Goal: Task Accomplishment & Management: Manage account settings

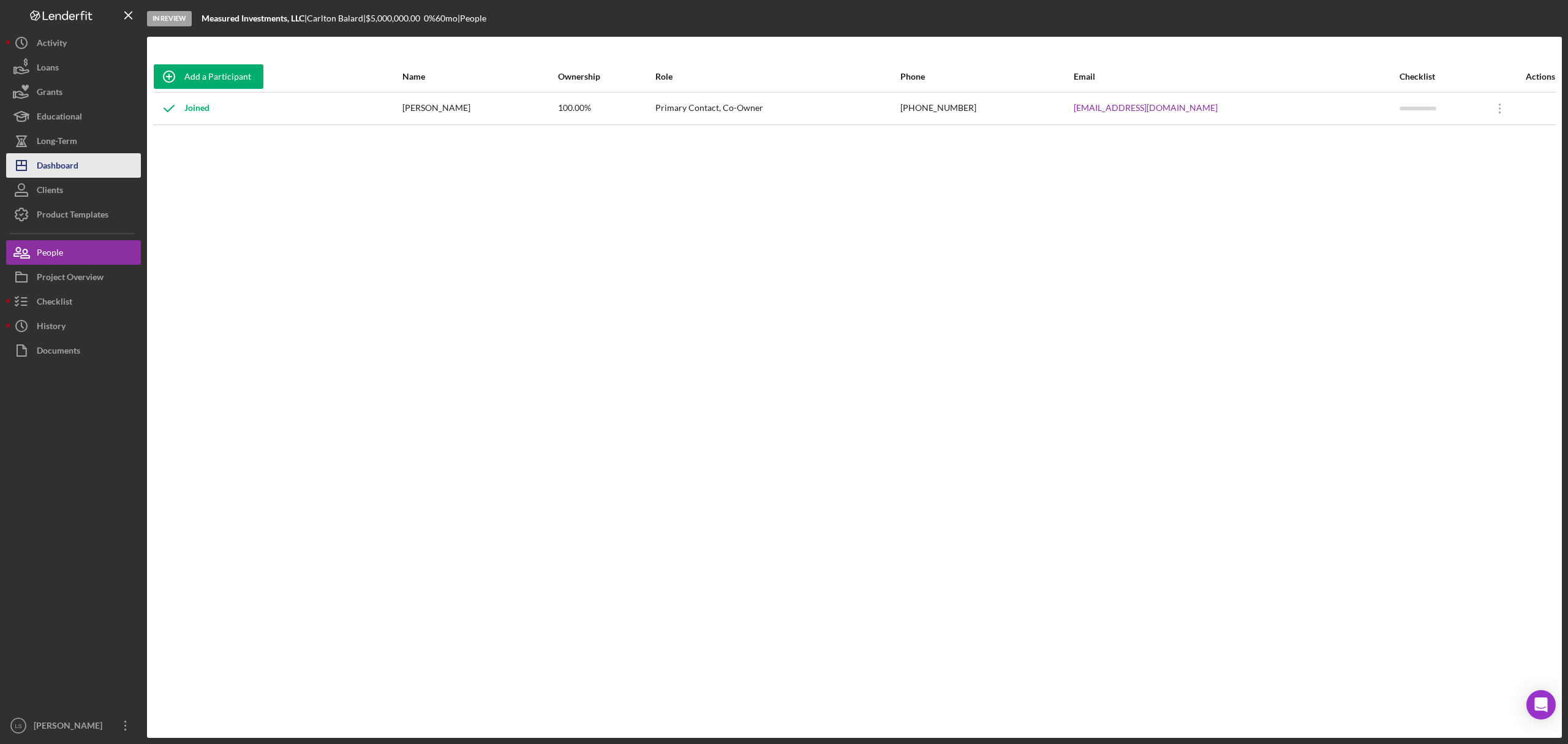
click at [81, 168] on button "Icon/Dashboard Dashboard" at bounding box center [73, 166] width 135 height 24
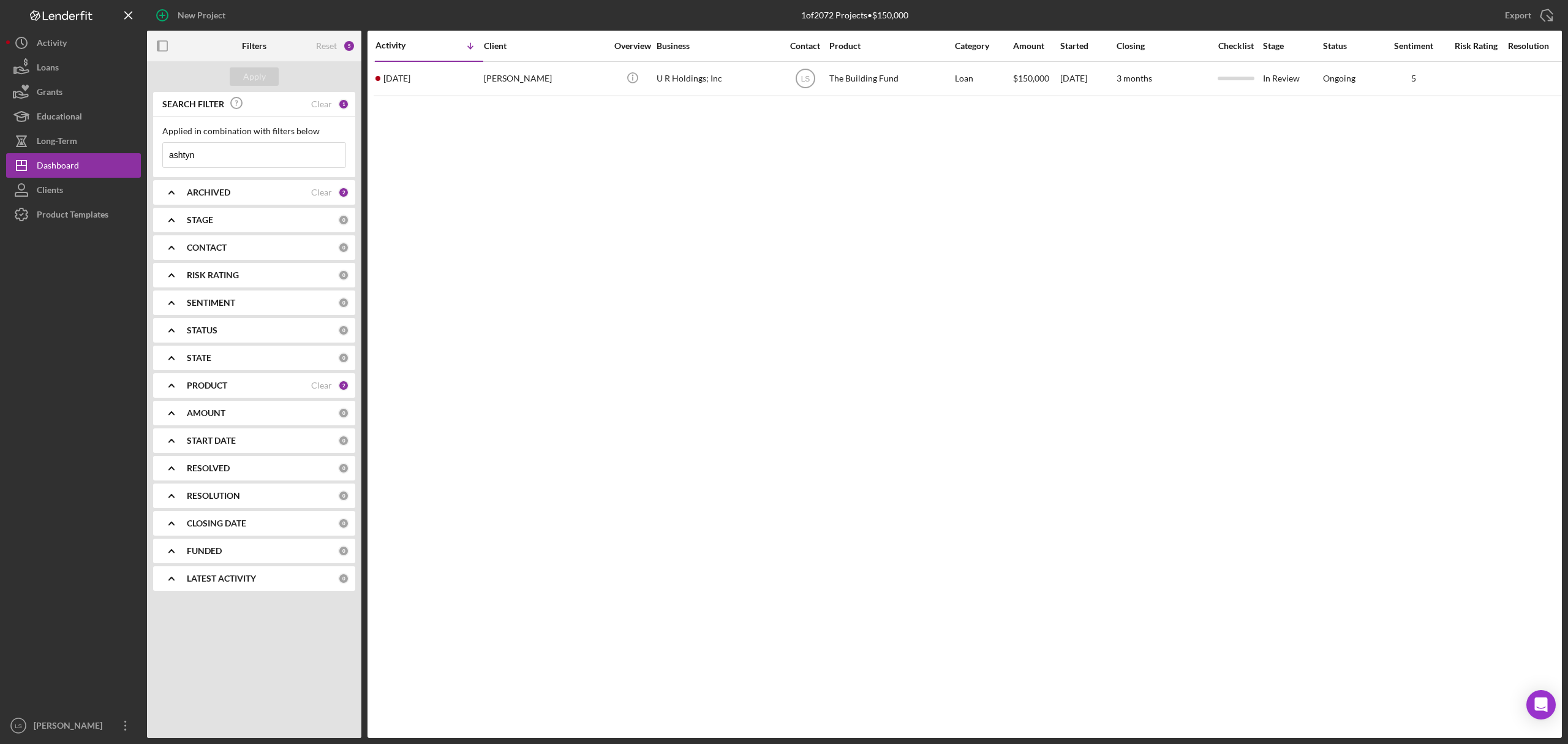
click at [234, 160] on input "ashtyn" at bounding box center [254, 155] width 183 height 24
type input "a"
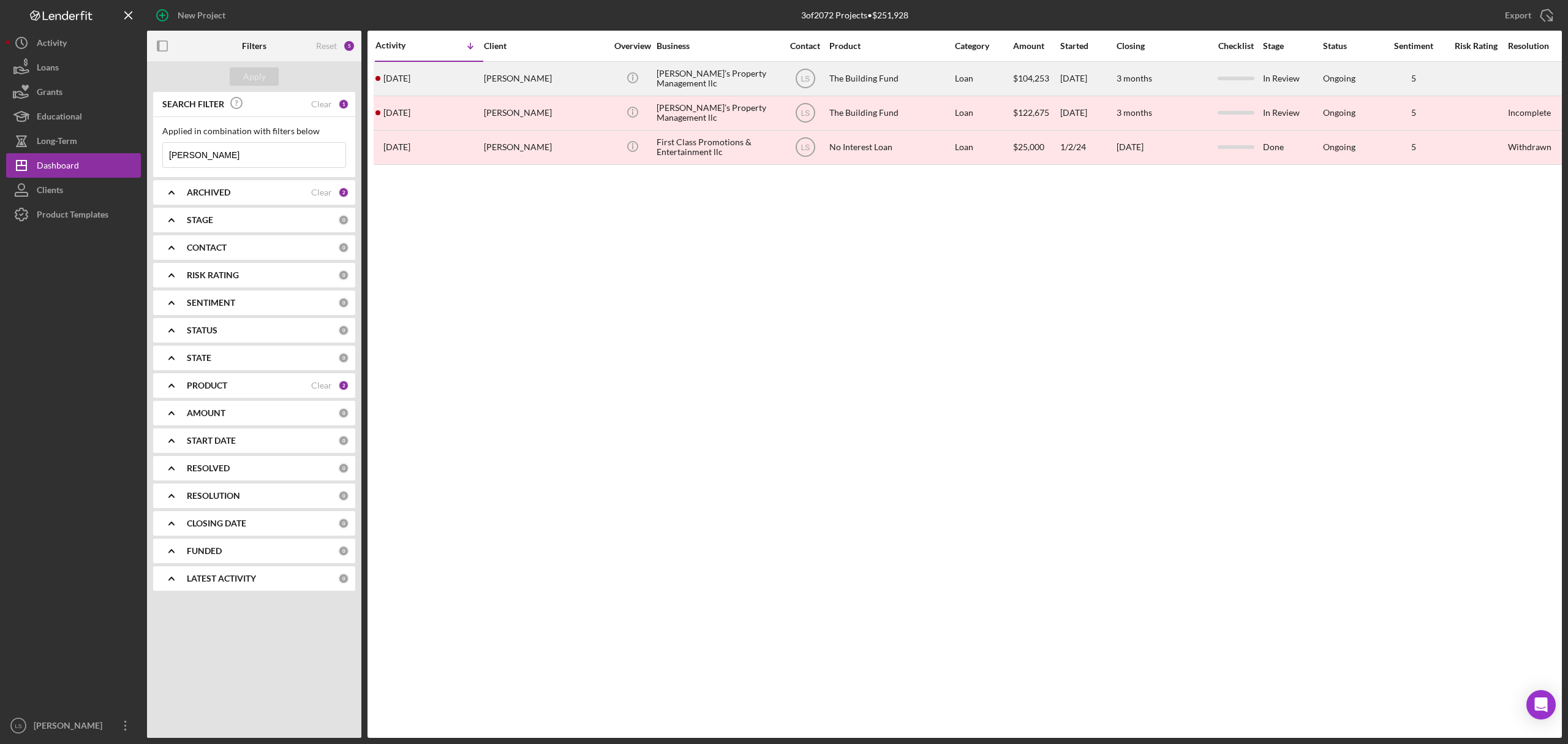
type input "lucus"
click at [728, 77] on div "Luke’s Property Management llc" at bounding box center [718, 79] width 123 height 33
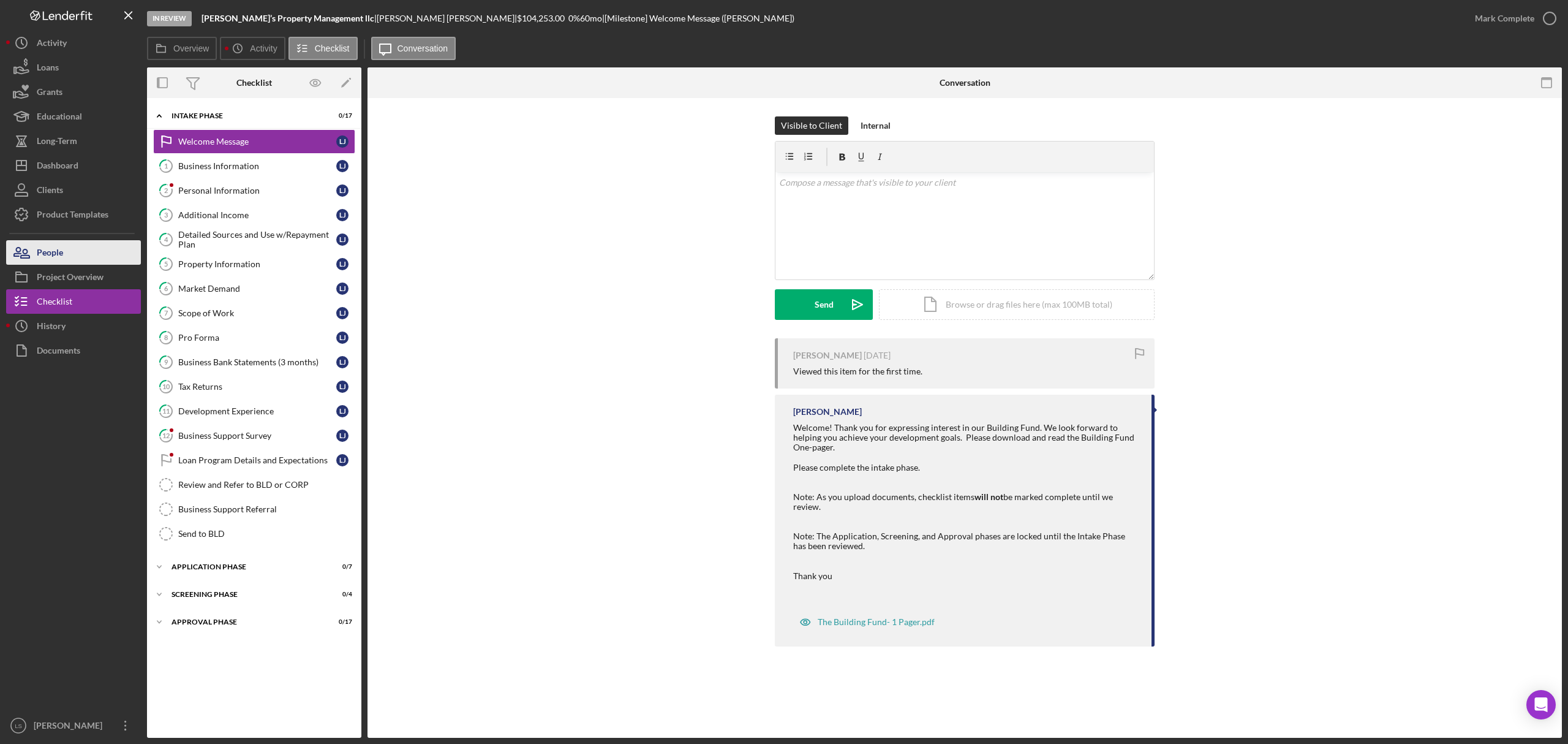
click at [54, 259] on div "People" at bounding box center [50, 254] width 26 height 28
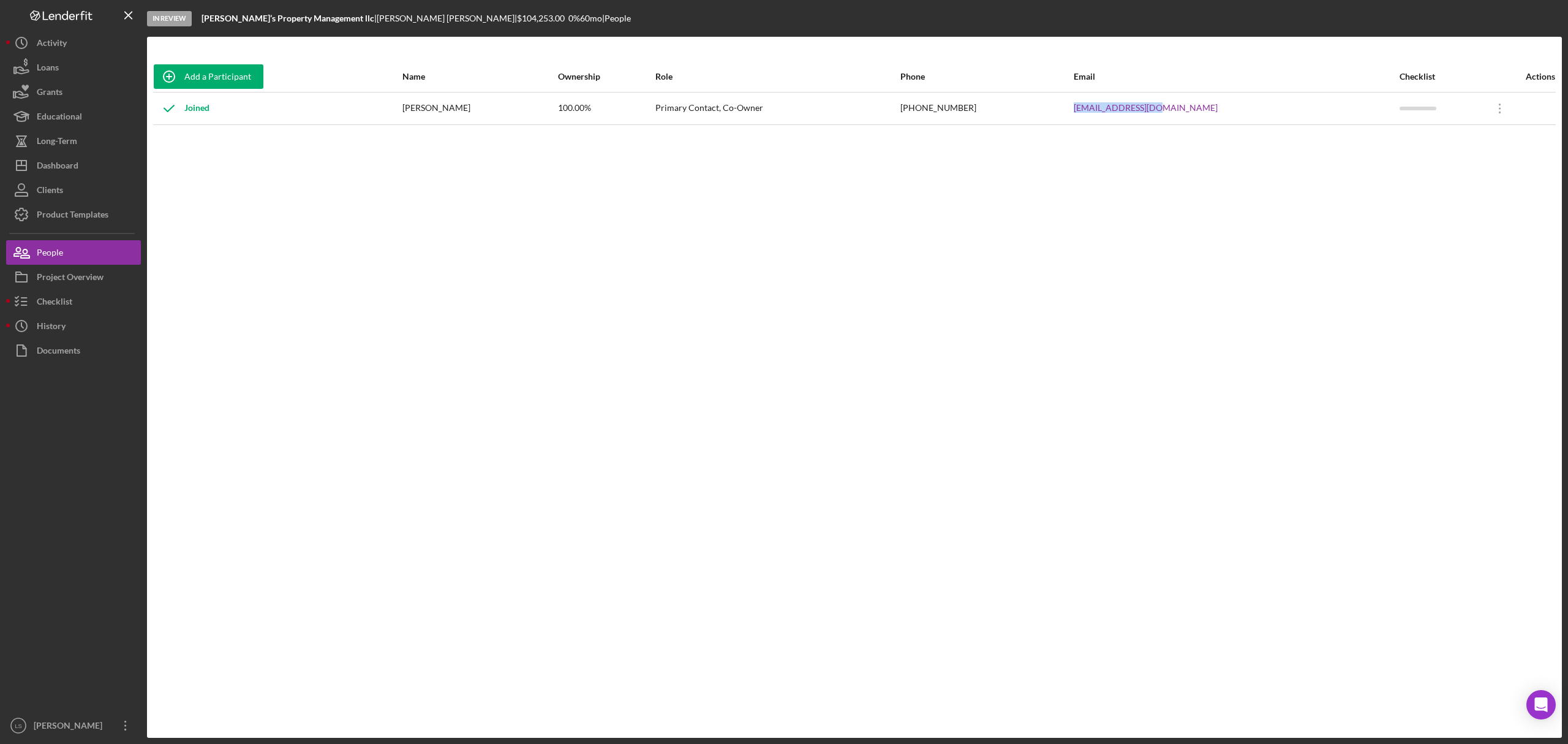
drag, startPoint x: 1250, startPoint y: 105, endPoint x: 1148, endPoint y: 108, distance: 102.0
click at [1148, 108] on tr "Joined Lucus Johnson 100.00% Primary Contact, Co-Owner (248) 990-8761 Wizeart1@…" at bounding box center [854, 108] width 1402 height 33
copy tr "Wizeart1@gmail.com"
drag, startPoint x: 473, startPoint y: 111, endPoint x: 438, endPoint y: 109, distance: 35.1
click at [438, 109] on tr "Joined Lucus Johnson 100.00% Primary Contact, Co-Owner (248) 990-8761 Wizeart1@…" at bounding box center [854, 108] width 1402 height 33
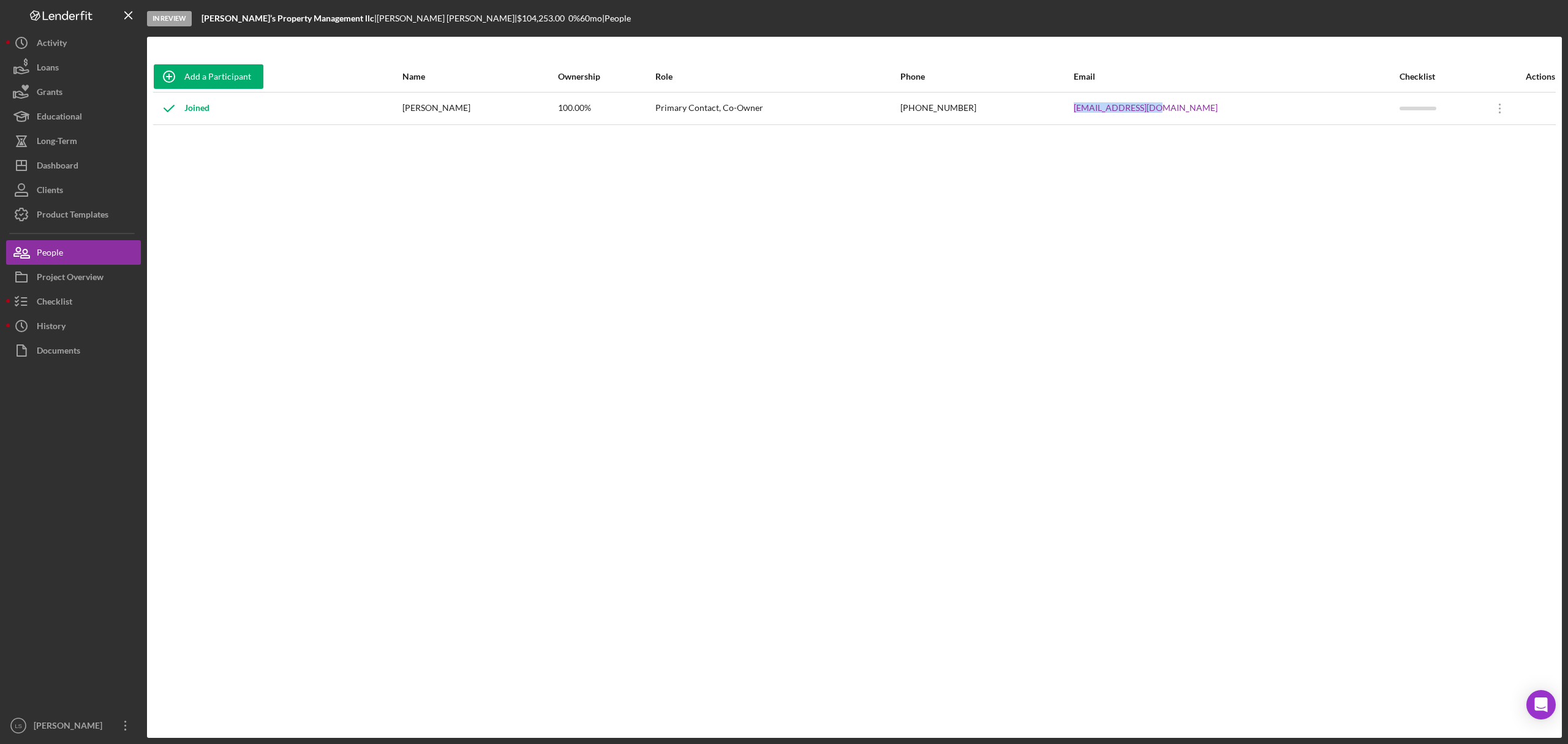
click at [508, 109] on div "Lucus Johnson" at bounding box center [480, 108] width 155 height 31
drag, startPoint x: 493, startPoint y: 113, endPoint x: 448, endPoint y: 108, distance: 45.3
click at [448, 108] on div "Lucus Johnson" at bounding box center [480, 108] width 155 height 31
copy div "Lucus Johnson"
drag, startPoint x: 1051, startPoint y: 111, endPoint x: 989, endPoint y: 116, distance: 62.2
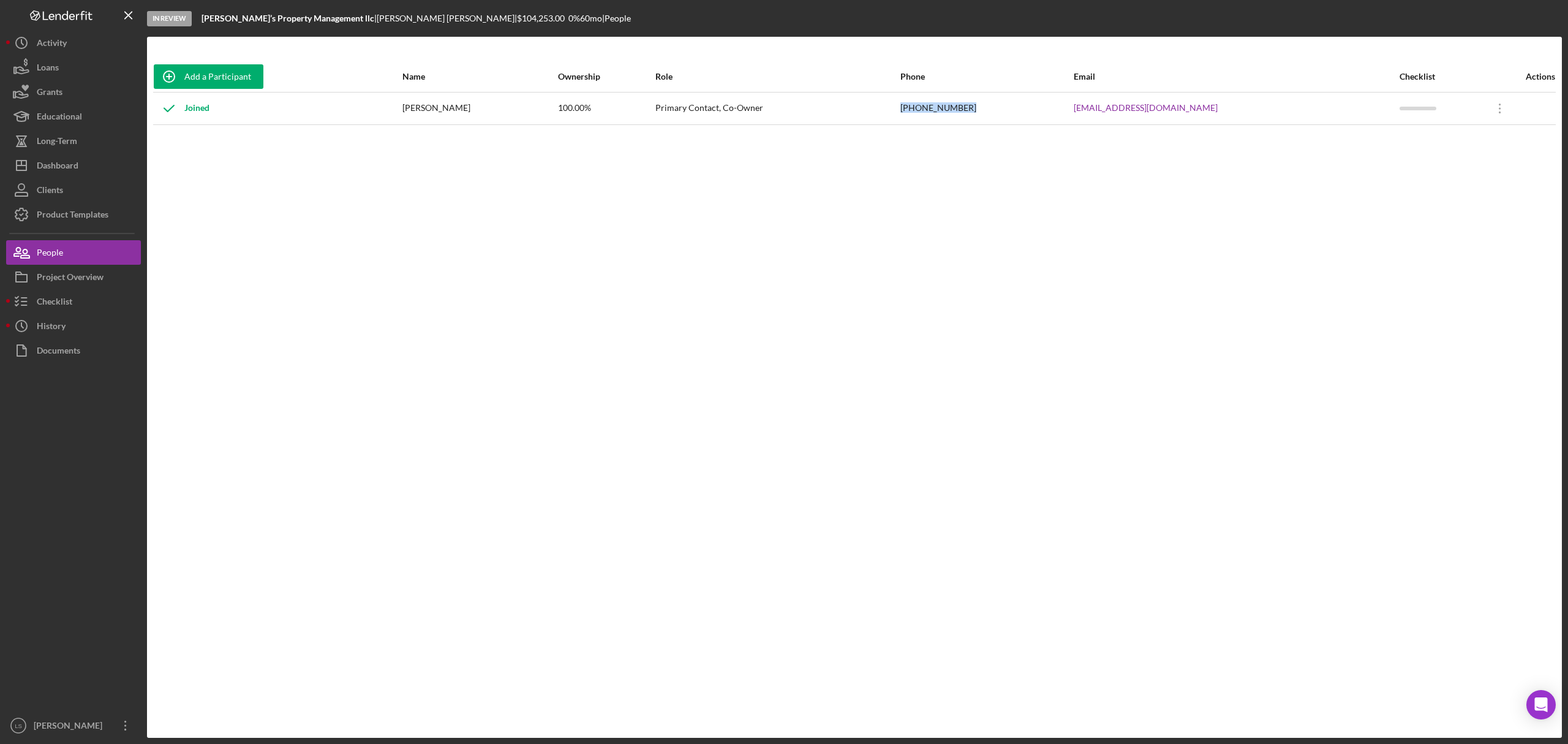
click at [989, 116] on tr "Joined Lucus Johnson 100.00% Primary Contact, Co-Owner (248) 990-8761 Wizeart1@…" at bounding box center [854, 108] width 1402 height 33
copy tr "(248) 990-8761"
click at [82, 275] on div "Project Overview" at bounding box center [70, 278] width 66 height 28
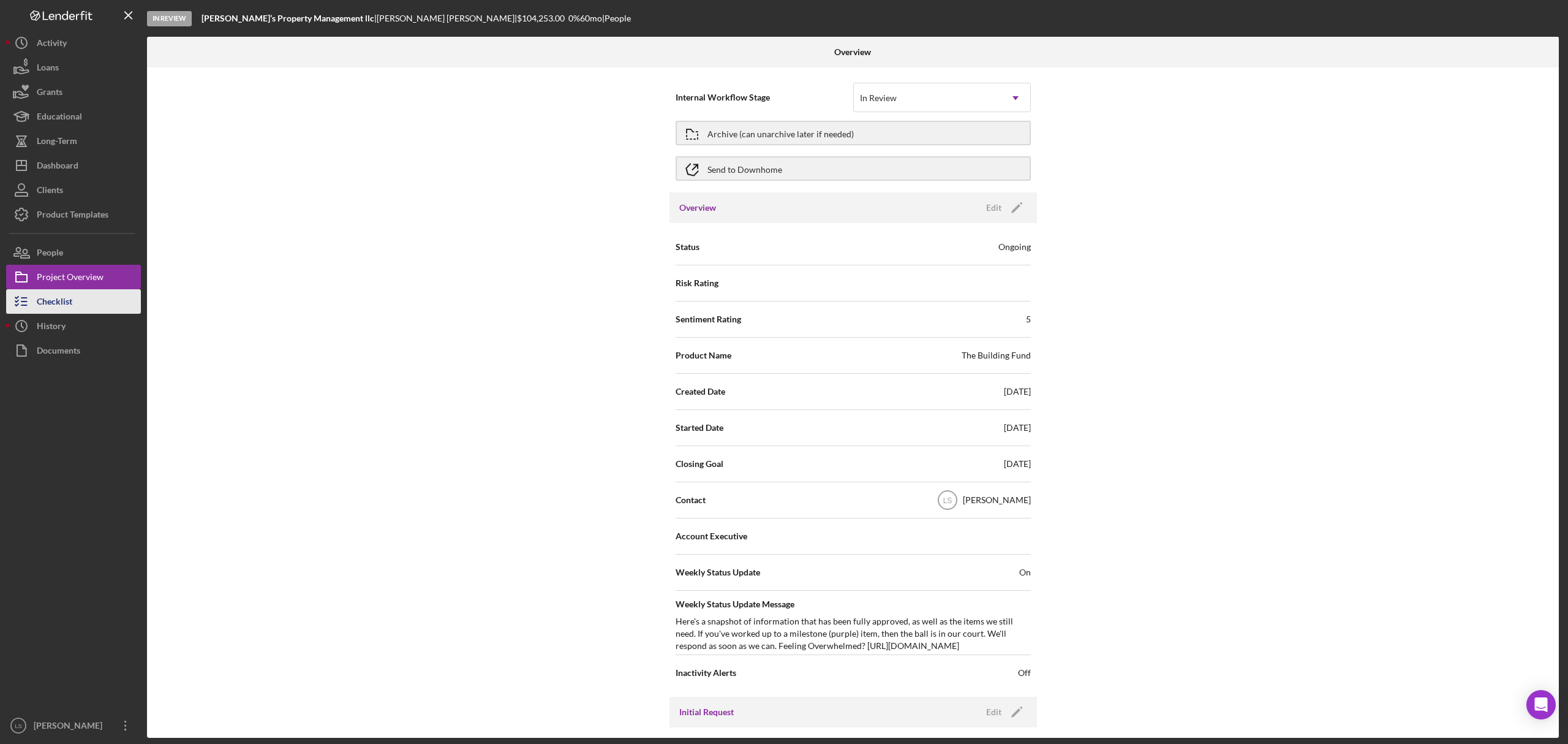
click at [54, 304] on div "Checklist" at bounding box center [54, 303] width 35 height 28
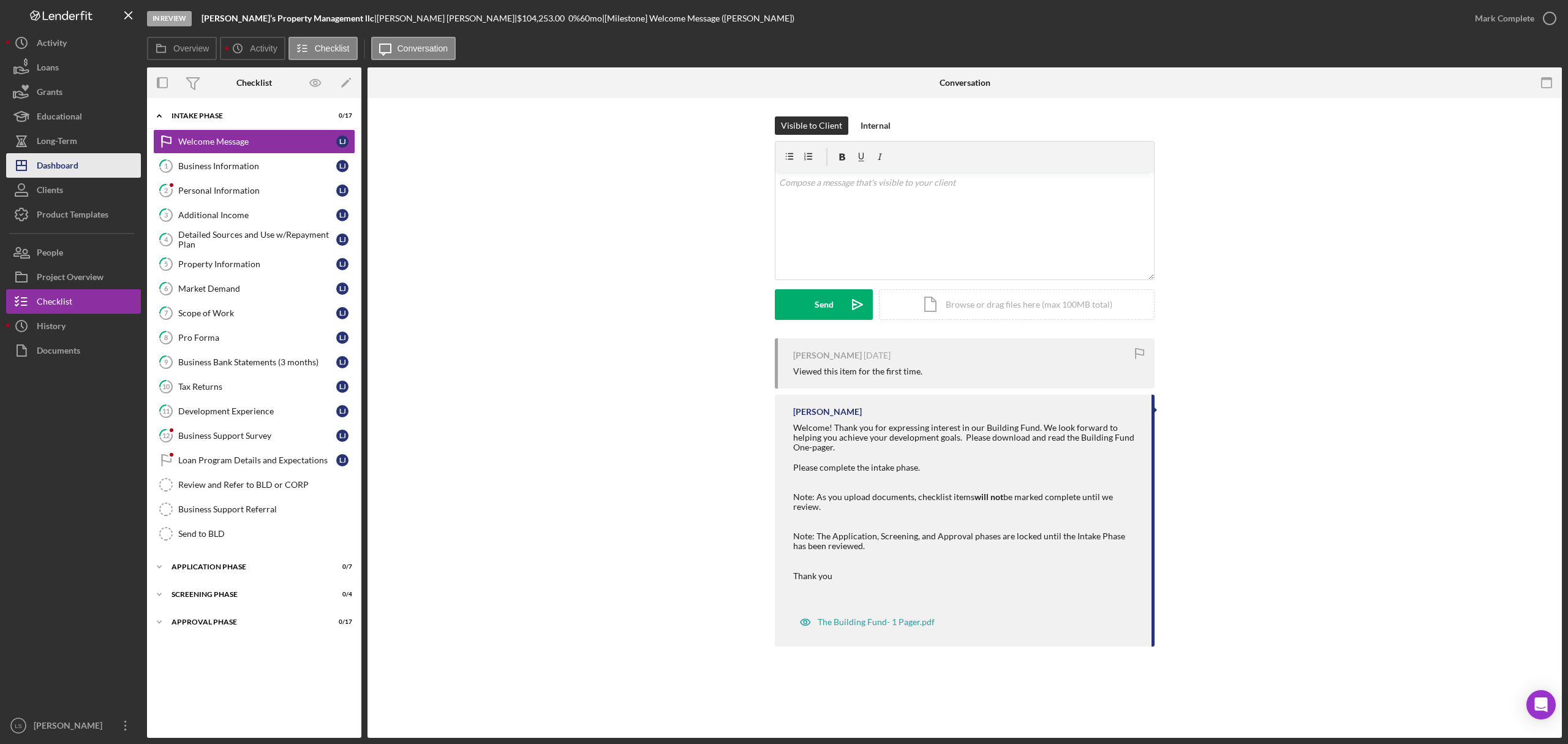
click at [75, 162] on div "Dashboard" at bounding box center [57, 167] width 41 height 28
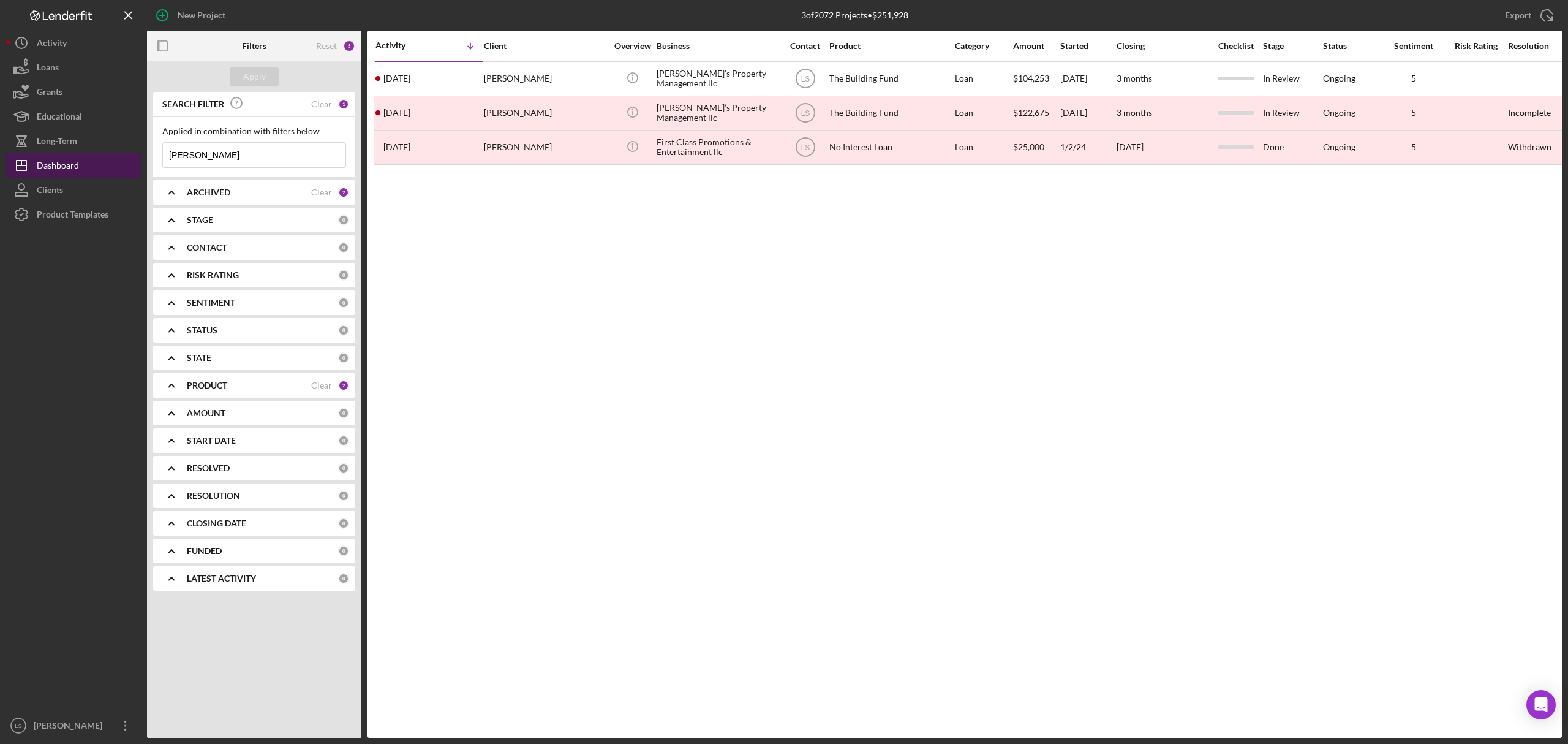
drag, startPoint x: 226, startPoint y: 155, endPoint x: 7, endPoint y: 163, distance: 219.1
click at [47, 161] on div "New Project 3 of 2072 Projects • $251,928 lucus Export Icon/Export Filters Rese…" at bounding box center [784, 369] width 1556 height 738
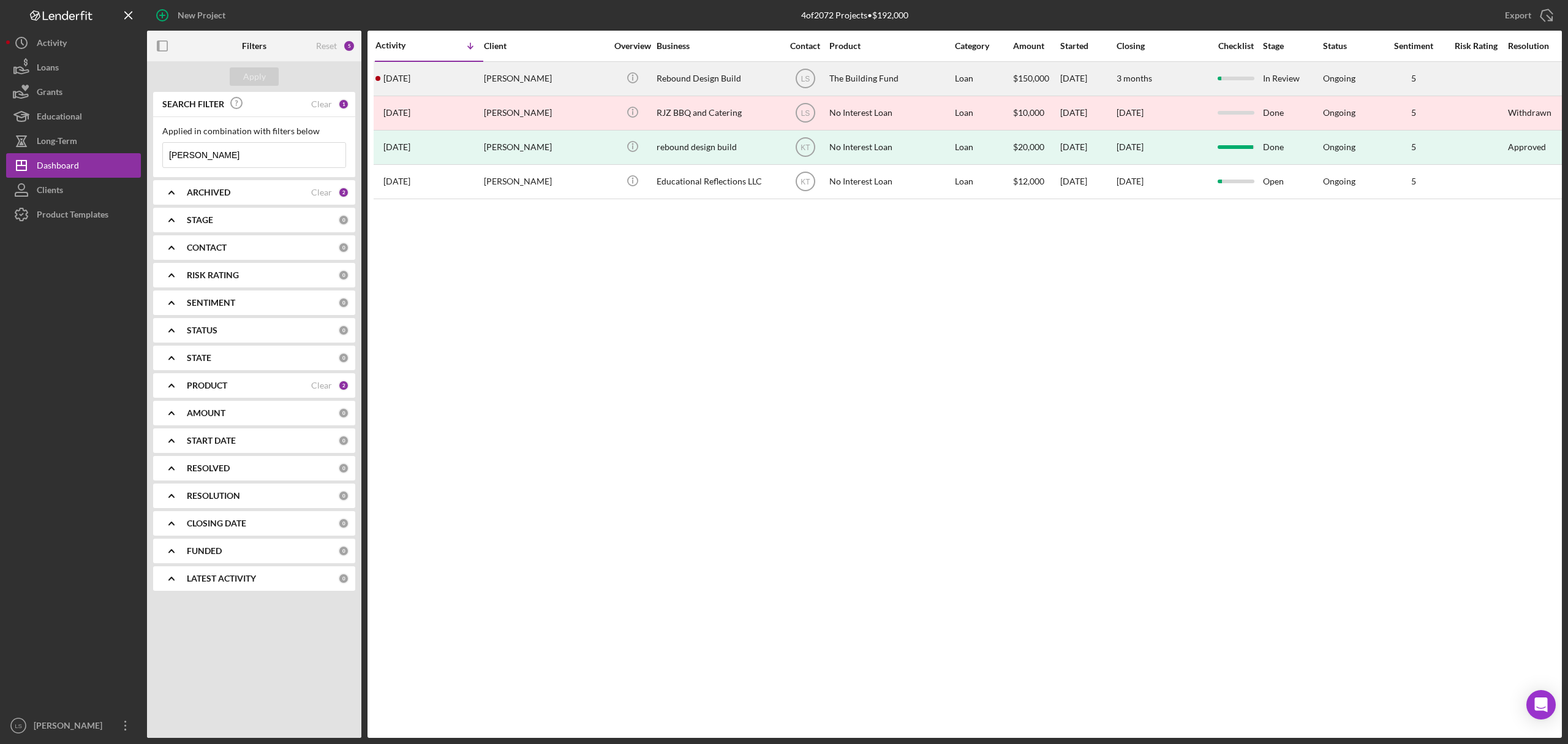
type input "steven"
click at [684, 77] on div "Rebound Design Build" at bounding box center [718, 79] width 123 height 33
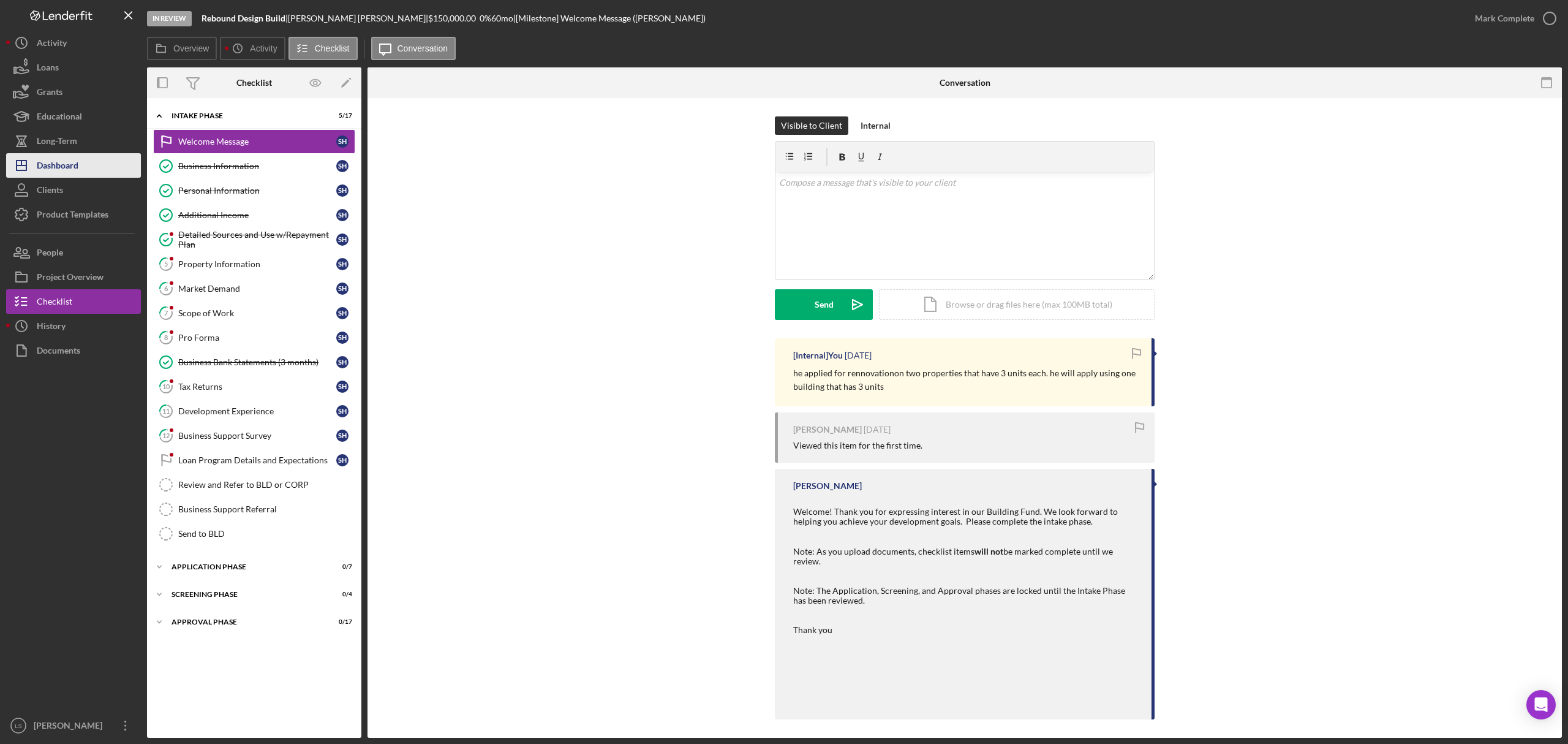
drag, startPoint x: 98, startPoint y: 174, endPoint x: 115, endPoint y: 176, distance: 17.1
click at [98, 174] on button "Icon/Dashboard Dashboard" at bounding box center [73, 166] width 135 height 24
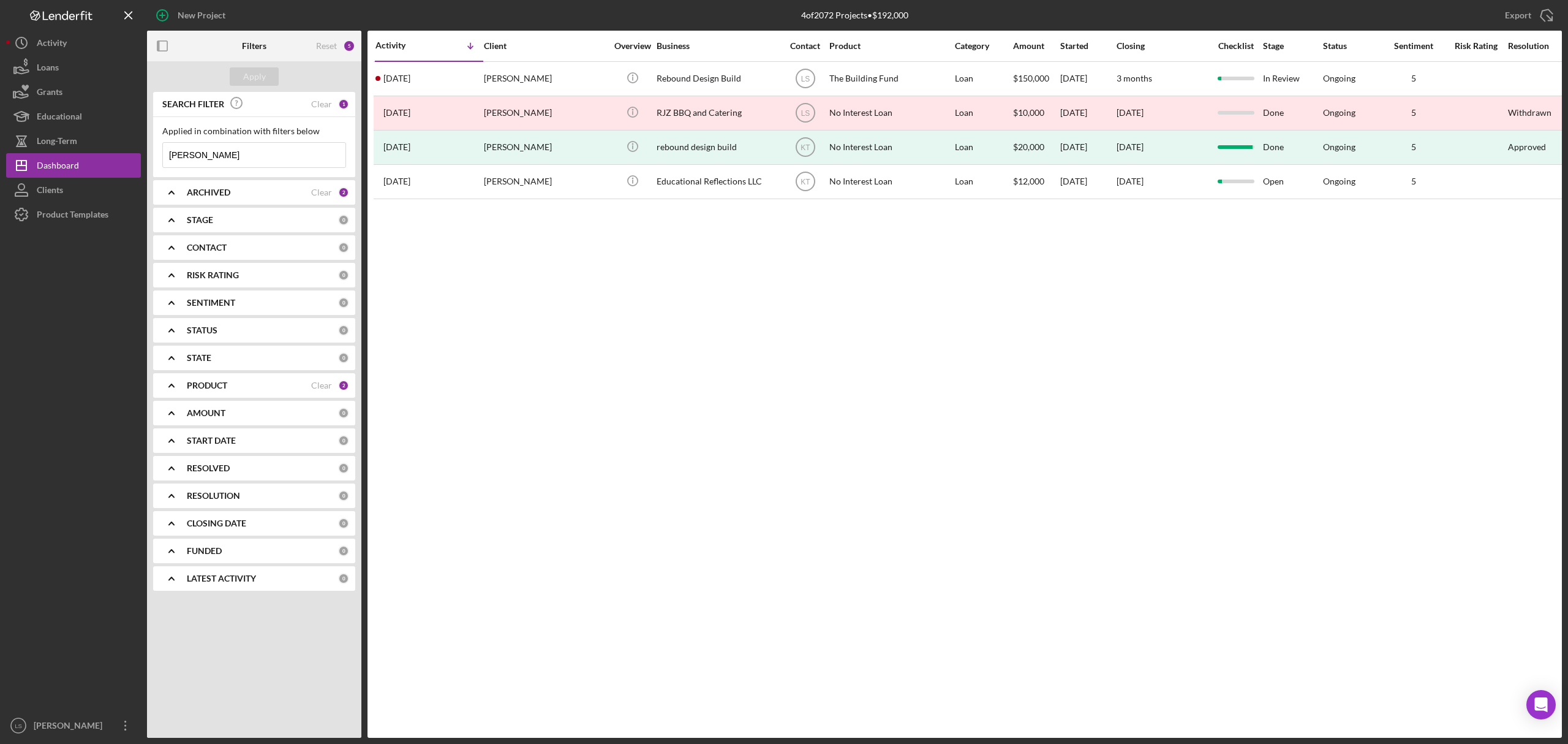
click at [245, 157] on input "steven" at bounding box center [254, 155] width 183 height 24
type input "s"
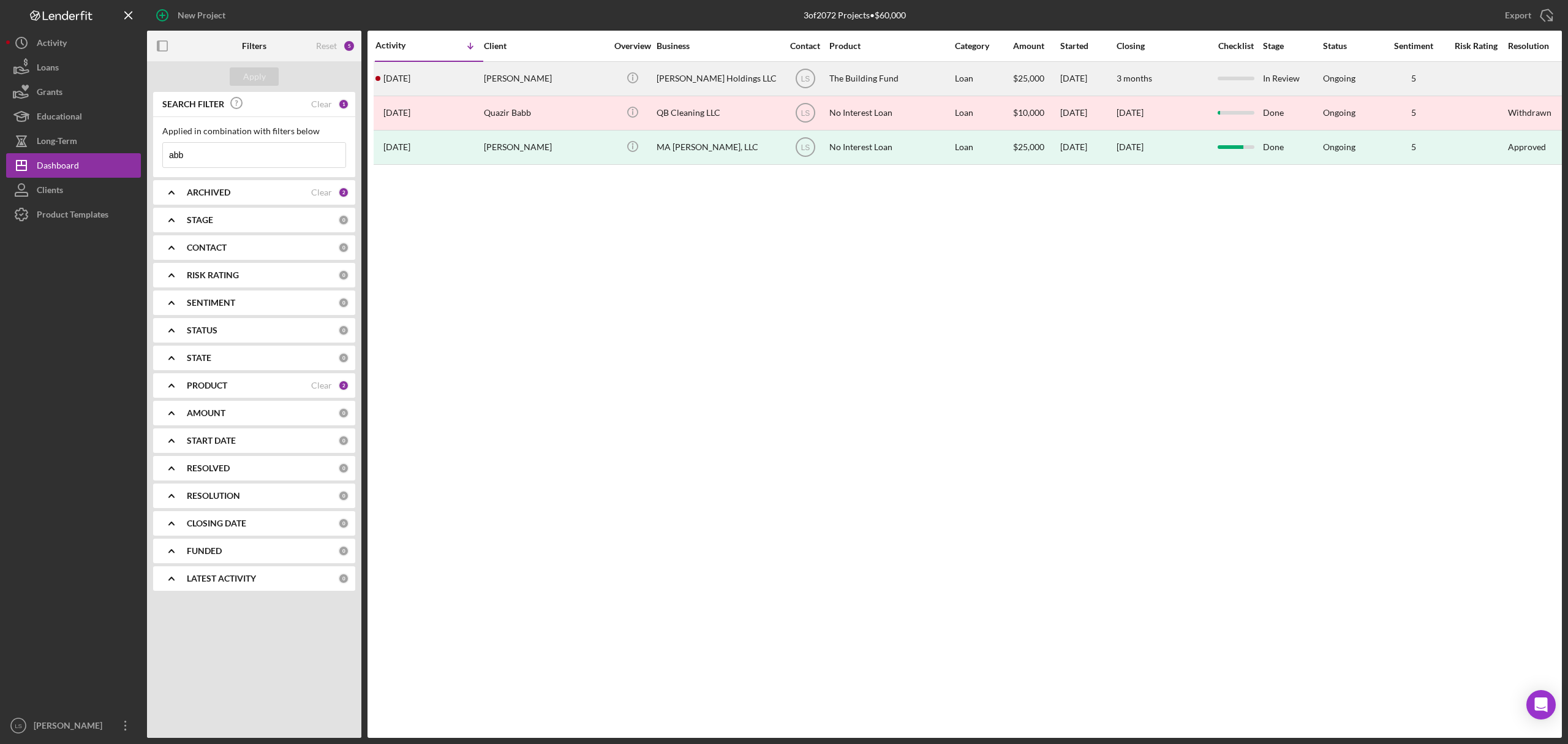
type input "abb"
click at [756, 82] on div "Waterman Holdings LLC" at bounding box center [718, 79] width 123 height 33
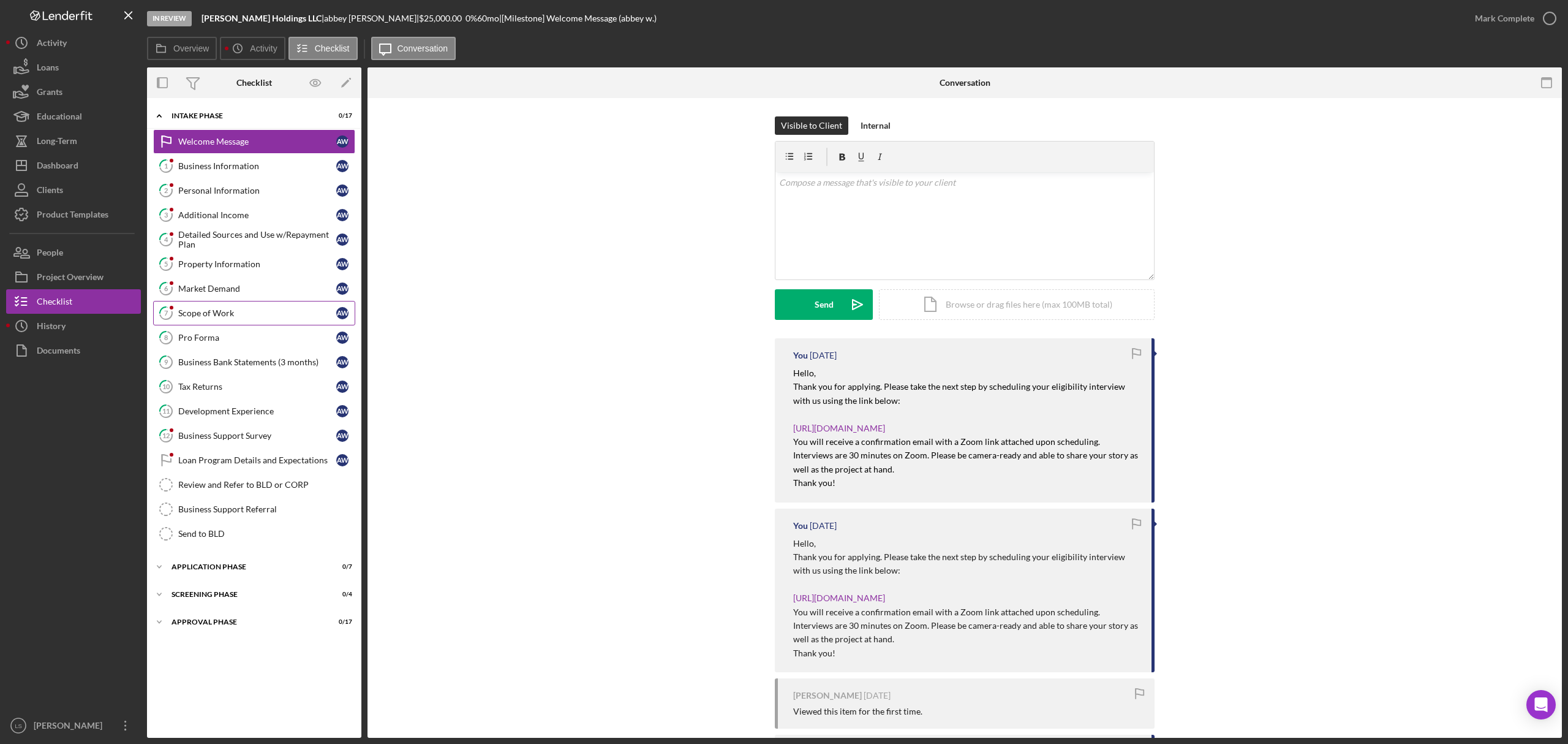
click at [266, 318] on div "Scope of Work" at bounding box center [257, 313] width 158 height 10
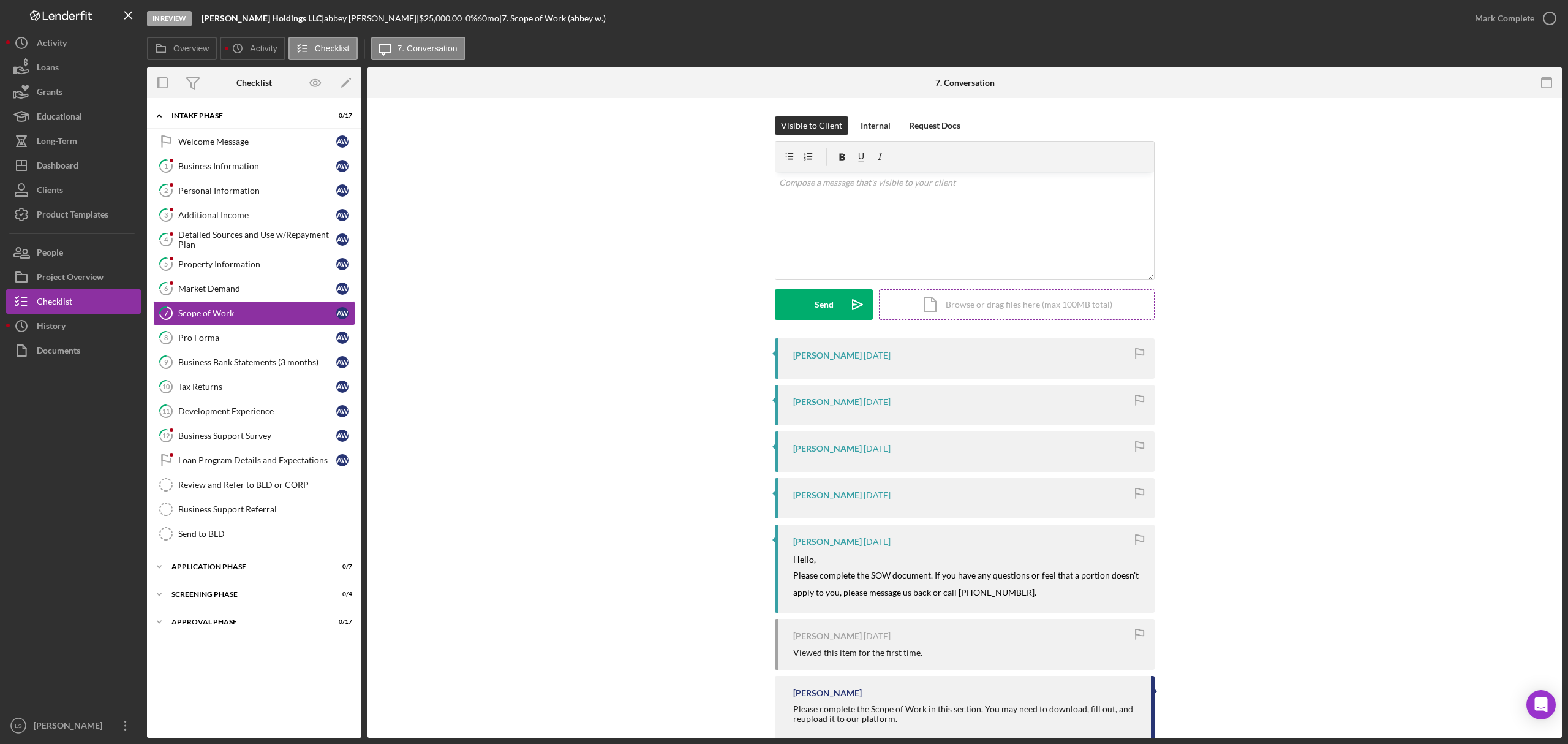
click at [949, 310] on div "Icon/Document Browse or drag files here (max 100MB total) Tap to choose files o…" at bounding box center [1017, 304] width 275 height 31
click at [836, 305] on button "Upload Icon/Upload" at bounding box center [824, 304] width 98 height 31
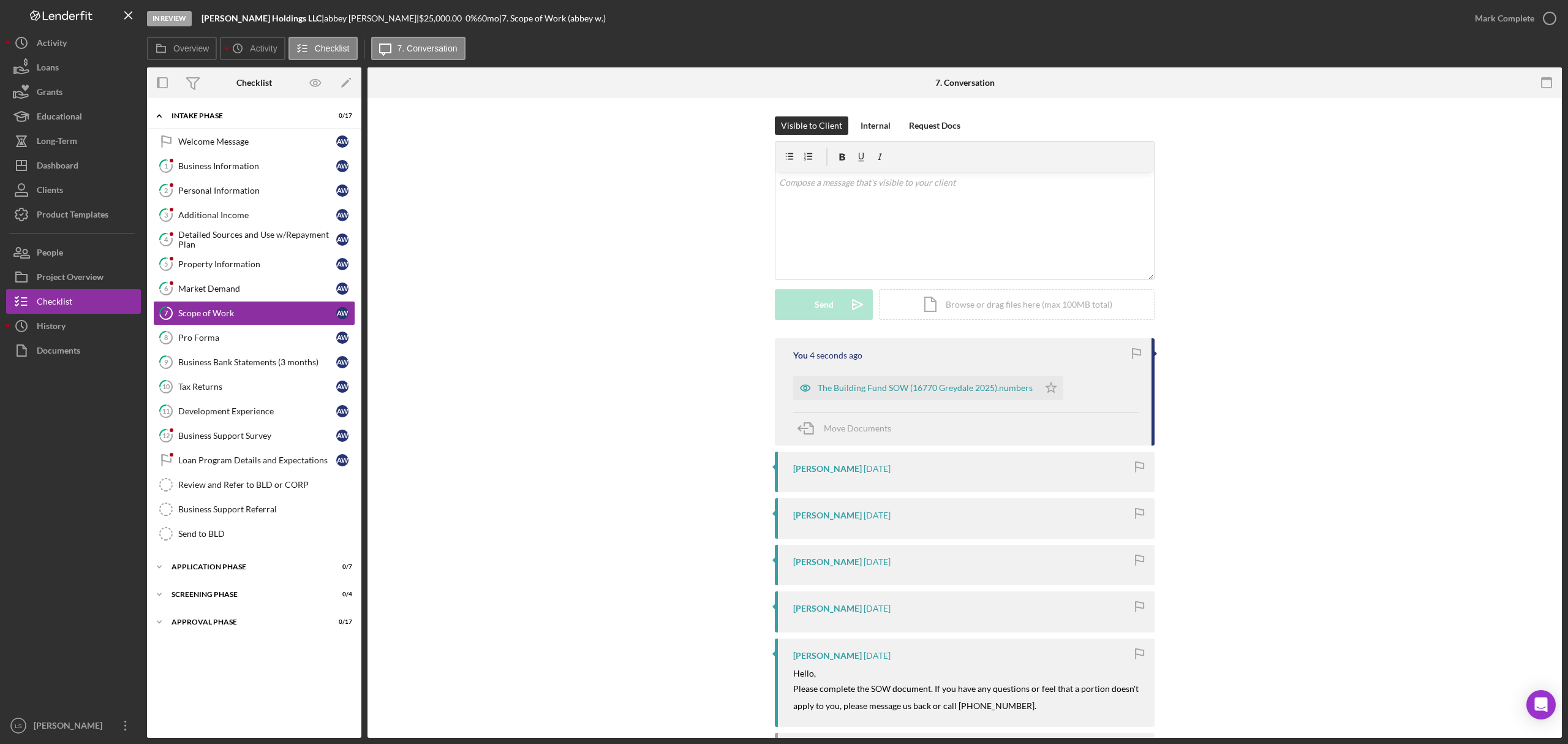
click at [199, 346] on link "8 Pro Forma a w" at bounding box center [254, 337] width 202 height 24
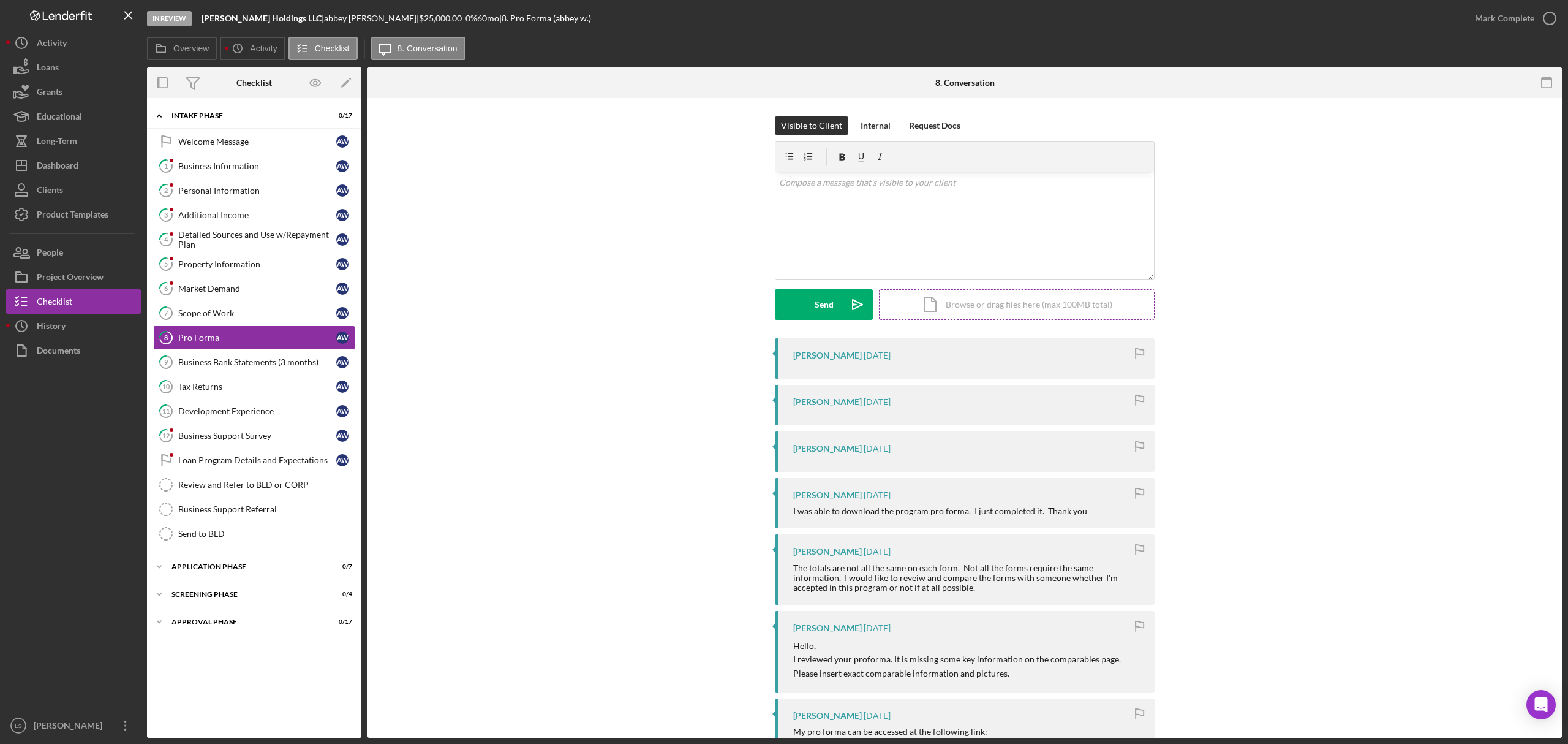
click at [902, 304] on div "Icon/Document Browse or drag files here (max 100MB total) Tap to choose files o…" at bounding box center [1017, 304] width 275 height 31
click at [858, 306] on icon "Icon/Upload" at bounding box center [857, 304] width 31 height 31
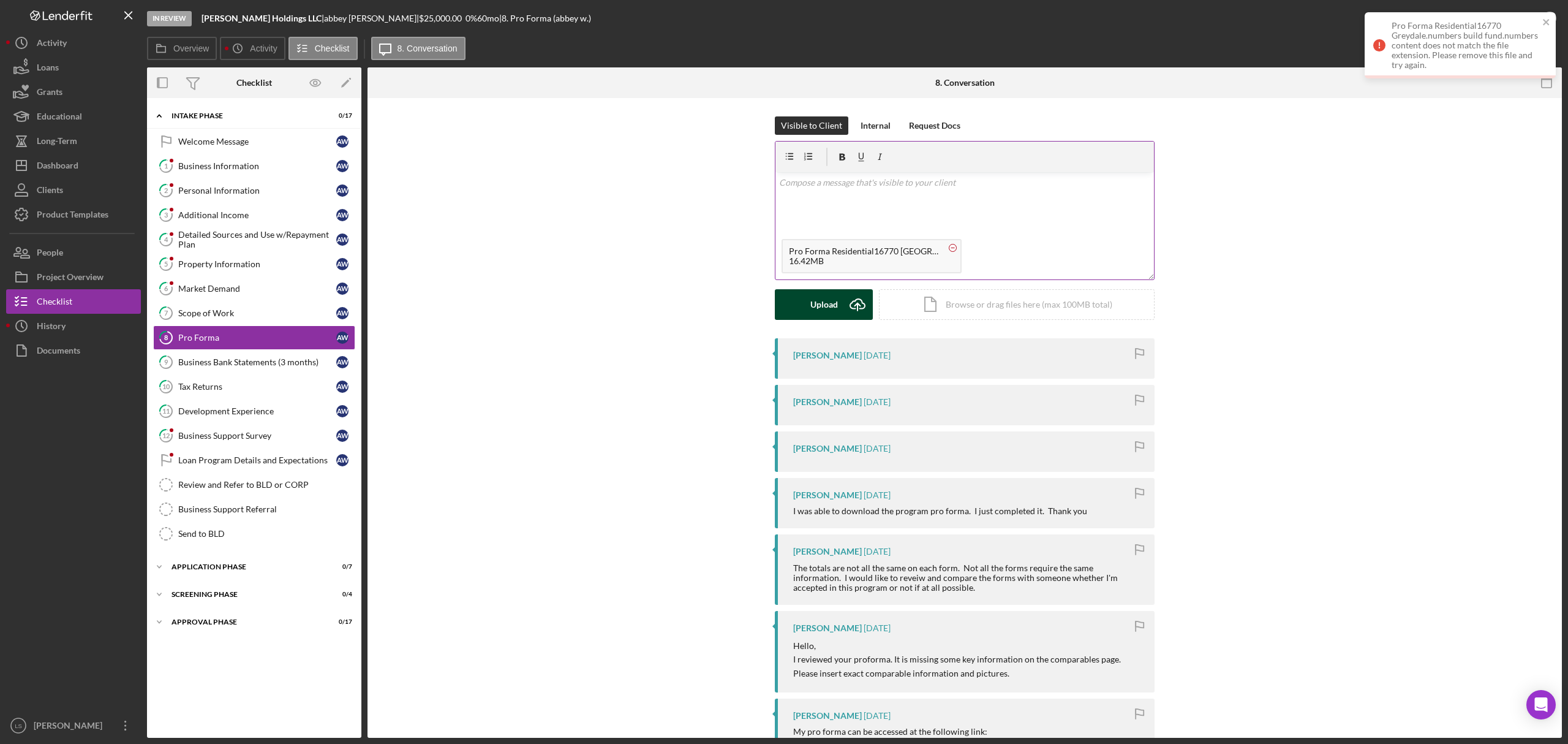
click at [951, 250] on circle at bounding box center [953, 247] width 7 height 7
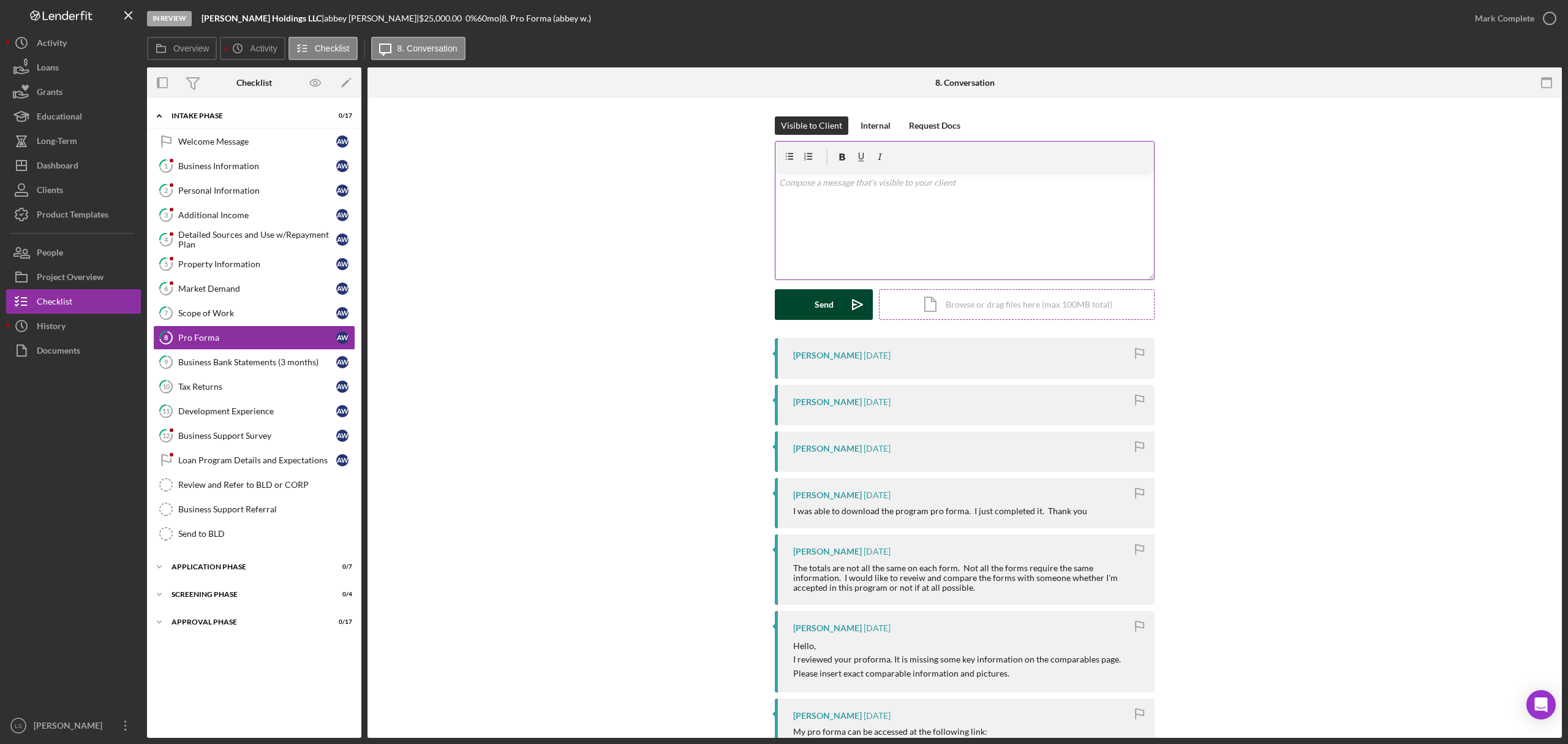
click at [905, 316] on div "Icon/Document Browse or drag files here (max 100MB total) Tap to choose files o…" at bounding box center [1017, 304] width 275 height 31
click at [848, 301] on icon "Icon/Upload" at bounding box center [857, 304] width 31 height 31
drag, startPoint x: 213, startPoint y: 316, endPoint x: 914, endPoint y: 293, distance: 701.4
click at [214, 317] on div "Scope of Work" at bounding box center [257, 313] width 158 height 10
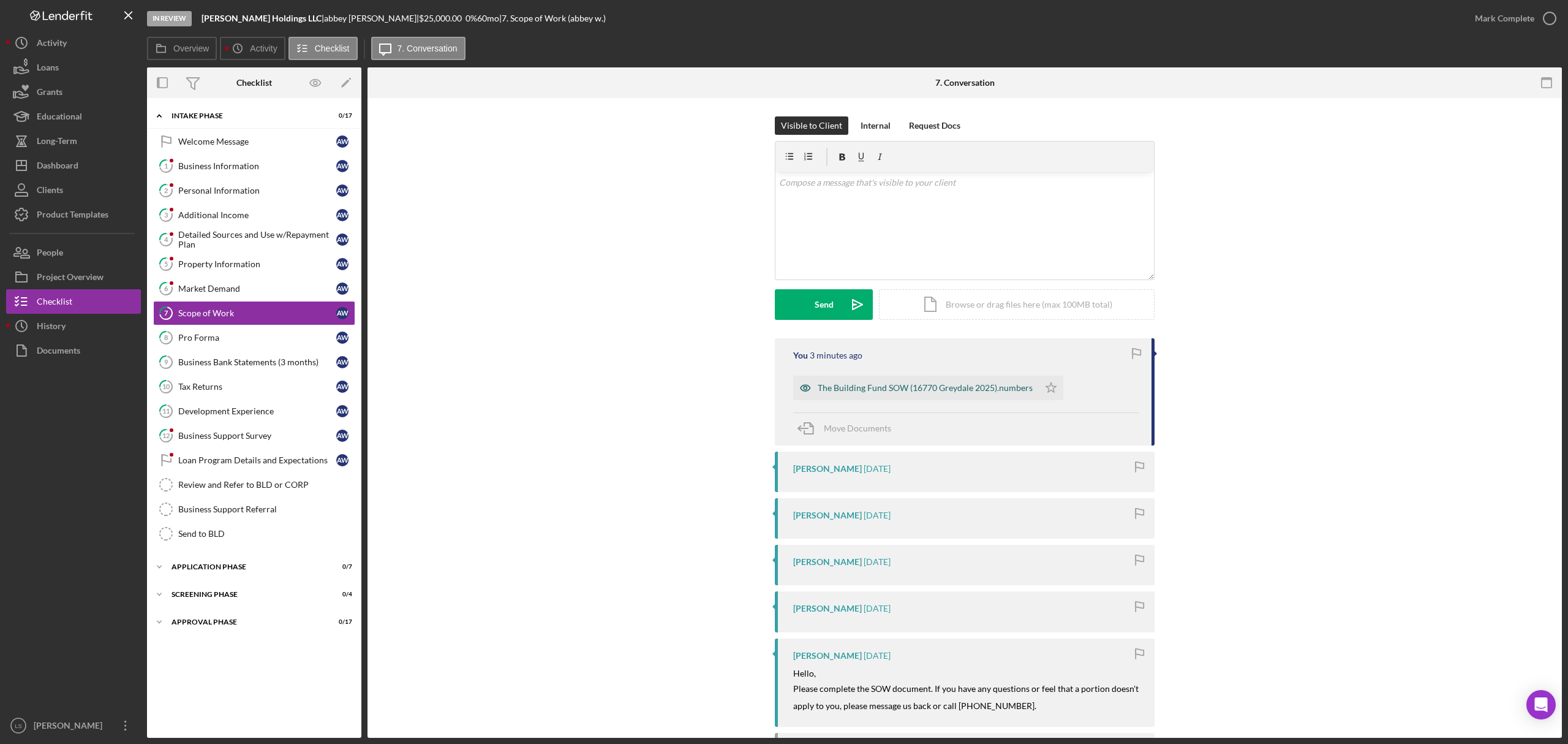
click at [928, 393] on div "The Building Fund SOW (16770 Greydale 2025).numbers" at bounding box center [925, 388] width 215 height 10
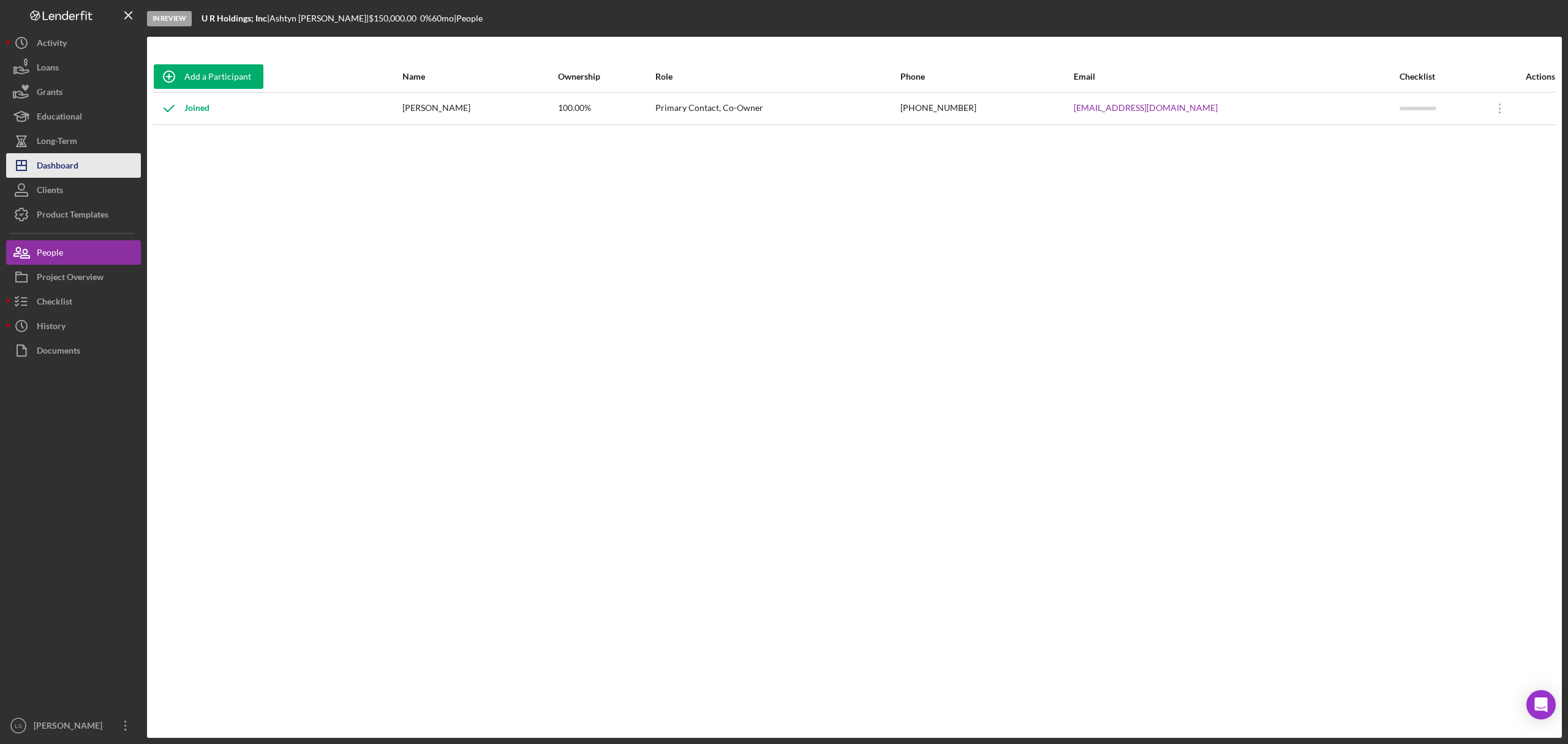
drag, startPoint x: 83, startPoint y: 147, endPoint x: 76, endPoint y: 170, distance: 24.0
click at [83, 147] on button "Long-Term" at bounding box center [73, 141] width 135 height 24
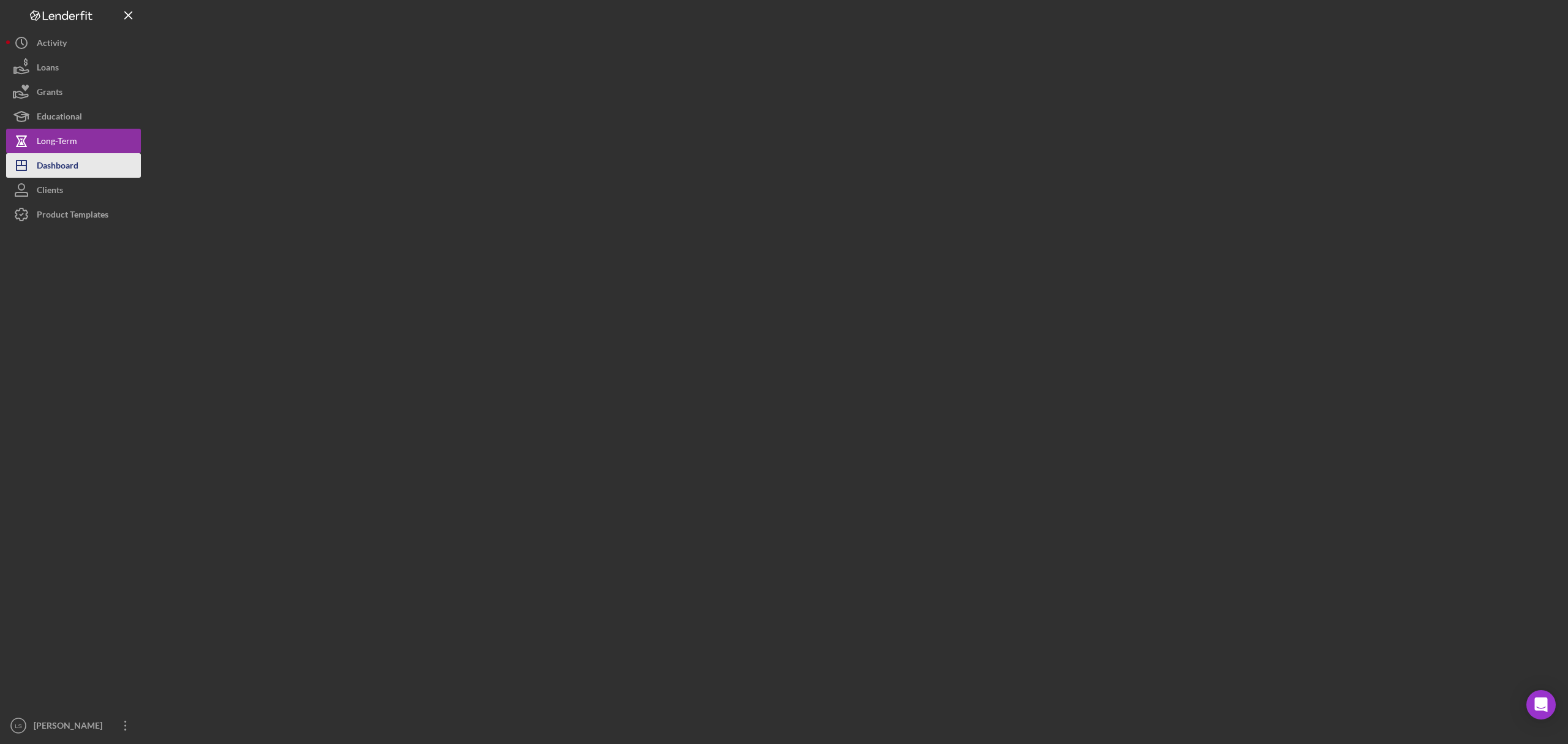
click at [76, 170] on div "Dashboard" at bounding box center [57, 167] width 41 height 28
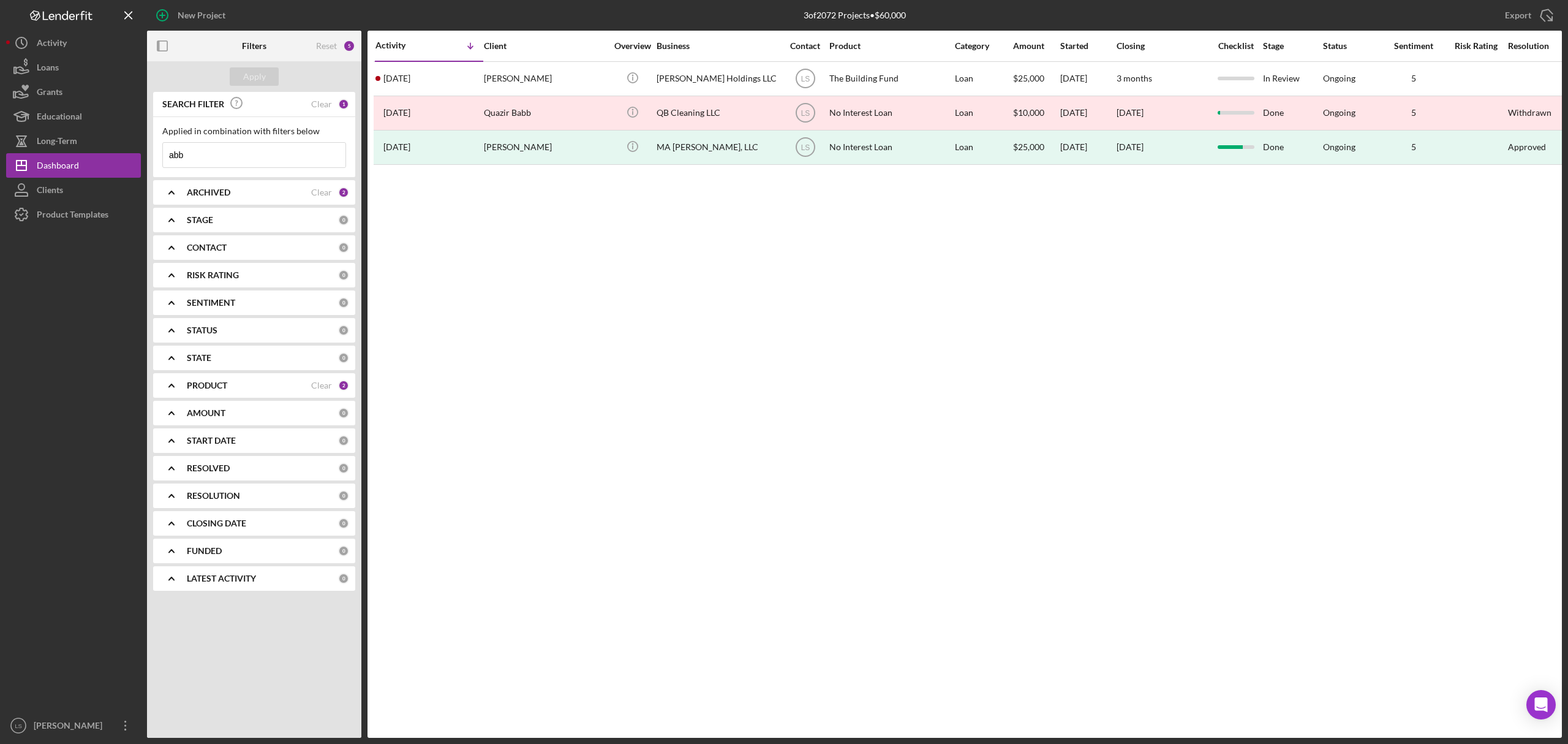
click at [255, 160] on input "abb" at bounding box center [254, 155] width 183 height 24
type input "a"
type input "d"
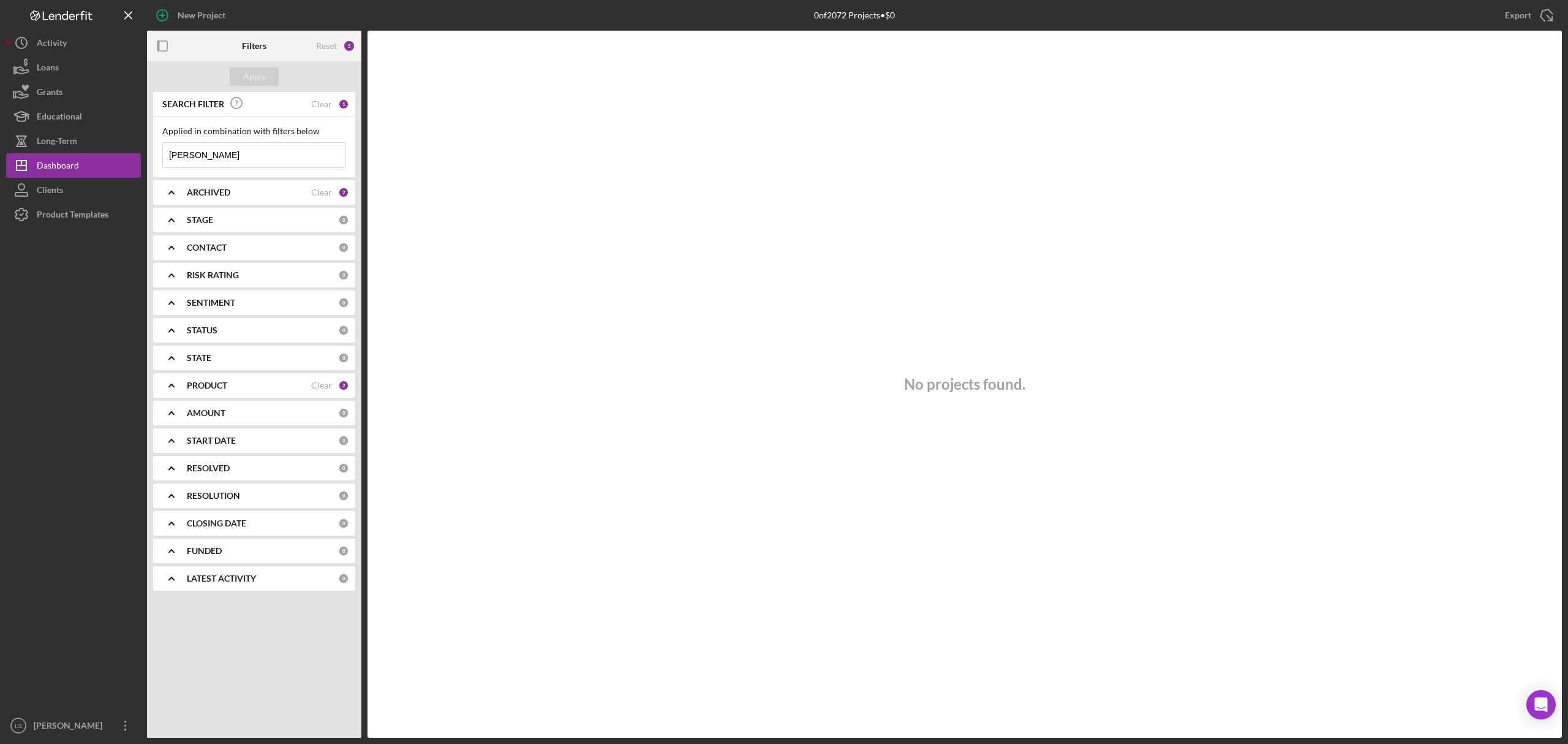
type input "crowley"
drag, startPoint x: 243, startPoint y: 160, endPoint x: 39, endPoint y: 141, distance: 204.9
click at [39, 141] on div "New Project 0 of 2072 Projects • $0 abb Export Icon/Export Filters Reset 5 Appl…" at bounding box center [784, 369] width 1556 height 738
type input "terence"
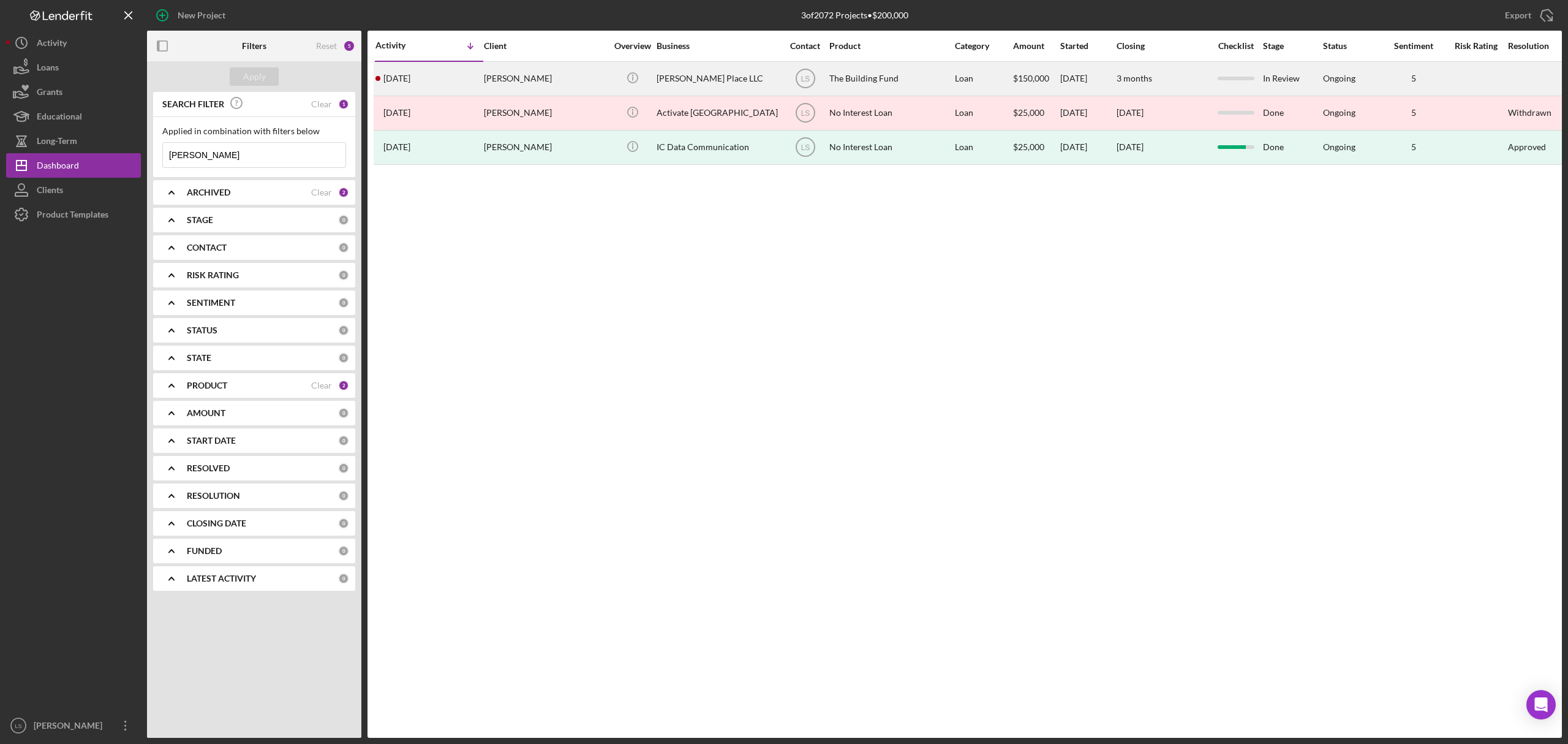
click at [1187, 79] on div "3 months" at bounding box center [1162, 79] width 92 height 33
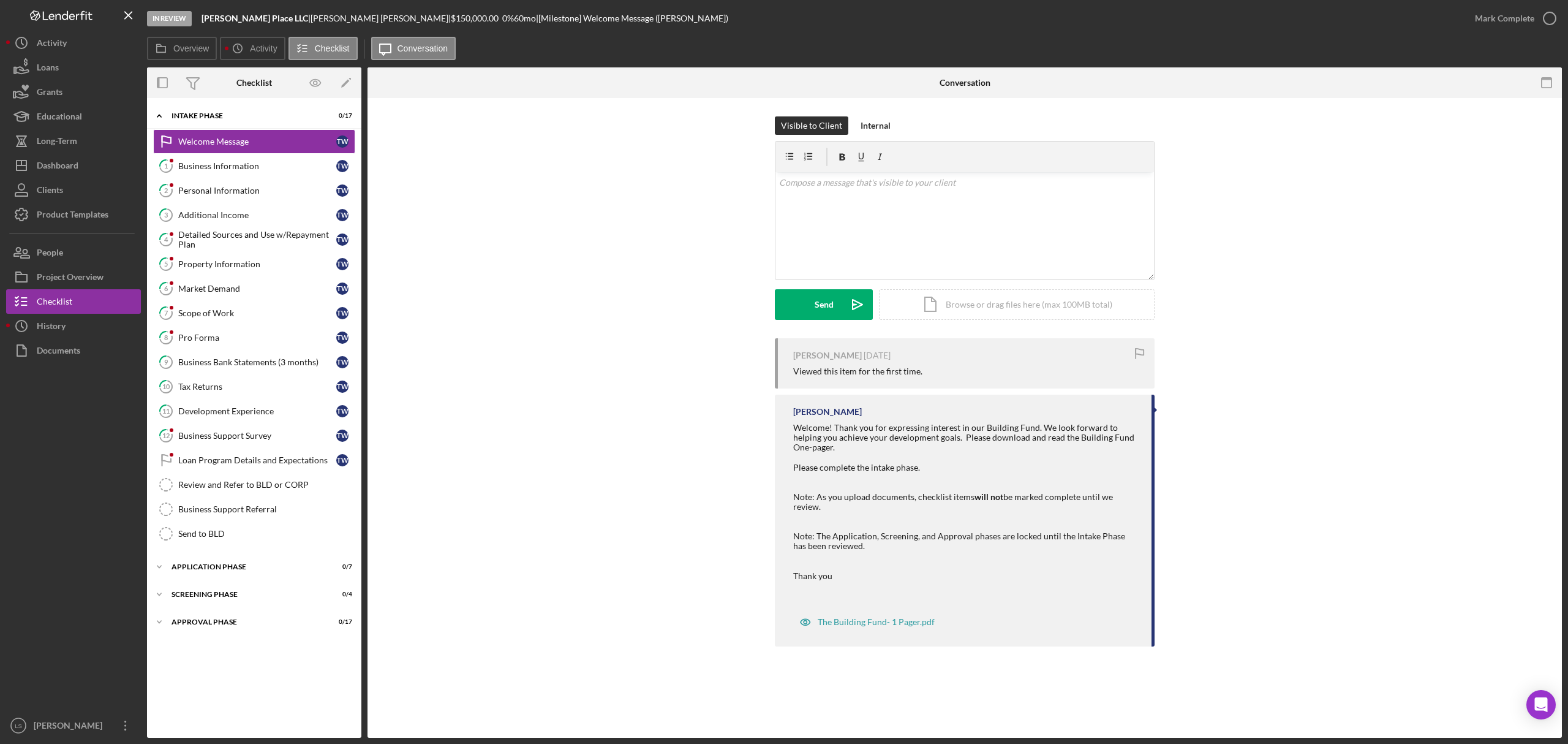
click at [645, 396] on div "Terence Willis 2 weeks ago Viewed this item for the first time. Larenz Studaven…" at bounding box center [965, 495] width 1158 height 314
drag, startPoint x: 244, startPoint y: 370, endPoint x: 868, endPoint y: 307, distance: 627.2
click at [244, 367] on div "Business Bank Statements (3 months)" at bounding box center [257, 362] width 158 height 10
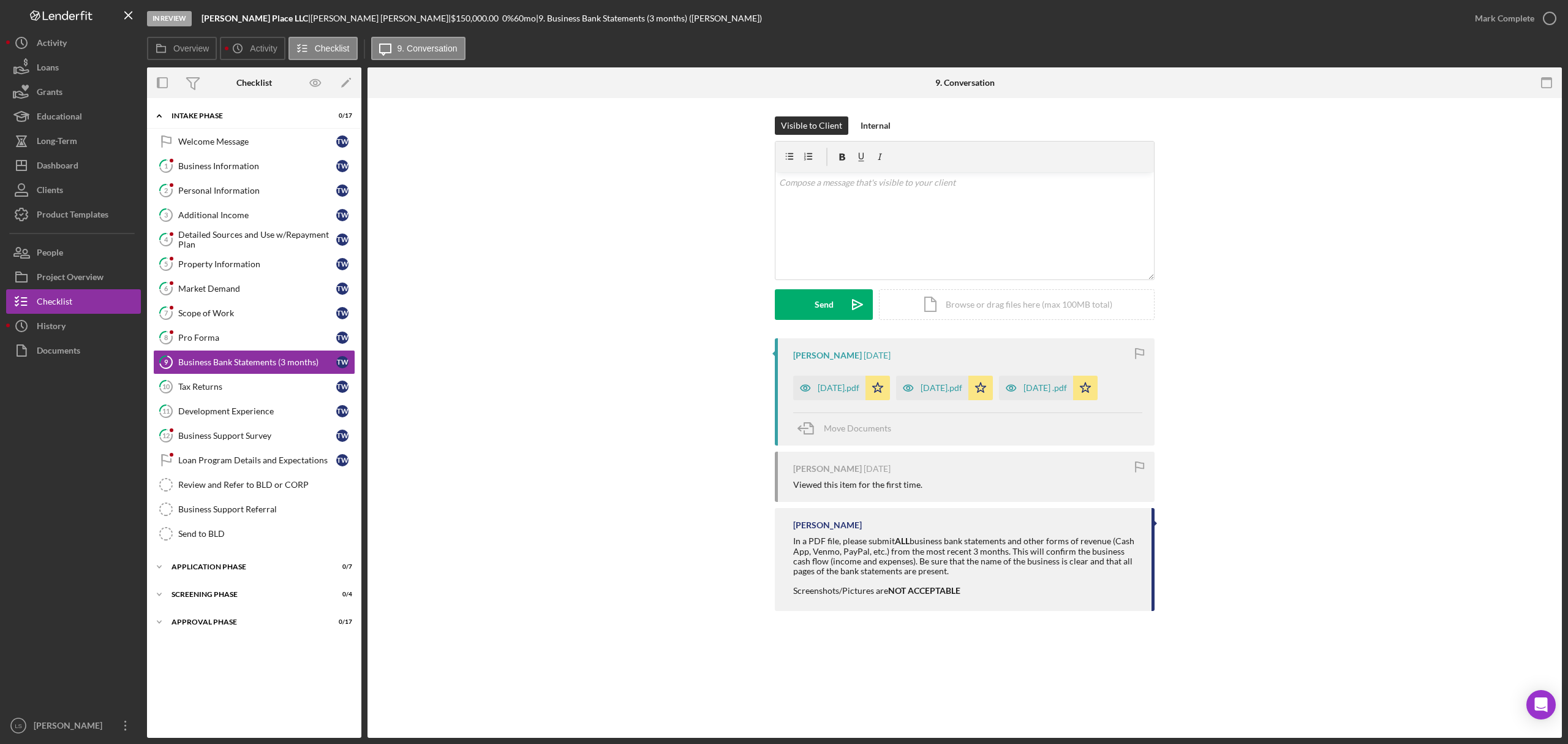
drag, startPoint x: 262, startPoint y: 386, endPoint x: 767, endPoint y: 287, distance: 514.6
click at [262, 386] on div "Tax Returns" at bounding box center [257, 386] width 158 height 10
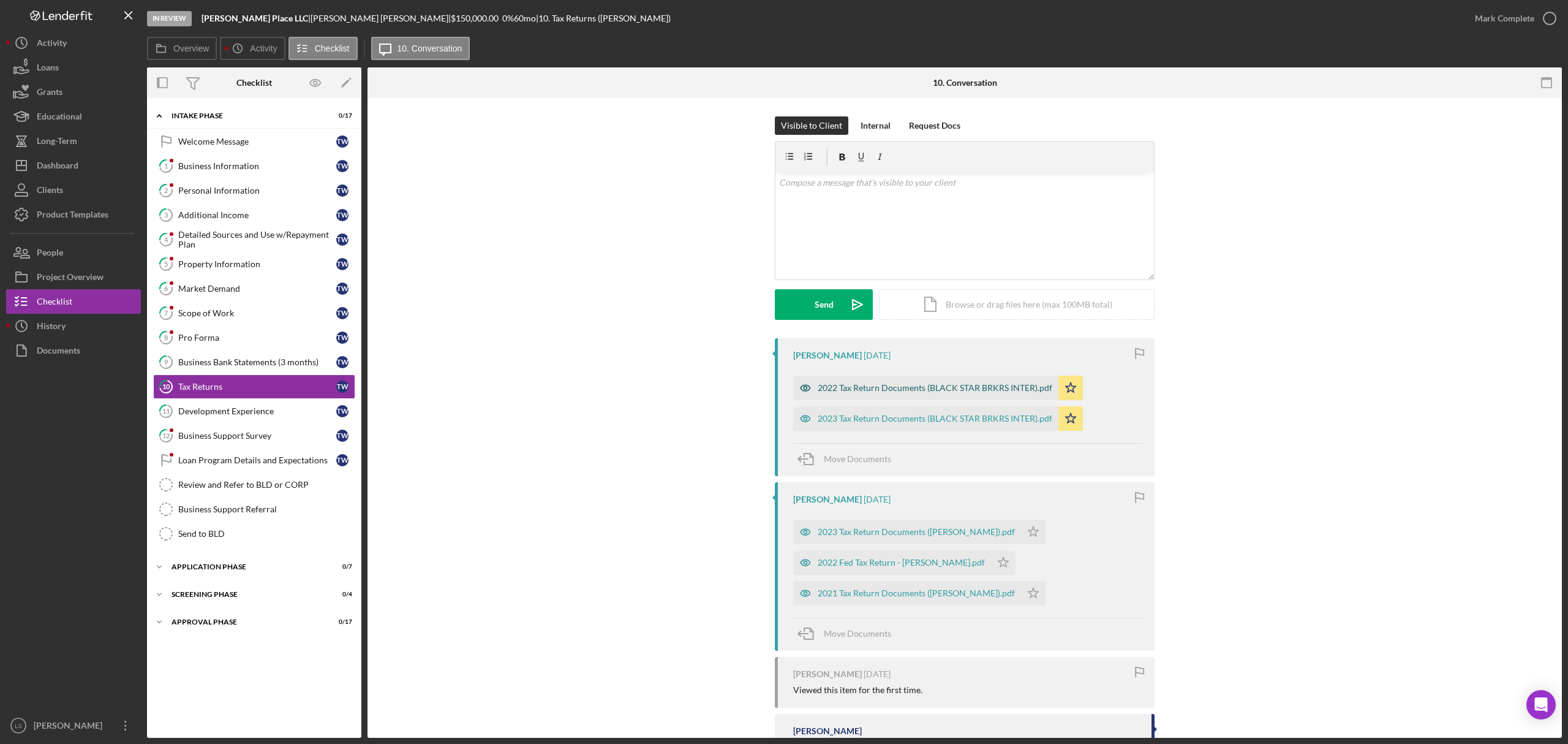
click at [946, 386] on div "2022 Tax Return Documents (BLACK STAR BRKRS INTER).pdf" at bounding box center [935, 388] width 235 height 10
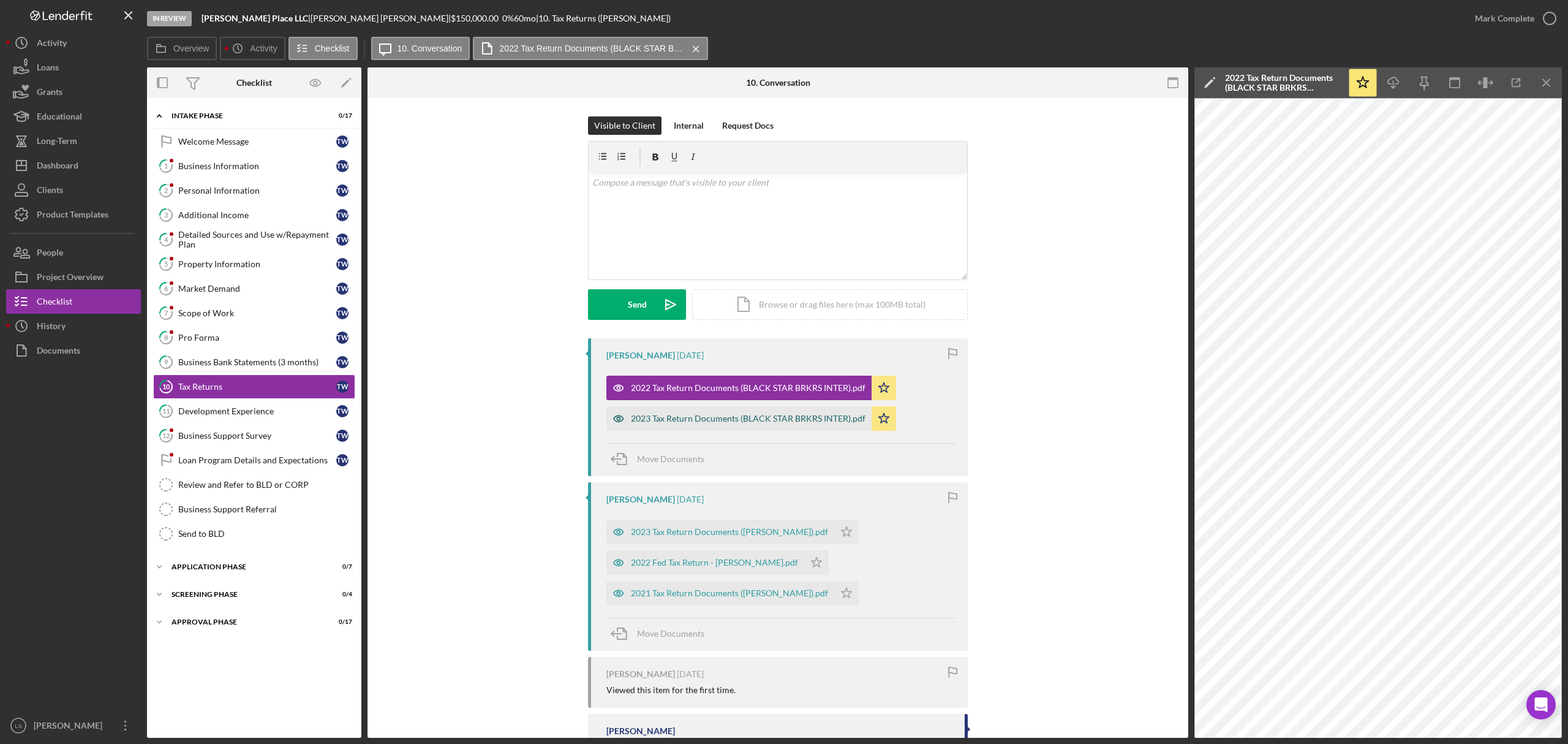
click at [779, 423] on div "2023 Tax Return Documents (BLACK STAR BRKRS INTER).pdf" at bounding box center [748, 418] width 235 height 10
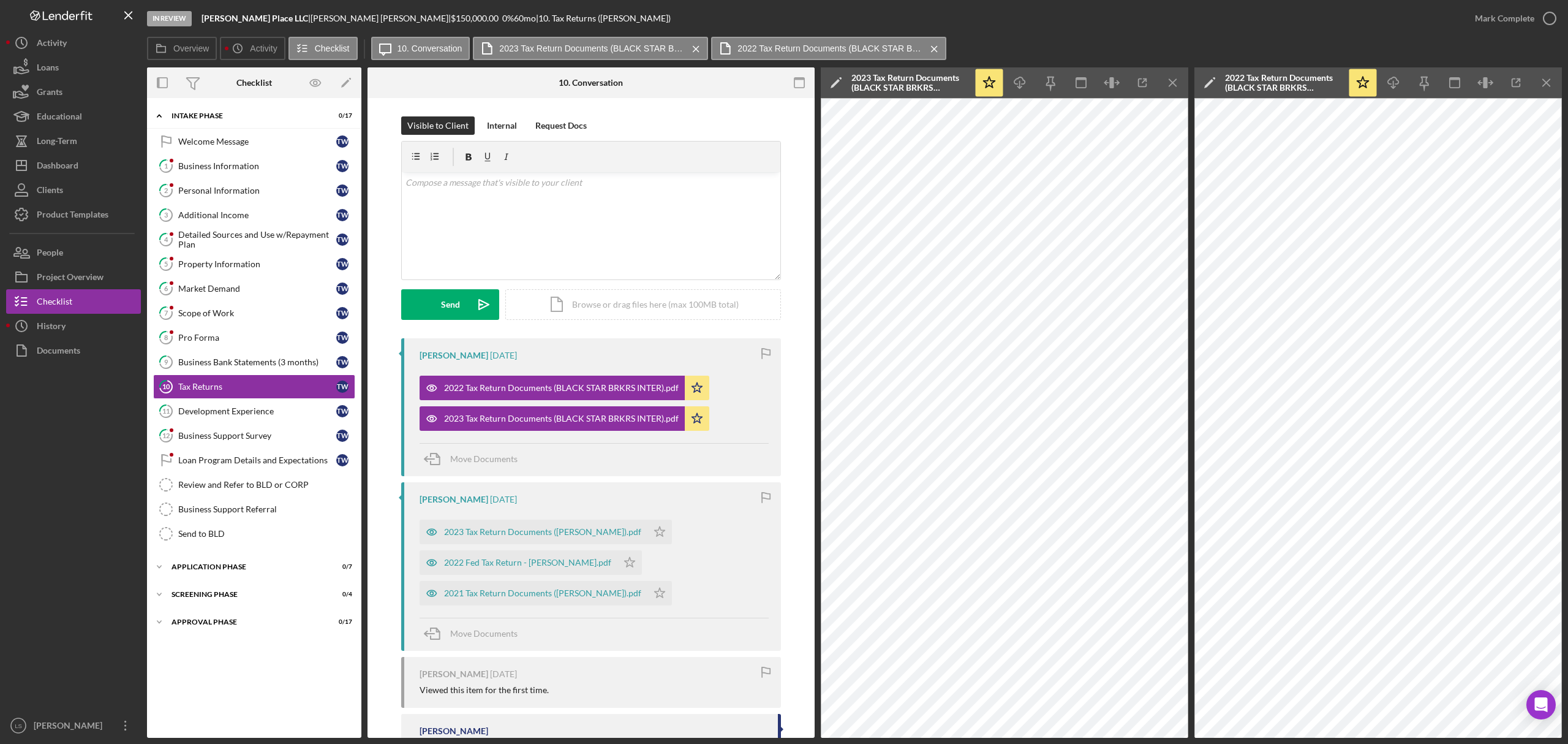
drag, startPoint x: 234, startPoint y: 170, endPoint x: 608, endPoint y: 250, distance: 382.5
click at [234, 170] on div "Business Information" at bounding box center [257, 166] width 158 height 10
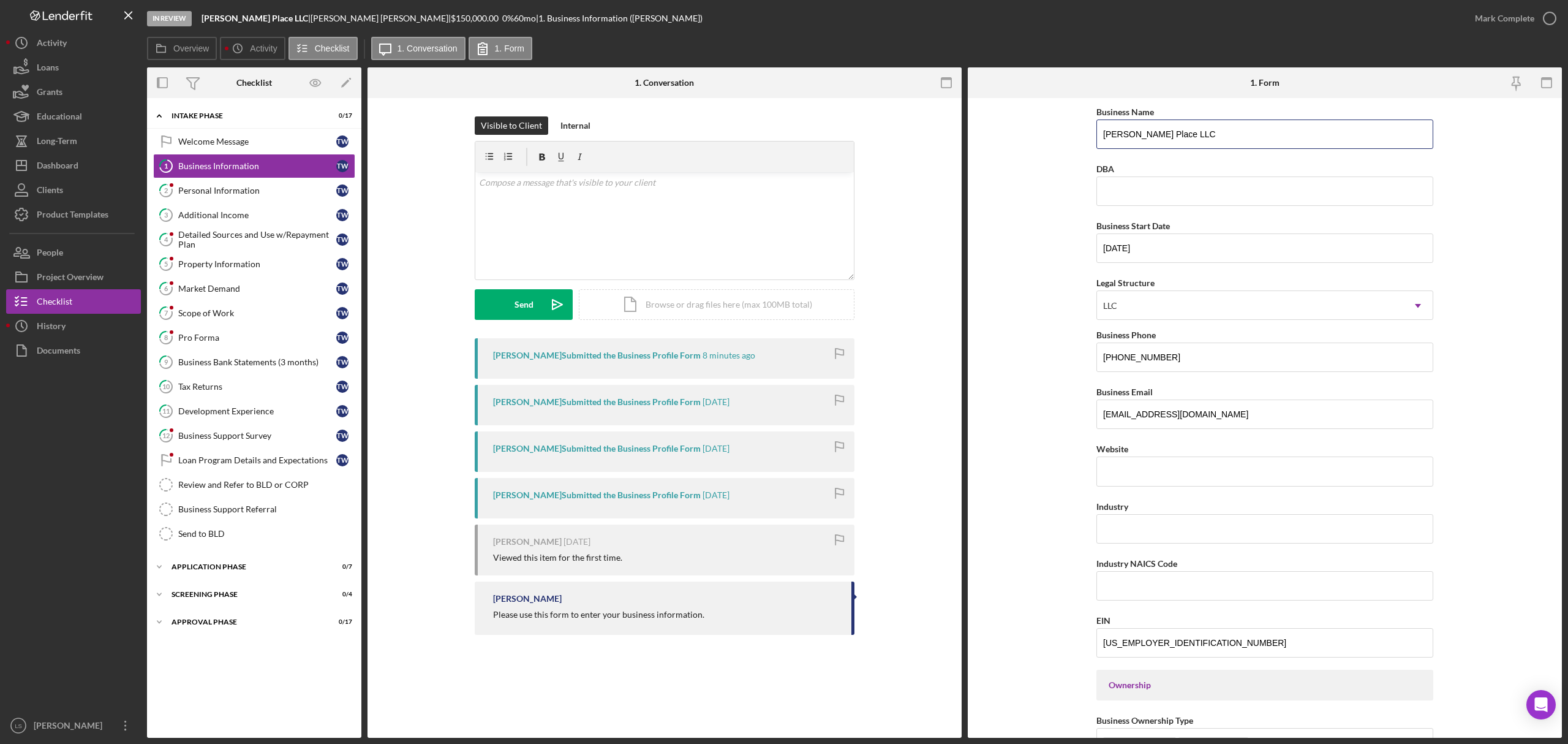
drag, startPoint x: 1174, startPoint y: 126, endPoint x: 1069, endPoint y: 138, distance: 105.7
click at [1069, 137] on form "Business Name Moore Place LLC DBA Business Start Date 01/03/2014 Legal Structur…" at bounding box center [1265, 417] width 594 height 640
drag, startPoint x: 280, startPoint y: 386, endPoint x: 750, endPoint y: 434, distance: 472.4
click at [280, 386] on div "Tax Returns" at bounding box center [257, 386] width 158 height 10
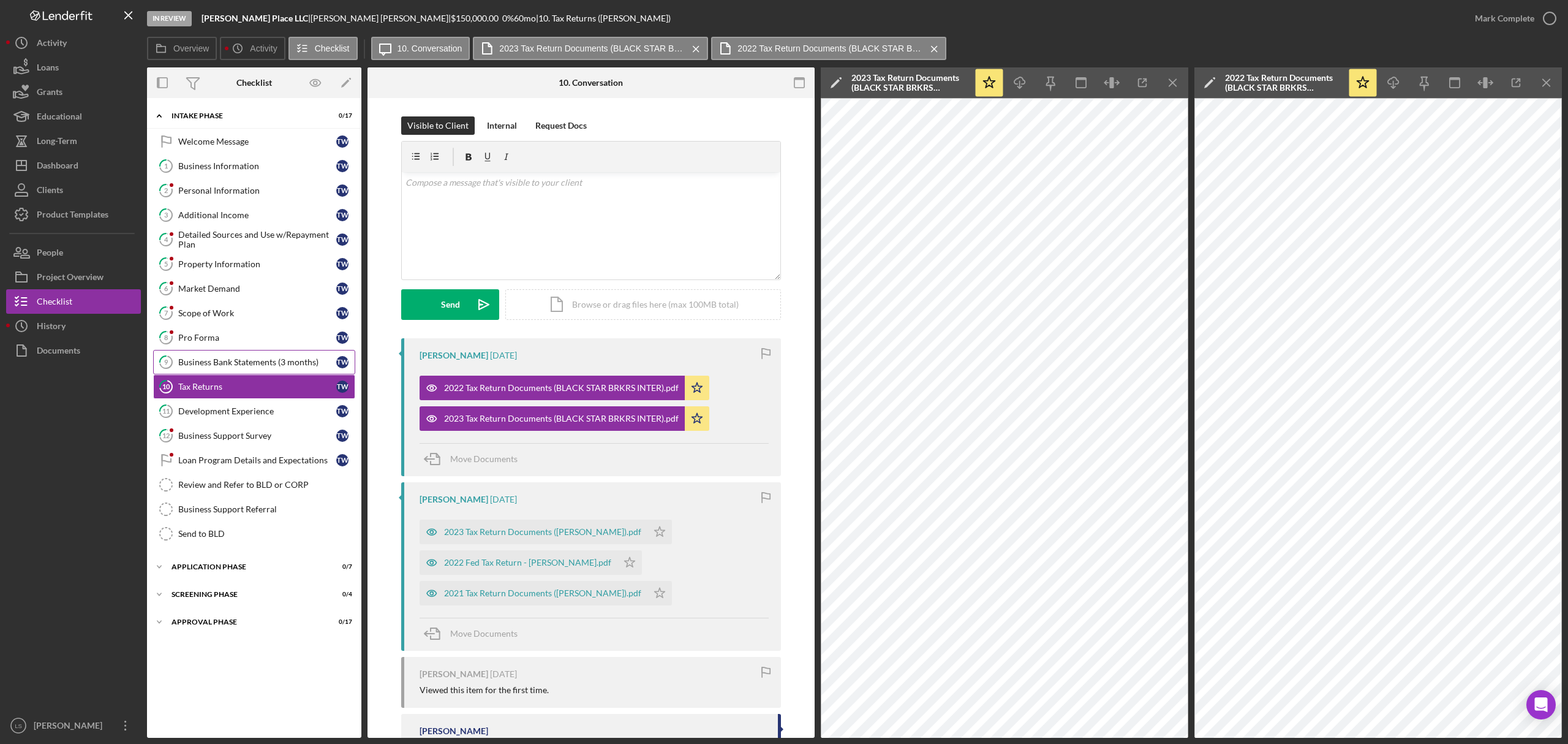
click at [280, 367] on div "Business Bank Statements (3 months)" at bounding box center [257, 362] width 158 height 10
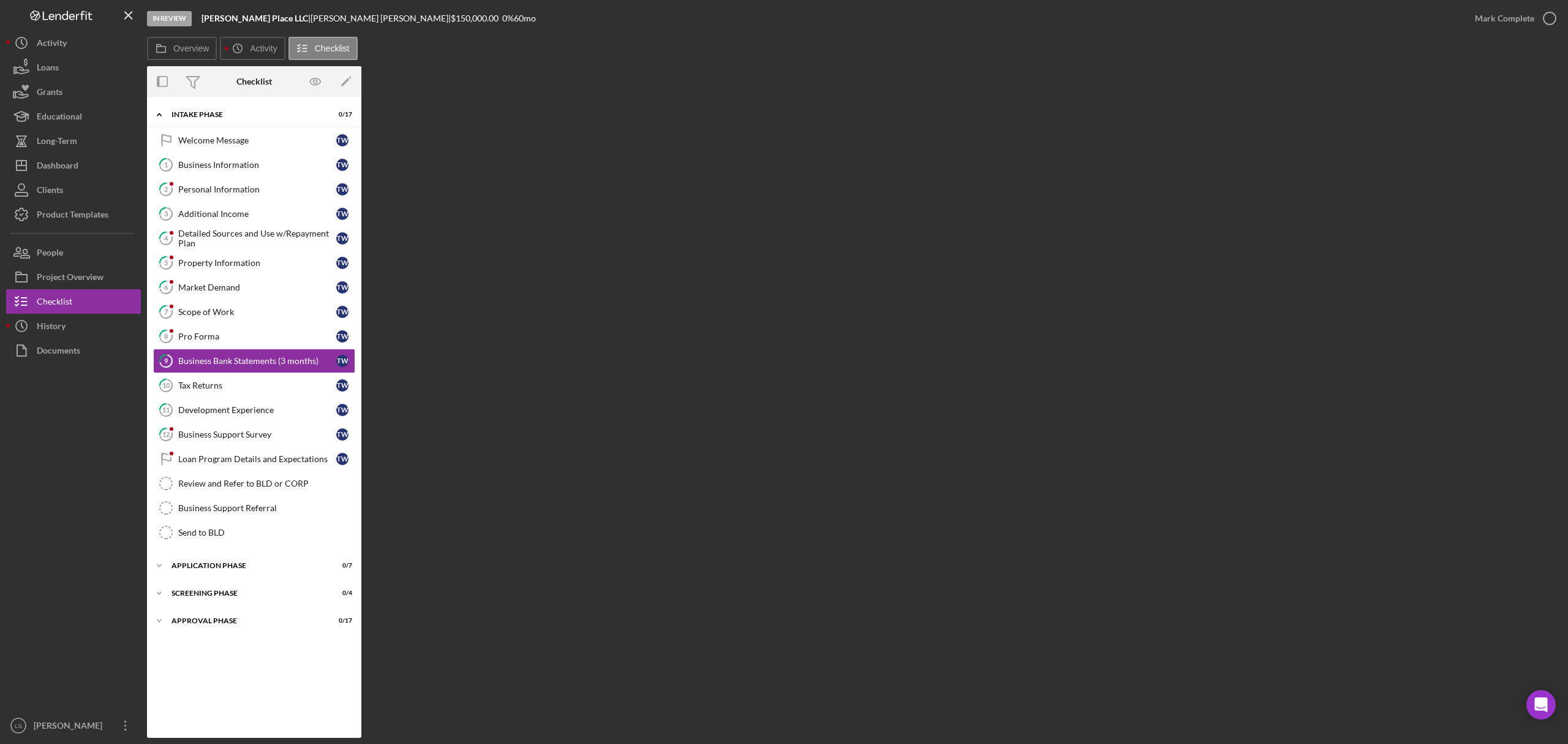
drag, startPoint x: 176, startPoint y: 394, endPoint x: 430, endPoint y: 408, distance: 254.4
click at [176, 394] on icon "10" at bounding box center [166, 385] width 31 height 31
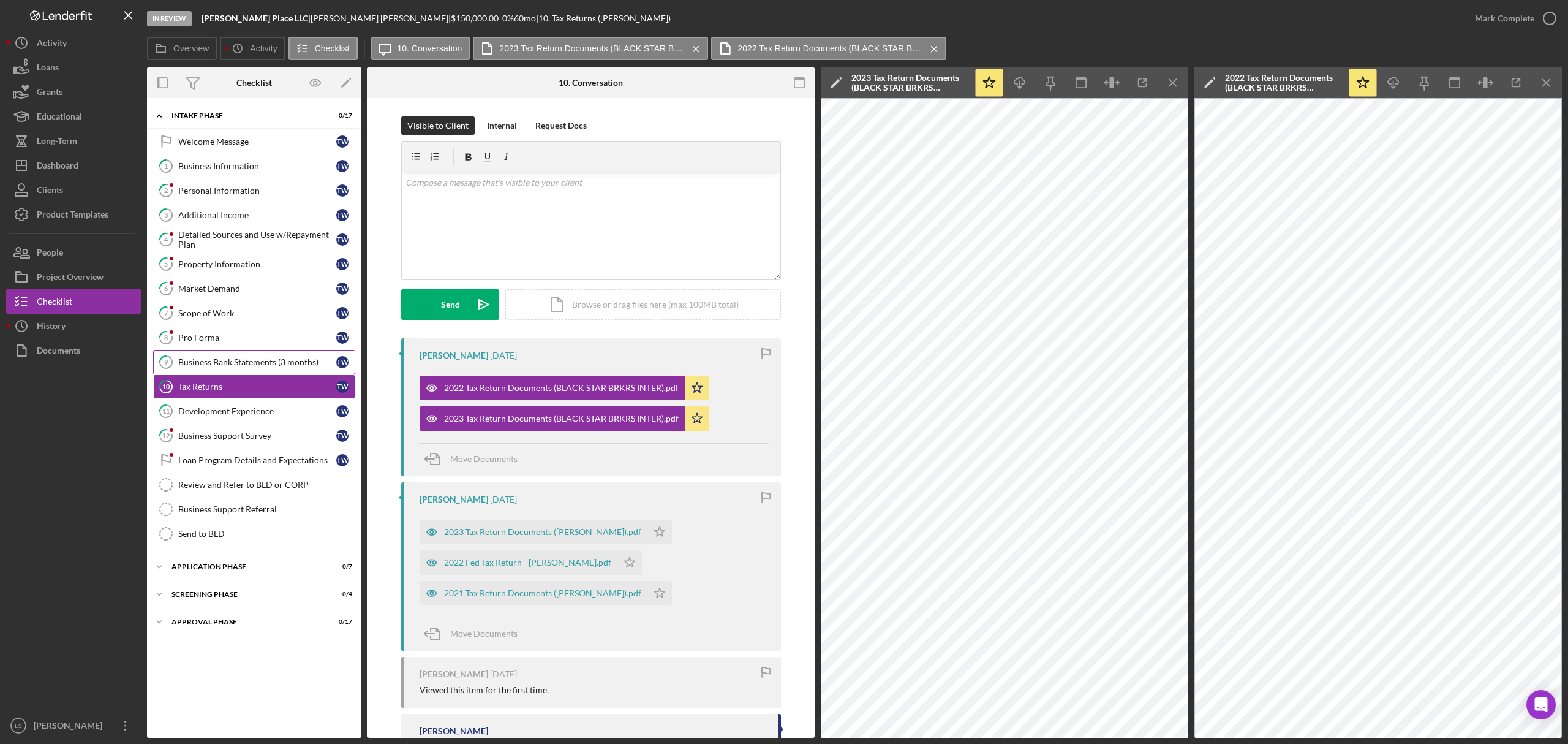
click at [271, 361] on div "Business Bank Statements (3 months)" at bounding box center [257, 362] width 158 height 10
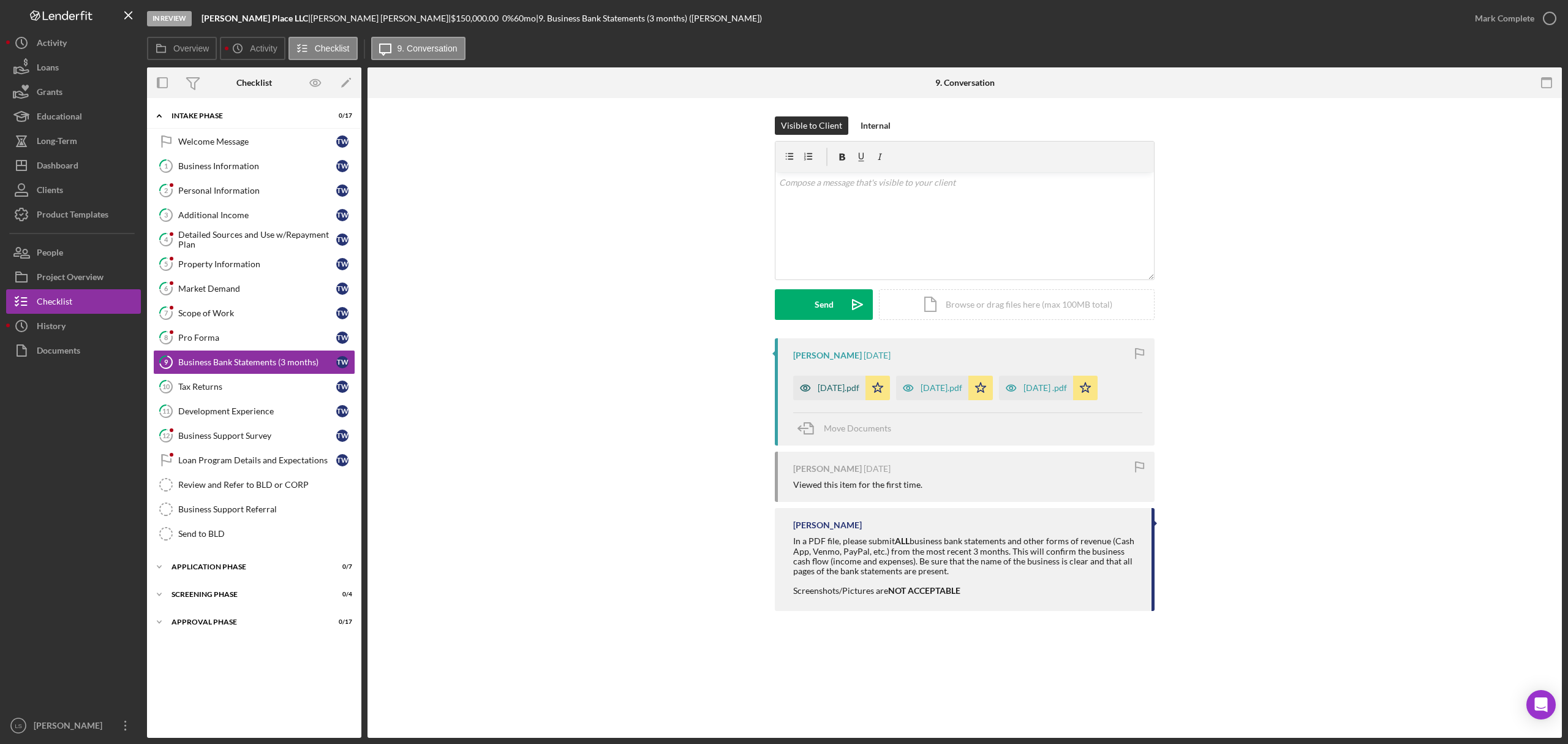
click at [838, 388] on div "April 2025.pdf" at bounding box center [838, 388] width 41 height 10
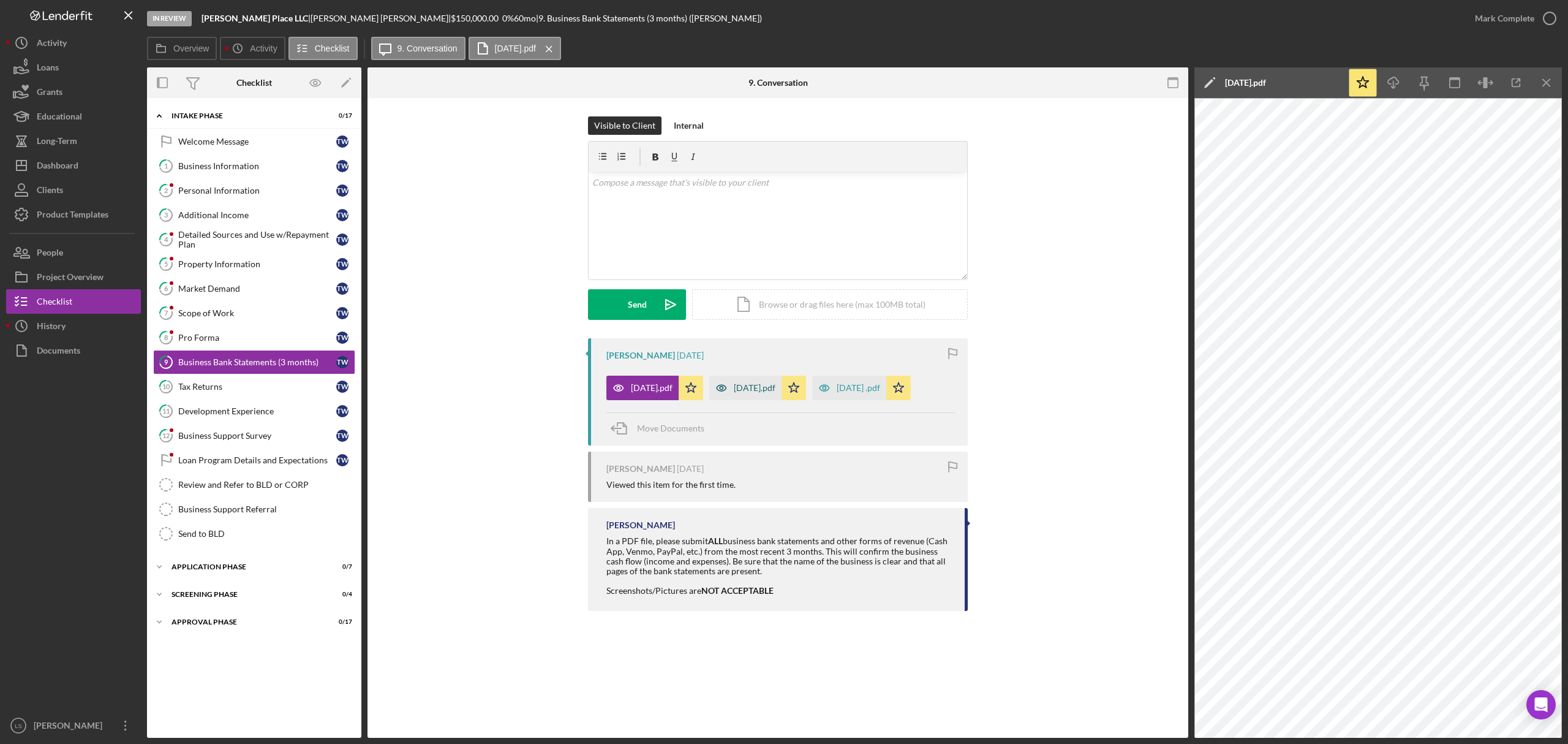
click at [765, 396] on div "May 2025.pdf" at bounding box center [745, 388] width 73 height 24
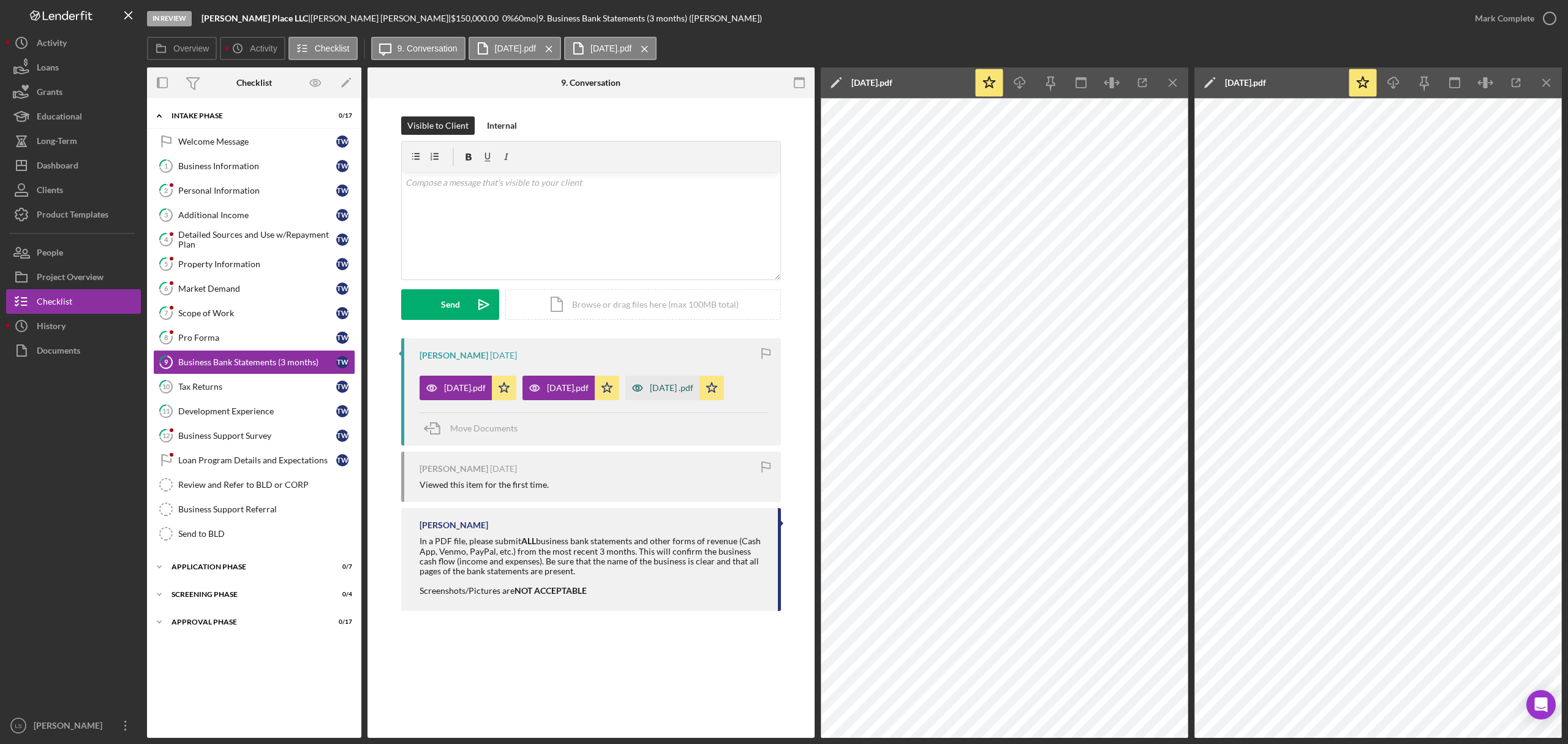
click at [697, 382] on div "June 2025 .pdf" at bounding box center [662, 388] width 74 height 24
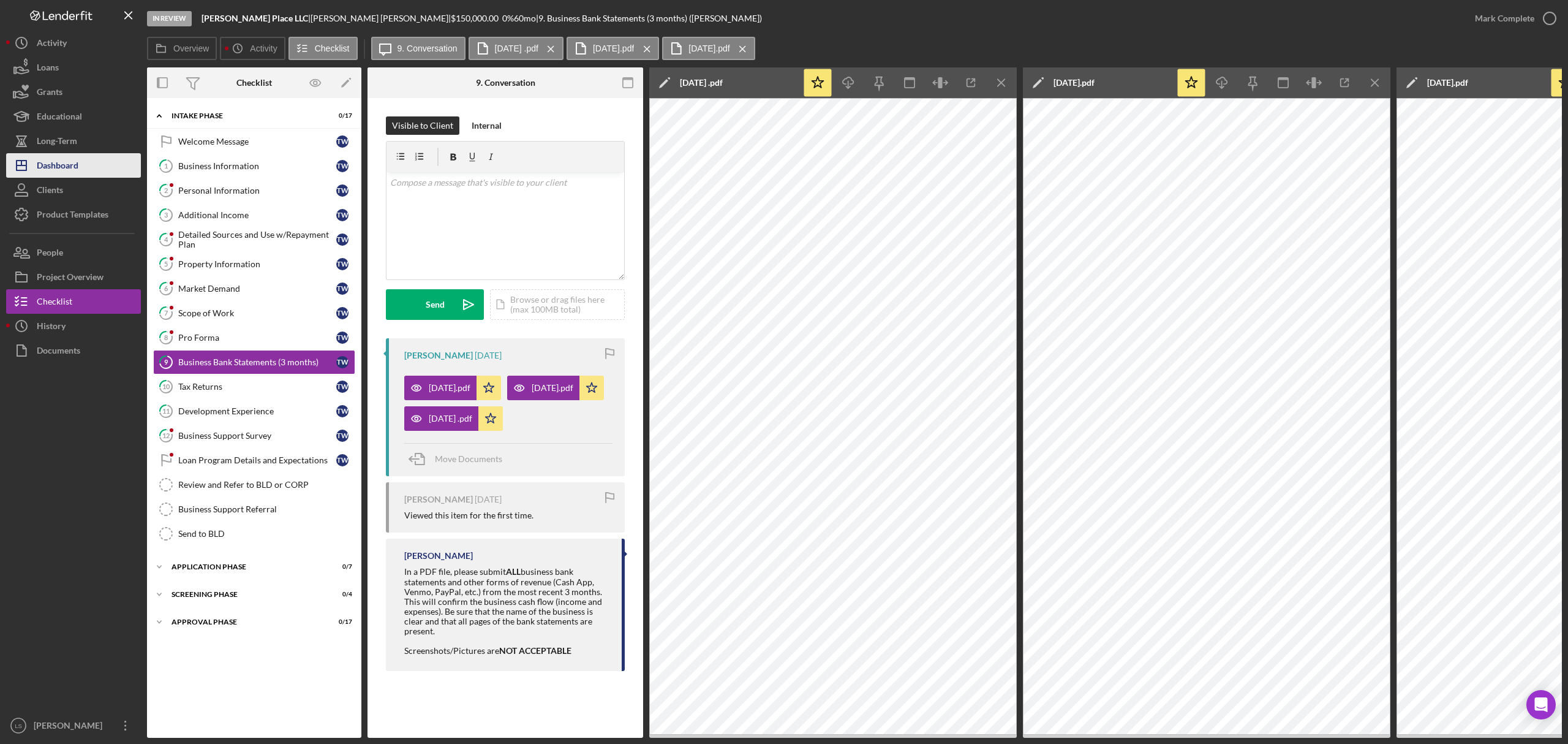
click at [98, 166] on button "Icon/Dashboard Dashboard" at bounding box center [73, 166] width 135 height 24
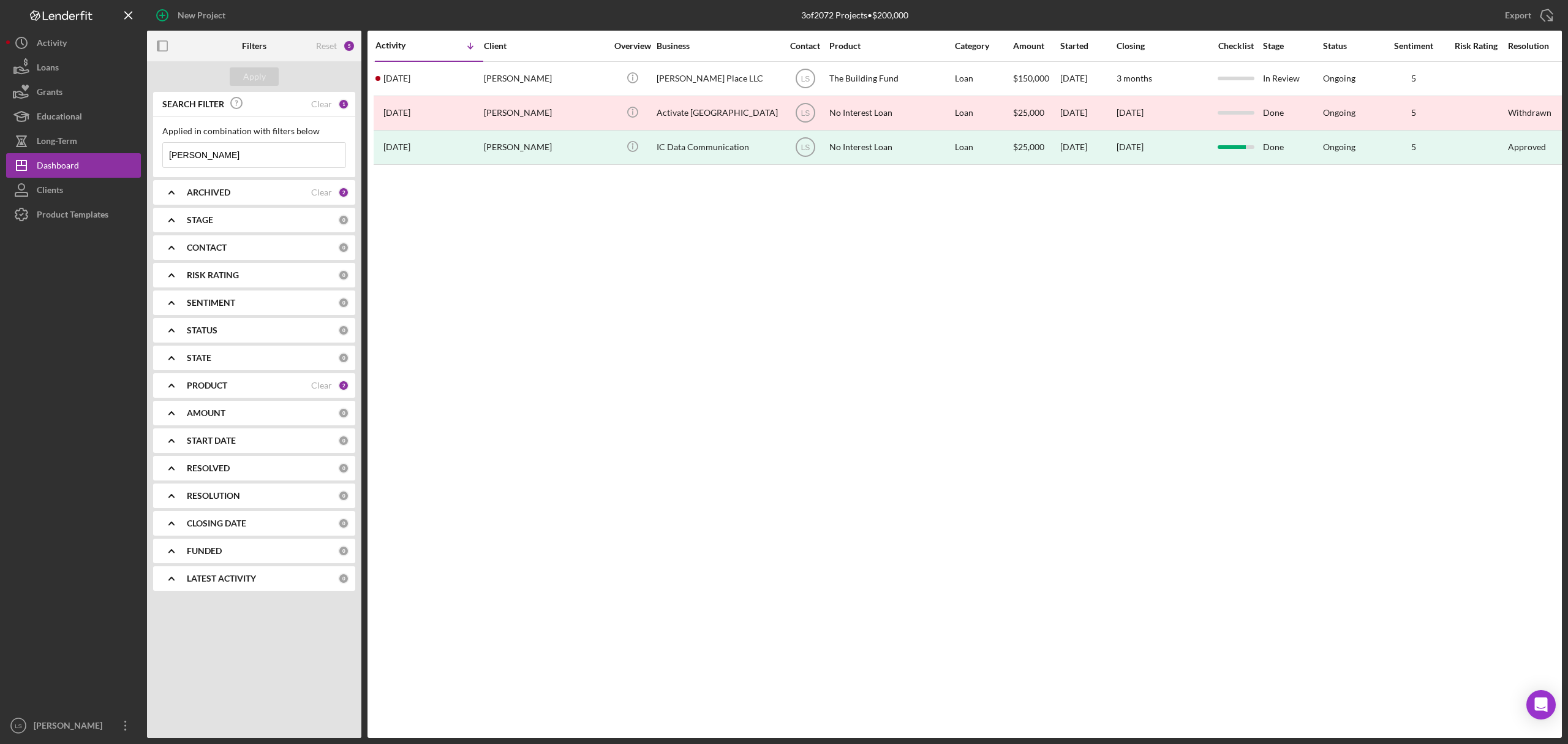
drag, startPoint x: 267, startPoint y: 161, endPoint x: 0, endPoint y: 145, distance: 267.5
click at [0, 145] on div "New Project 3 of 2072 Projects • $200,000 terence Export Icon/Export Filters Re…" at bounding box center [784, 372] width 1568 height 744
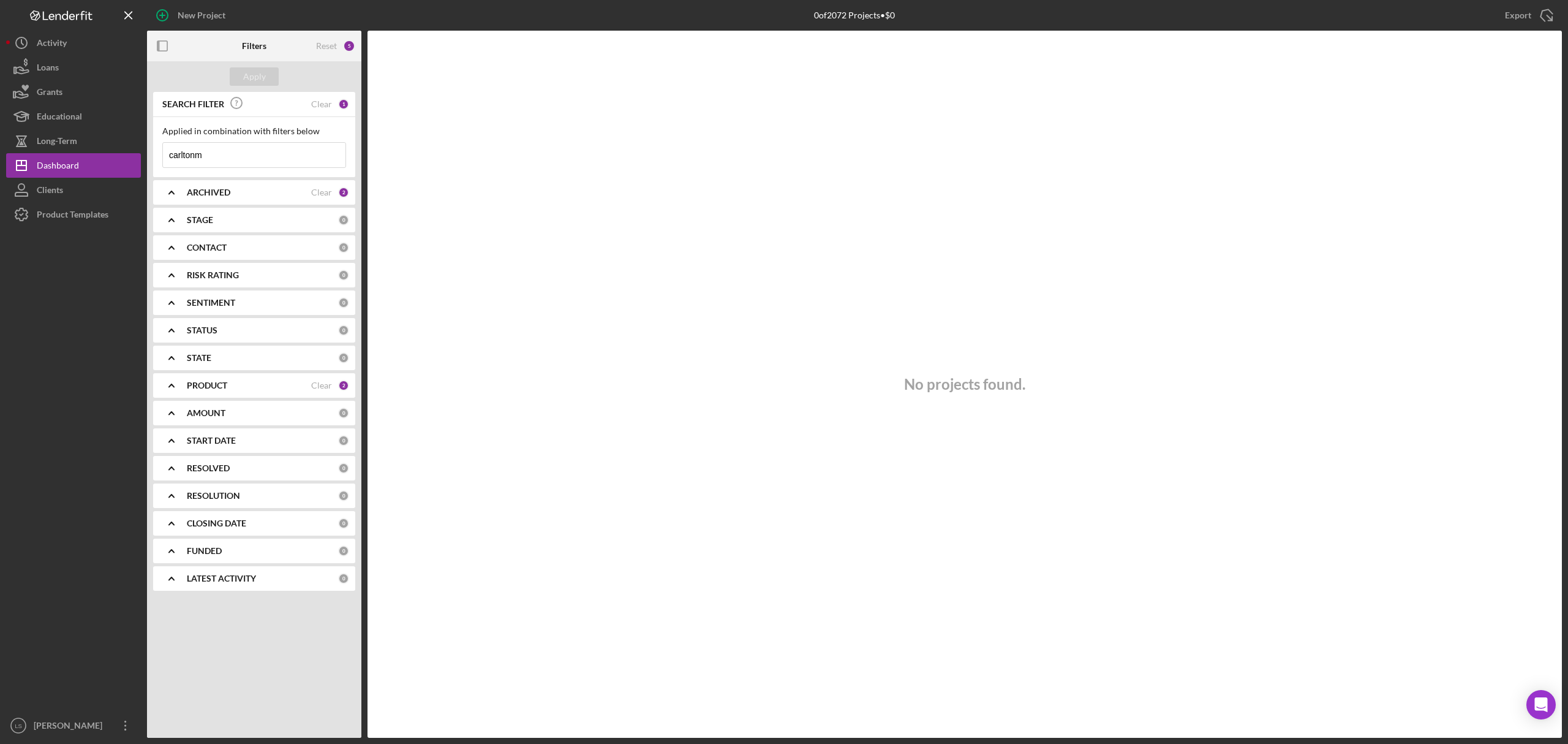
click at [225, 160] on input "carltonm" at bounding box center [254, 155] width 183 height 24
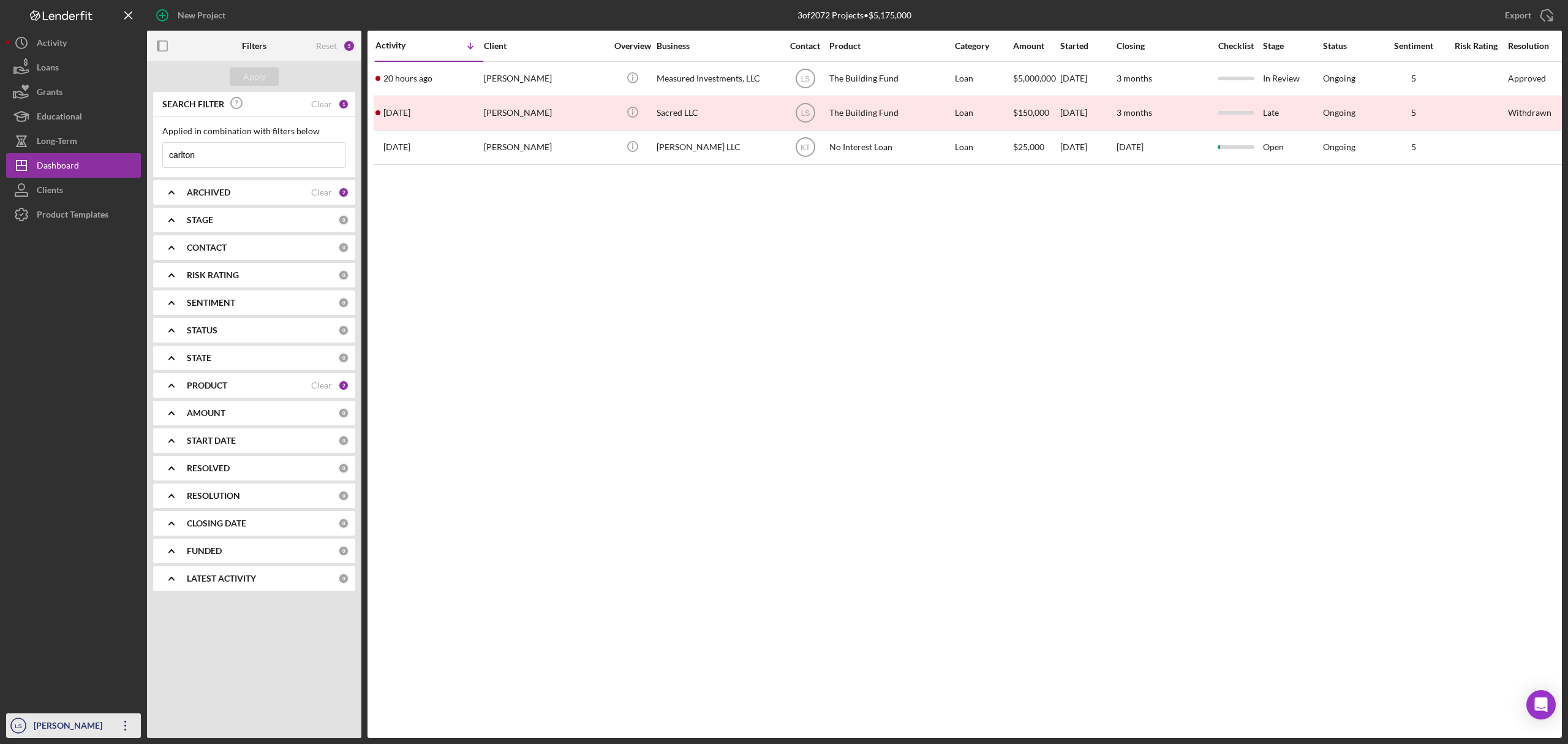
type input "carlton"
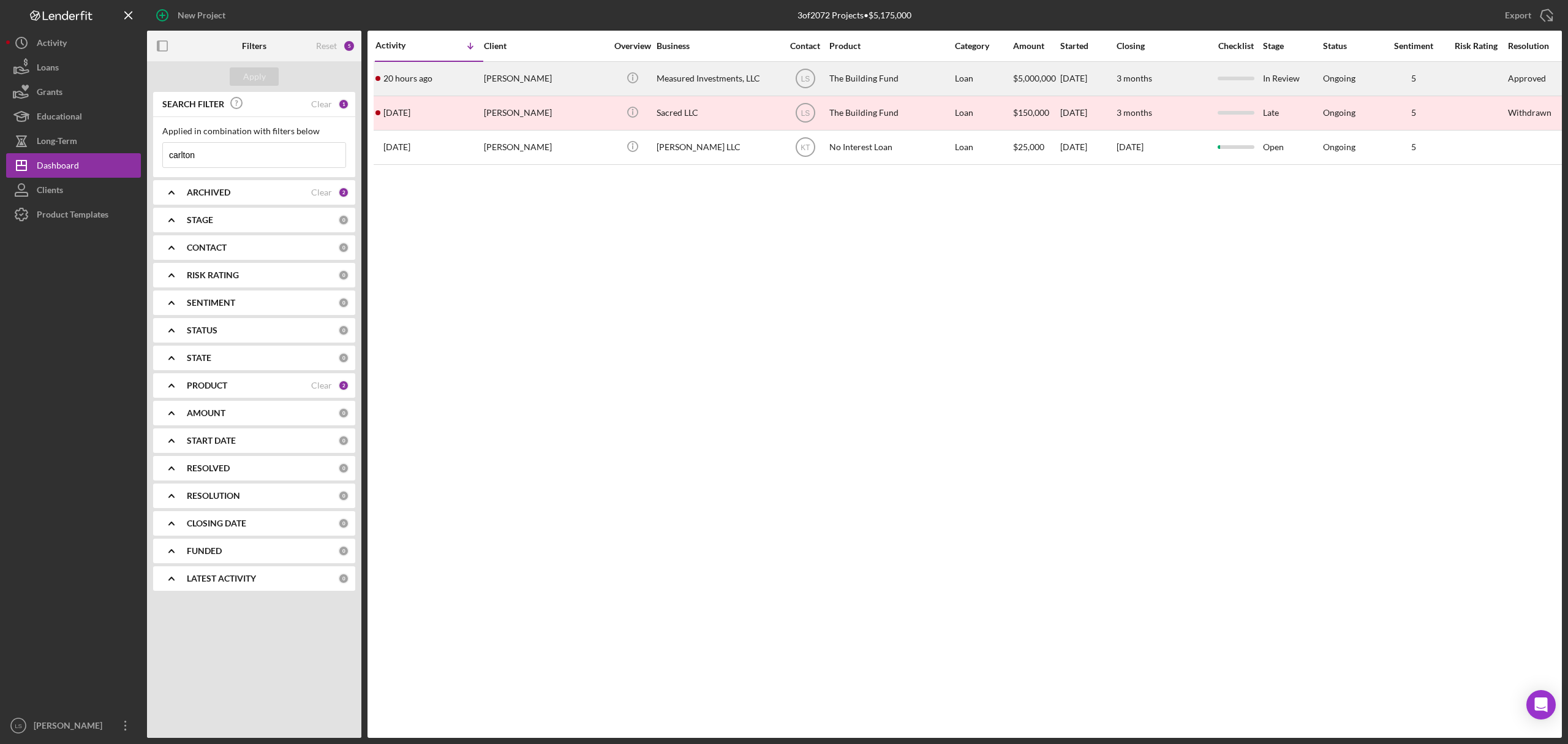
click at [856, 74] on div "The Building Fund" at bounding box center [890, 79] width 123 height 33
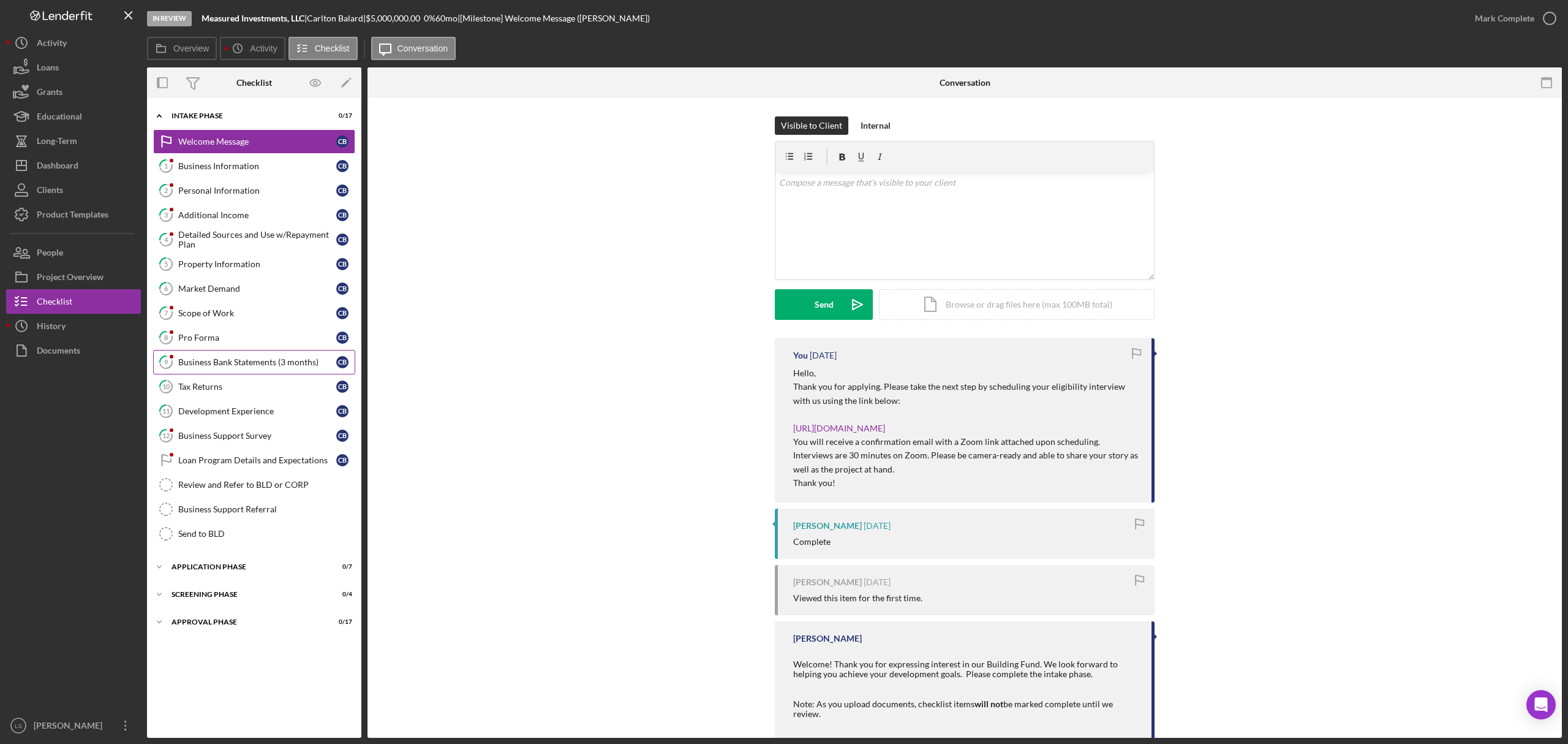
click at [243, 366] on div "Business Bank Statements (3 months)" at bounding box center [257, 362] width 158 height 10
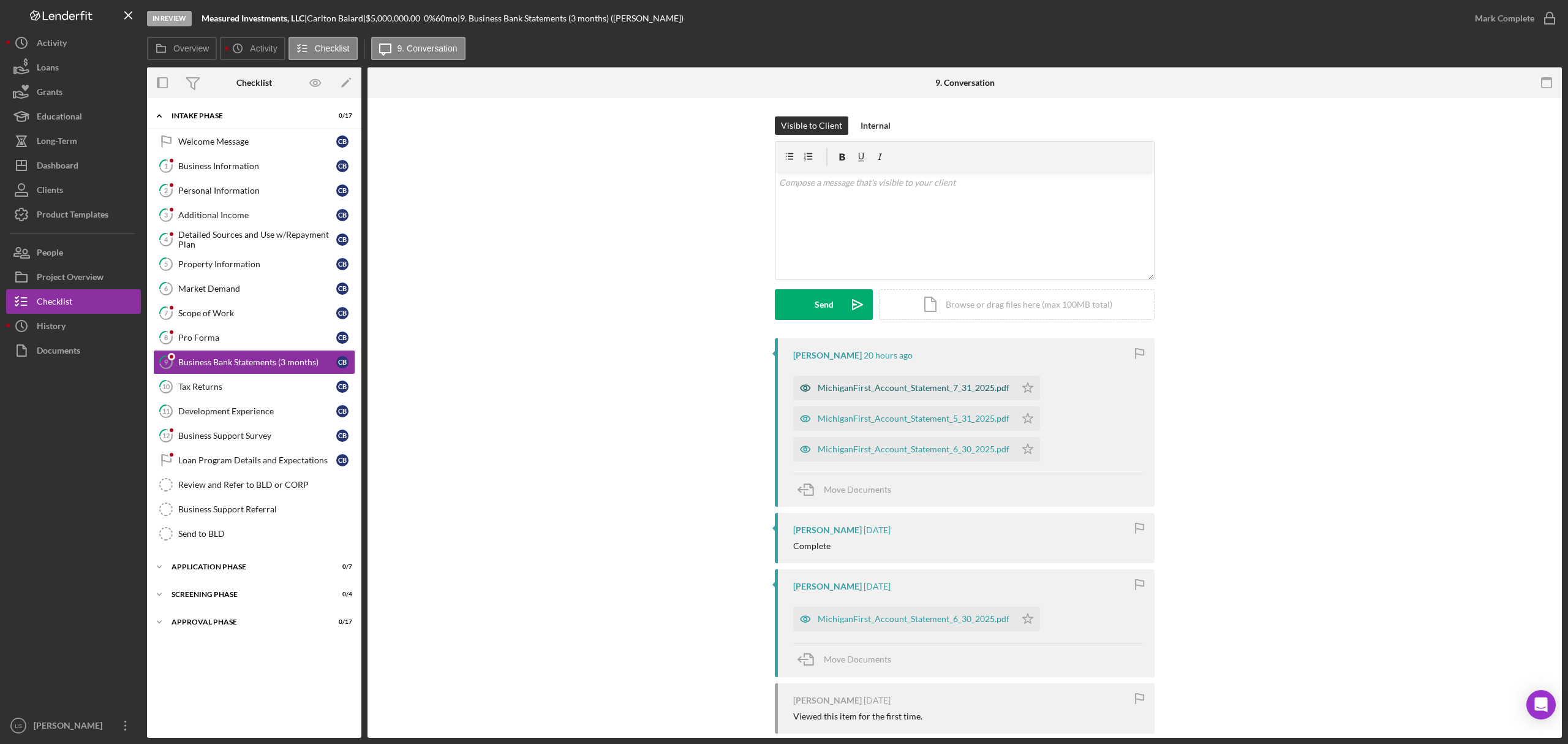
click at [888, 394] on div "MichiganFirst_Account_Statement_7_31_2025.pdf" at bounding box center [904, 388] width 223 height 24
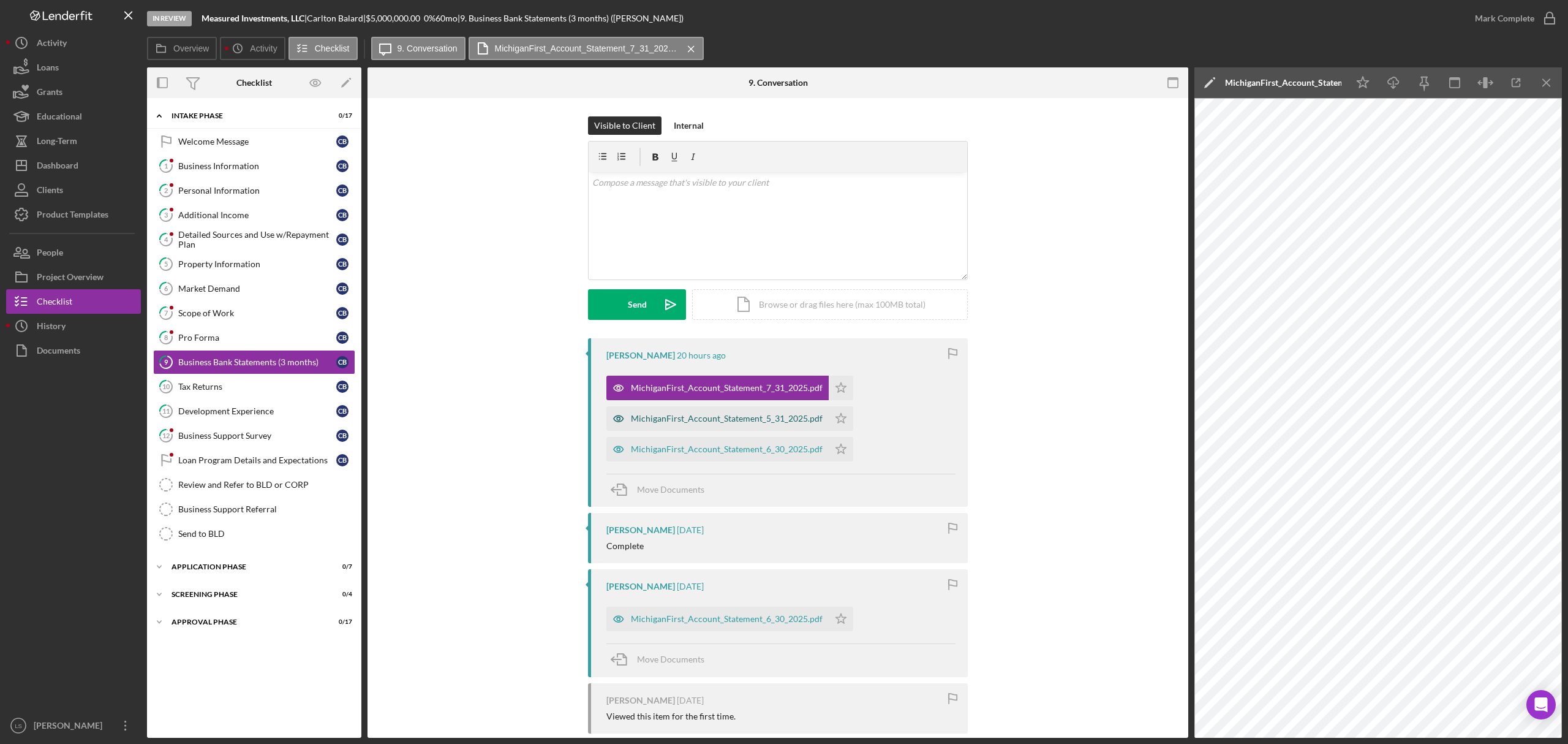
click at [744, 422] on div "MichiganFirst_Account_Statement_5_31_2025.pdf" at bounding box center [727, 418] width 192 height 10
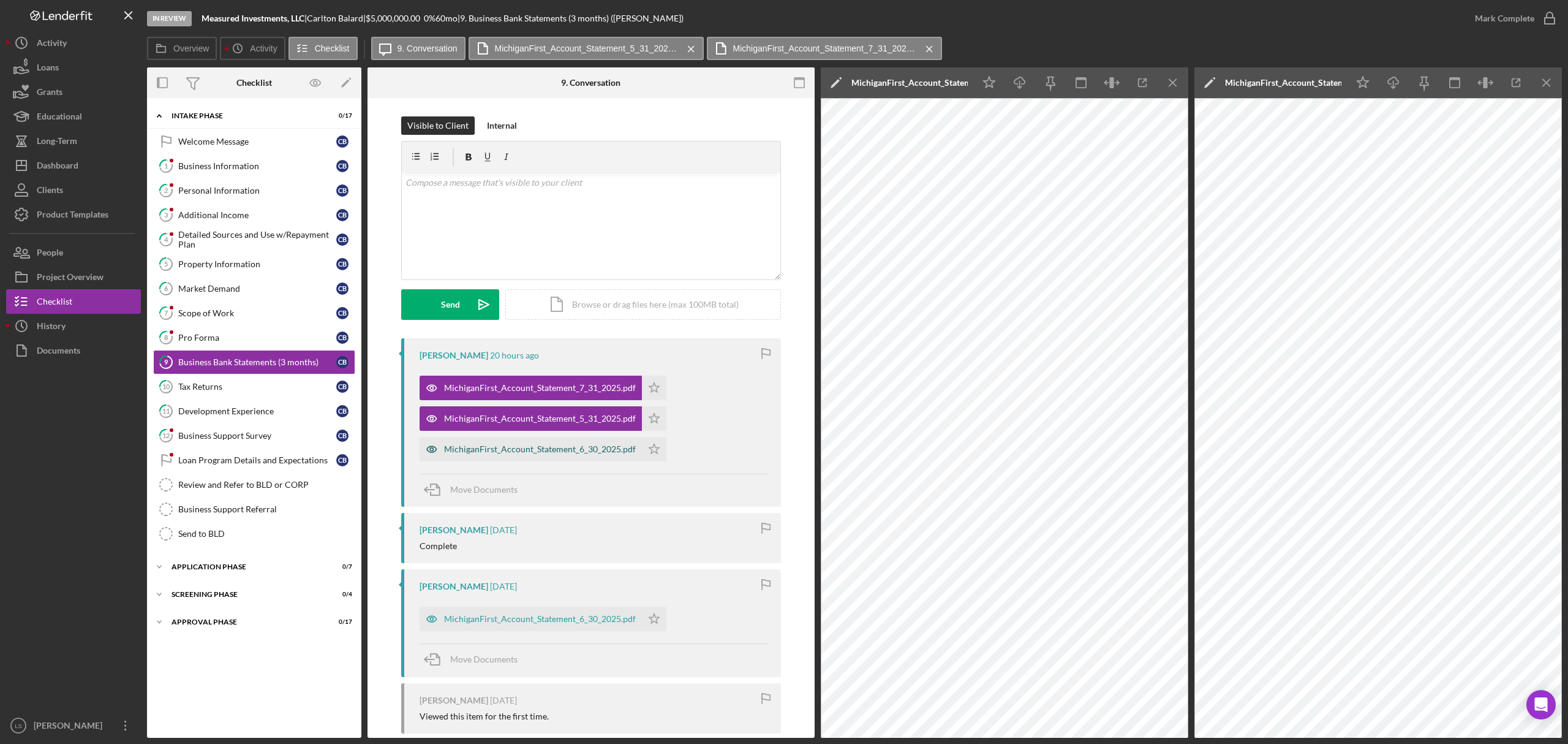
click at [541, 449] on div "MichiganFirst_Account_Statement_6_30_2025.pdf" at bounding box center [540, 449] width 192 height 10
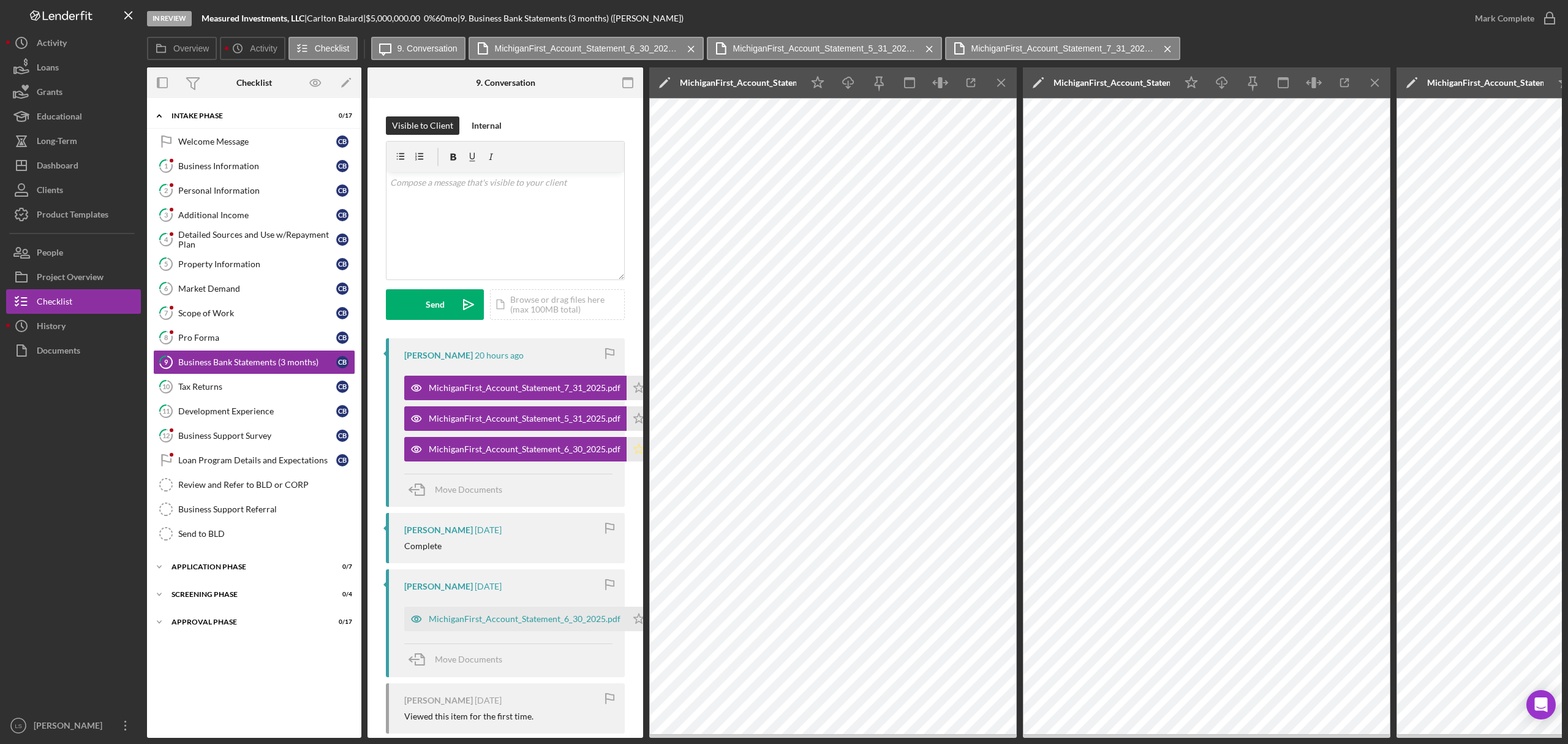
click at [634, 392] on polygon "button" at bounding box center [638, 387] width 10 height 10
click at [630, 420] on icon "Icon/Star" at bounding box center [639, 419] width 24 height 24
click at [634, 388] on polygon "button" at bounding box center [638, 387] width 10 height 10
click at [227, 397] on link "10 Tax Returns C B" at bounding box center [254, 387] width 202 height 24
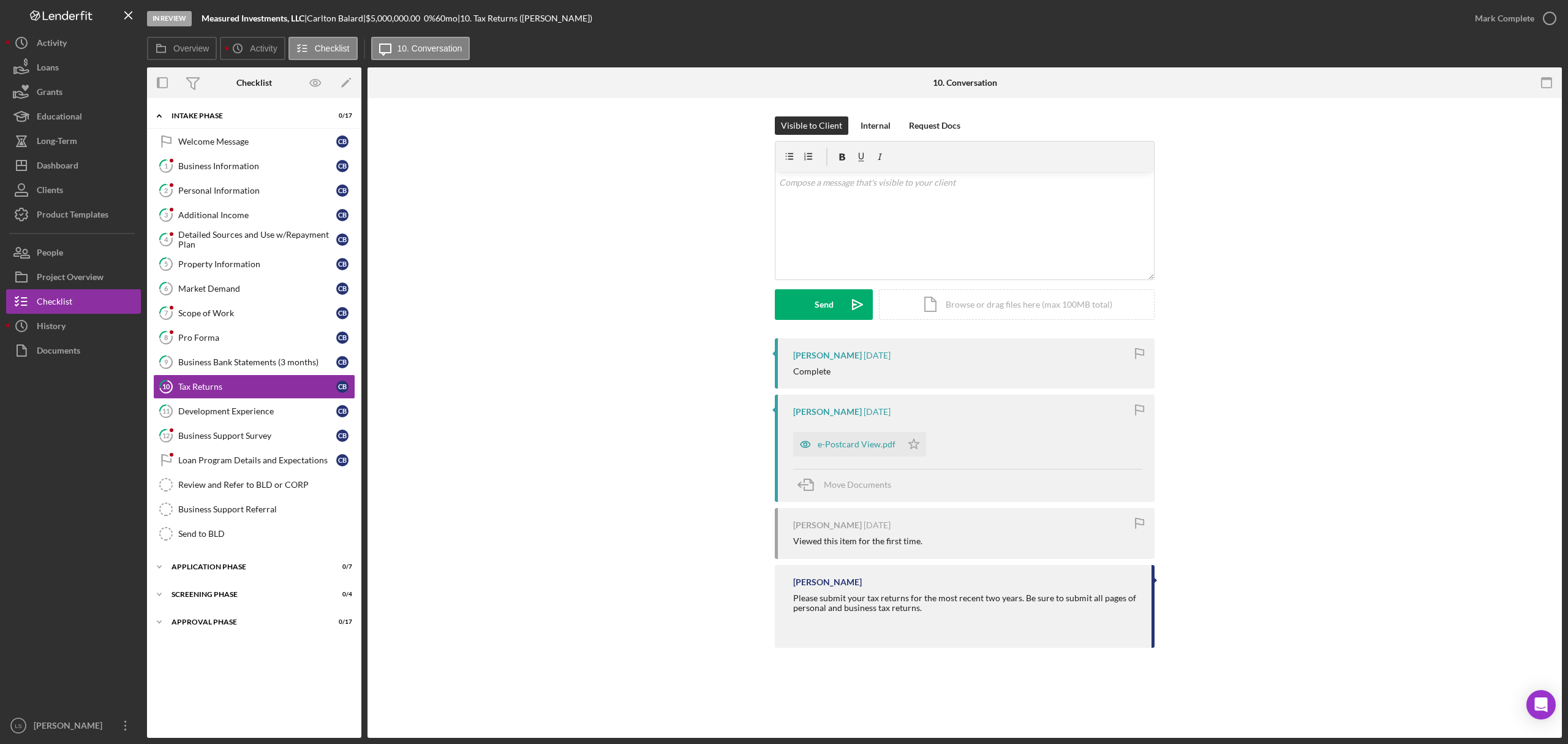
click at [498, 398] on div "Carlton Balard 1 month ago Complete Carlton Balard 1 month ago e-Postcard View.…" at bounding box center [965, 496] width 1158 height 316
click at [863, 445] on div "e-Postcard View.pdf" at bounding box center [856, 444] width 78 height 10
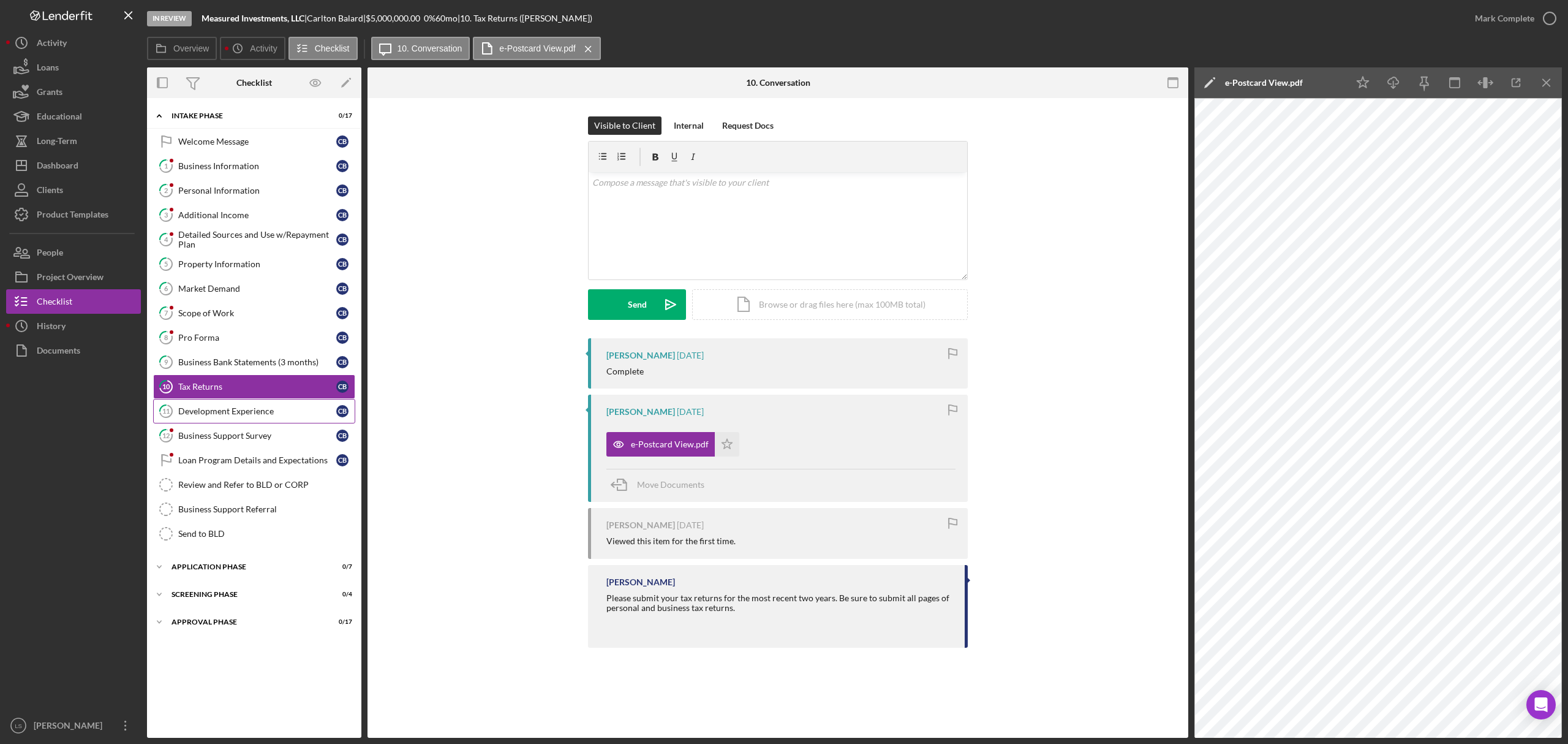
click at [262, 416] on div "Development Experience" at bounding box center [257, 411] width 158 height 10
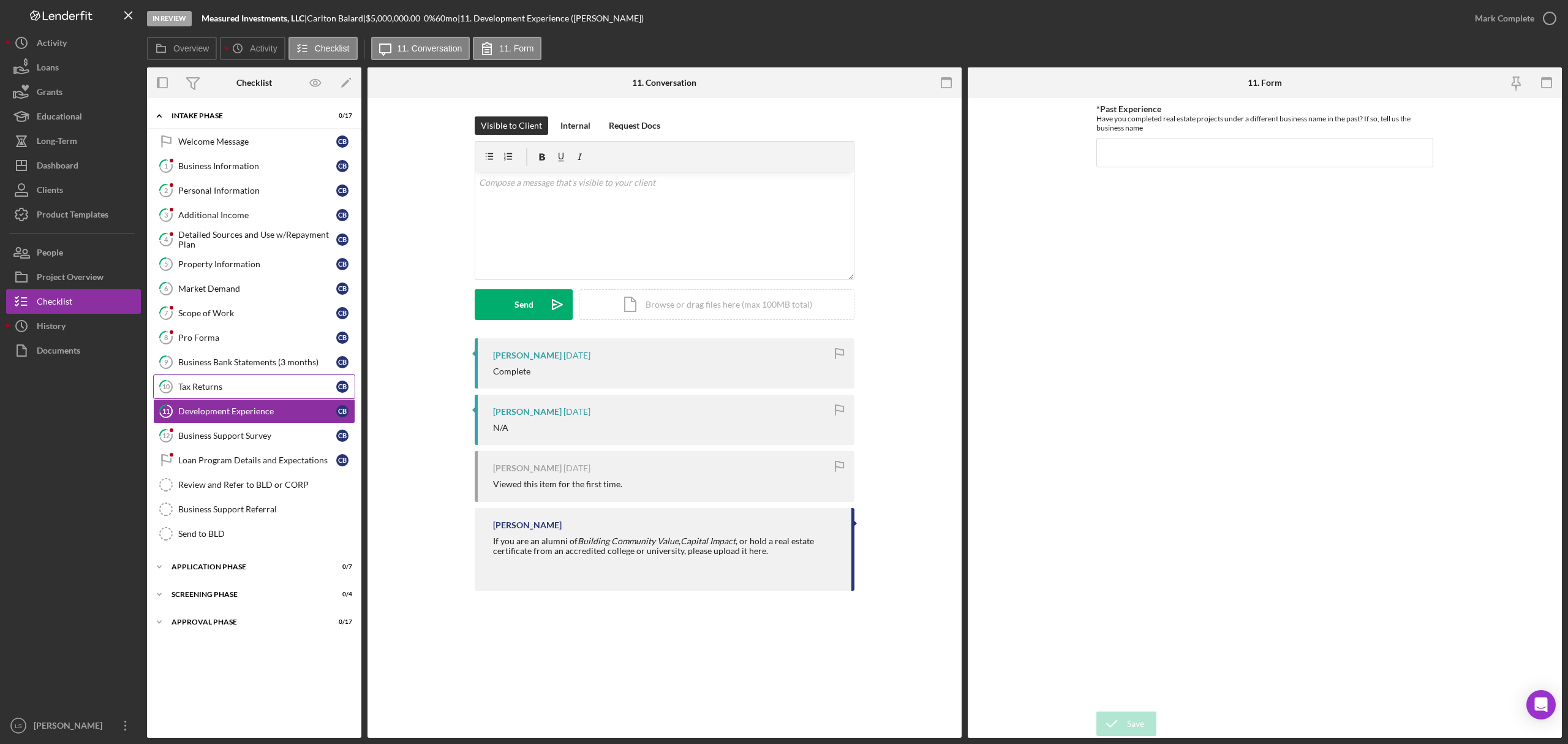
click at [205, 396] on link "10 Tax Returns C B" at bounding box center [254, 387] width 202 height 24
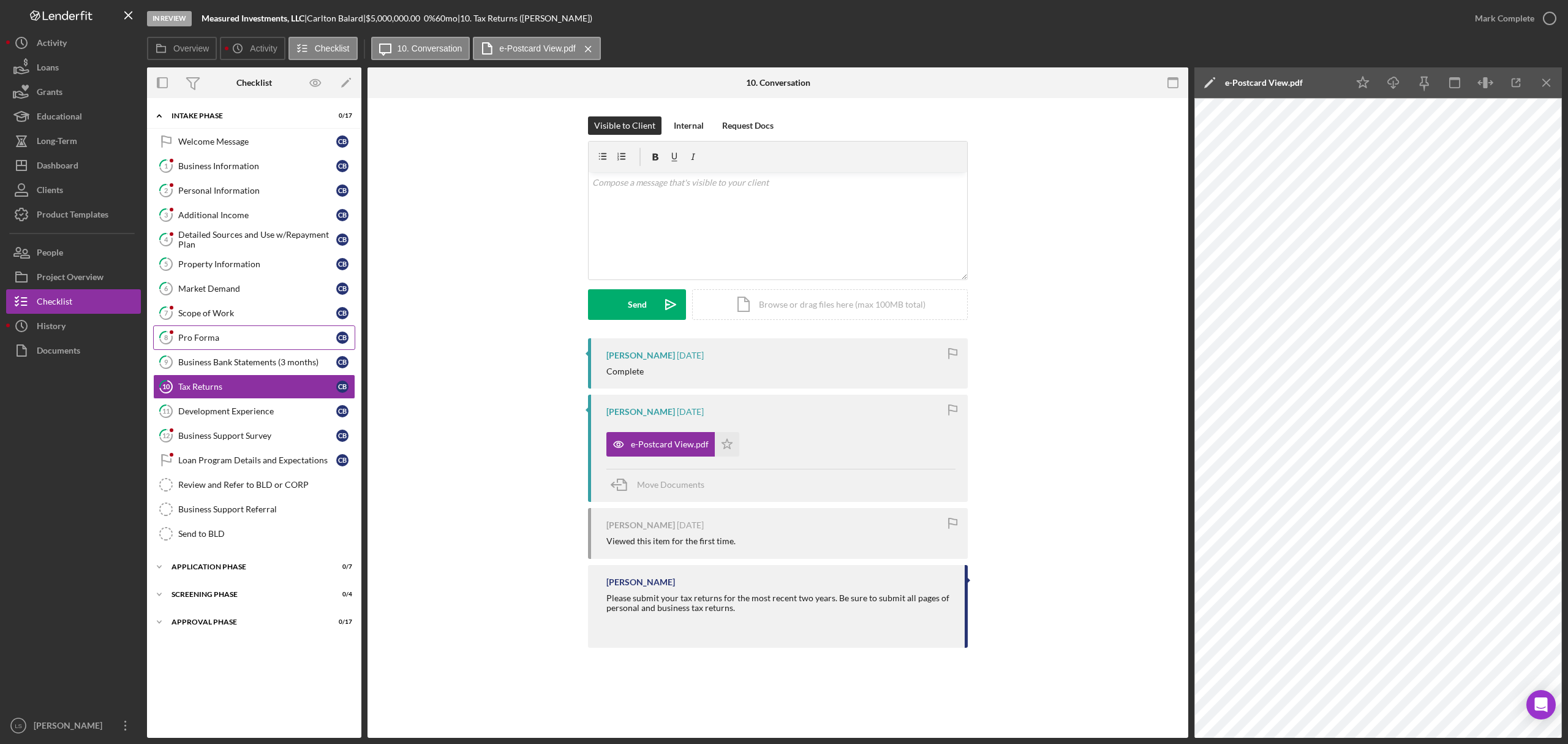
click at [273, 347] on link "8 Pro Forma C B" at bounding box center [254, 337] width 202 height 24
click at [267, 367] on div "Business Bank Statements (3 months)" at bounding box center [257, 362] width 158 height 10
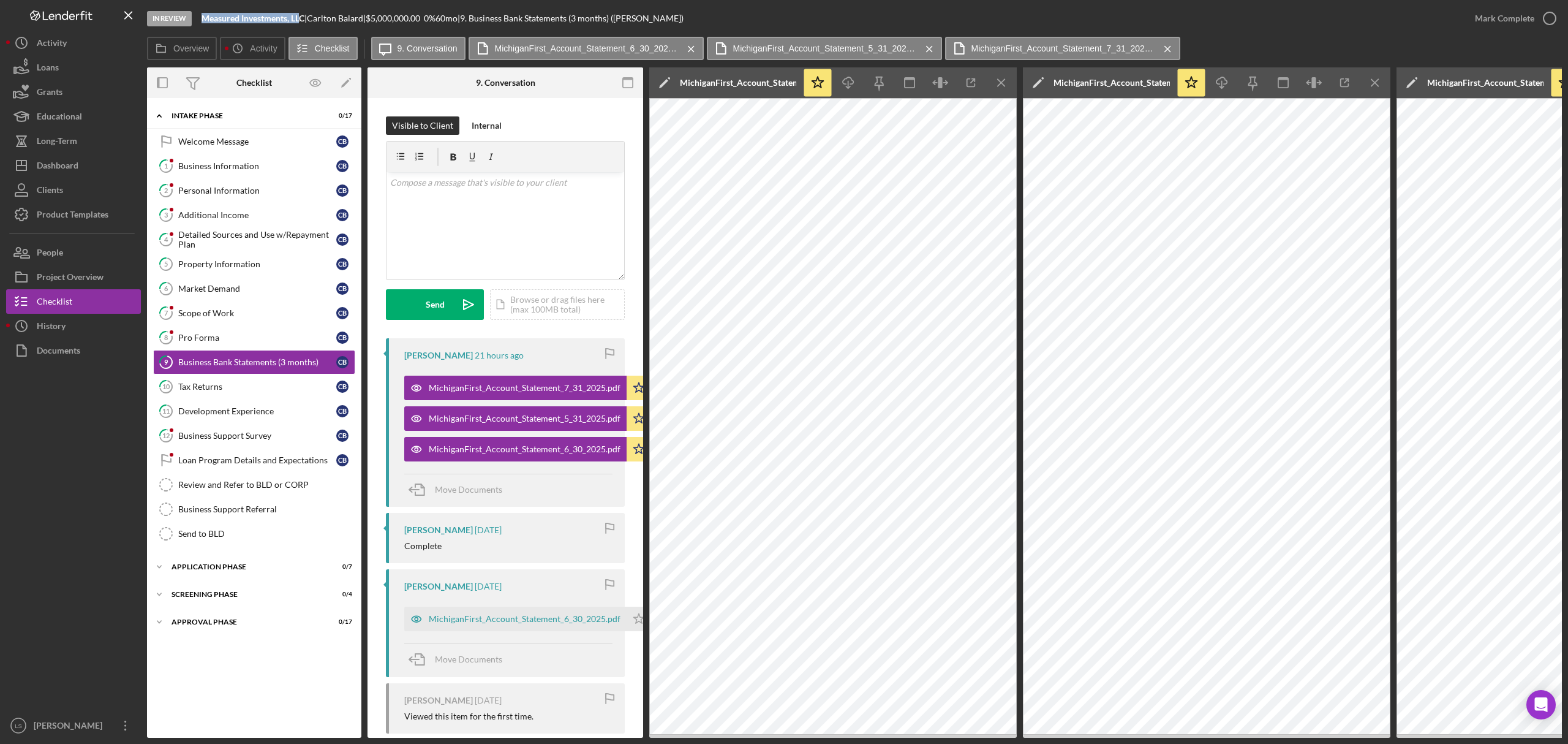
drag, startPoint x: 303, startPoint y: 18, endPoint x: 197, endPoint y: 16, distance: 106.0
click at [197, 16] on div "In Review Measured Investments, LLC | Carlton Balard | $5,000,000.00 0 % 60 mo …" at bounding box center [805, 18] width 1316 height 37
click at [282, 22] on b "Measured Investments, LLC" at bounding box center [253, 18] width 103 height 10
drag, startPoint x: 309, startPoint y: 20, endPoint x: 199, endPoint y: 17, distance: 110.0
click at [199, 17] on div "In Review Measured Investments, LLC | Carlton Balard | $5,000,000.00 0 % 60 mo …" at bounding box center [805, 18] width 1316 height 37
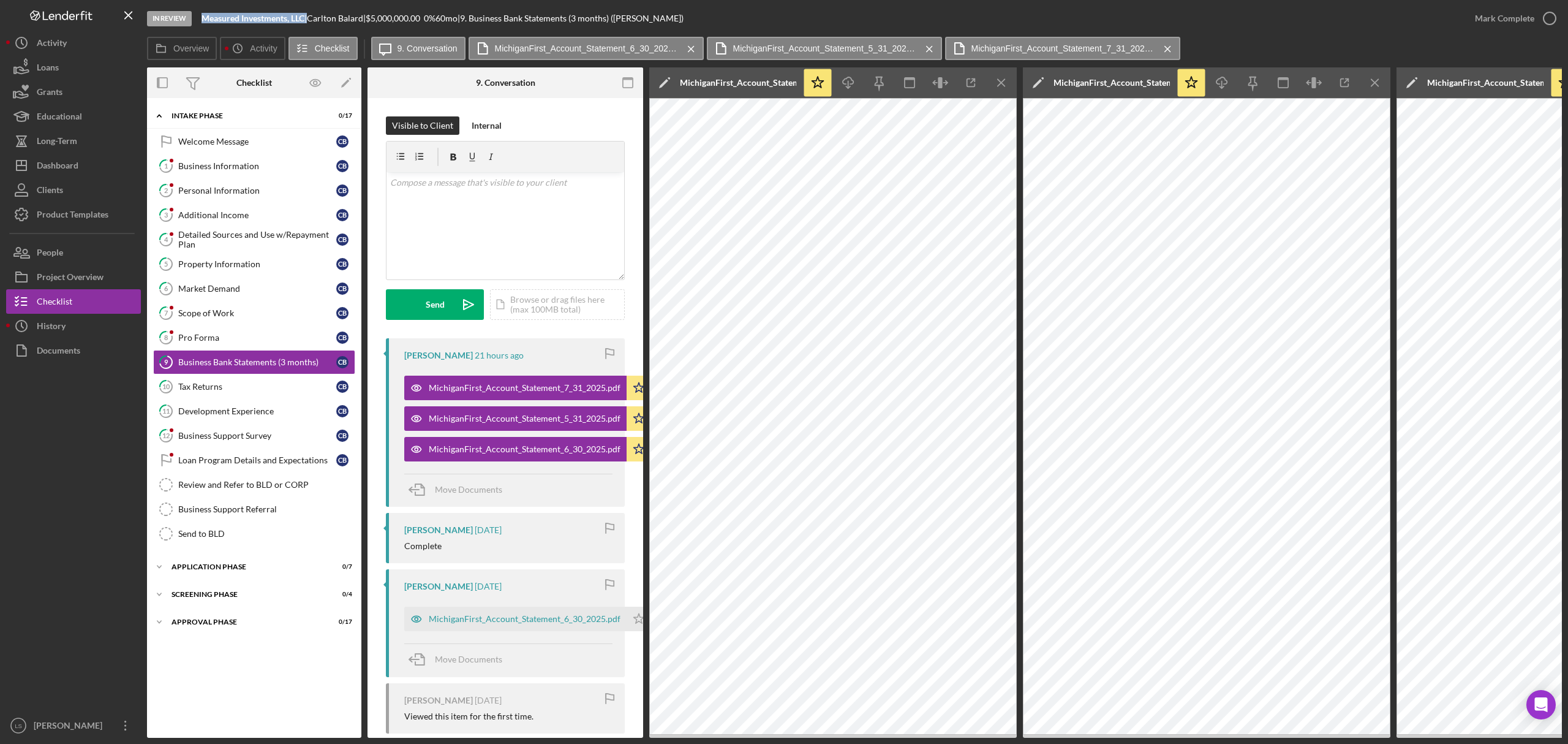
copy div "Measured Investments, LLC"
click at [995, 86] on icon "Icon/Menu Close" at bounding box center [1001, 83] width 28 height 28
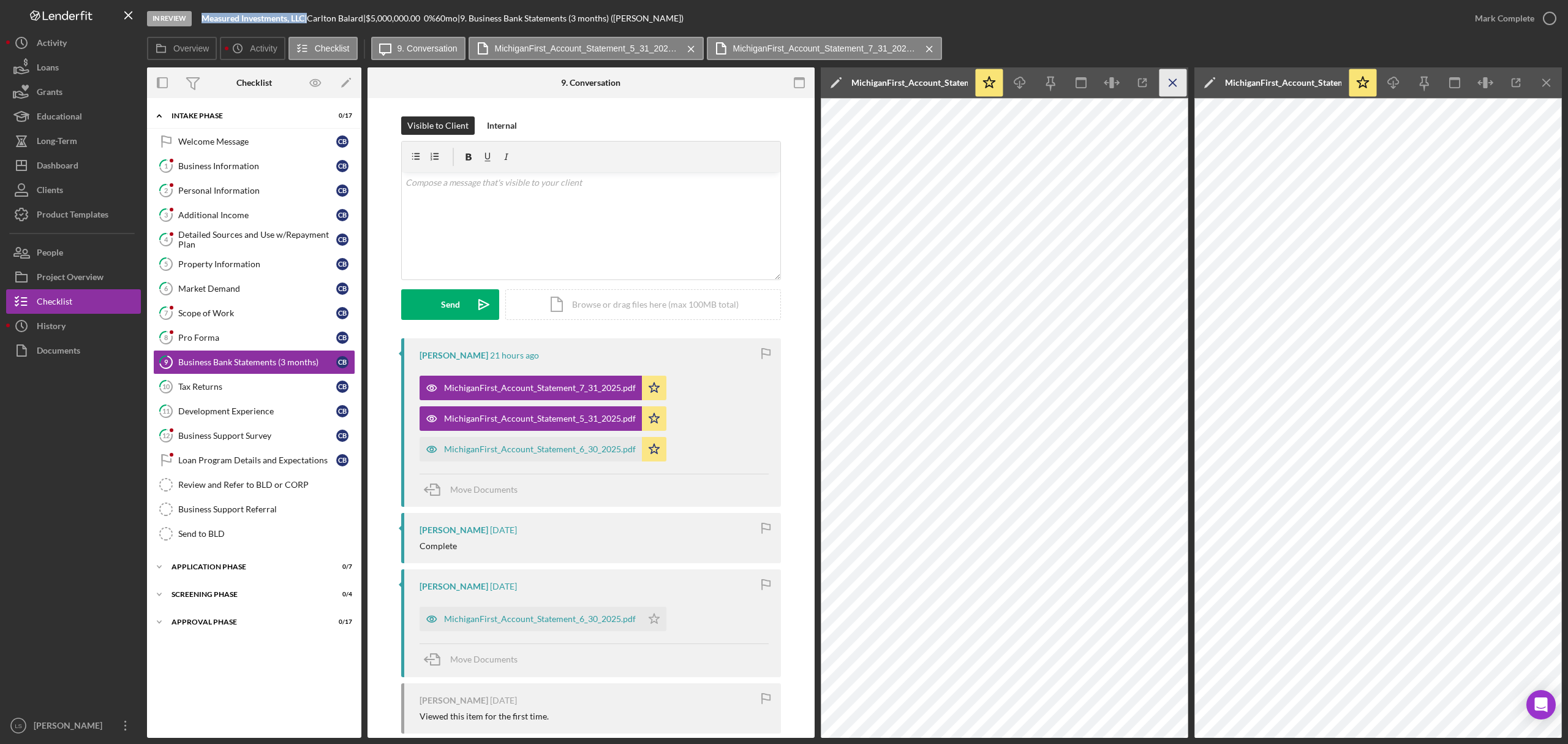
click at [1179, 79] on icon "Icon/Menu Close" at bounding box center [1173, 83] width 28 height 28
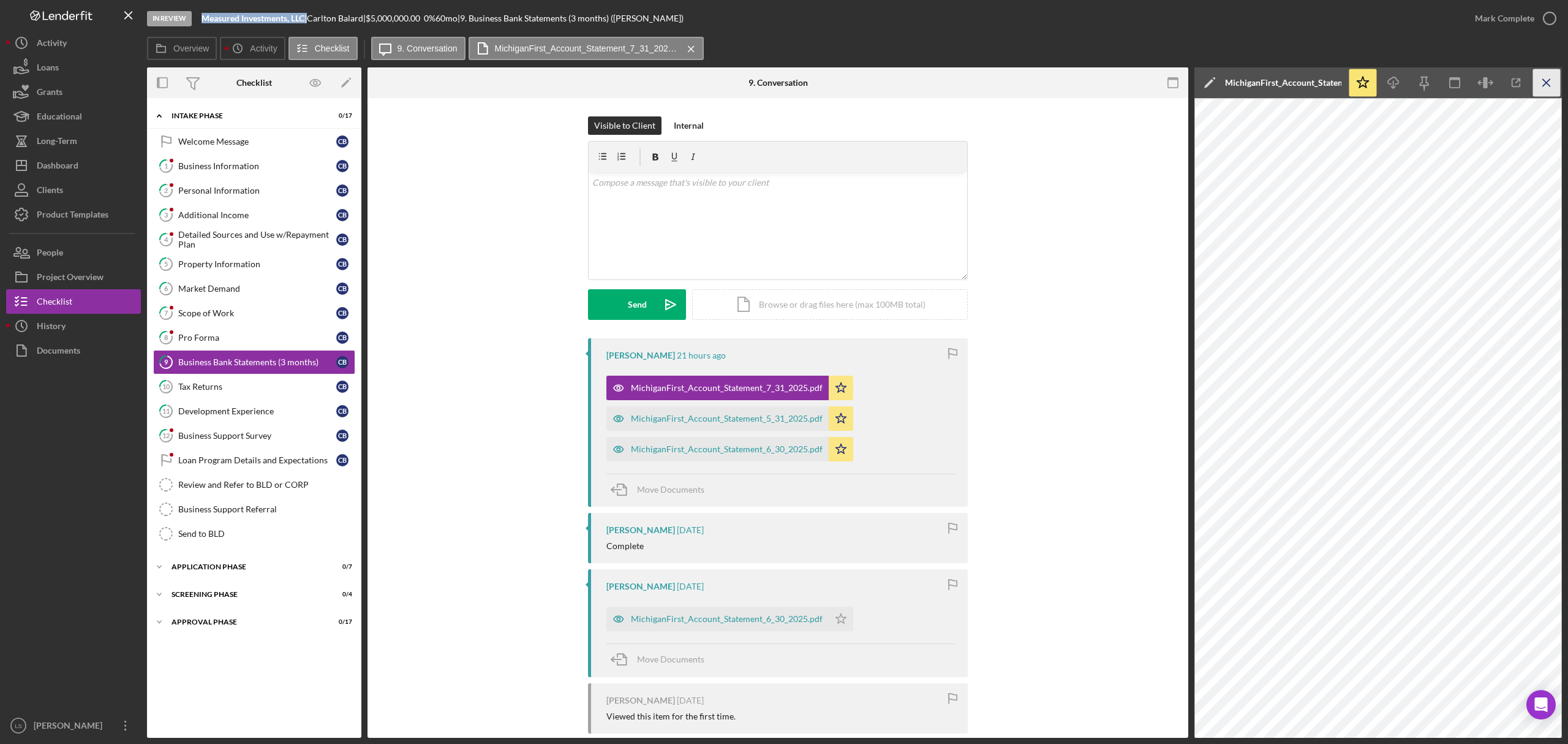
click at [1544, 81] on icon "Icon/Menu Close" at bounding box center [1547, 83] width 28 height 28
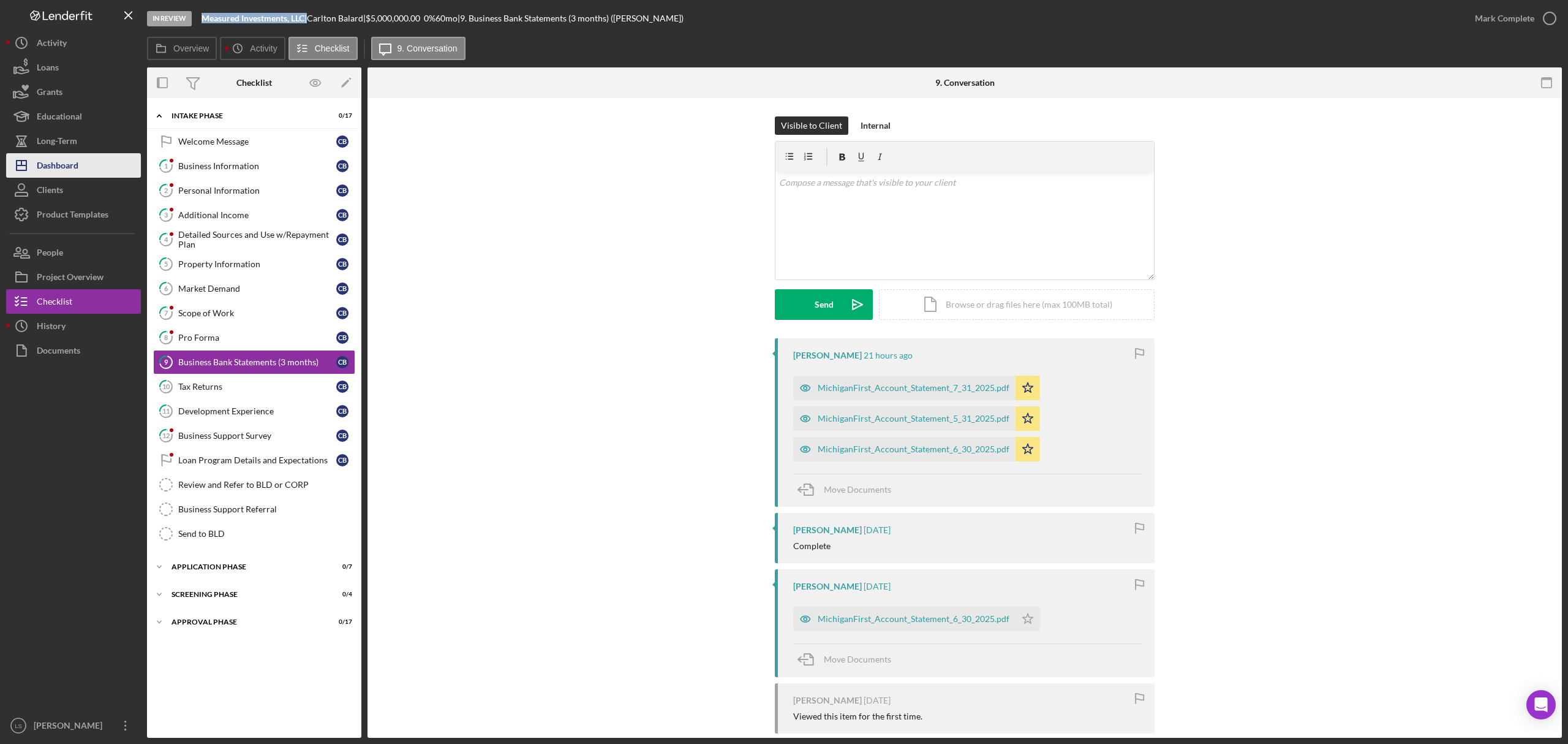
click at [87, 170] on button "Icon/Dashboard Dashboard" at bounding box center [73, 166] width 135 height 24
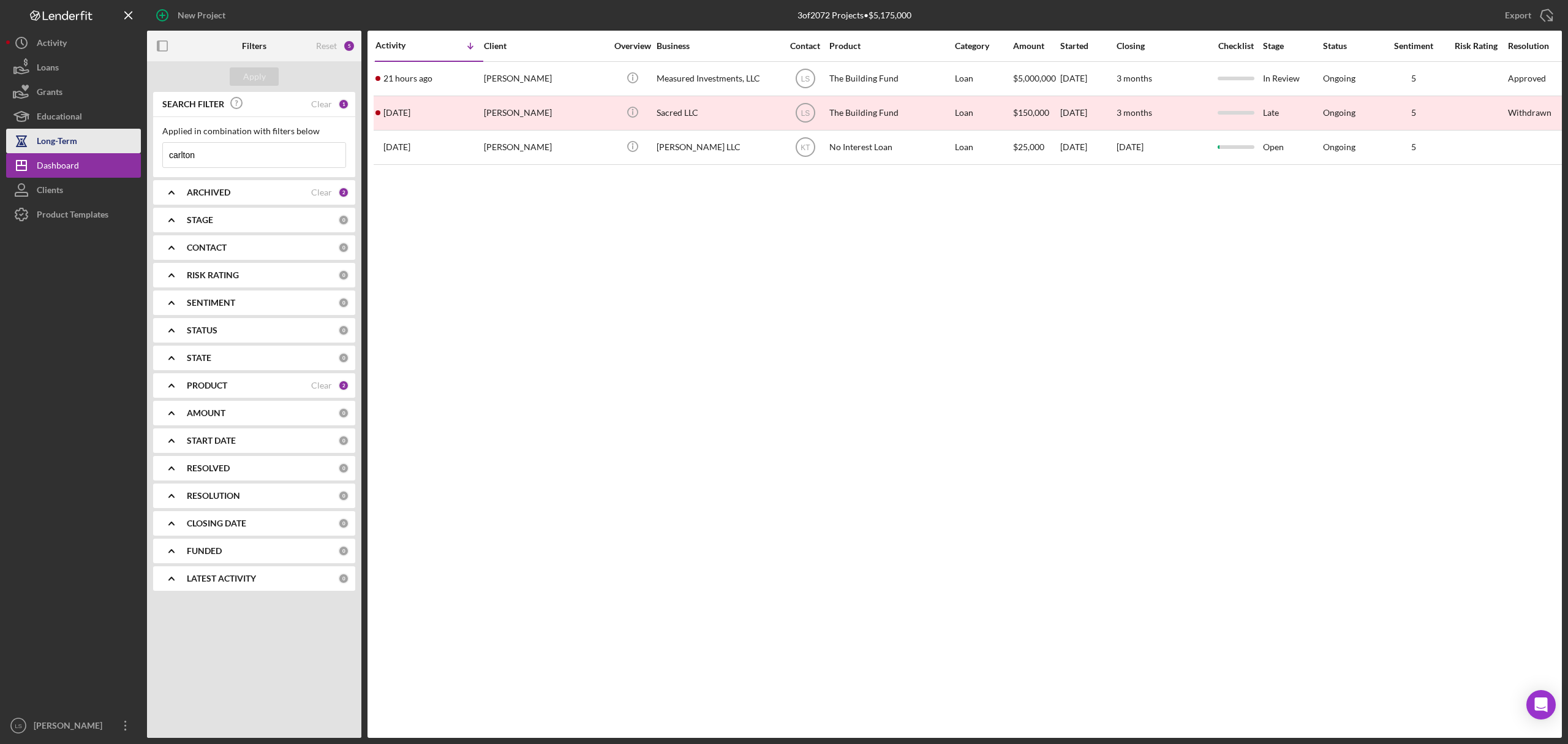
drag, startPoint x: 224, startPoint y: 151, endPoint x: 65, endPoint y: 133, distance: 160.0
click at [109, 136] on div "New Project 3 of 2072 Projects • $5,175,000 carlton Export Icon/Export Filters …" at bounding box center [784, 369] width 1556 height 738
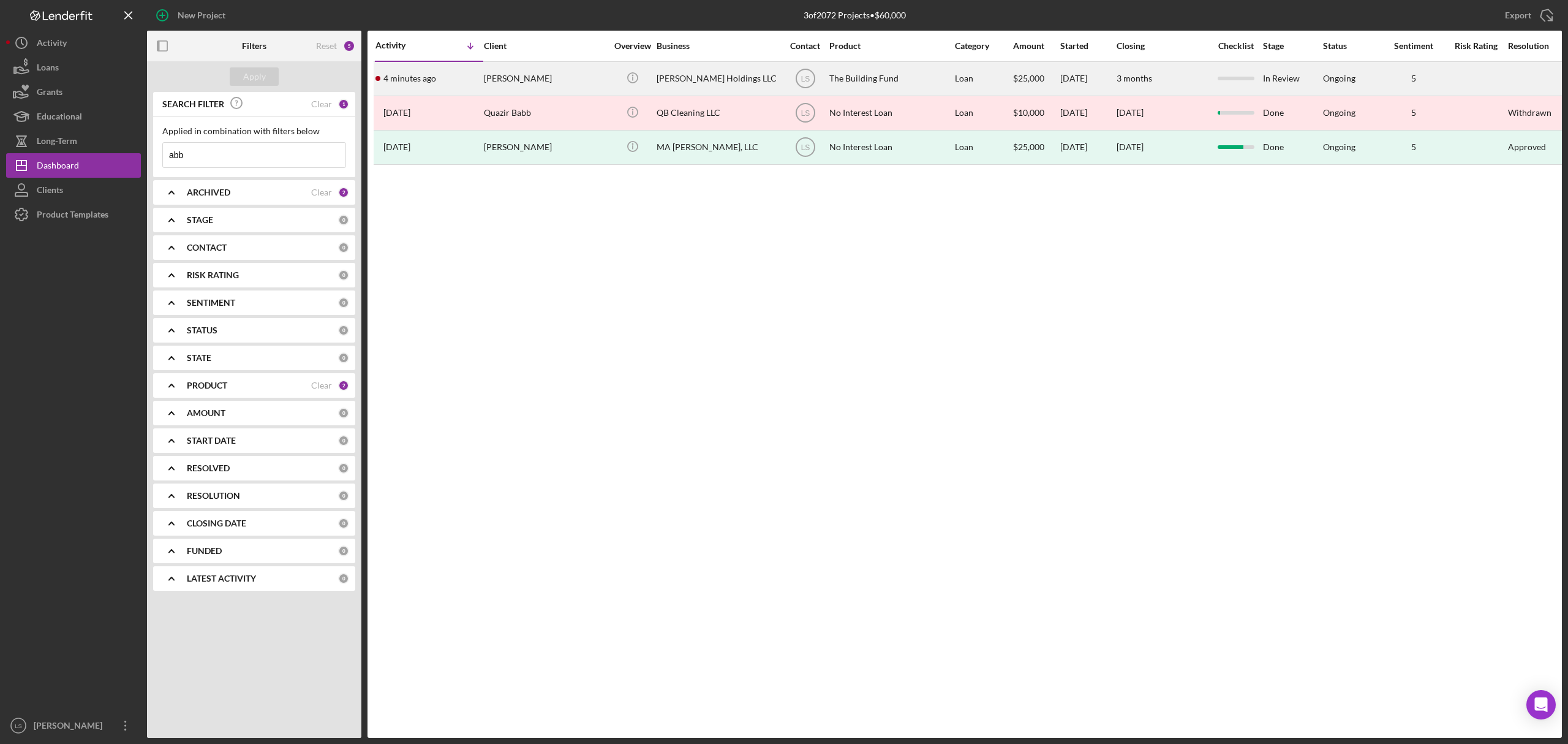
type input "abb"
click at [904, 81] on div "The Building Fund" at bounding box center [890, 79] width 123 height 33
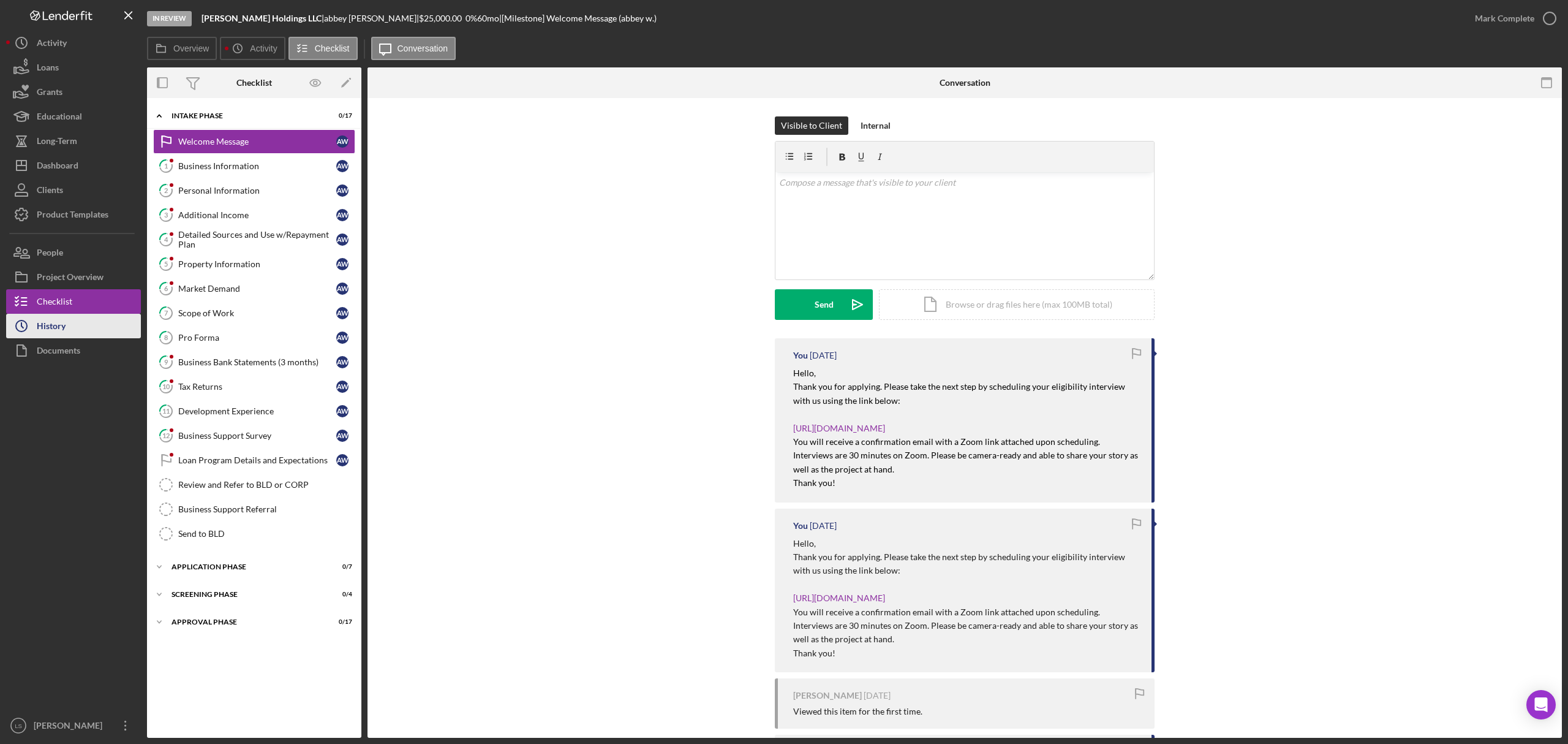
click at [65, 337] on div "History" at bounding box center [51, 327] width 28 height 28
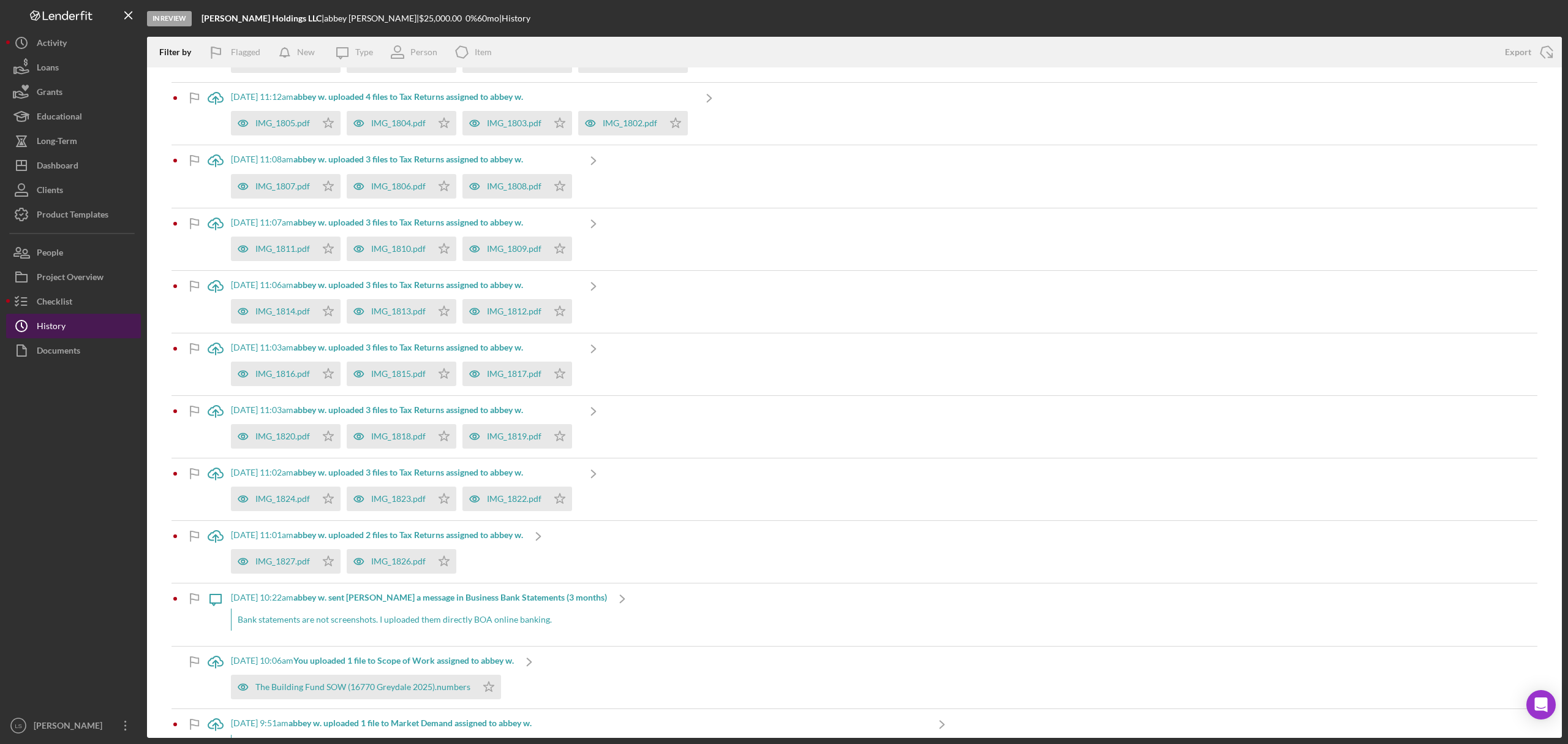
scroll to position [245, 0]
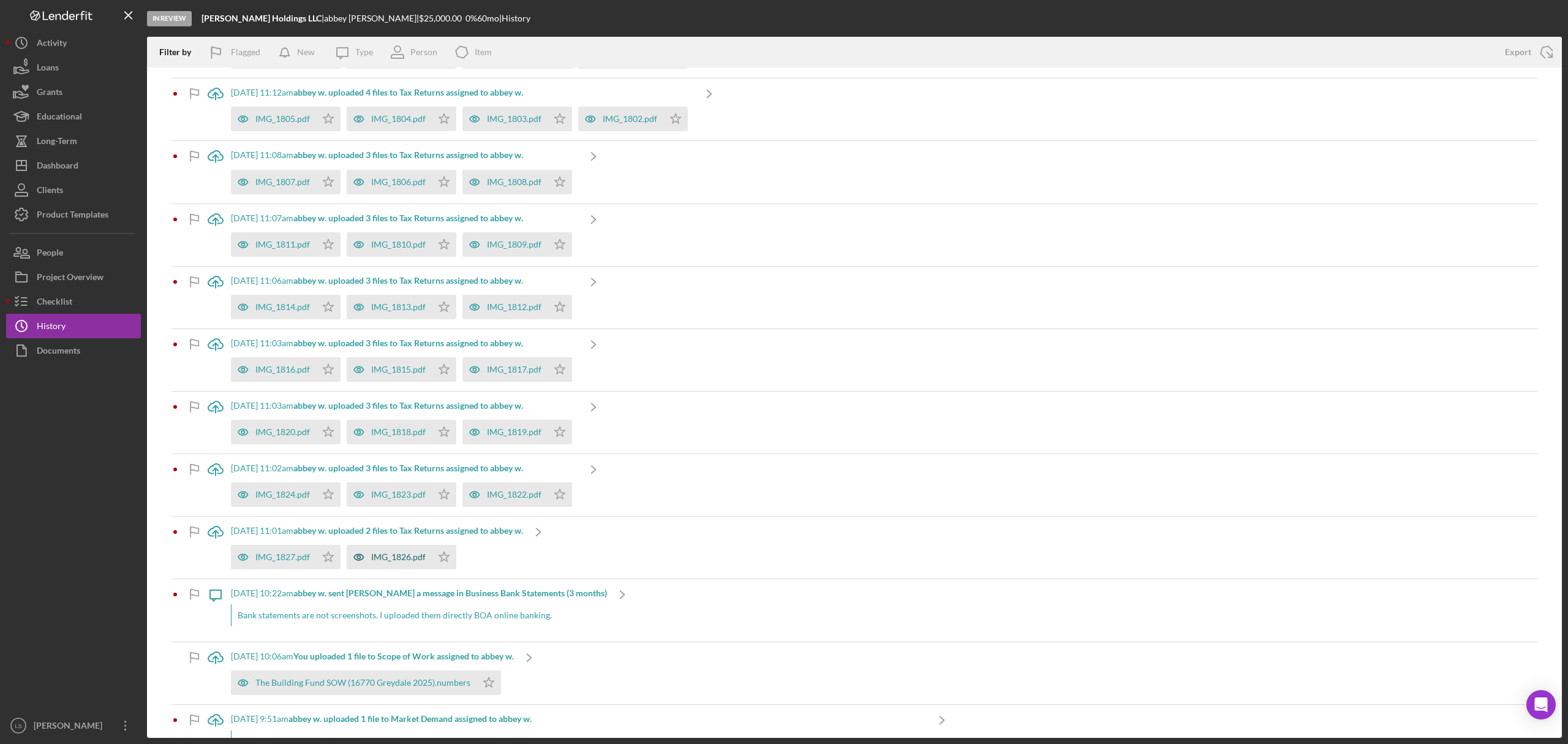
click at [375, 566] on div "IMG_1826.pdf" at bounding box center [389, 557] width 85 height 24
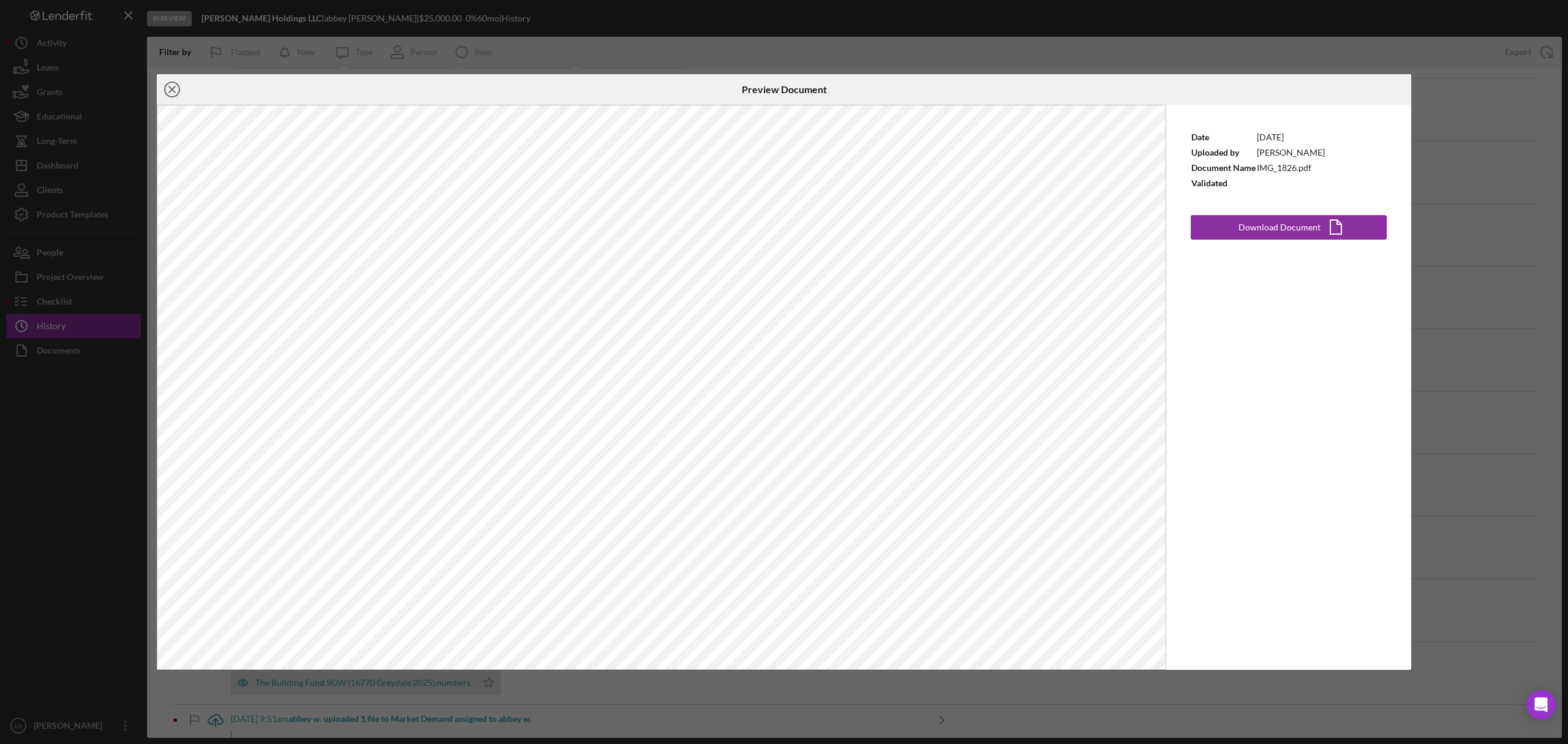
click at [174, 86] on line at bounding box center [172, 89] width 6 height 6
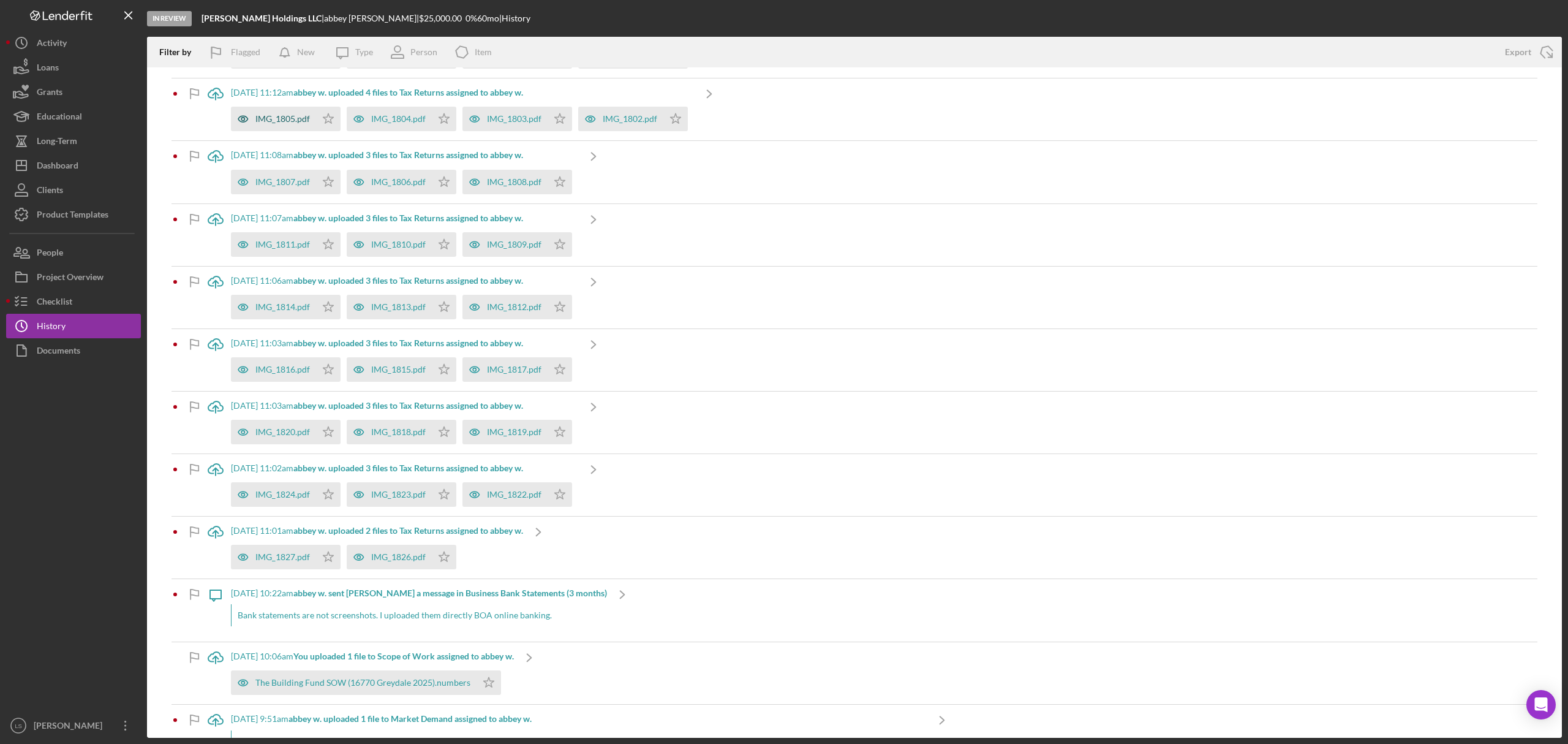
click at [298, 126] on div "IMG_1805.pdf" at bounding box center [273, 119] width 85 height 24
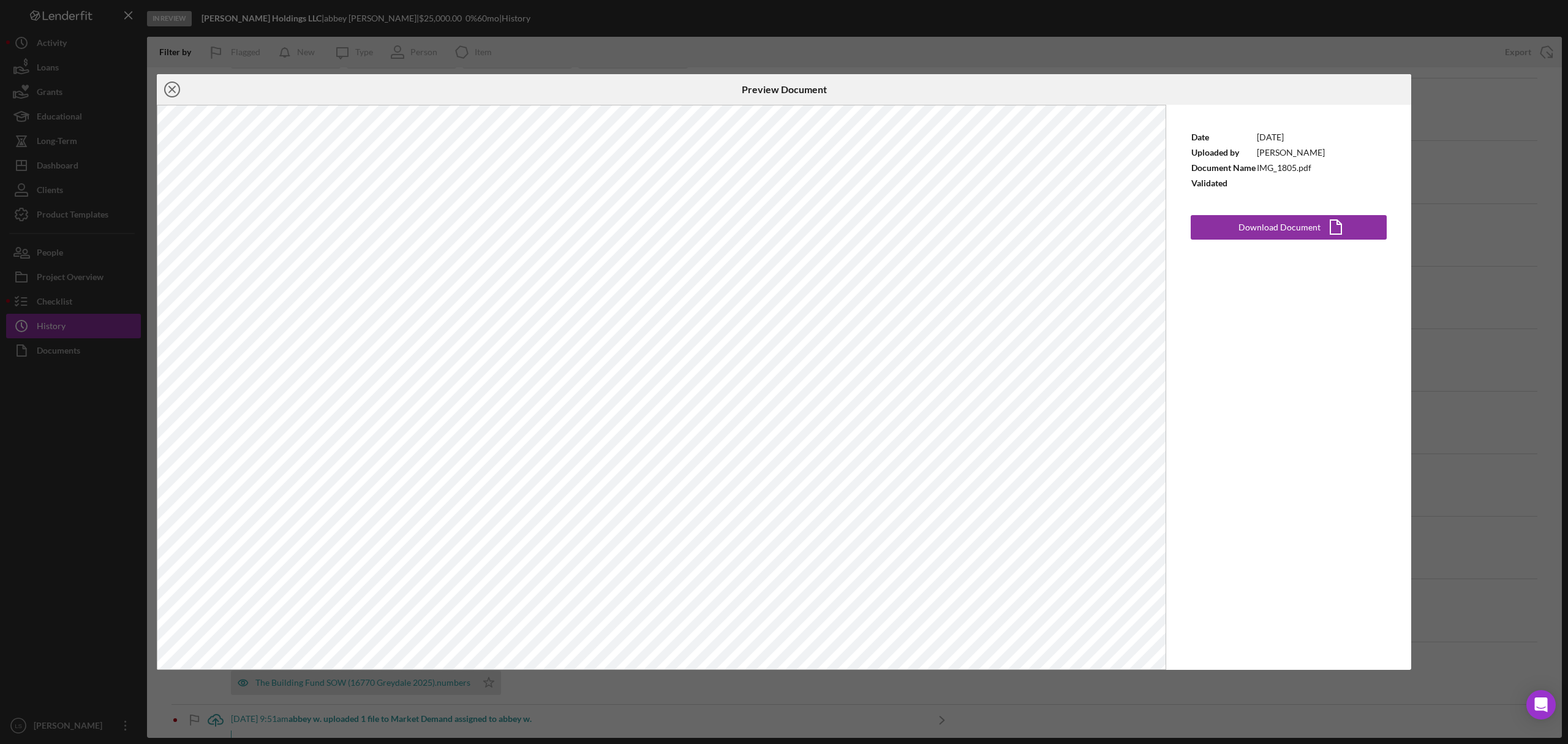
click at [170, 92] on line at bounding box center [172, 89] width 6 height 6
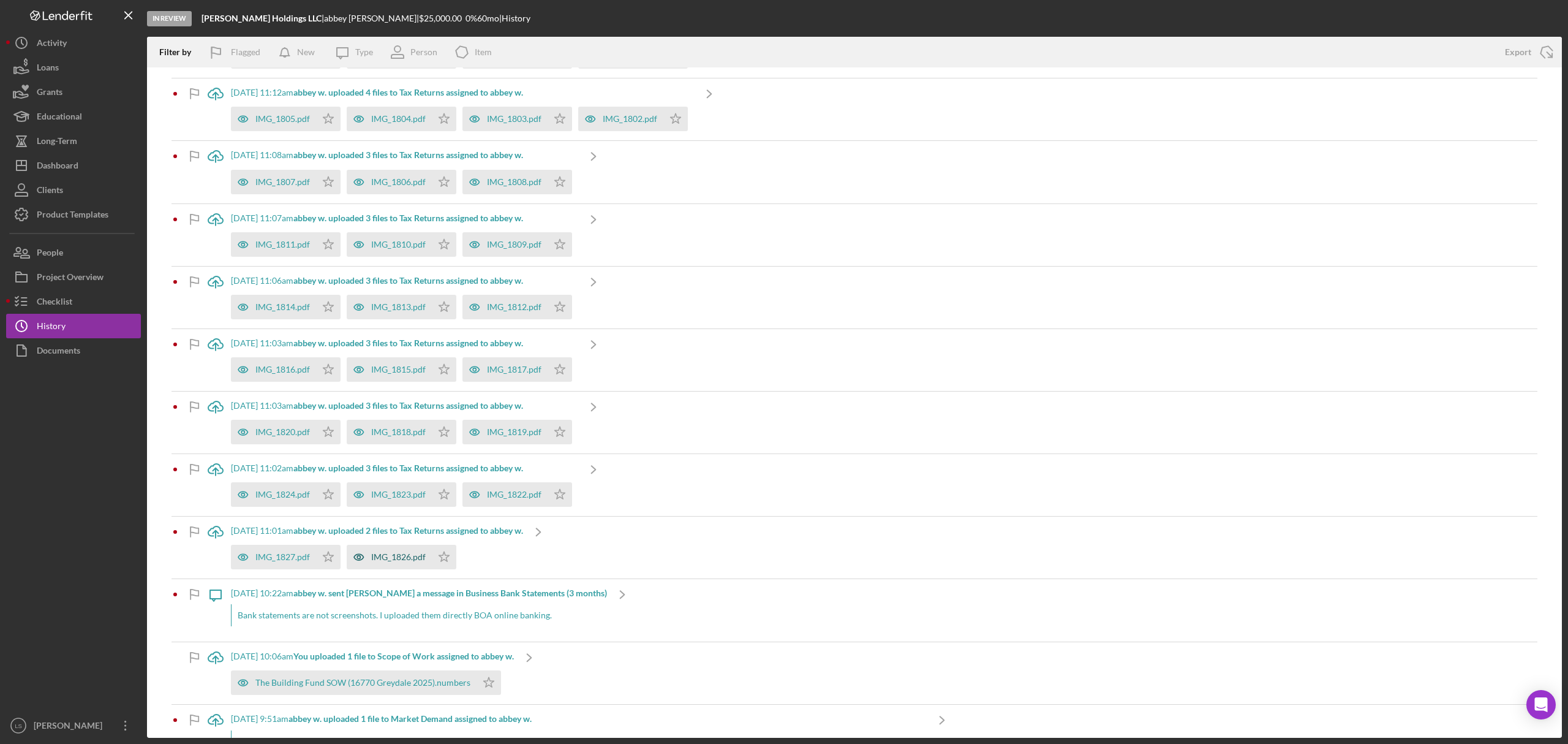
click at [400, 557] on div "IMG_1826.pdf" at bounding box center [398, 557] width 54 height 10
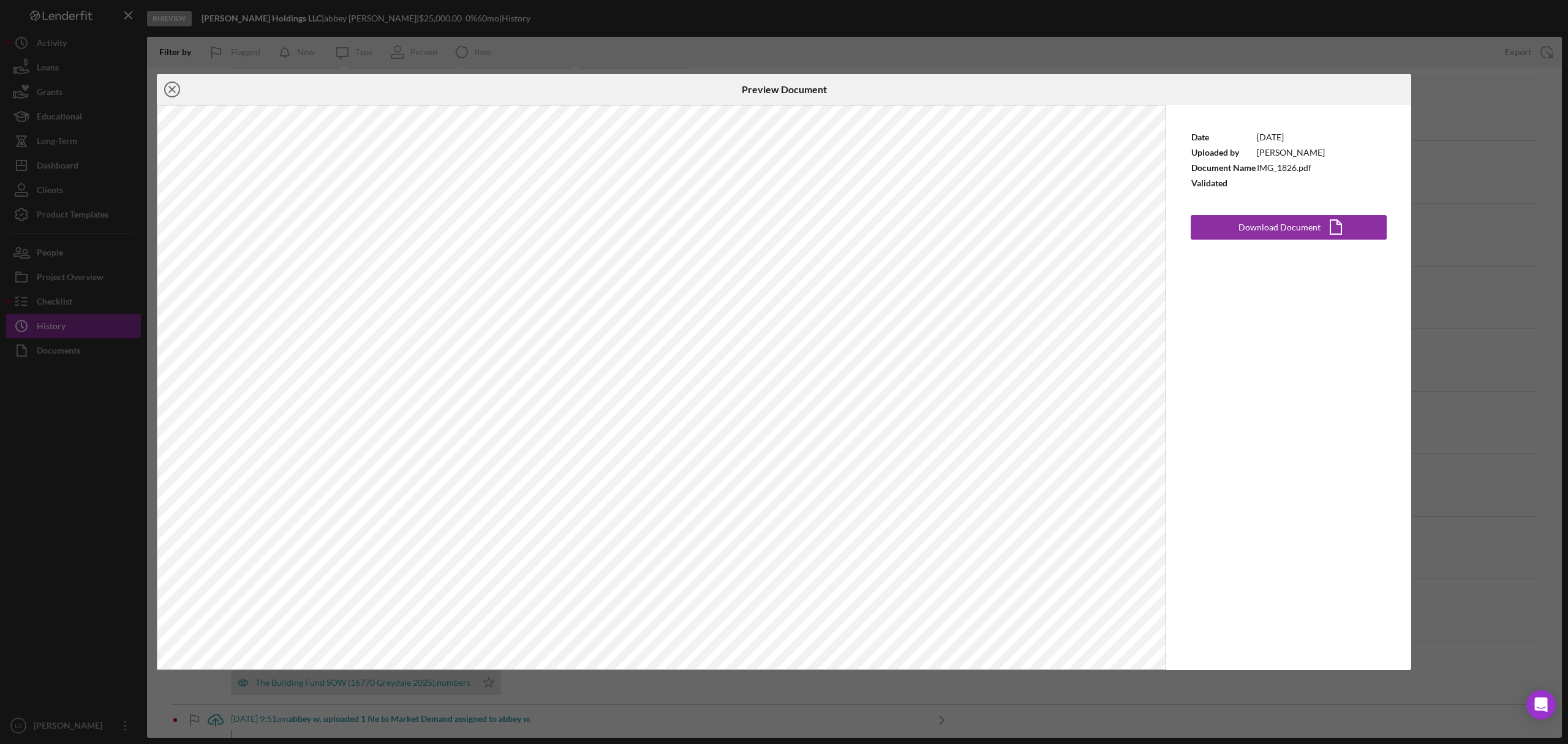
click at [173, 85] on icon "Icon/Close" at bounding box center [172, 89] width 31 height 31
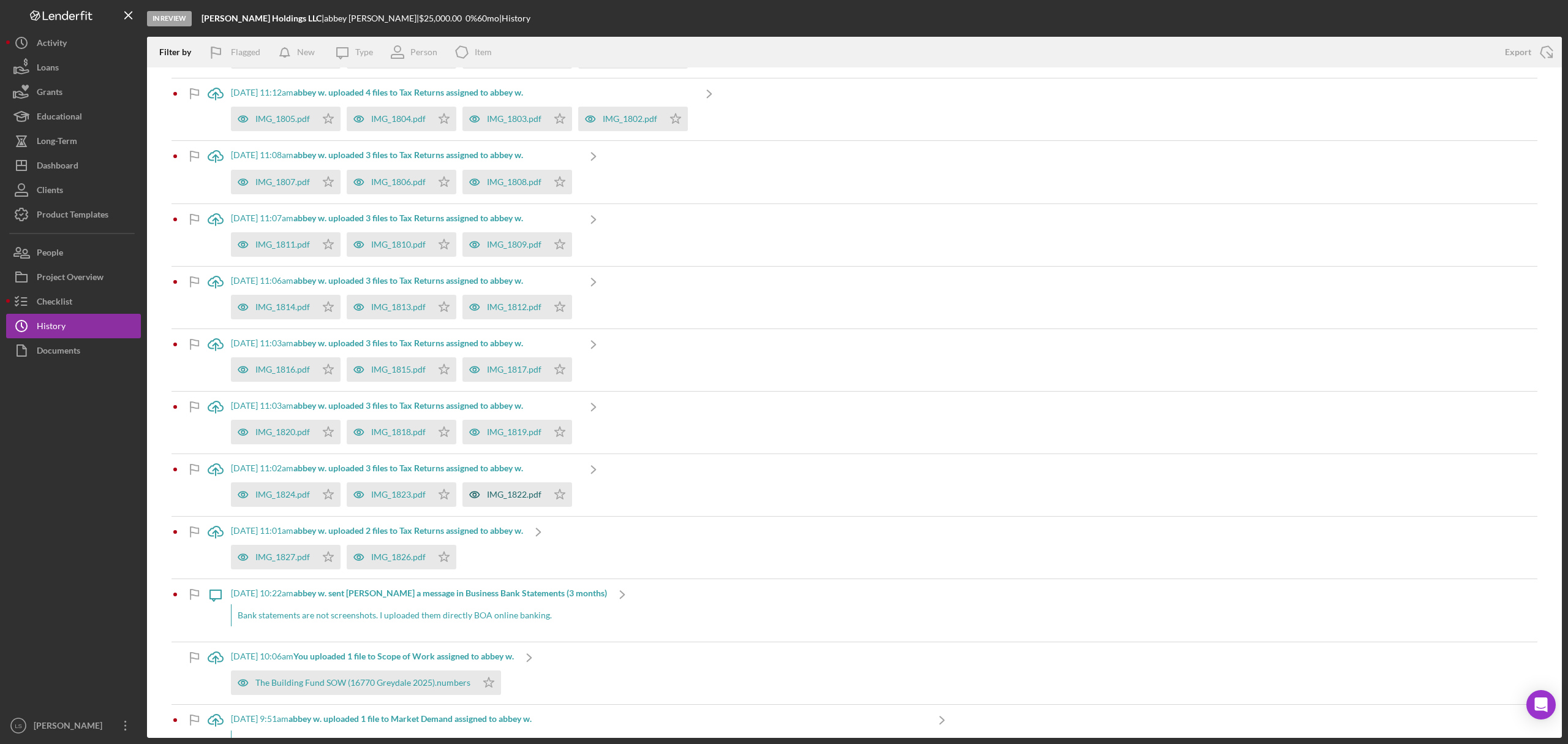
click at [505, 506] on div "IMG_1822.pdf" at bounding box center [505, 495] width 85 height 24
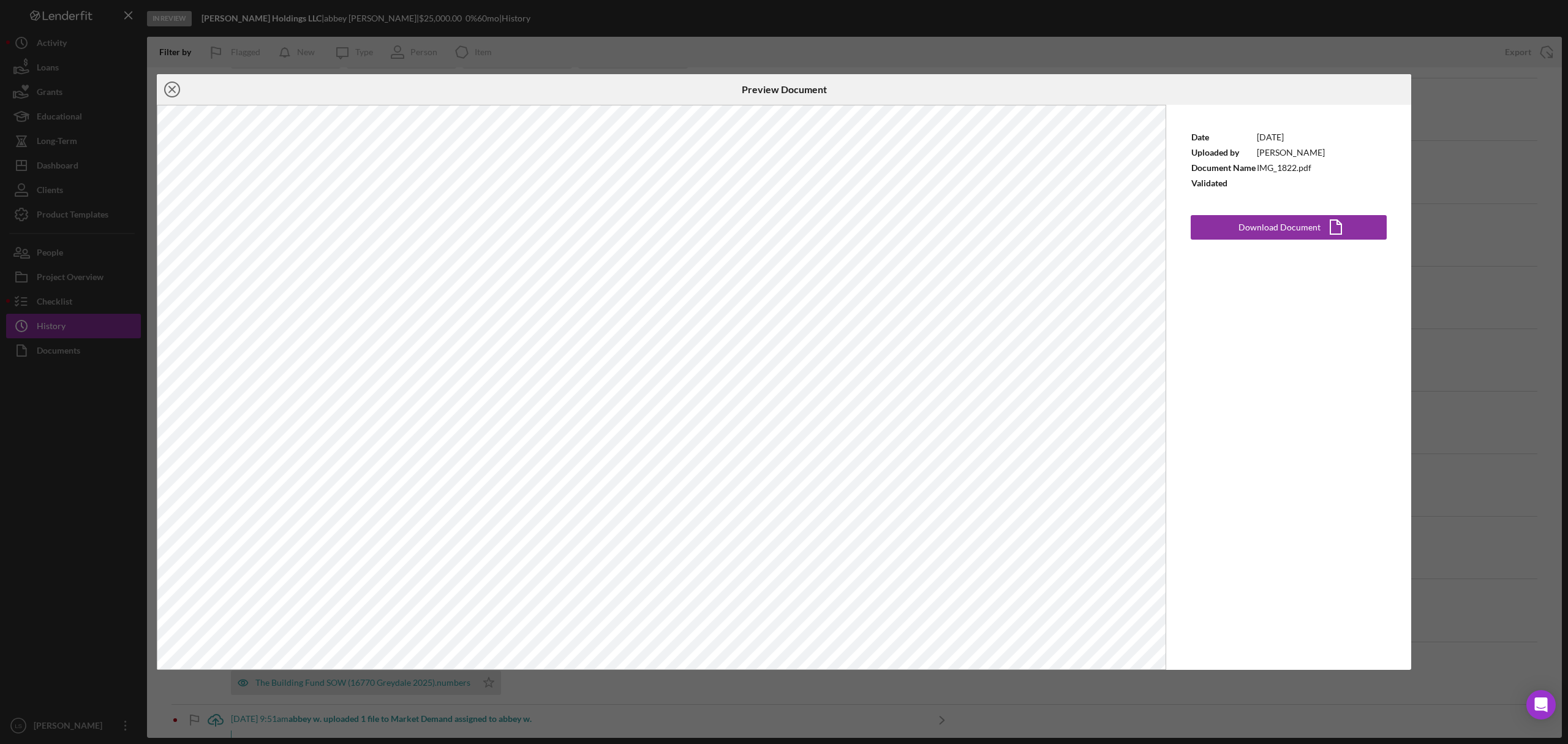
click at [168, 86] on icon "Icon/Close" at bounding box center [172, 89] width 31 height 31
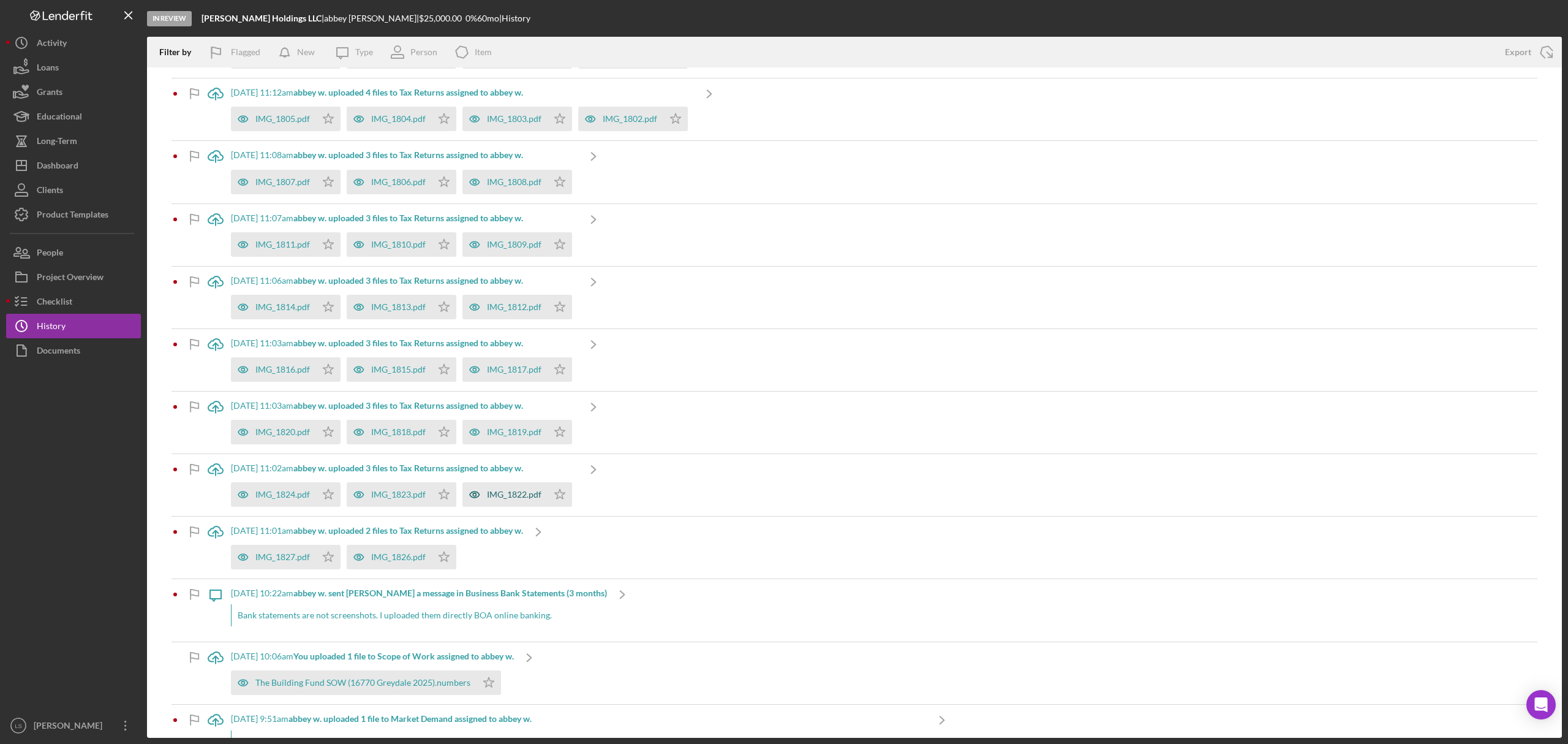
click at [518, 495] on div "IMG_1822.pdf" at bounding box center [514, 494] width 54 height 10
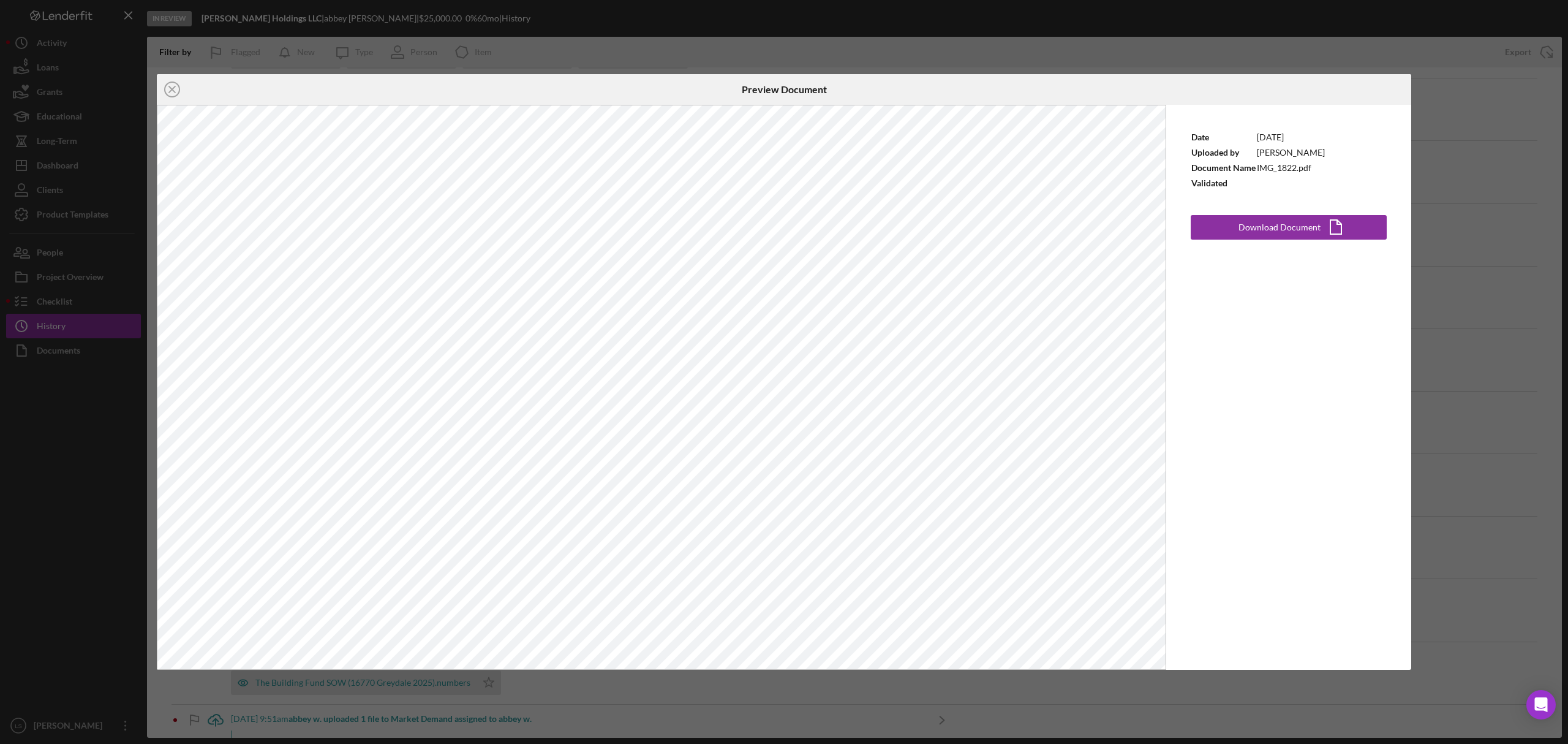
drag, startPoint x: 173, startPoint y: 93, endPoint x: 178, endPoint y: 100, distance: 8.6
click at [173, 93] on icon "Icon/Close" at bounding box center [172, 89] width 31 height 31
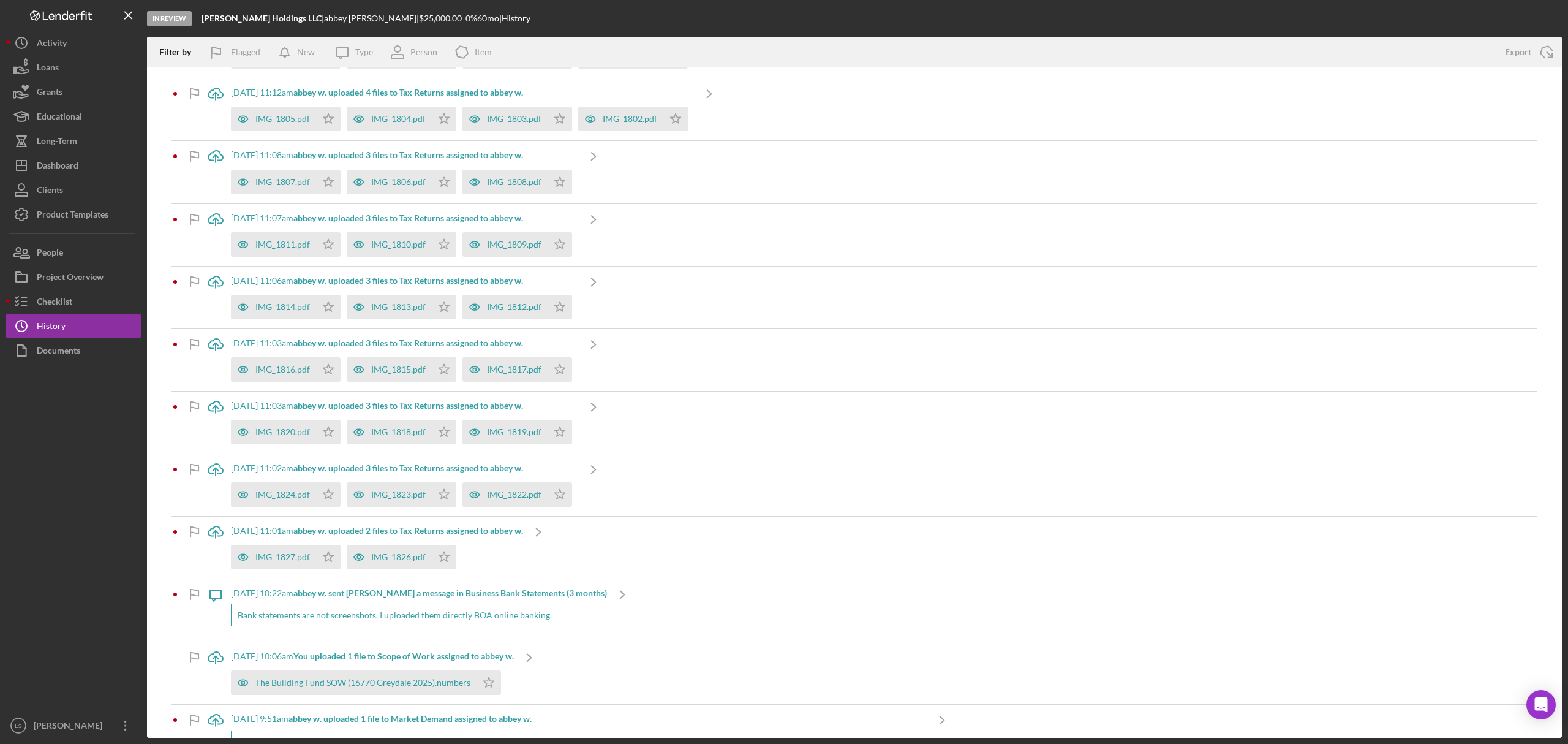
click at [508, 451] on div "8/14/2025 at 11:03am abbey w. uploaded 3 files to Tax Returns assigned to abbey…" at bounding box center [404, 422] width 347 height 62
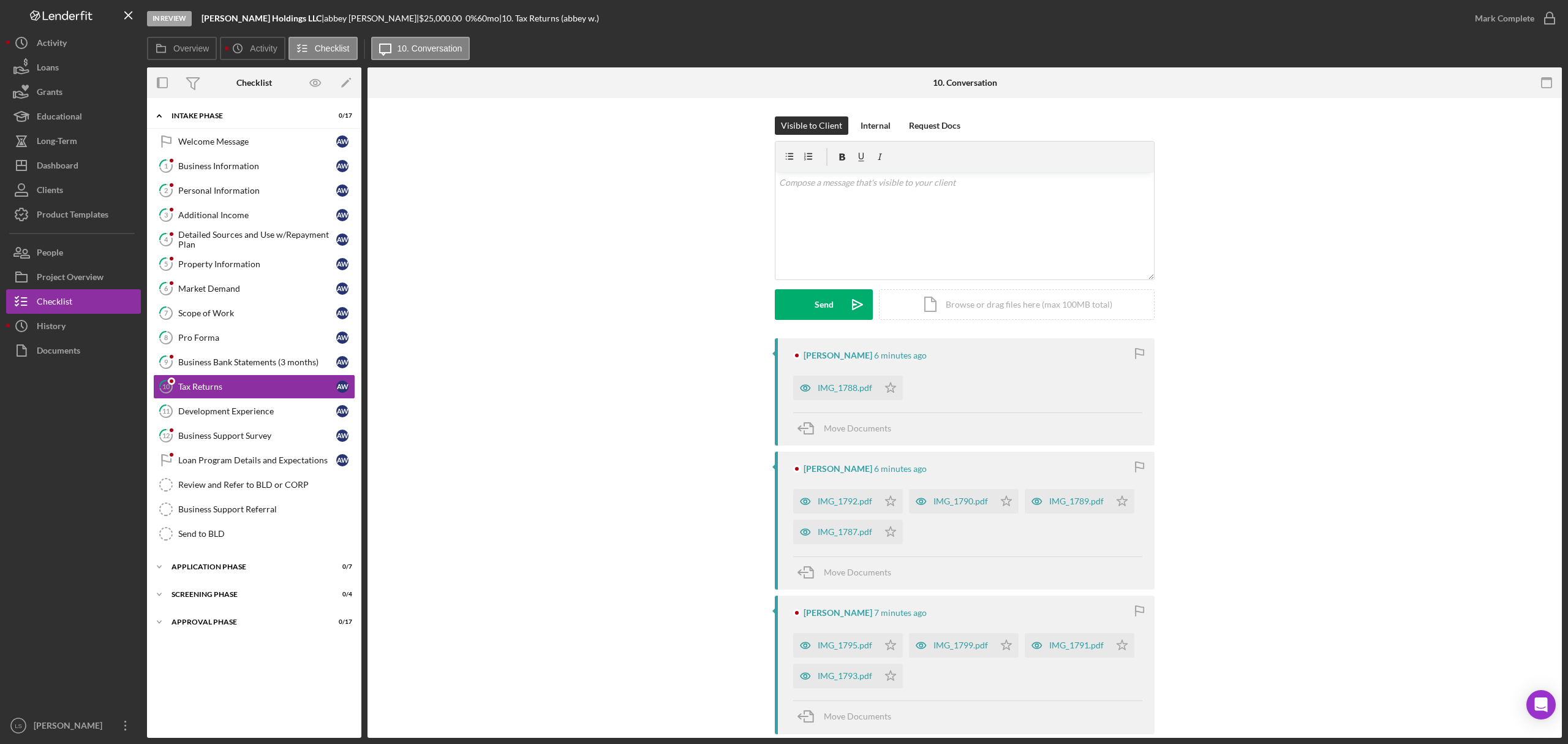
click at [839, 394] on div "IMG_1788.pdf" at bounding box center [835, 388] width 85 height 24
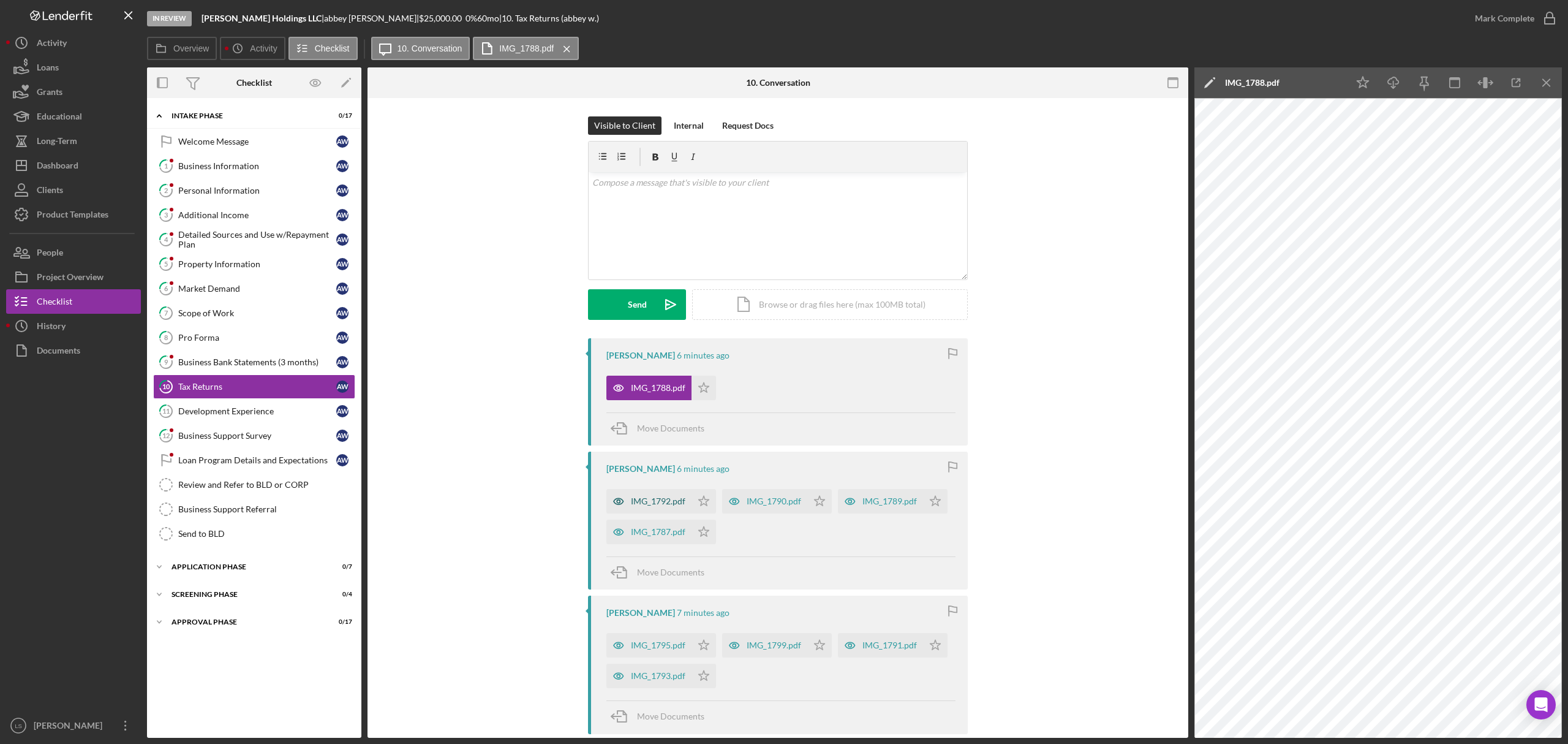
click at [659, 500] on div "IMG_1792.pdf" at bounding box center [658, 501] width 54 height 10
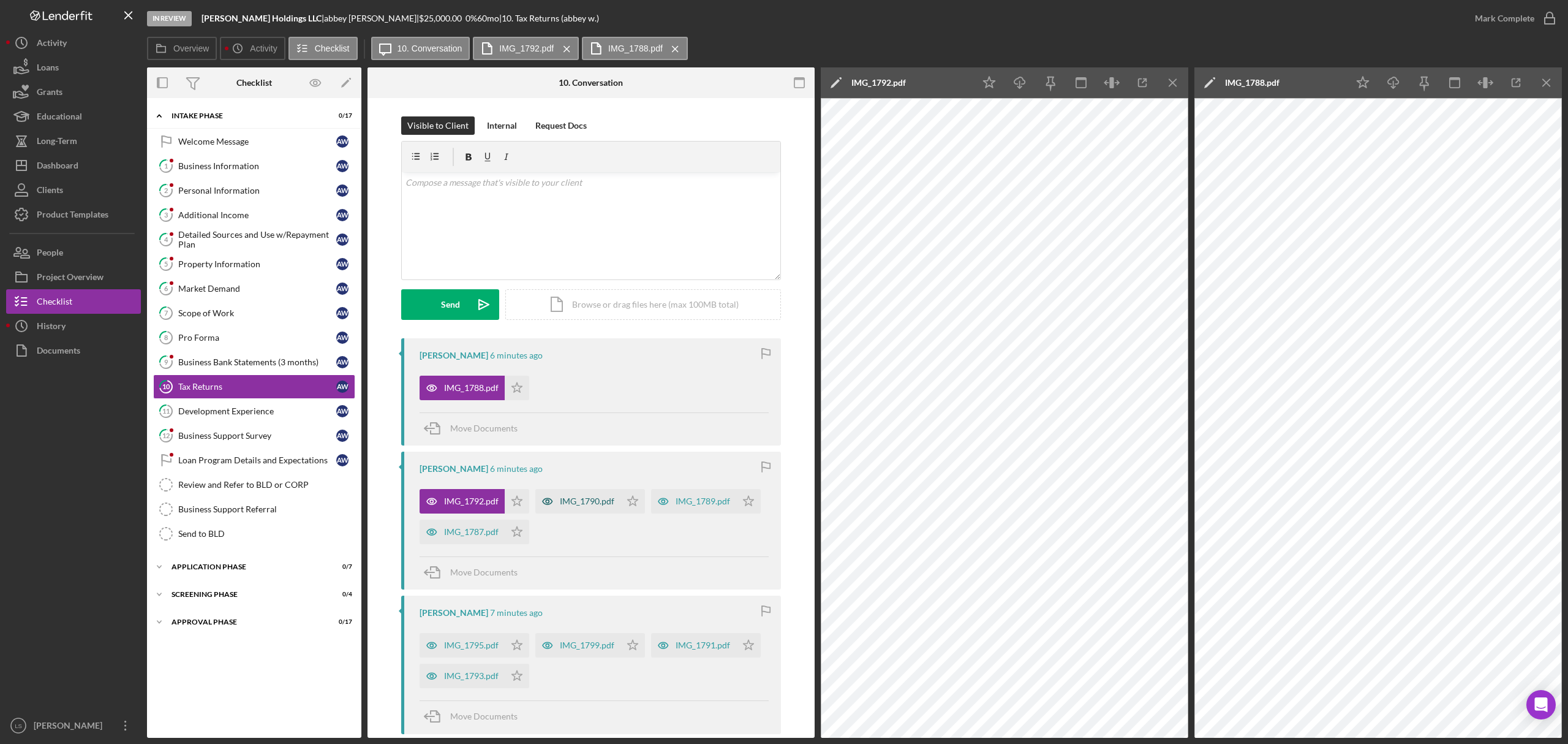
click at [594, 501] on div "IMG_1790.pdf" at bounding box center [587, 501] width 54 height 10
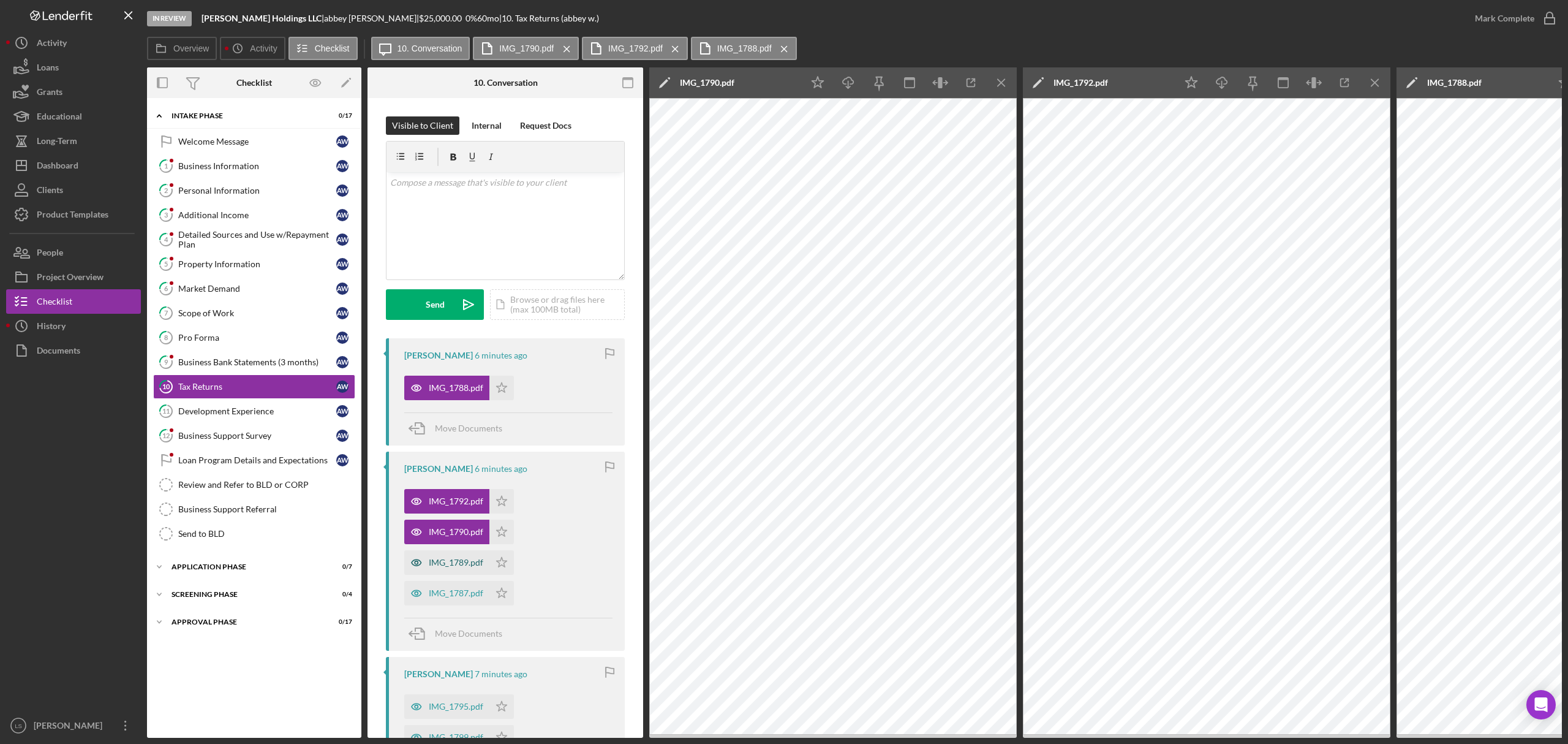
click at [458, 561] on div "IMG_1789.pdf" at bounding box center [456, 563] width 54 height 10
click at [455, 594] on div "IMG_1787.pdf" at bounding box center [456, 593] width 54 height 10
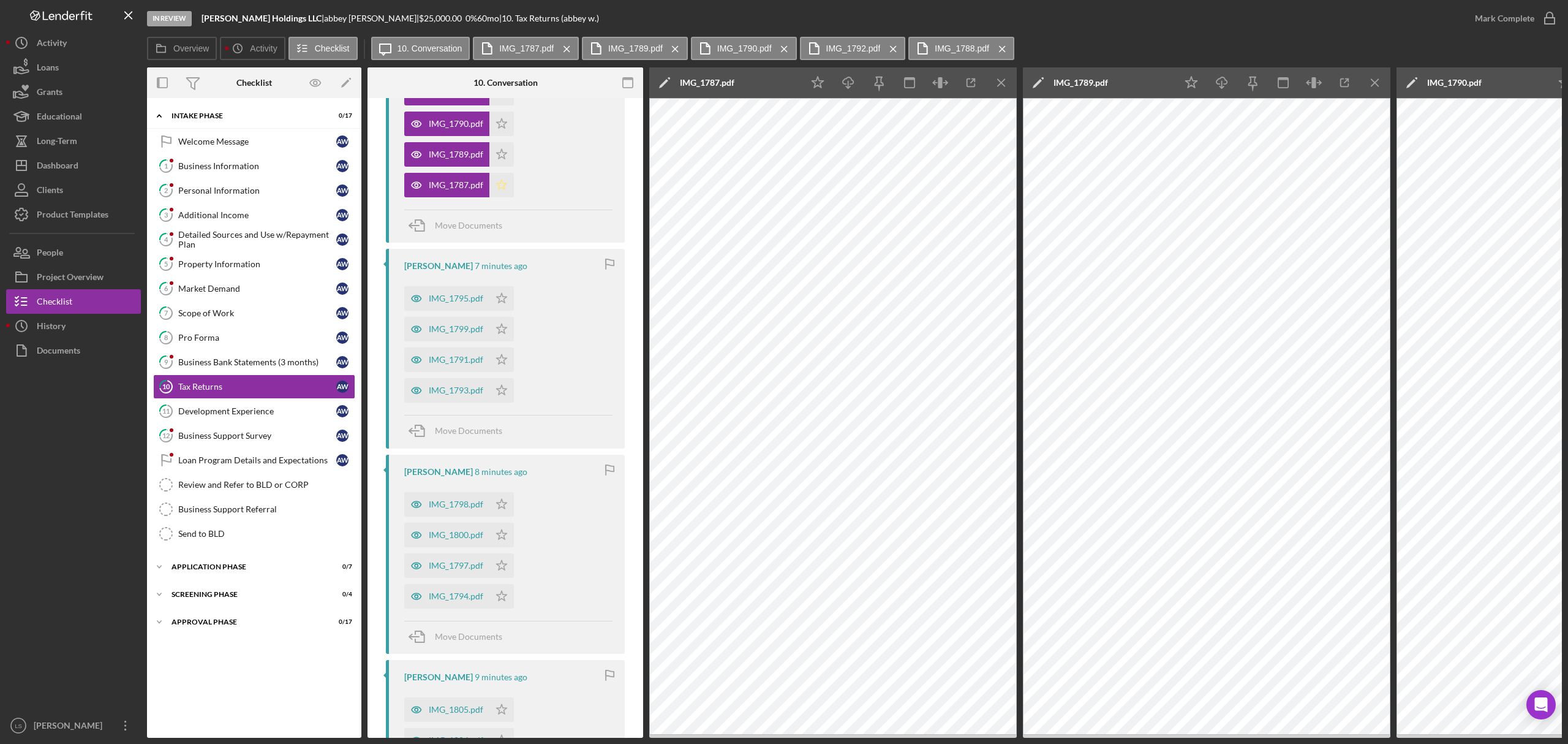
click at [450, 297] on div "IMG_1795.pdf" at bounding box center [456, 298] width 54 height 10
click at [447, 331] on div "IMG_1799.pdf" at bounding box center [456, 329] width 54 height 10
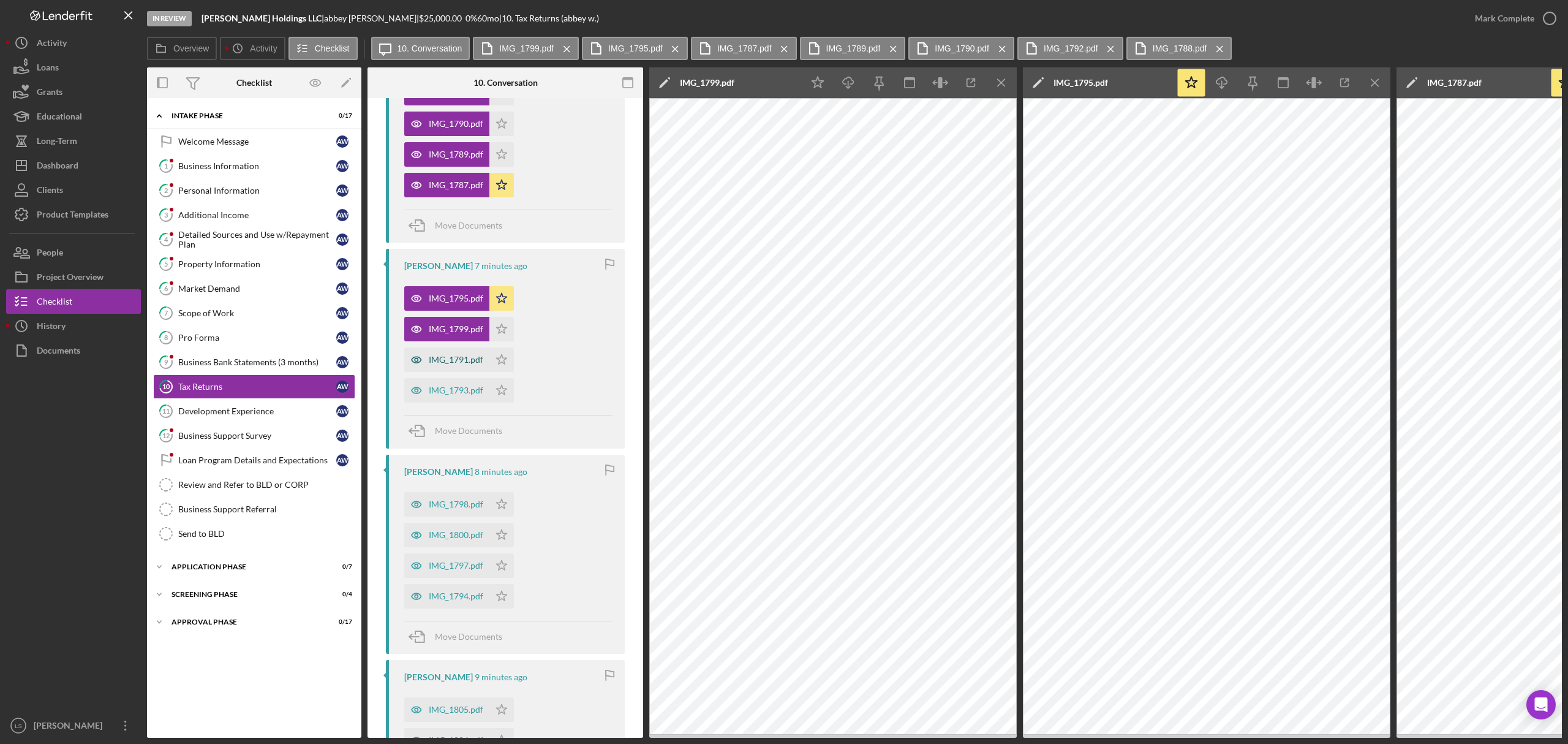
click at [461, 361] on div "IMG_1791.pdf" at bounding box center [456, 360] width 54 height 10
click at [461, 396] on div "IMG_1793.pdf" at bounding box center [446, 390] width 85 height 24
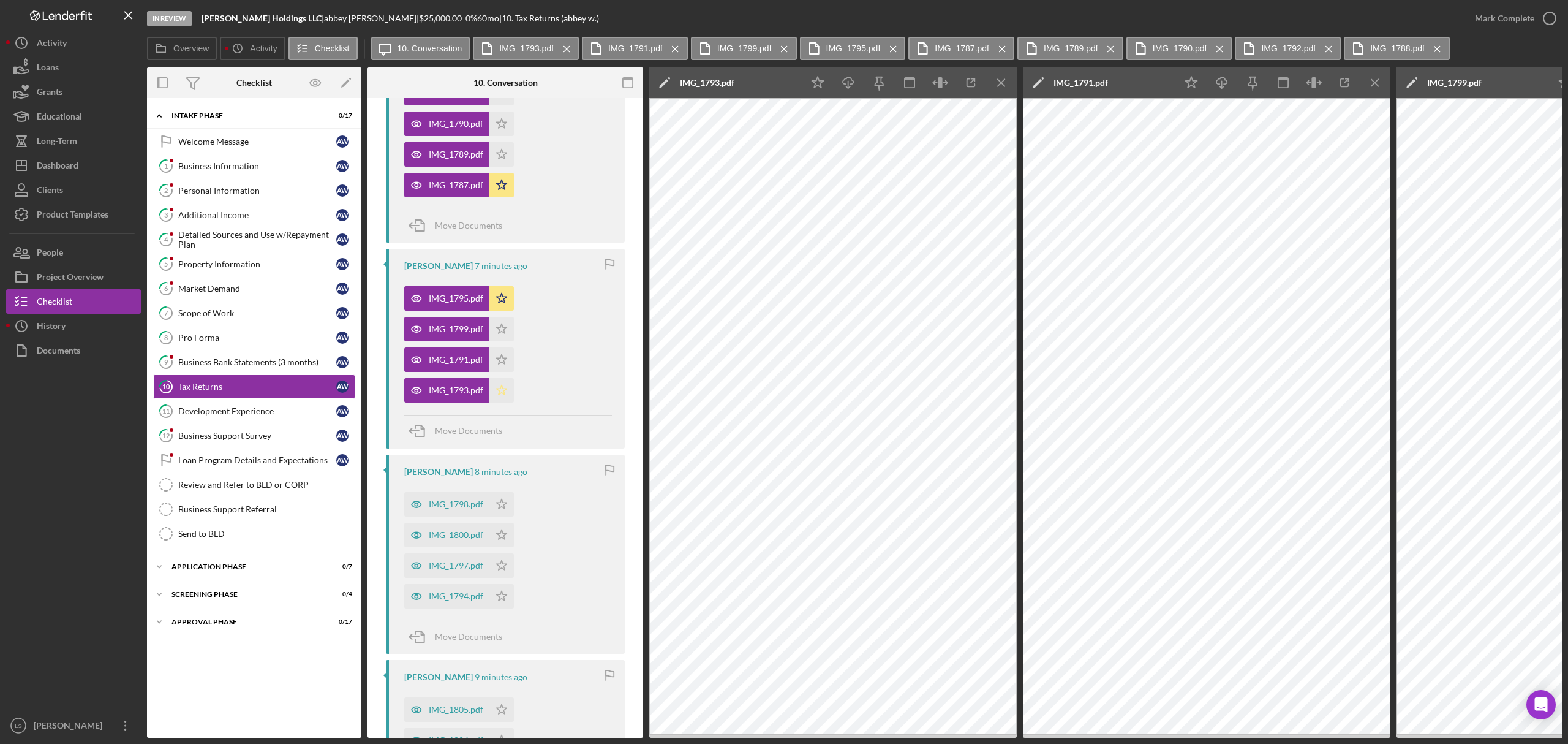
click at [501, 392] on icon "Icon/Star" at bounding box center [501, 390] width 24 height 24
click at [456, 510] on div "IMG_1798.pdf" at bounding box center [446, 504] width 85 height 24
click at [459, 535] on div "IMG_1800.pdf" at bounding box center [456, 535] width 54 height 10
click at [459, 565] on div "IMG_1797.pdf" at bounding box center [456, 565] width 54 height 10
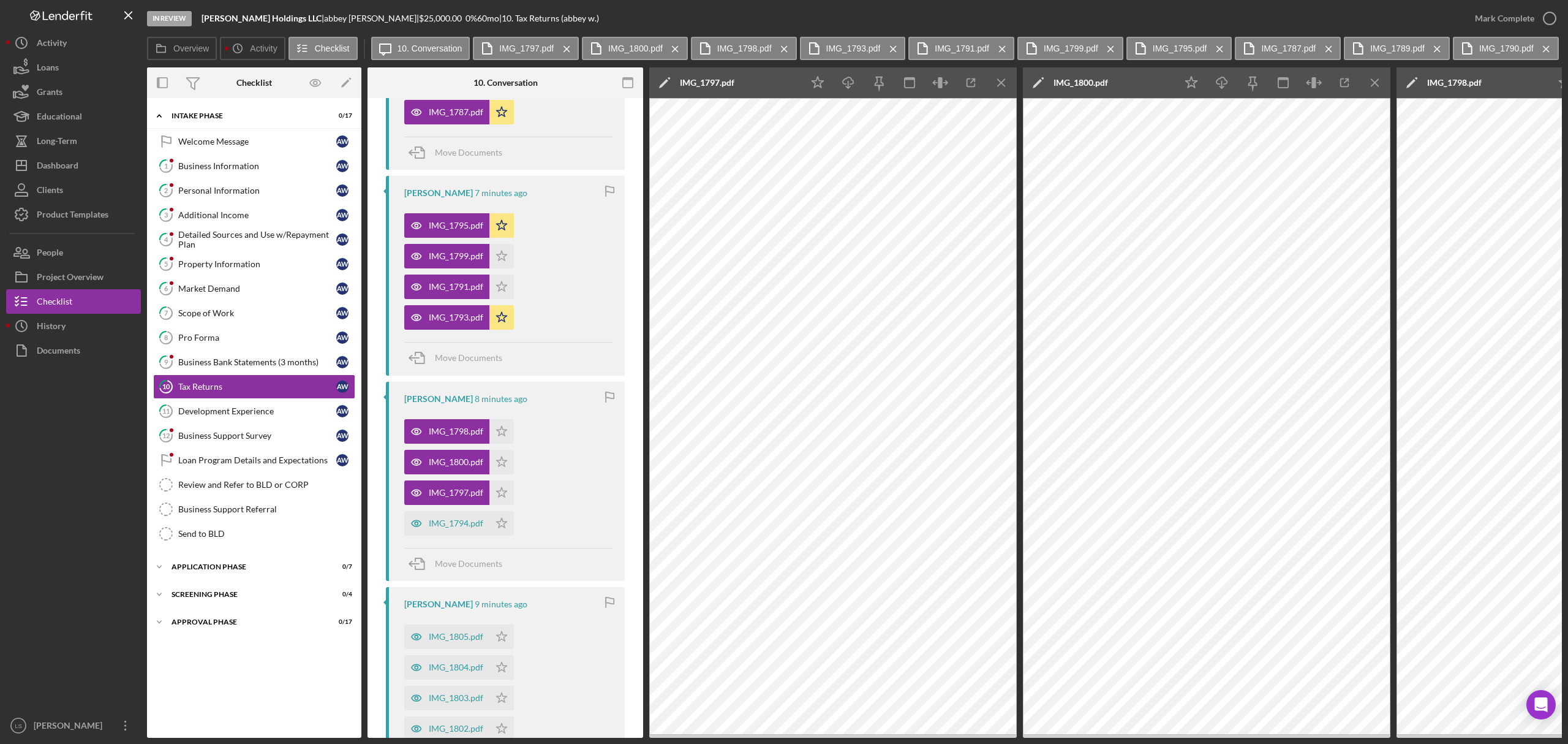
scroll to position [490, 0]
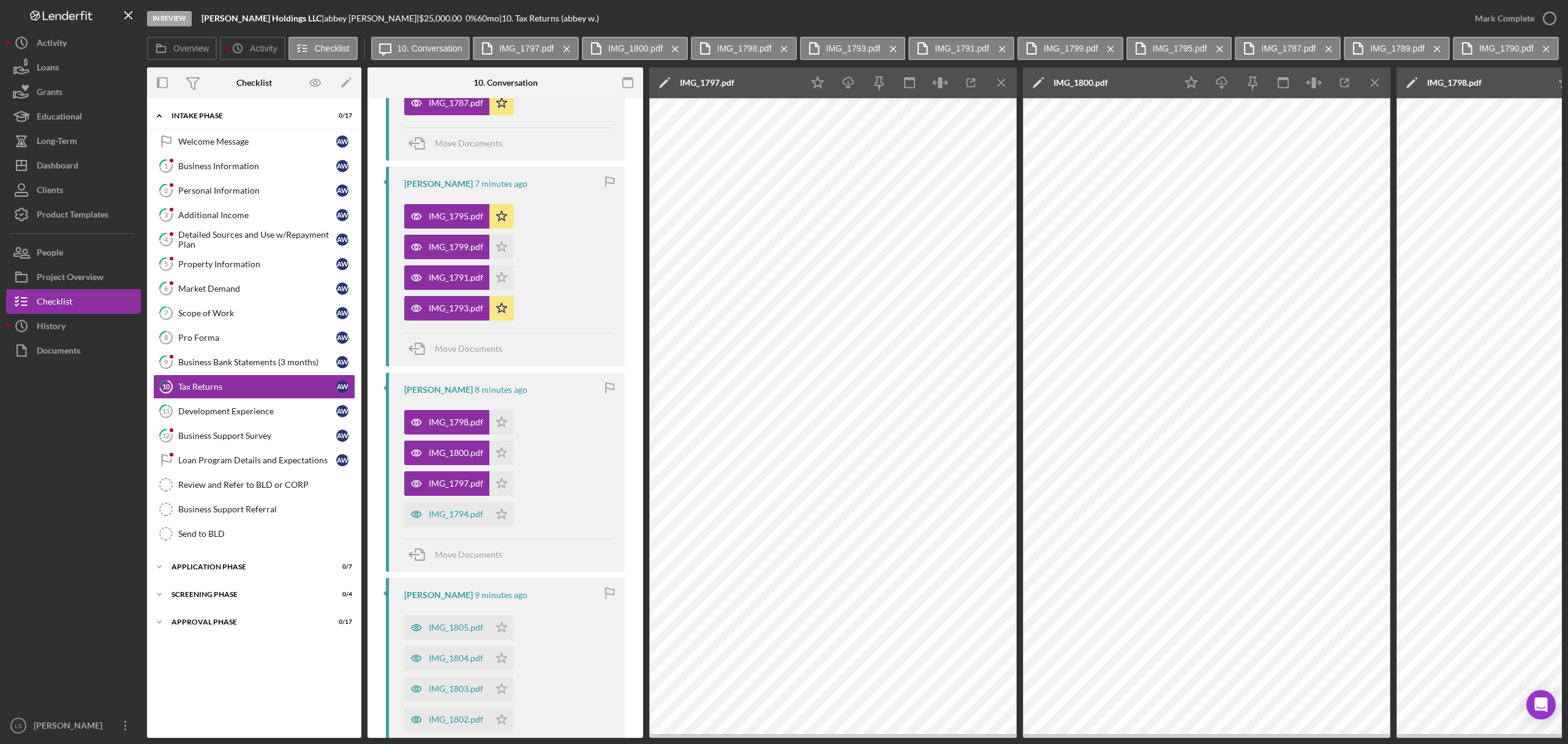
click at [458, 516] on div "IMG_1794.pdf" at bounding box center [456, 514] width 54 height 10
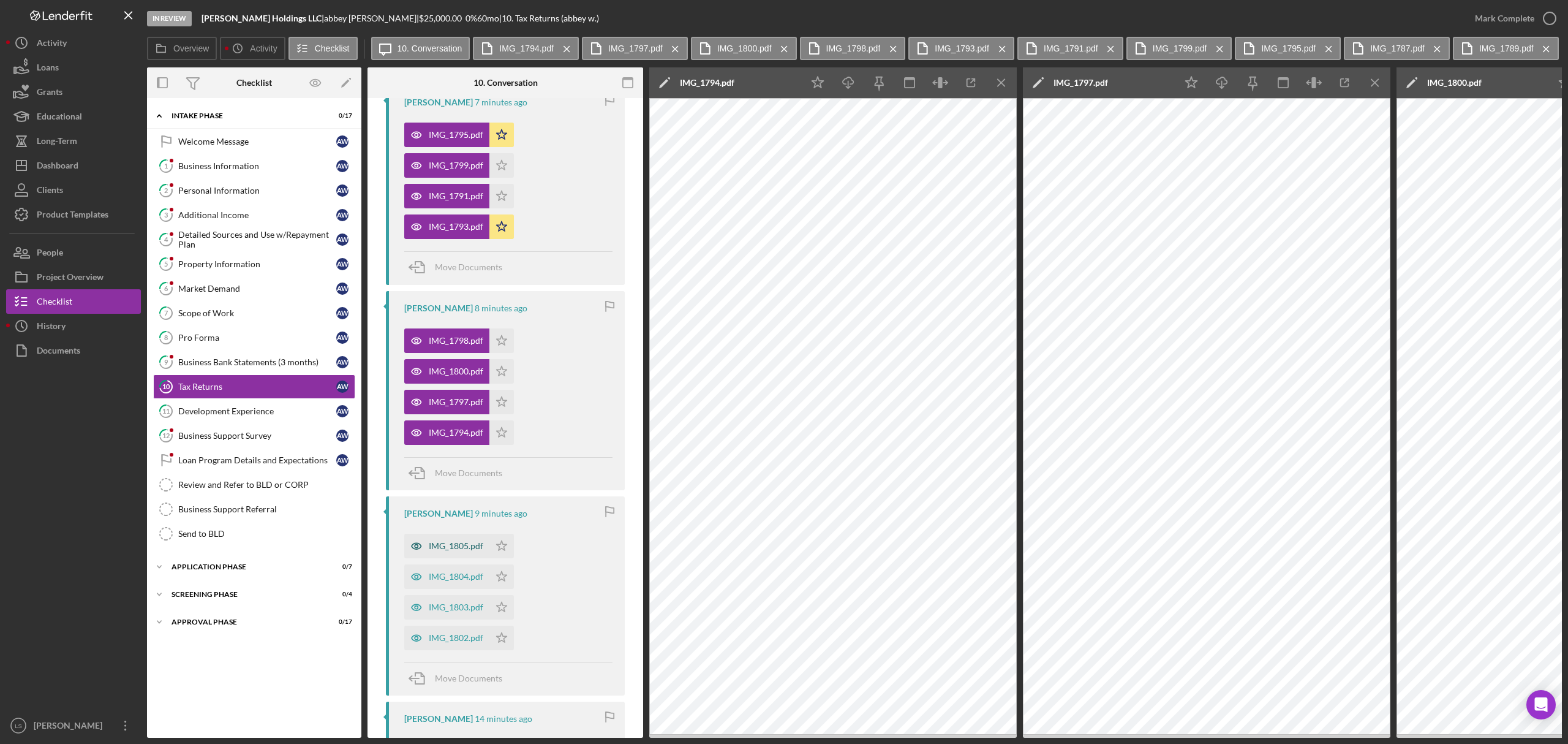
click at [462, 553] on div "IMG_1805.pdf" at bounding box center [446, 546] width 85 height 24
click at [458, 580] on div "IMG_1804.pdf" at bounding box center [456, 576] width 54 height 10
click at [463, 609] on div "IMG_1803.pdf" at bounding box center [456, 607] width 54 height 10
click at [1007, 86] on icon "Icon/Menu Close" at bounding box center [1001, 83] width 28 height 28
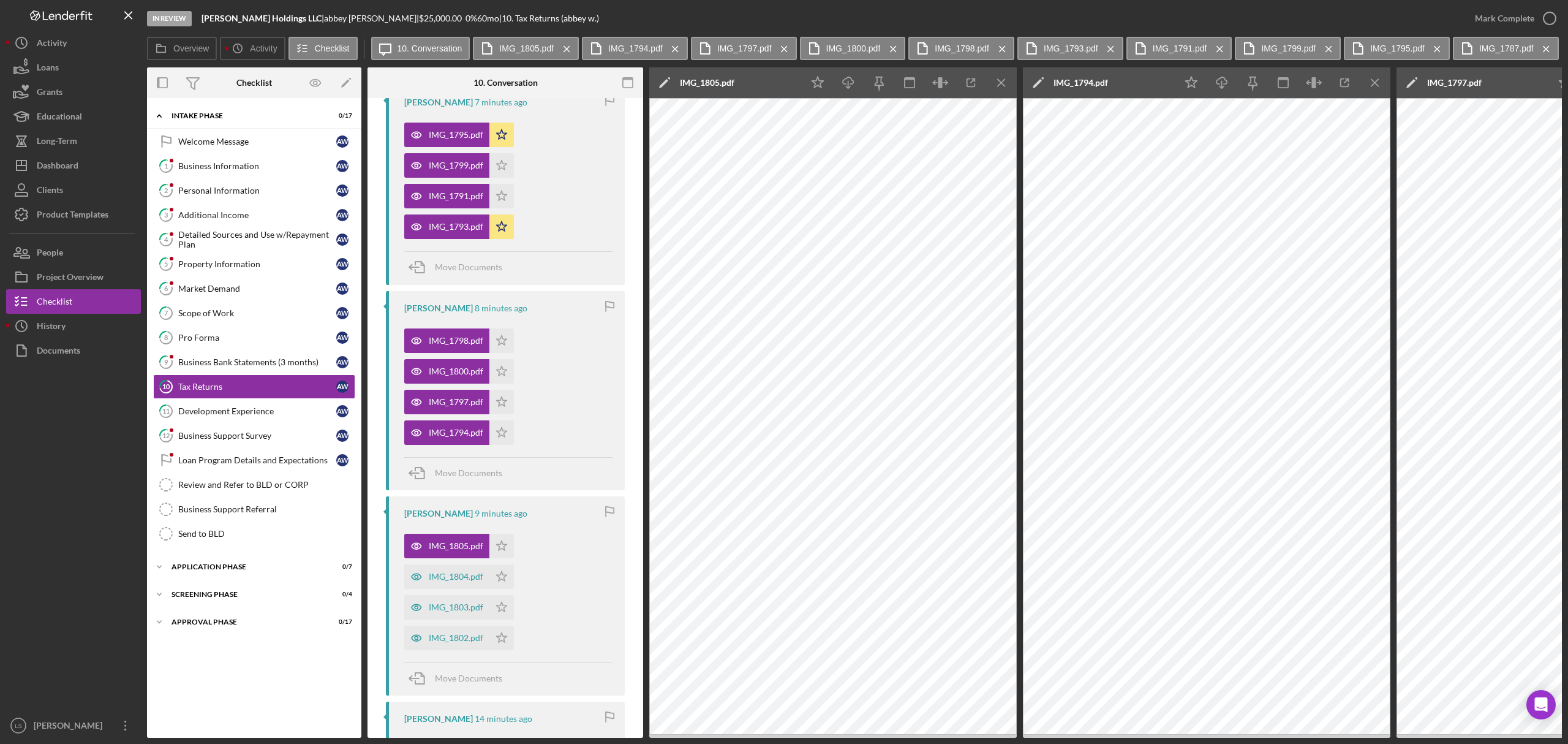
click at [1007, 86] on icon "Icon/Menu Close" at bounding box center [1001, 83] width 28 height 28
click at [999, 85] on line "button" at bounding box center [1001, 82] width 7 height 7
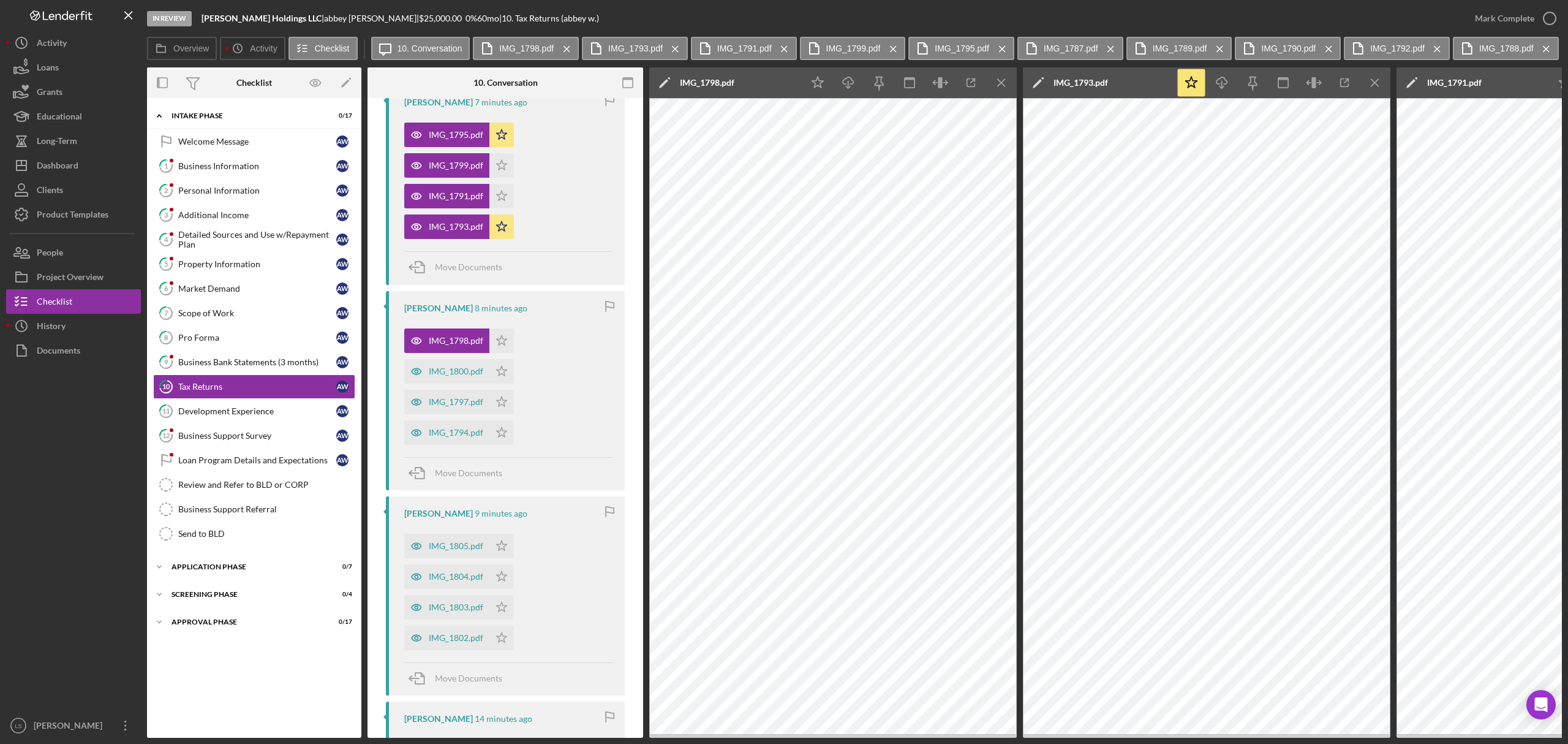
click at [999, 85] on line "button" at bounding box center [1001, 82] width 7 height 7
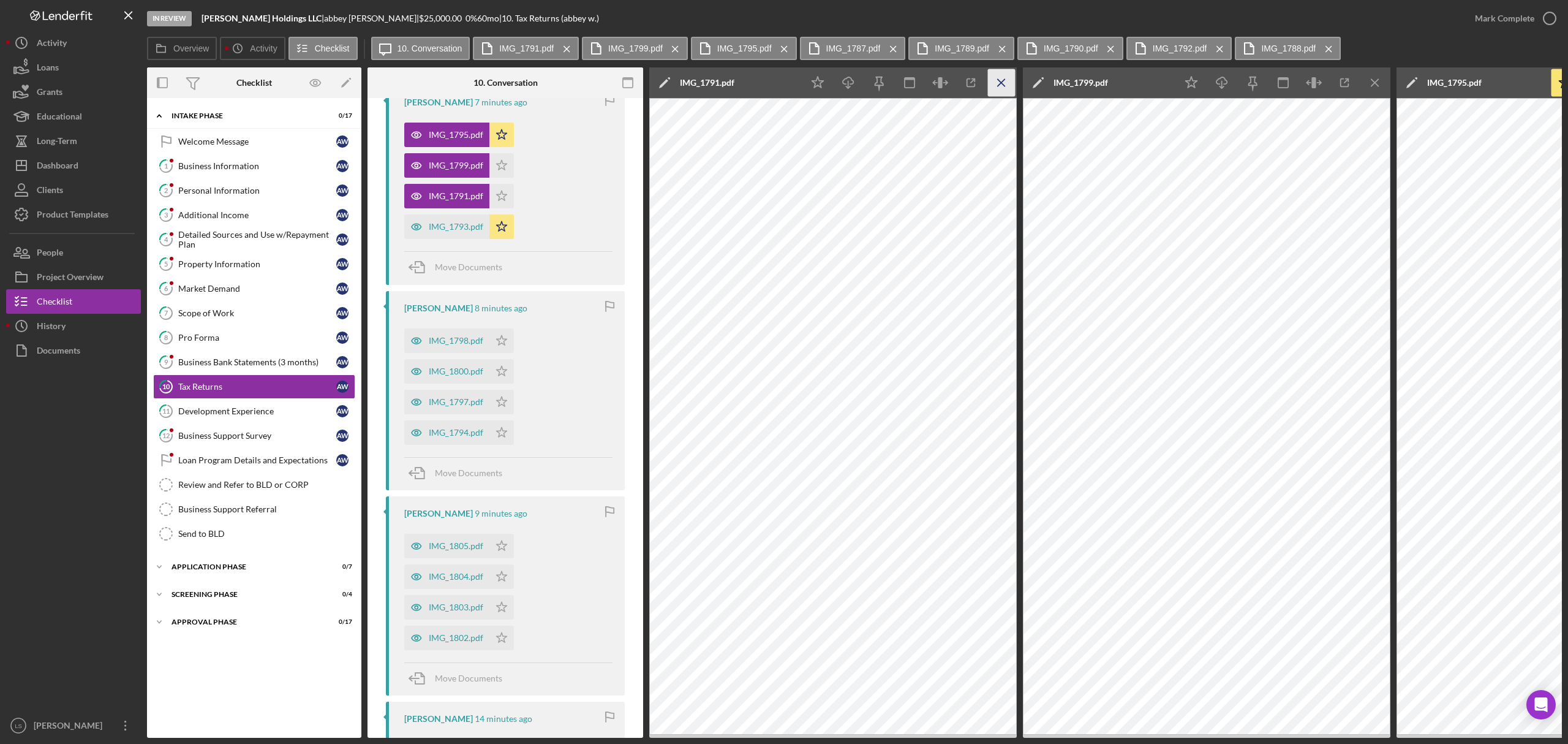
click at [1005, 85] on icon "Icon/Menu Close" at bounding box center [1001, 83] width 28 height 28
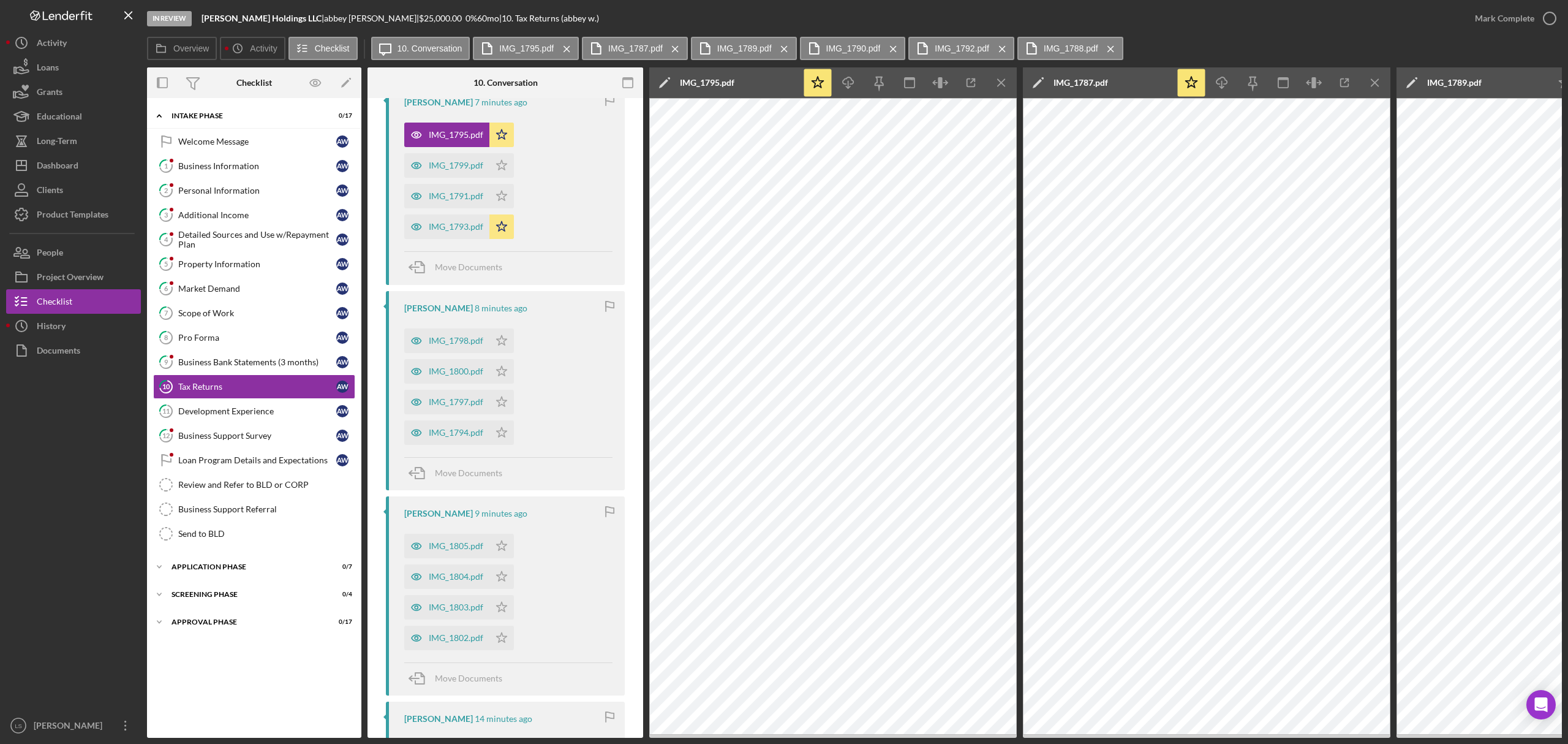
click at [1005, 85] on icon "Icon/Menu Close" at bounding box center [1001, 83] width 28 height 28
click at [250, 171] on div "Business Information" at bounding box center [257, 166] width 158 height 10
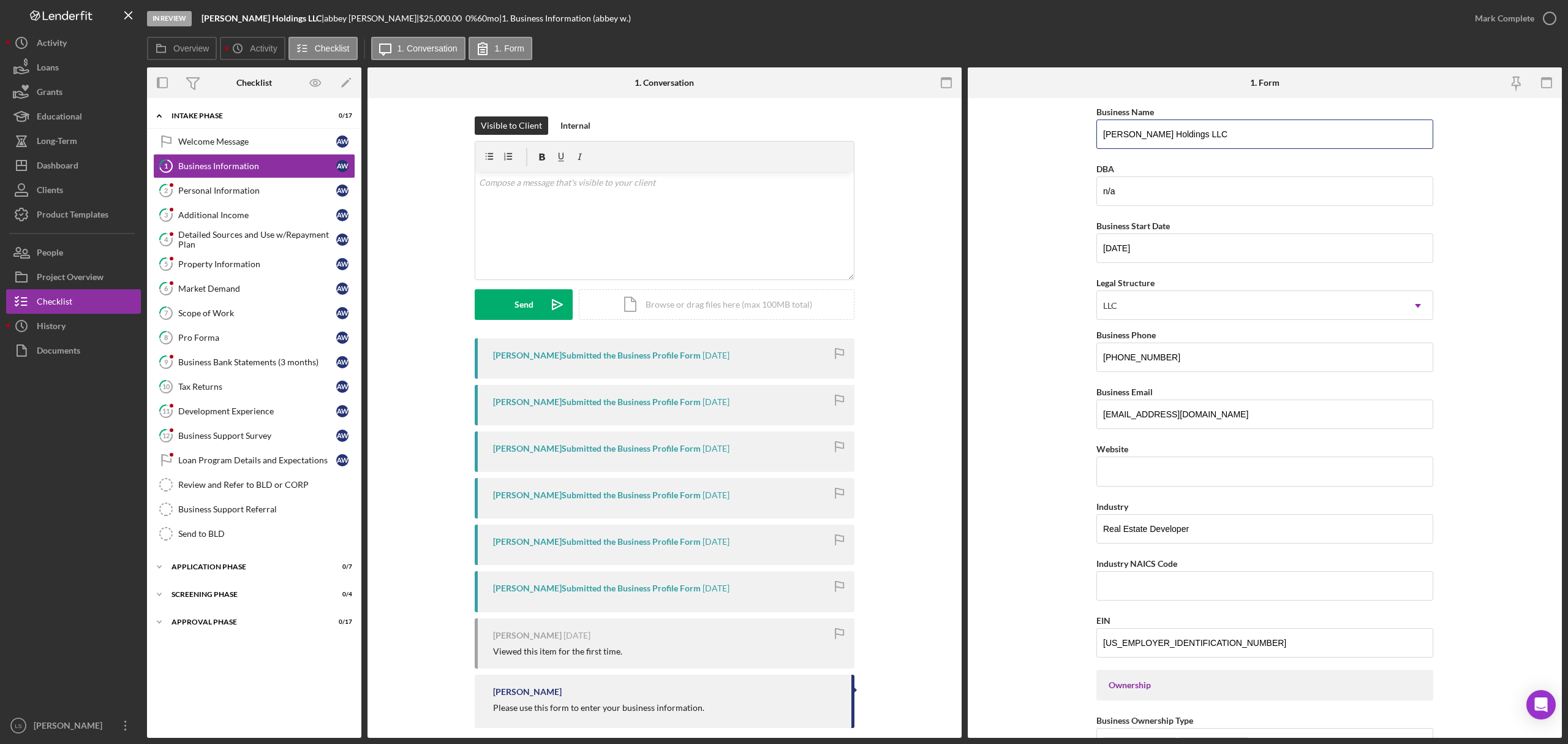
drag, startPoint x: 1231, startPoint y: 134, endPoint x: 926, endPoint y: 94, distance: 307.6
click at [955, 102] on div "Overview Internal Workflow Stage In Review Icon/Dropdown Arrow Archive (can una…" at bounding box center [855, 403] width 1415 height 671
click at [50, 162] on div "Dashboard" at bounding box center [57, 167] width 41 height 28
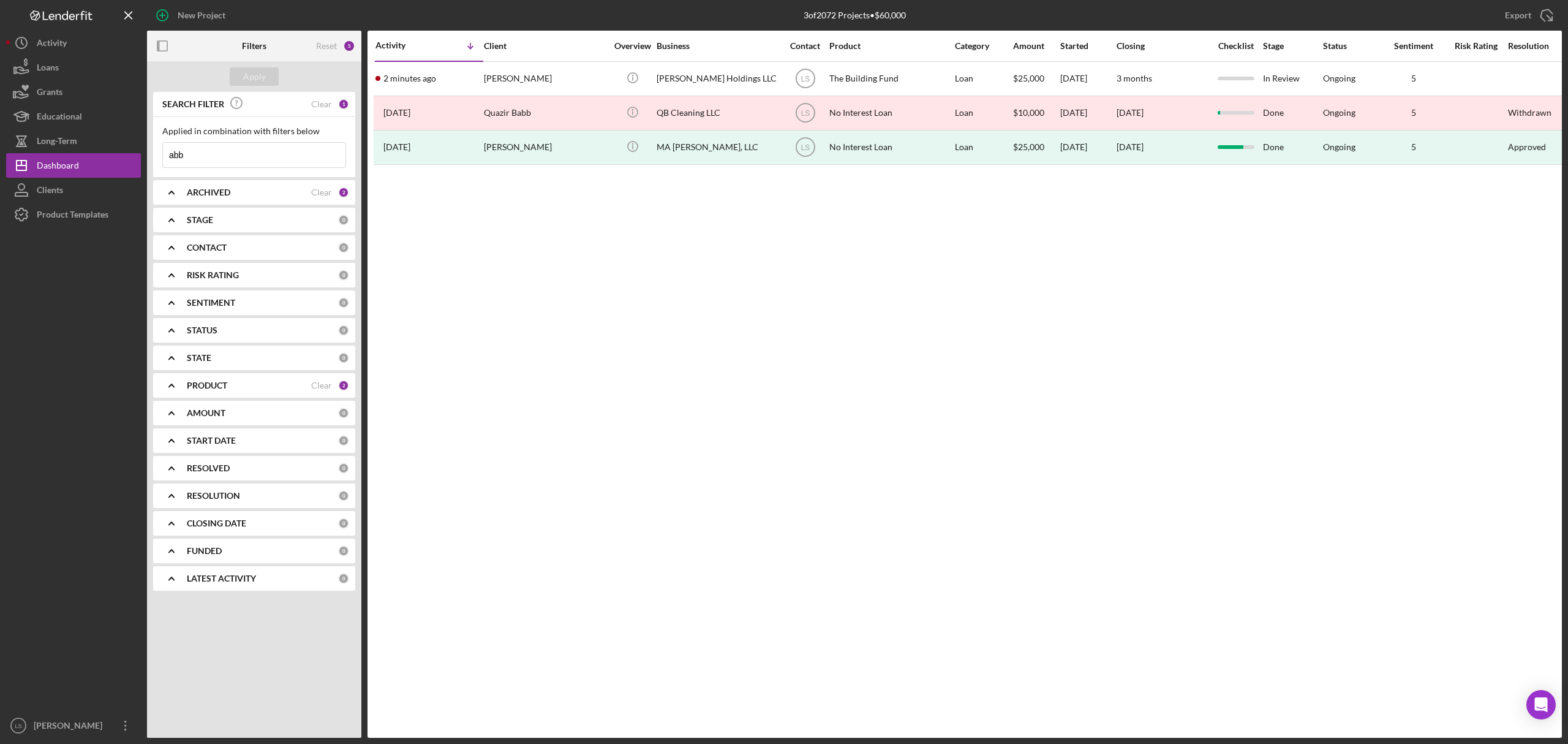
drag, startPoint x: 243, startPoint y: 153, endPoint x: 169, endPoint y: 146, distance: 74.3
click at [178, 148] on input "abb" at bounding box center [254, 155] width 183 height 24
type input "a"
click at [148, 143] on div "SEARCH FILTER 0 Applied in combination with filters below Icon/Menu Close Icon/…" at bounding box center [254, 346] width 214 height 508
click at [205, 148] on input at bounding box center [254, 155] width 183 height 24
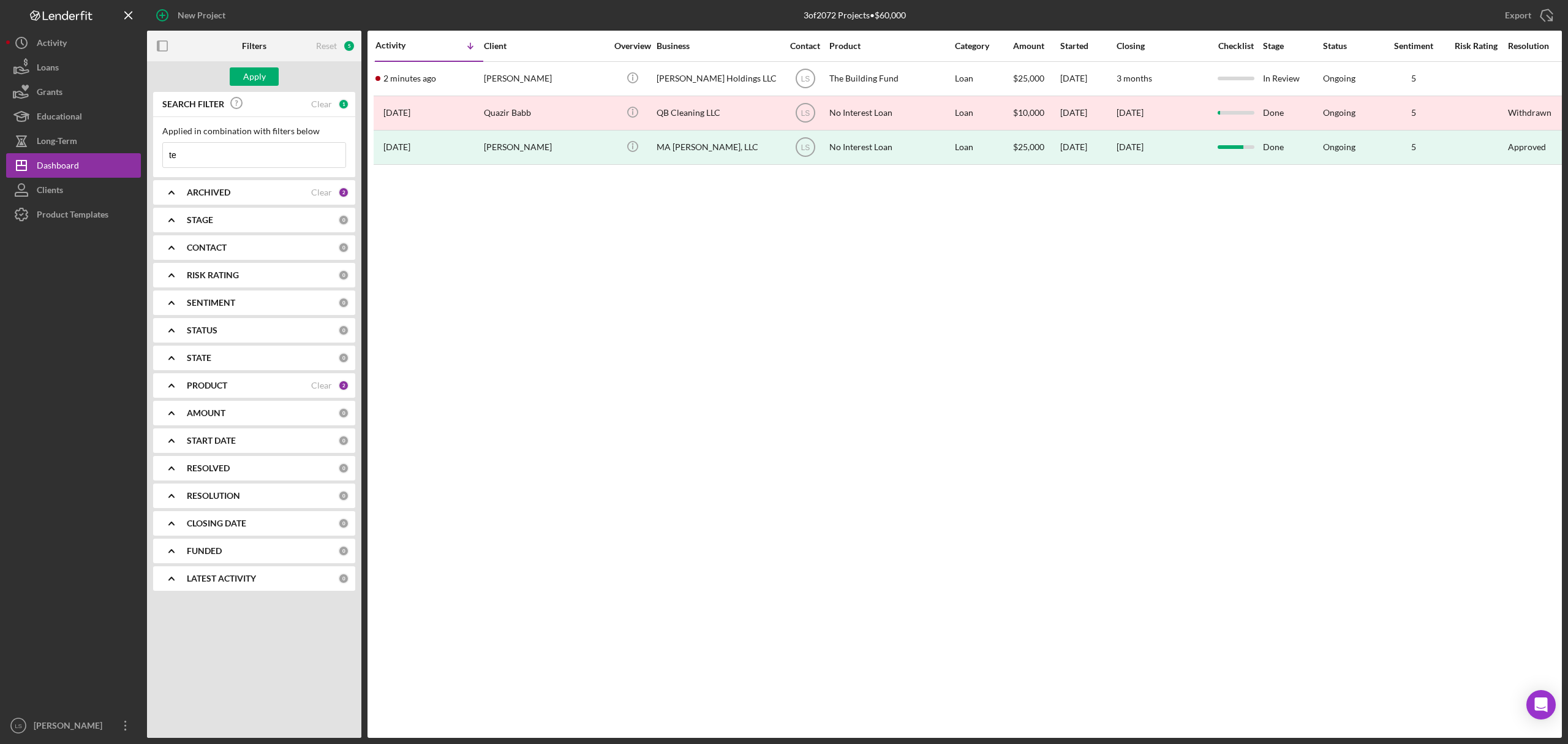
type input "t"
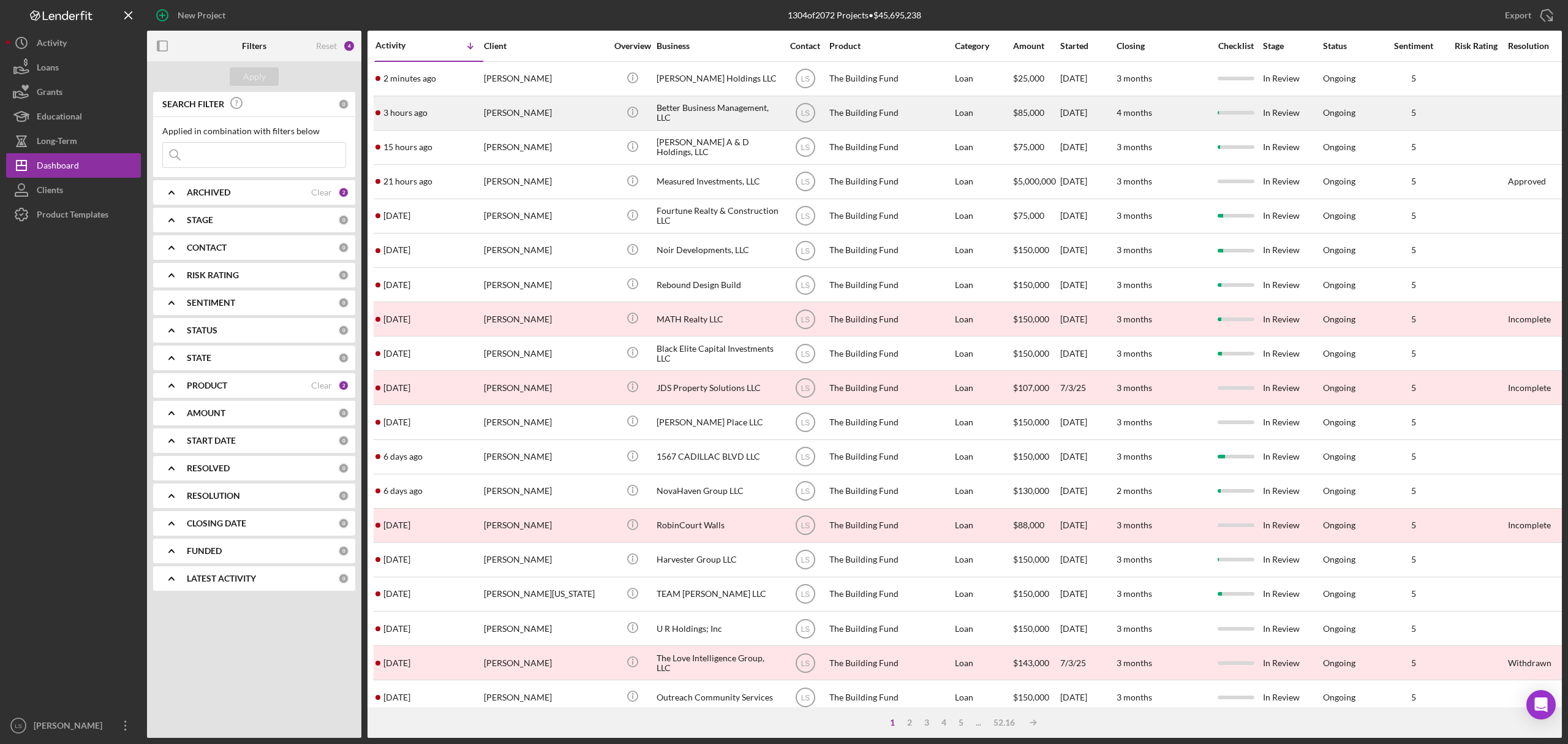
click at [684, 118] on div "Better Business Management, LLC" at bounding box center [718, 113] width 123 height 33
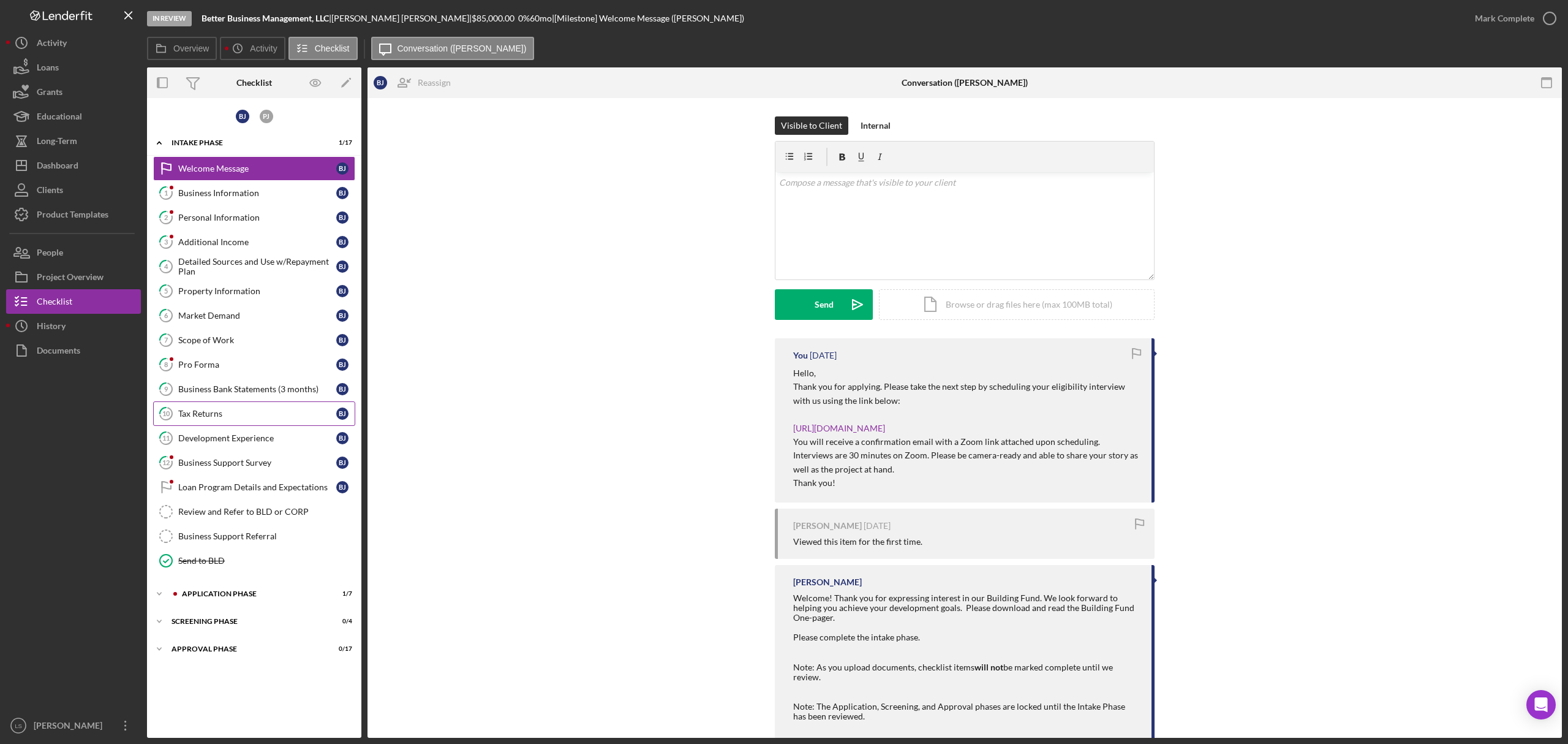
click at [239, 418] on div "Tax Returns" at bounding box center [257, 413] width 158 height 10
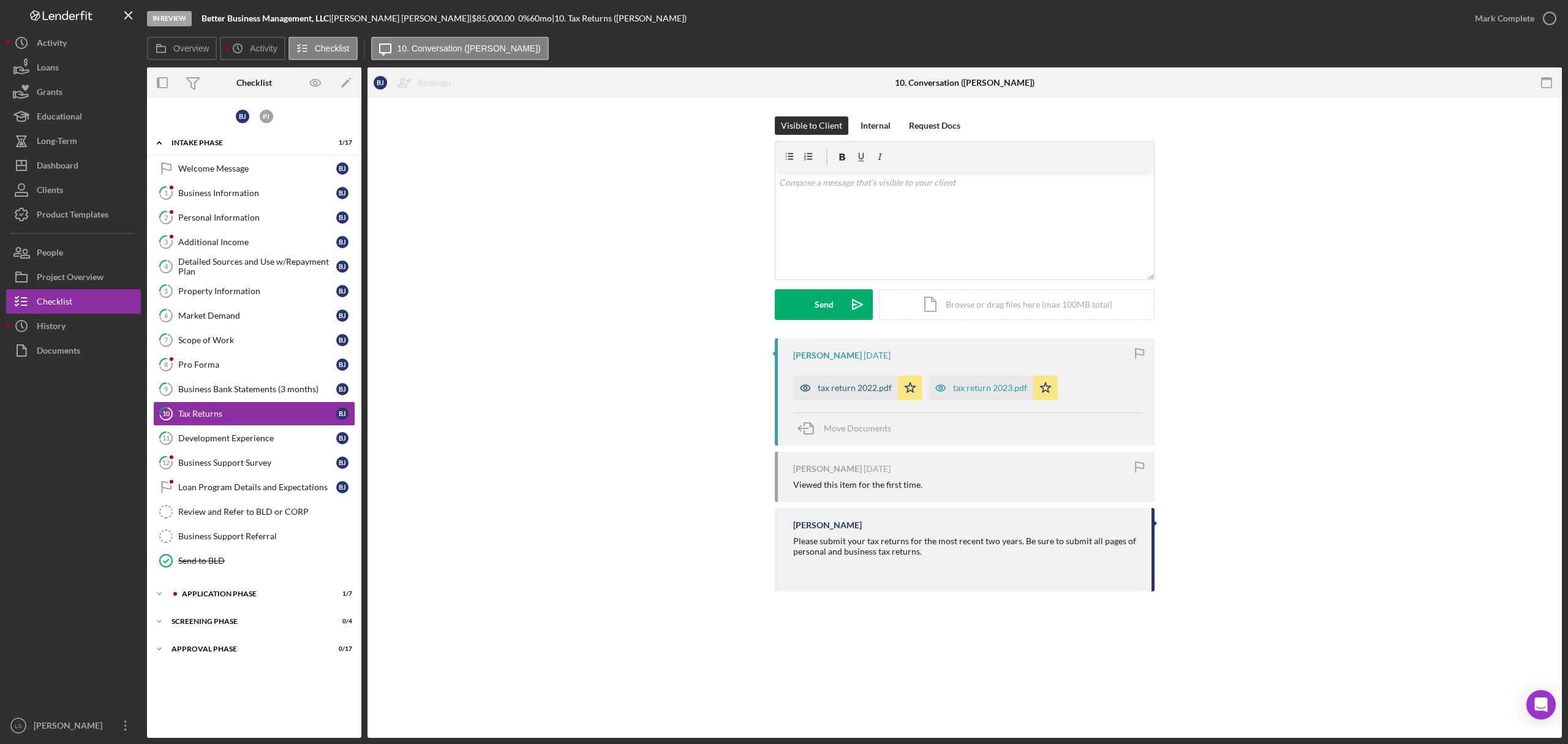
click at [845, 386] on div "tax return 2022.pdf" at bounding box center [854, 388] width 74 height 10
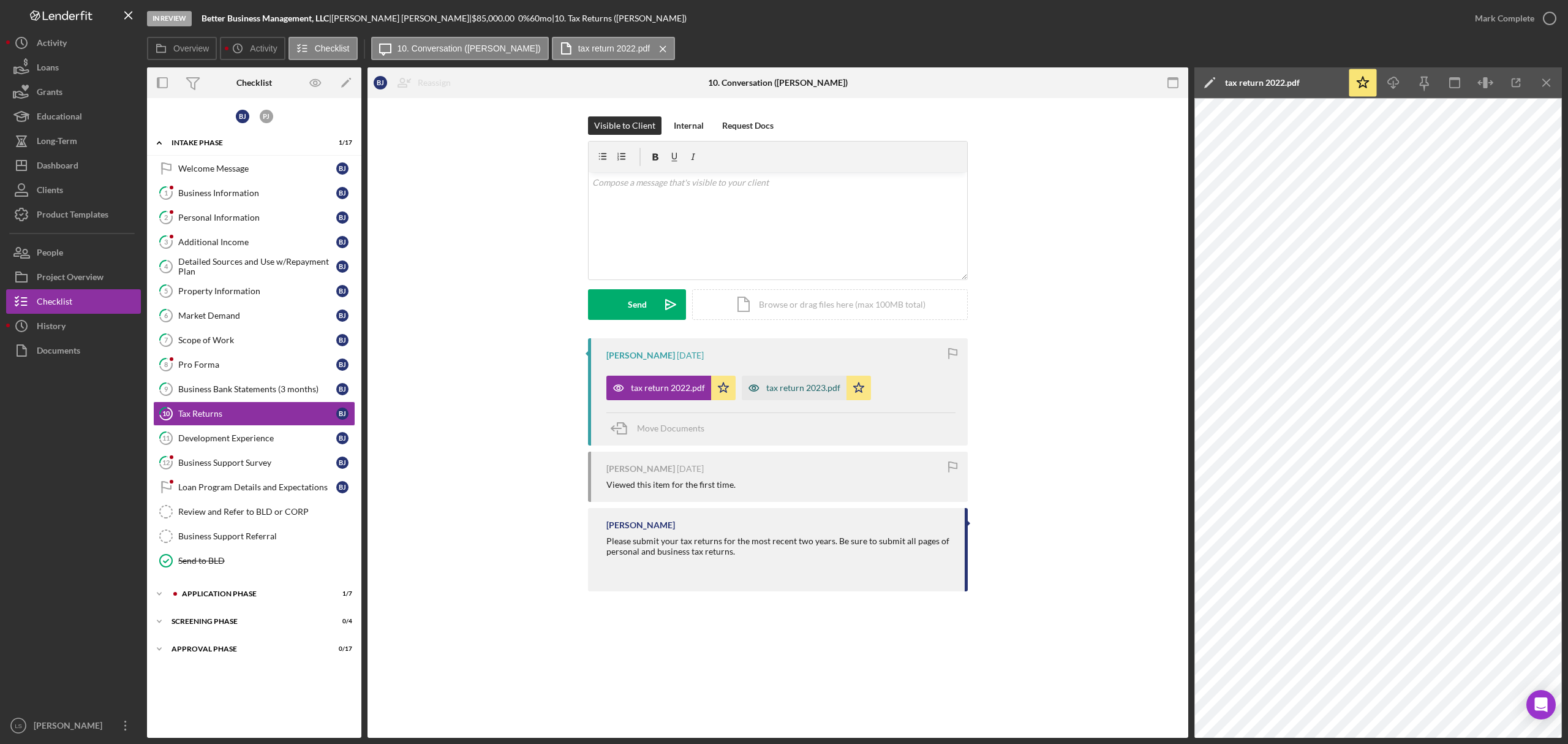
click at [814, 394] on div "tax return 2023.pdf" at bounding box center [794, 388] width 104 height 24
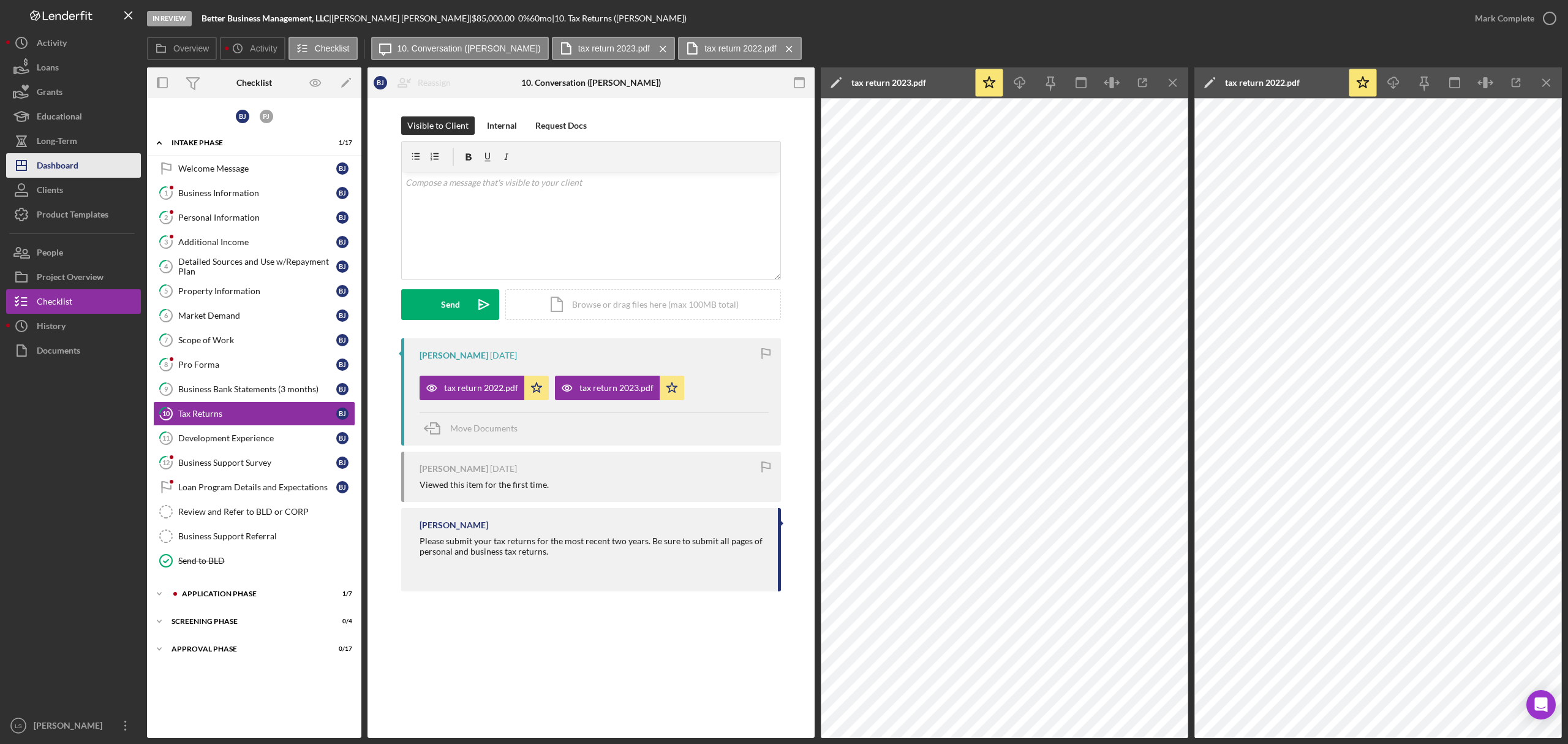
click at [90, 155] on button "Icon/Dashboard Dashboard" at bounding box center [73, 166] width 135 height 24
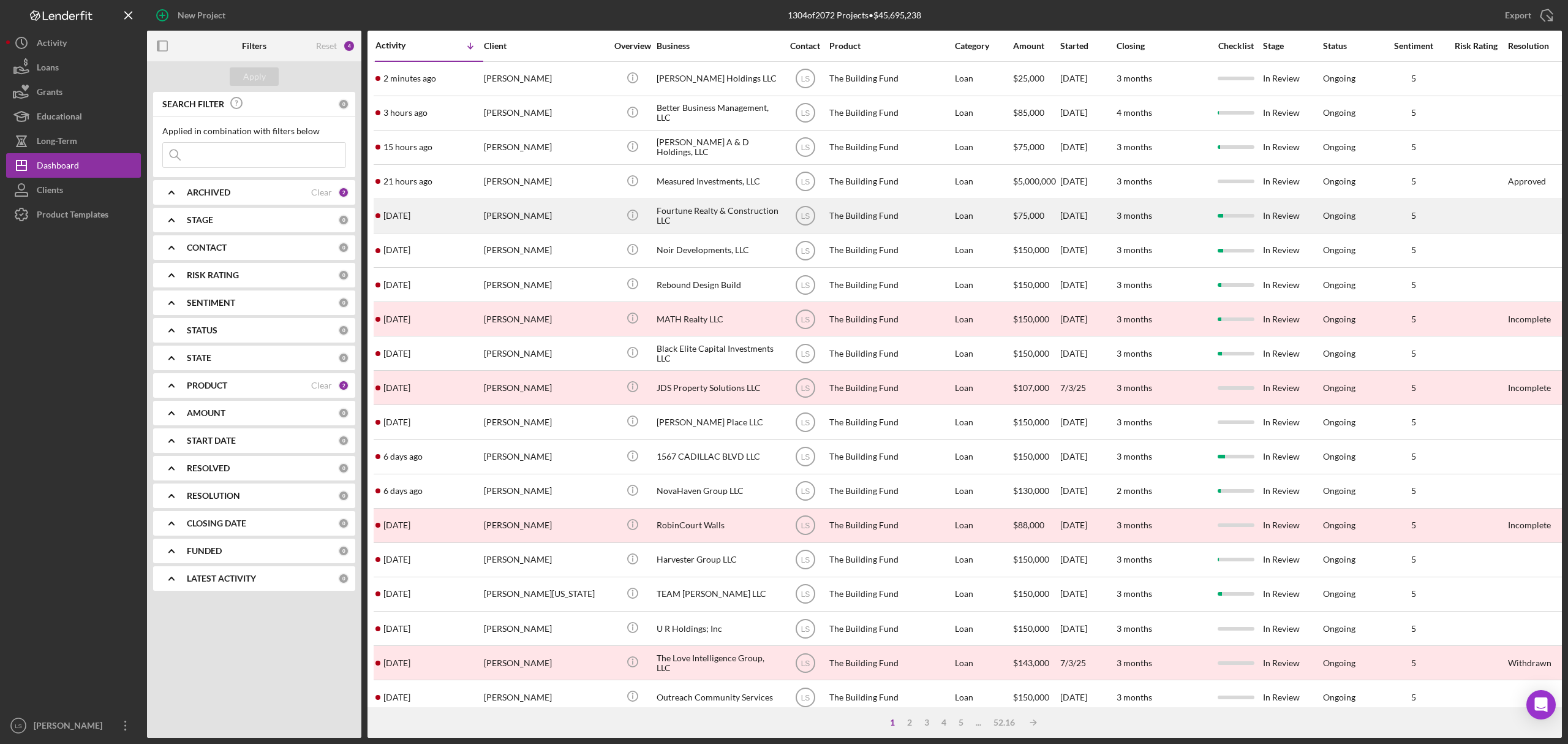
click at [552, 206] on div "Aaron Ellison II" at bounding box center [545, 216] width 123 height 33
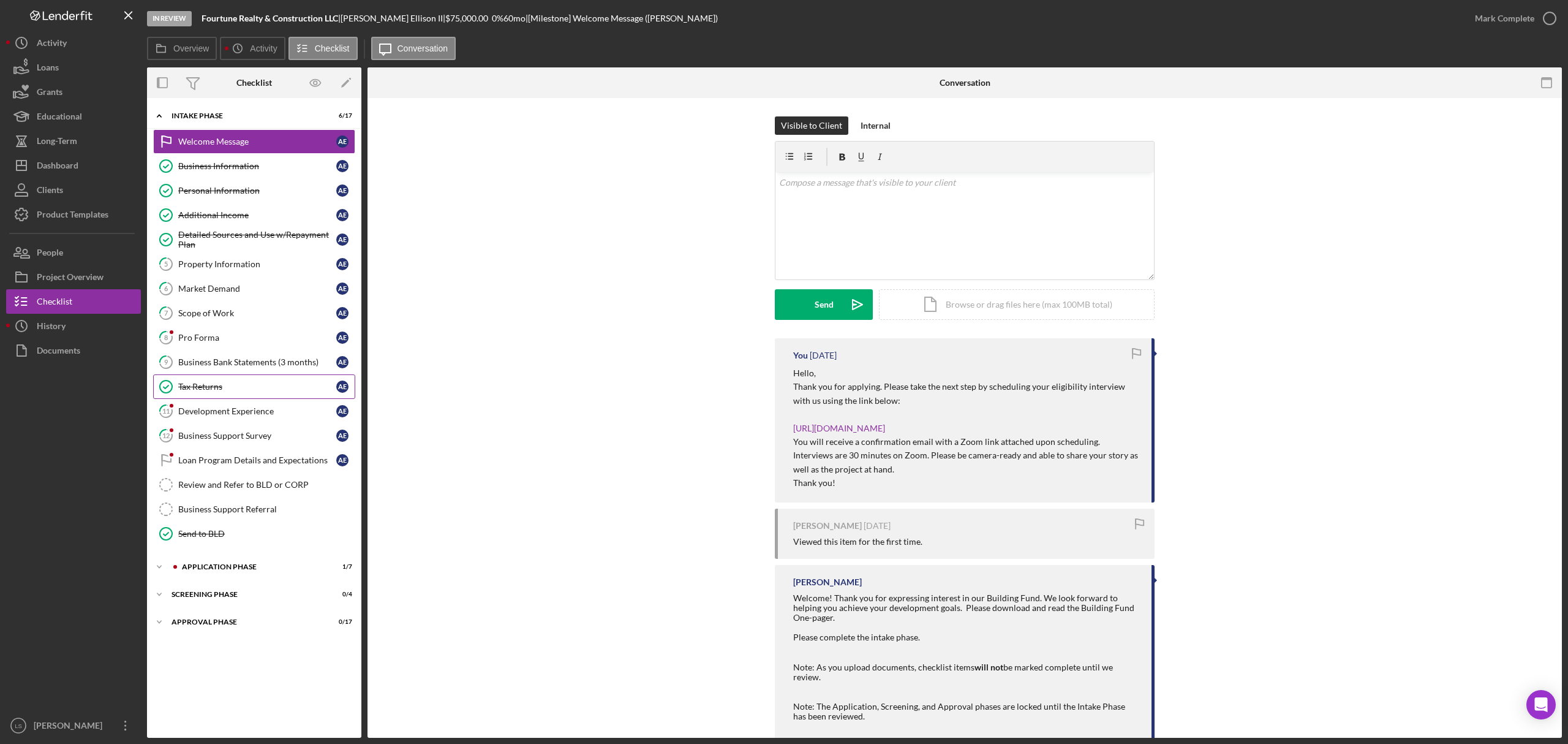
click at [256, 399] on link "Tax Returns Tax Returns A E" at bounding box center [254, 387] width 202 height 24
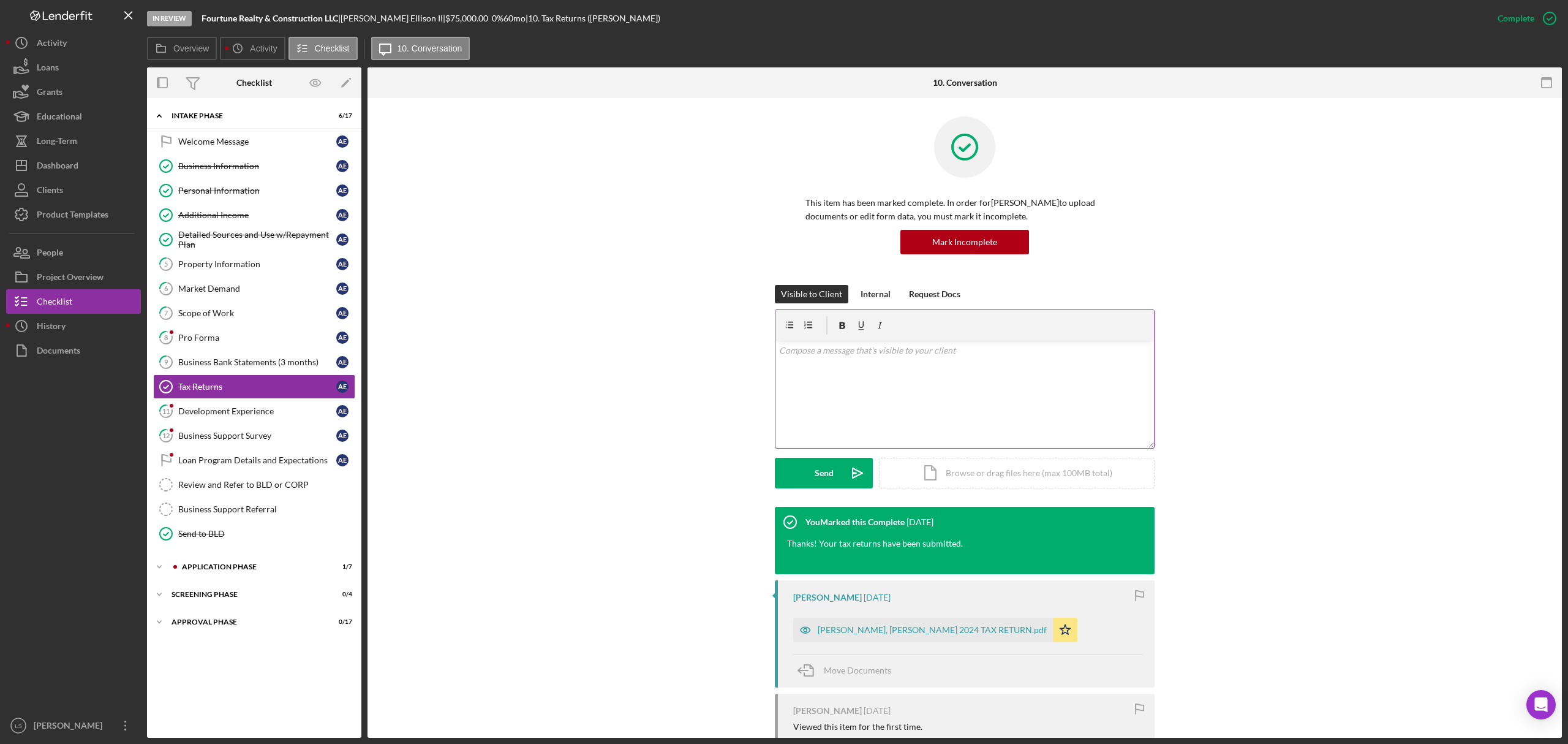
scroll to position [120, 0]
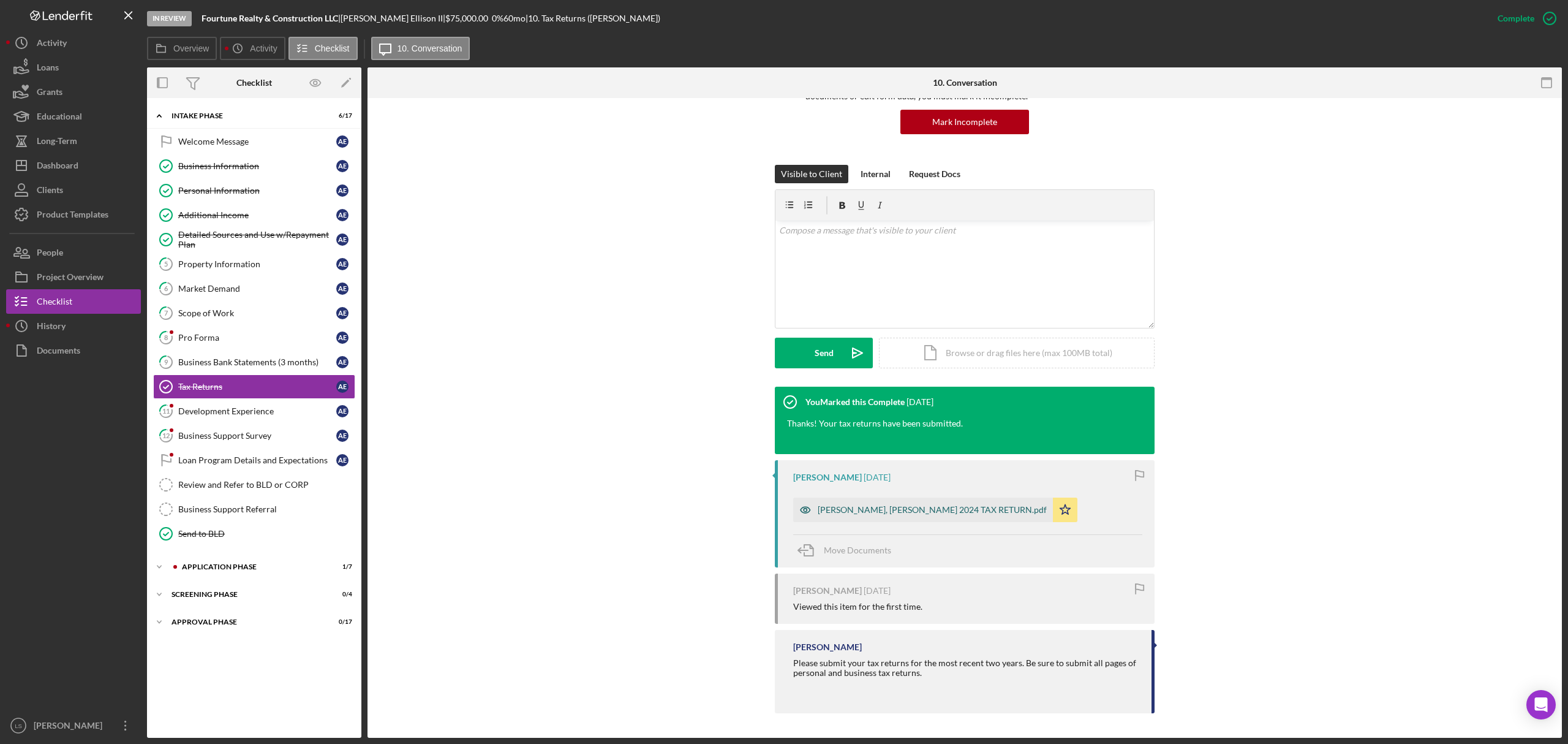
click at [912, 510] on div "ELLISON II, AARON 2024 TAX RETURN.pdf" at bounding box center [932, 510] width 229 height 10
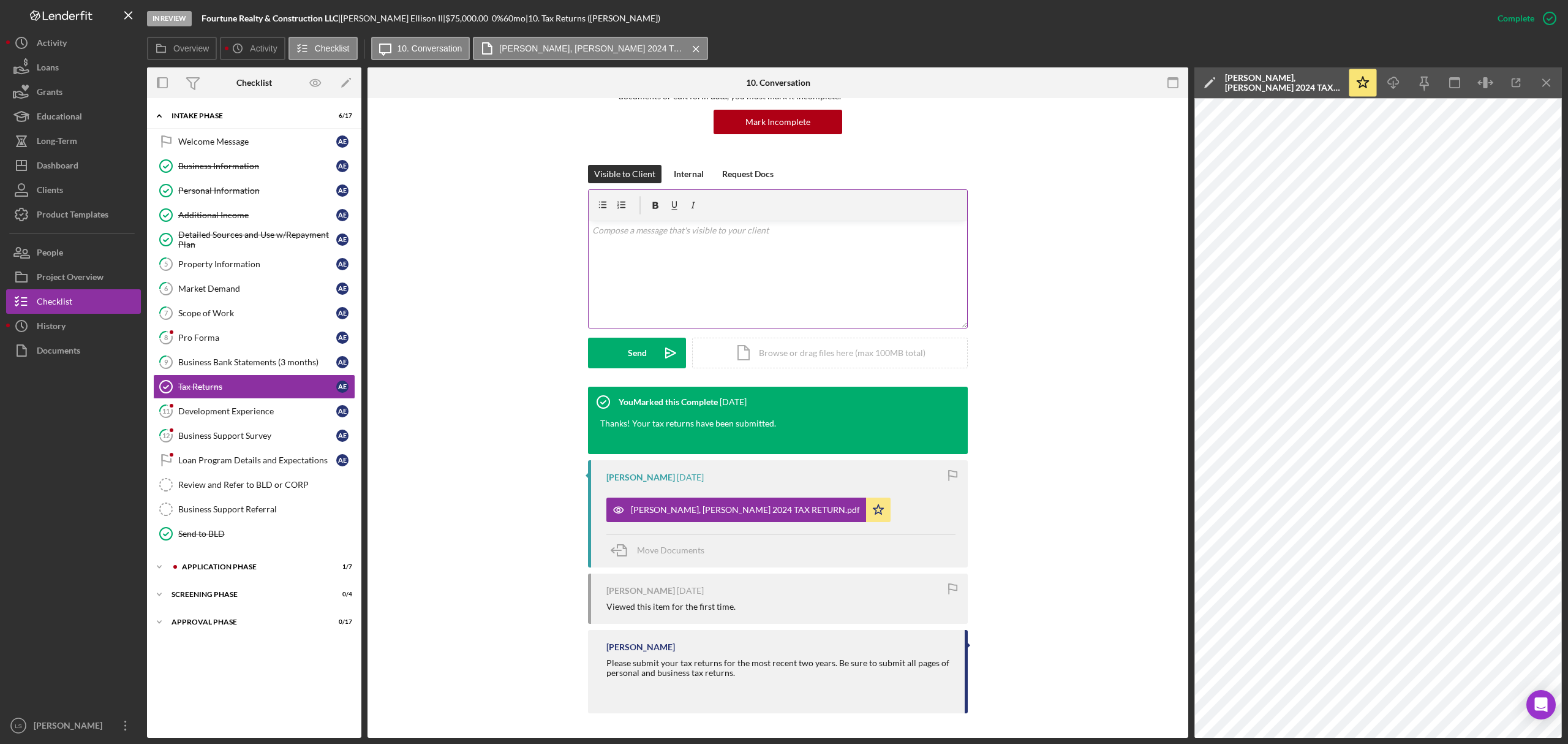
click at [772, 271] on div "v Color teal Color pink Remove color Add row above Add row below Add column bef…" at bounding box center [778, 274] width 379 height 107
click at [794, 123] on div "Mark Incomplete" at bounding box center [778, 122] width 65 height 24
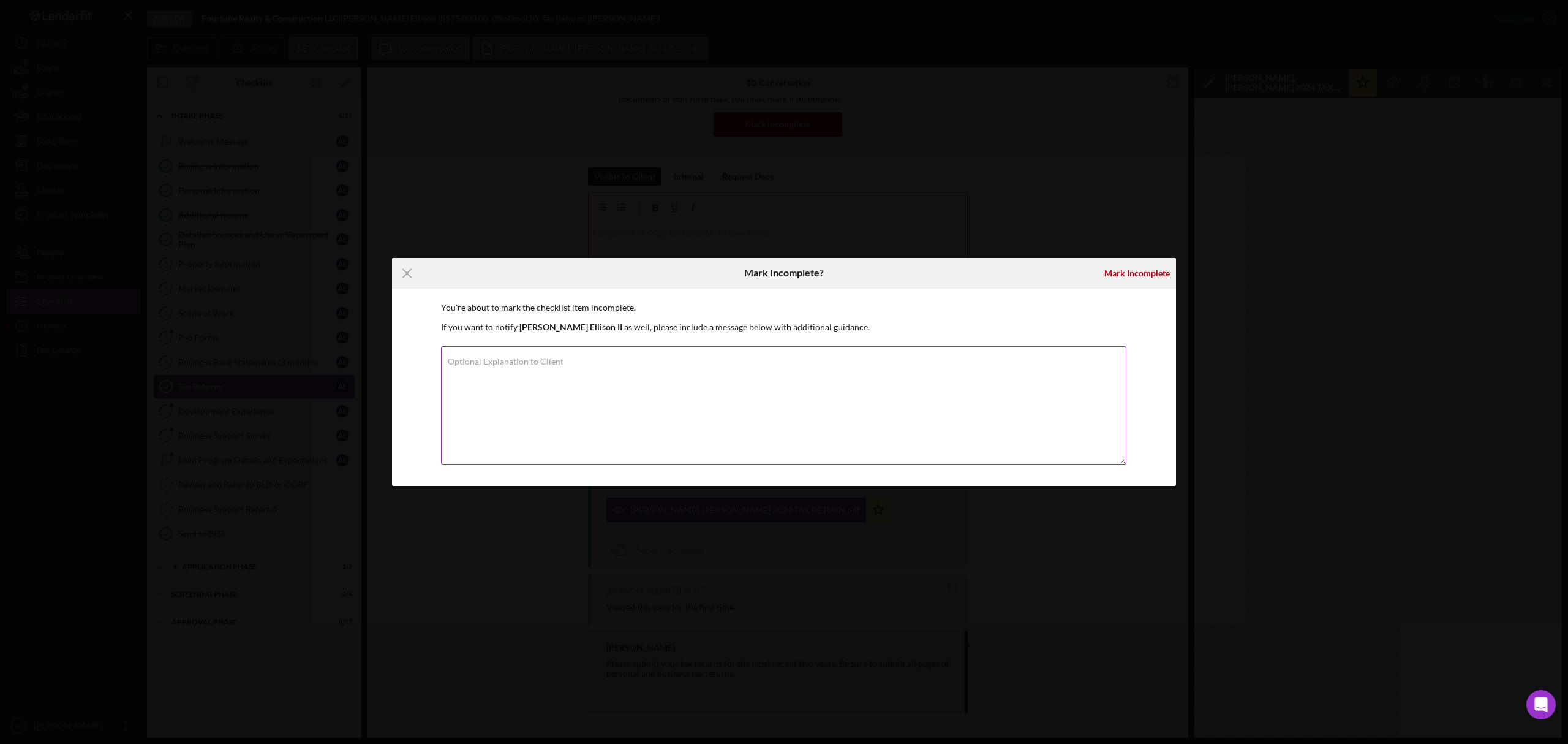
scroll to position [117, 0]
click at [685, 371] on textarea "Optional Explanation to Client" at bounding box center [784, 405] width 685 height 118
drag, startPoint x: 670, startPoint y: 388, endPoint x: 571, endPoint y: 382, distance: 99.2
click at [571, 382] on textarea "Hello Aaron, Please upload your 2023 taxes. If yu do not have" at bounding box center [784, 405] width 685 height 118
click at [571, 391] on textarea "Hello Aaron, Please upload your 2023 taxes.Thank you" at bounding box center [784, 405] width 685 height 118
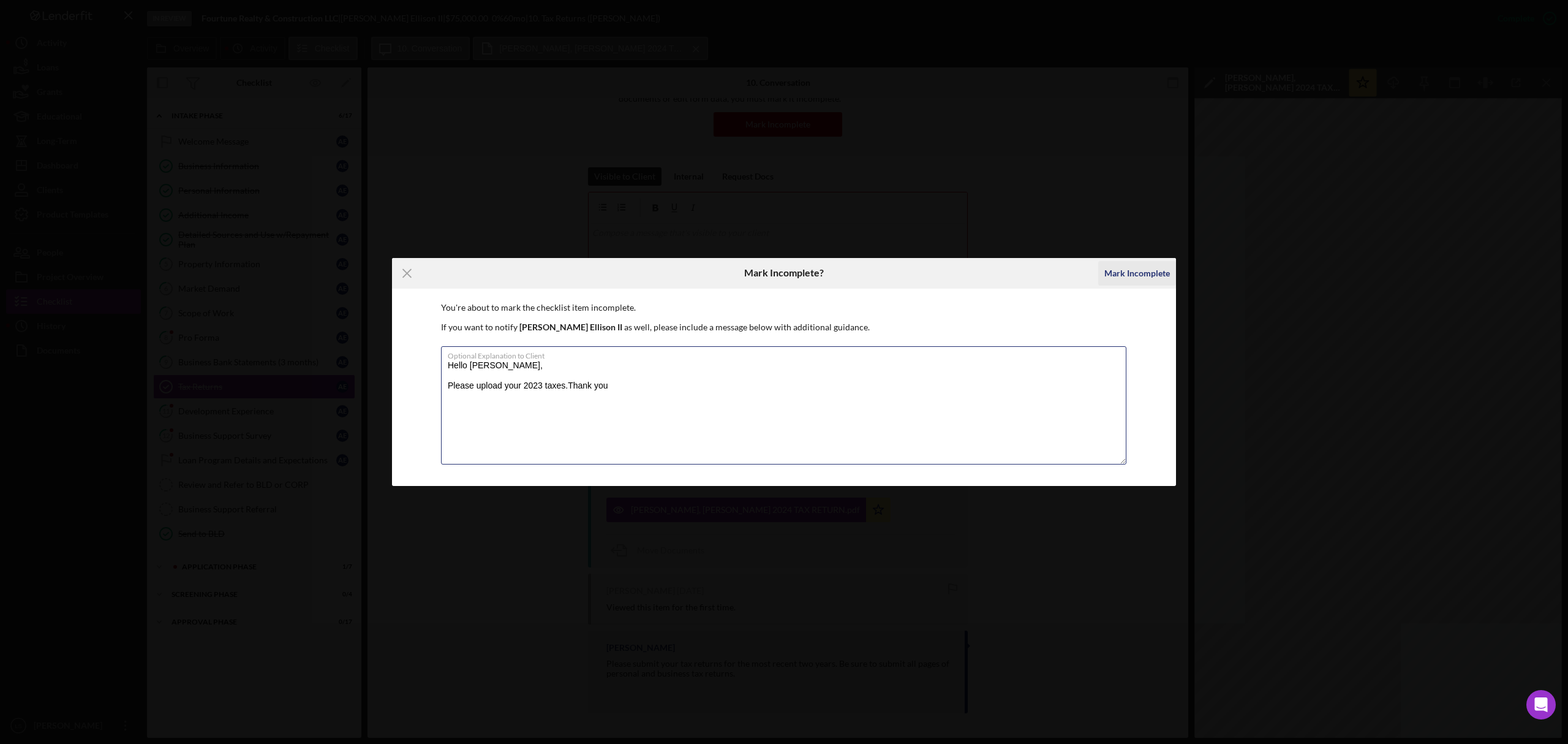
type textarea "Hello Aaron, Please upload your 2023 taxes.Thank you"
click at [1127, 280] on div "Mark Incomplete" at bounding box center [1137, 274] width 66 height 24
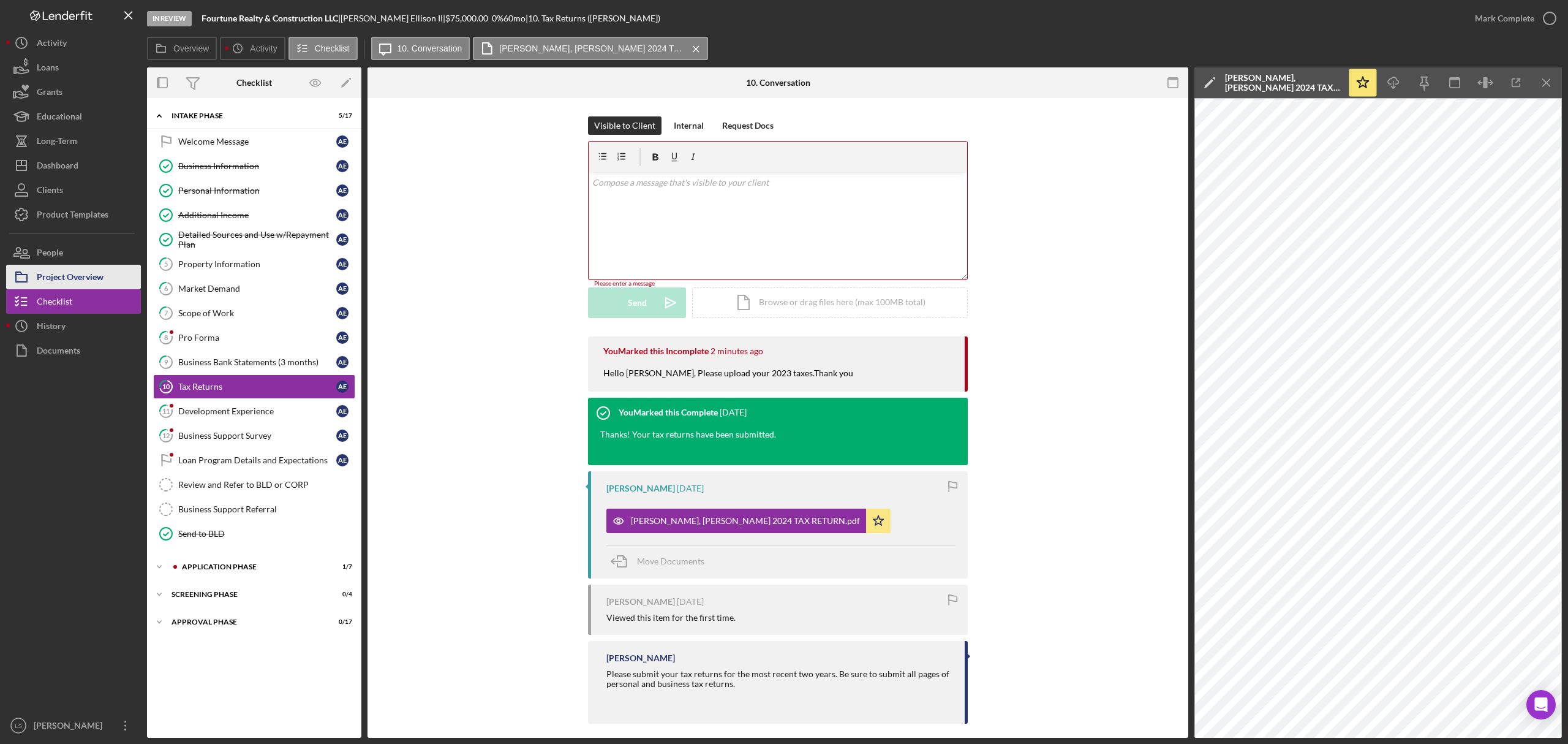
click at [71, 276] on div "Project Overview" at bounding box center [70, 278] width 66 height 28
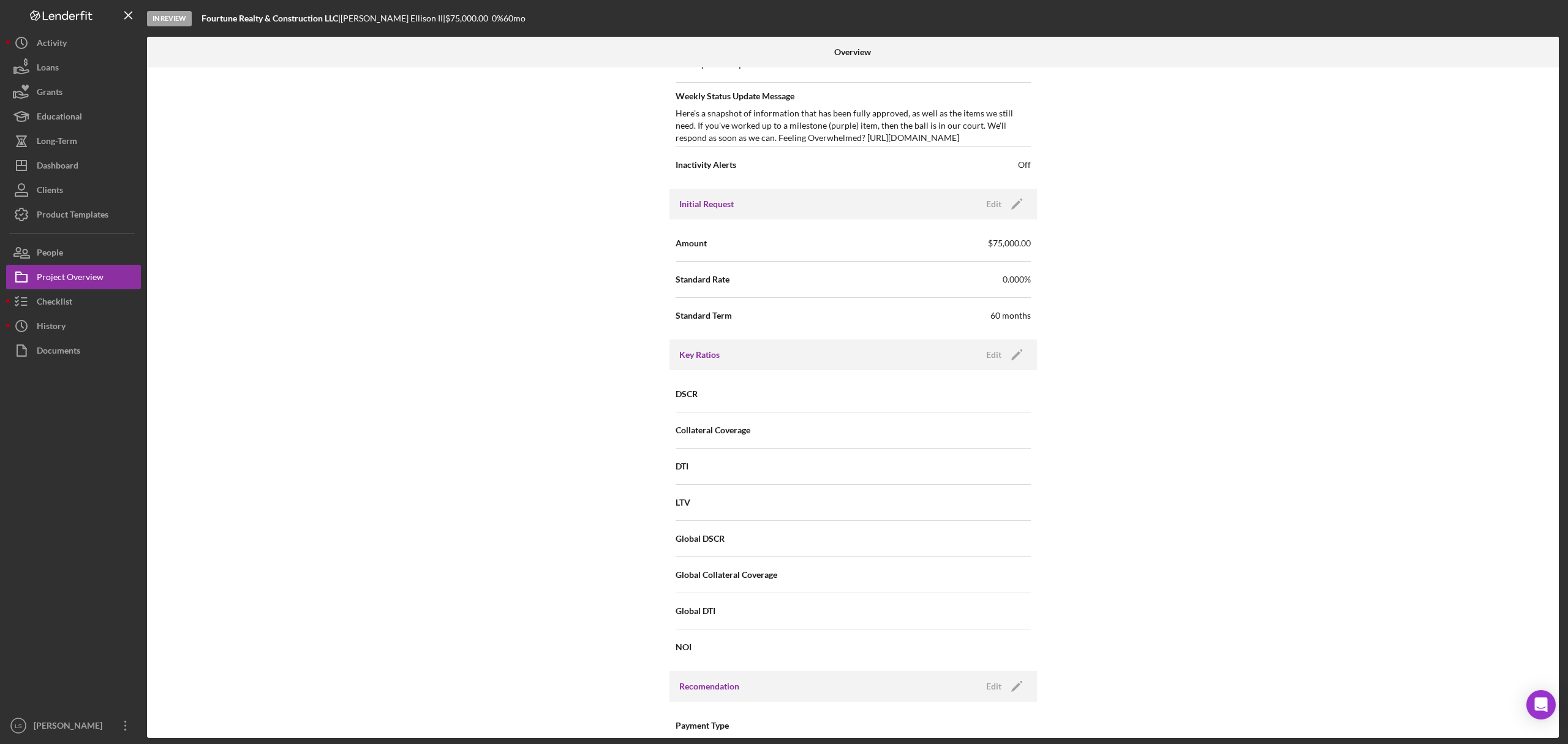
scroll to position [590, 0]
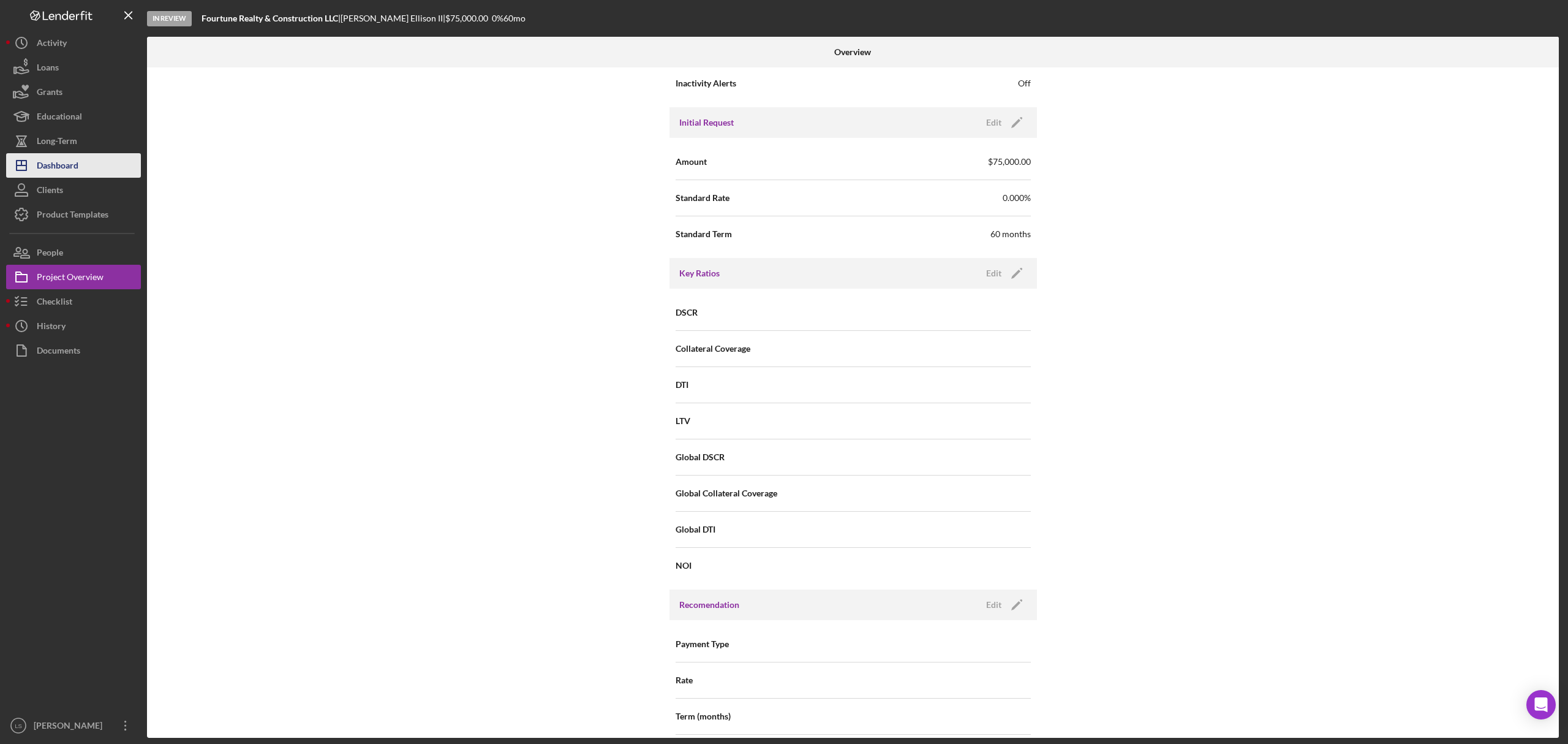
click at [113, 164] on button "Icon/Dashboard Dashboard" at bounding box center [73, 166] width 135 height 24
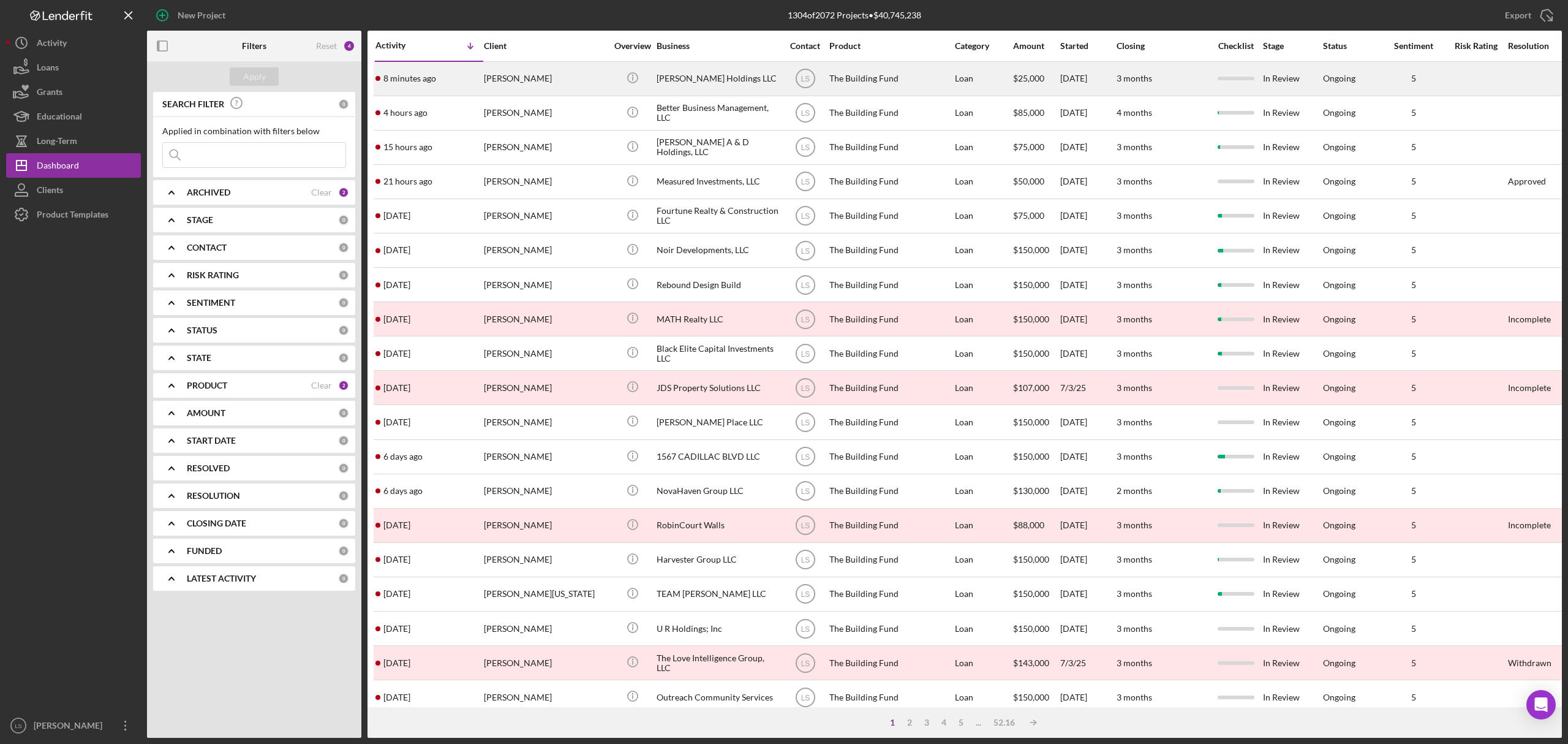
click at [692, 85] on div "Waterman Holdings LLC" at bounding box center [718, 79] width 123 height 33
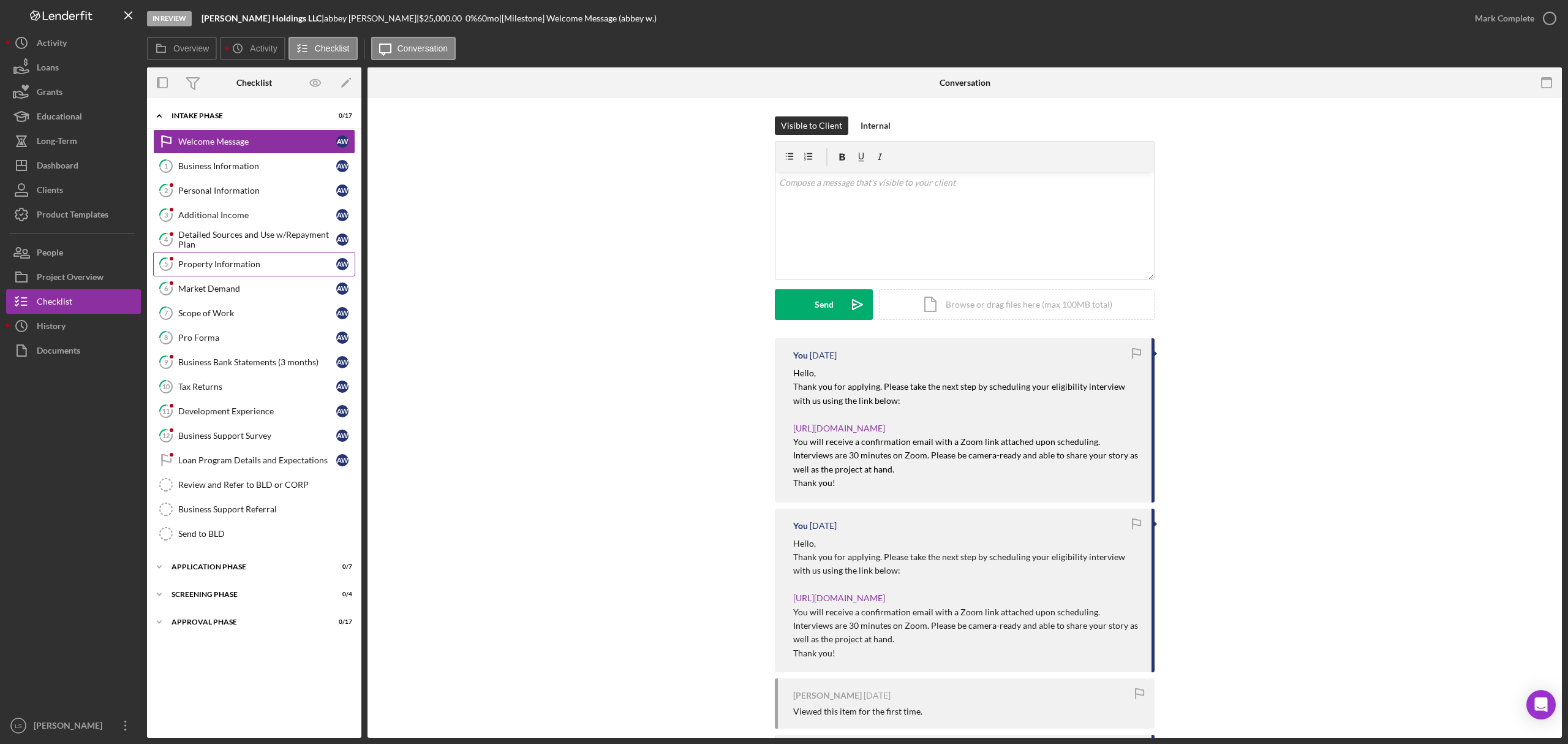
click at [206, 263] on div "Property Information" at bounding box center [257, 264] width 158 height 10
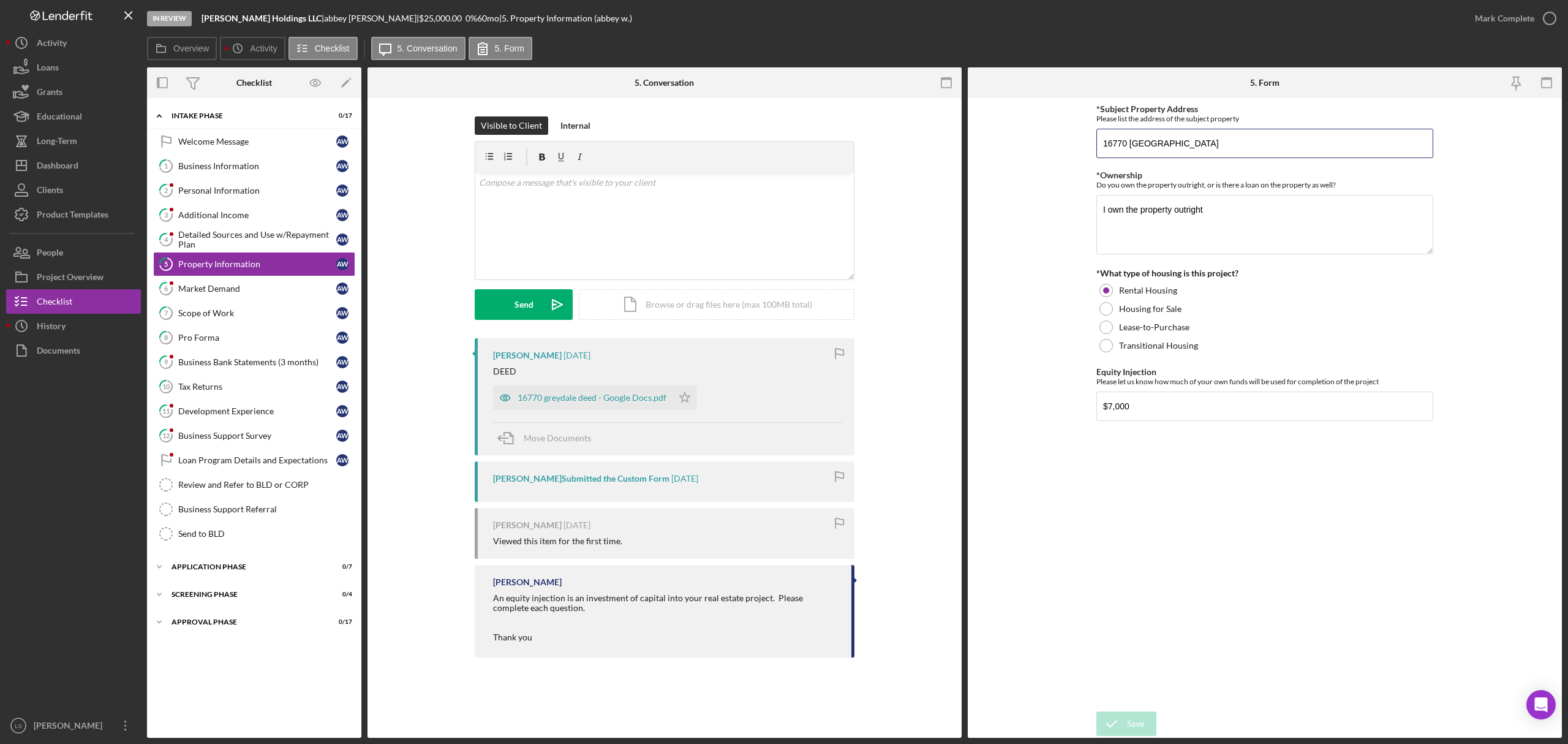
drag, startPoint x: 1233, startPoint y: 138, endPoint x: 1048, endPoint y: 142, distance: 185.0
click at [1048, 142] on form "*Subject Property Address Please list the address of the subject property 16770…" at bounding box center [1265, 417] width 594 height 640
click at [224, 170] on div "Business Information" at bounding box center [257, 166] width 158 height 10
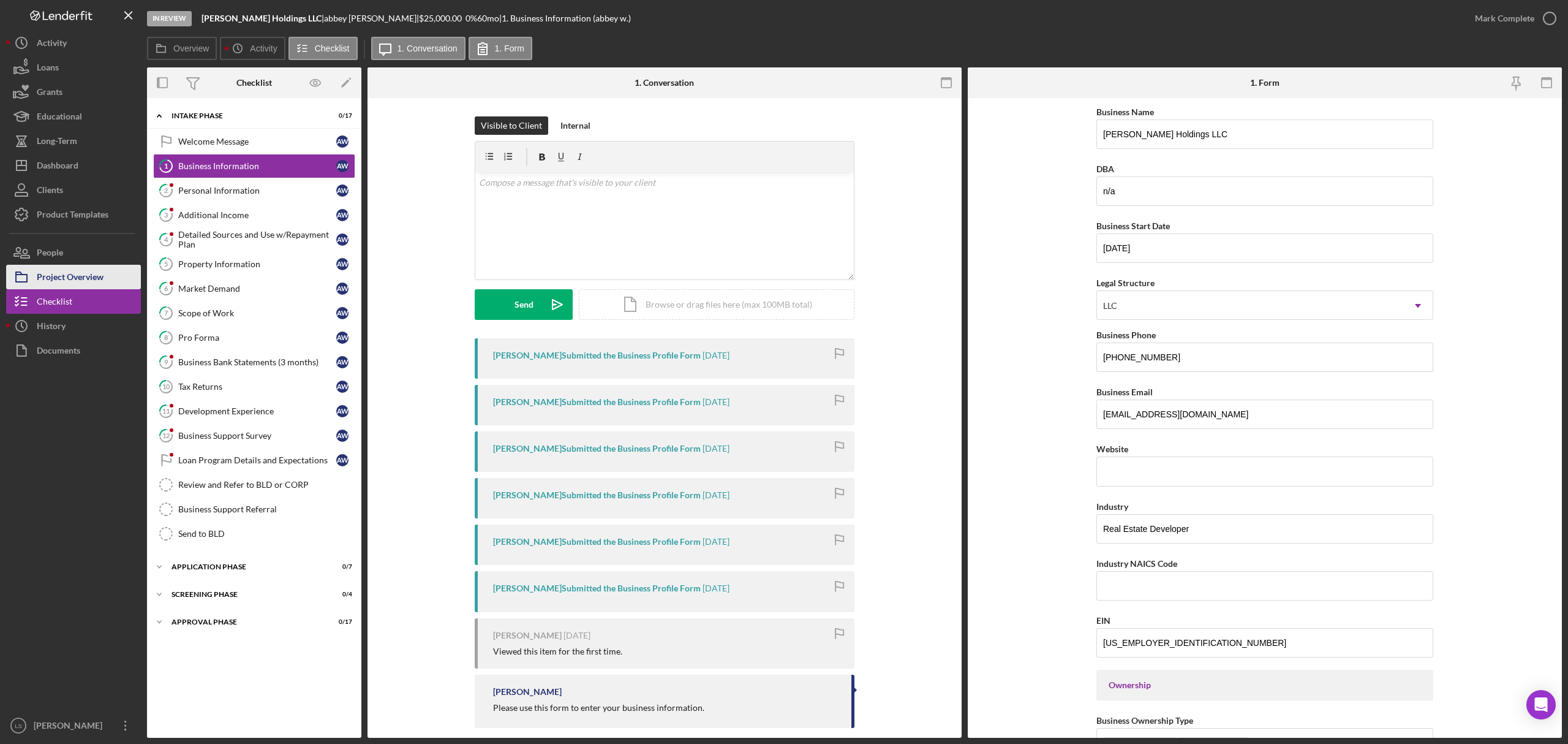
click at [81, 284] on div "Project Overview" at bounding box center [70, 278] width 66 height 28
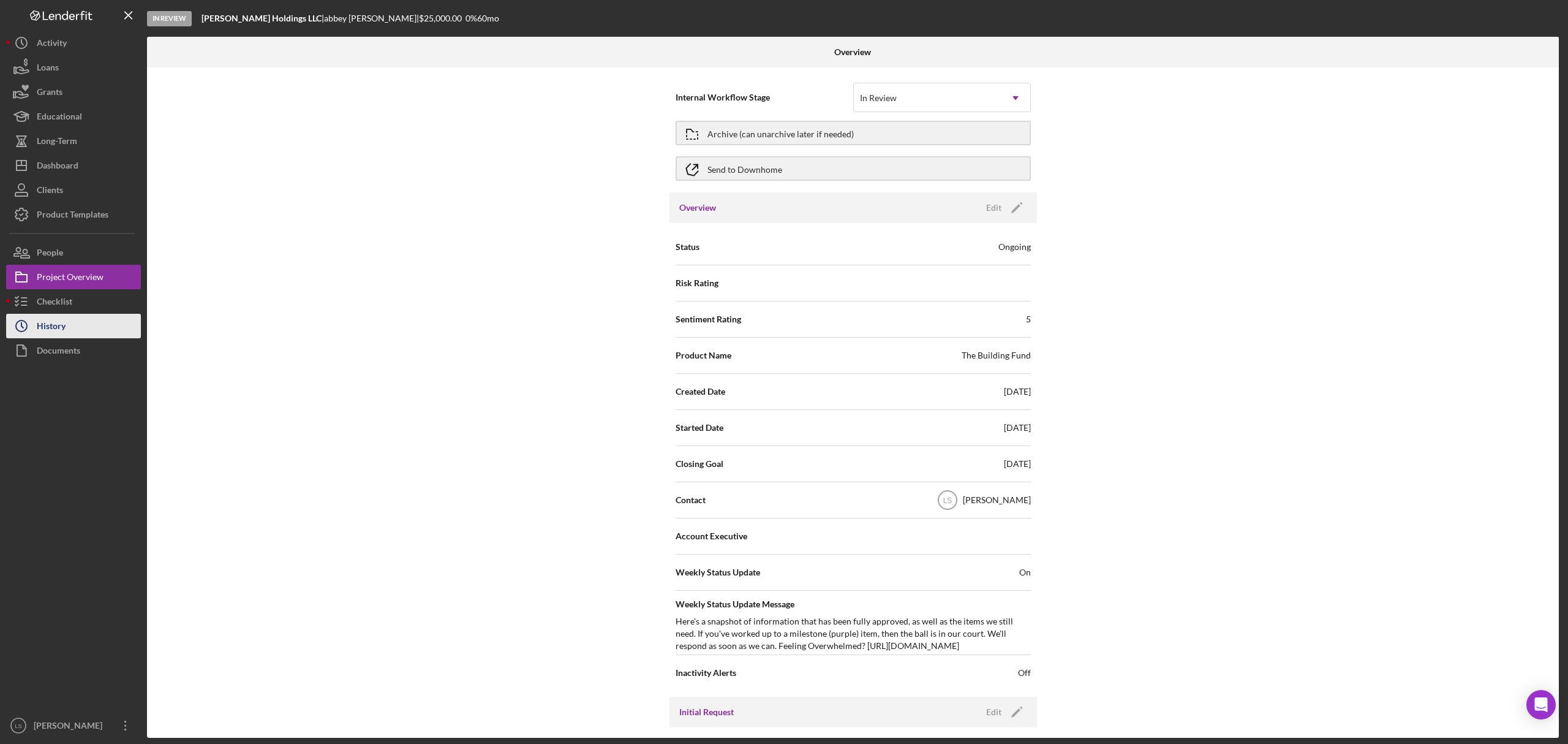
click at [73, 329] on button "Icon/History History" at bounding box center [73, 326] width 135 height 24
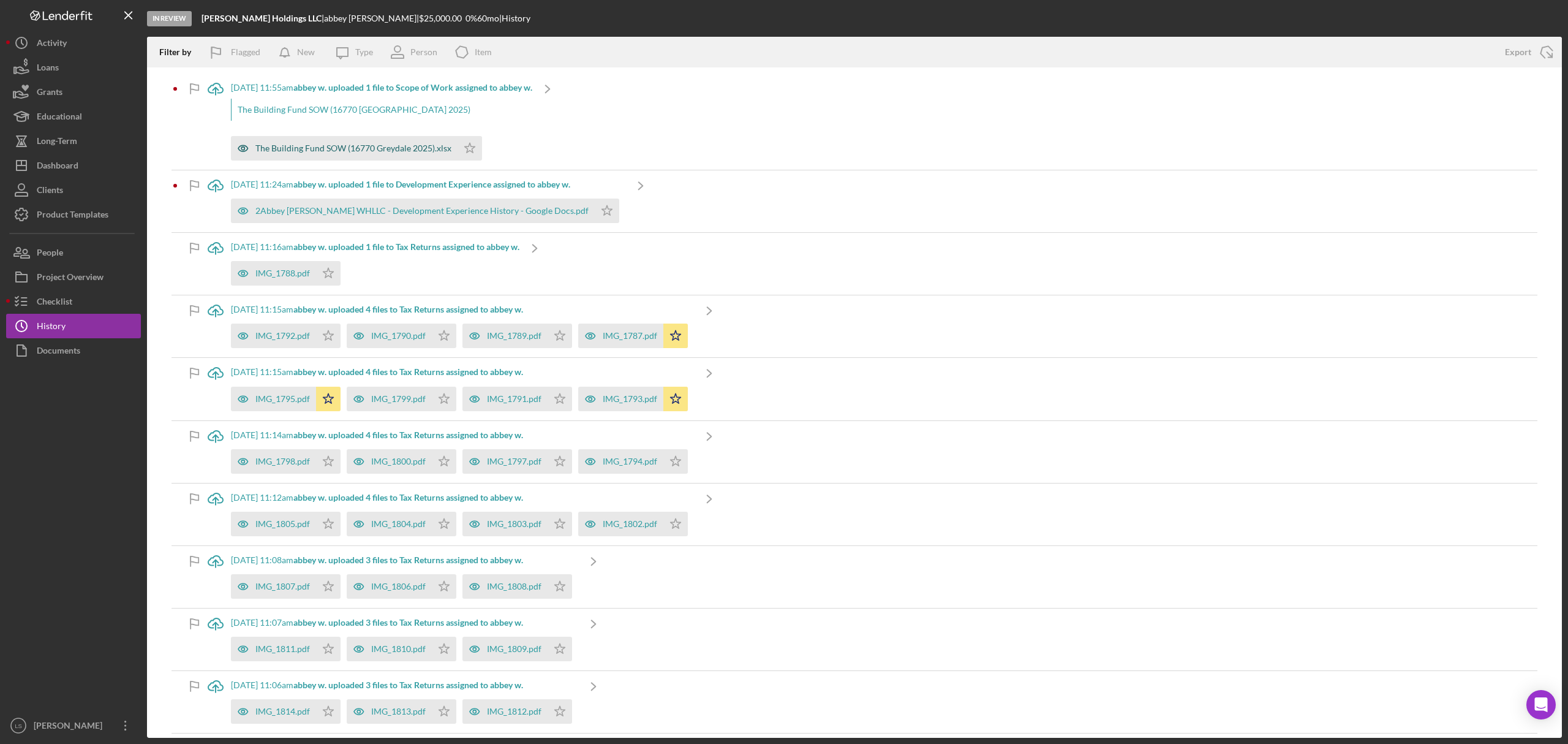
click at [316, 148] on div "The Building Fund SOW (16770 Greydale 2025).xlsx" at bounding box center [353, 148] width 196 height 10
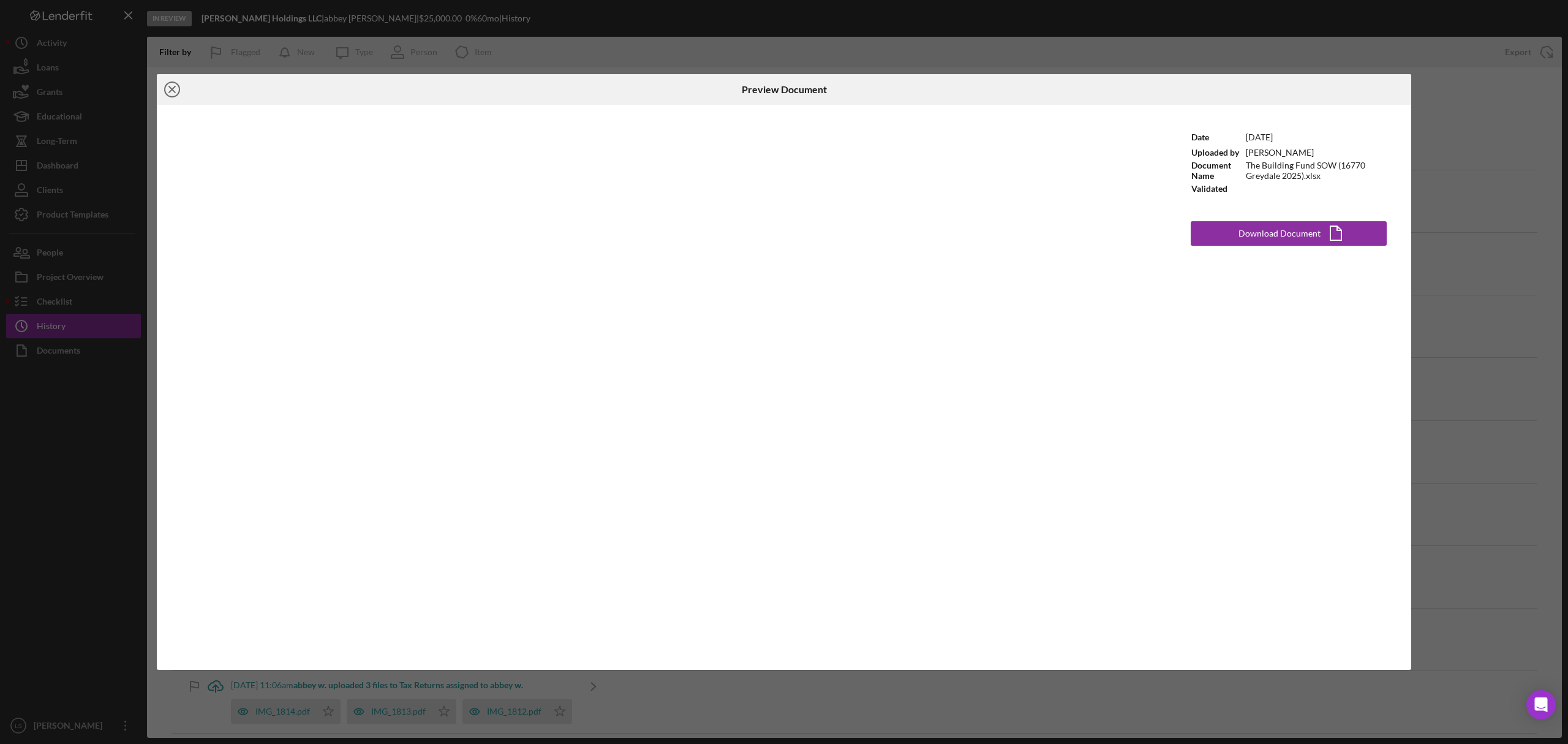
click at [173, 88] on line at bounding box center [172, 89] width 6 height 6
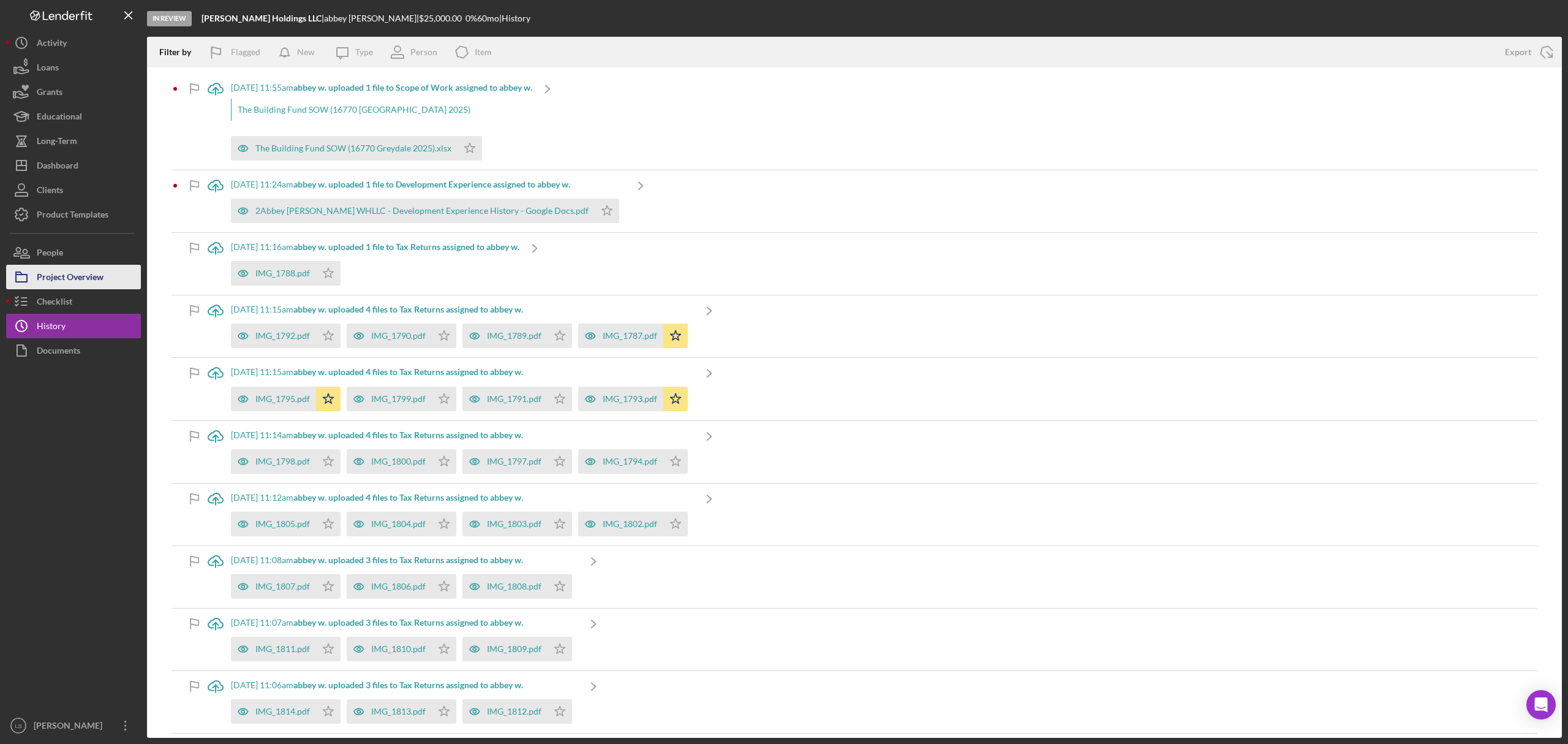
click at [86, 271] on div "Project Overview" at bounding box center [70, 278] width 66 height 28
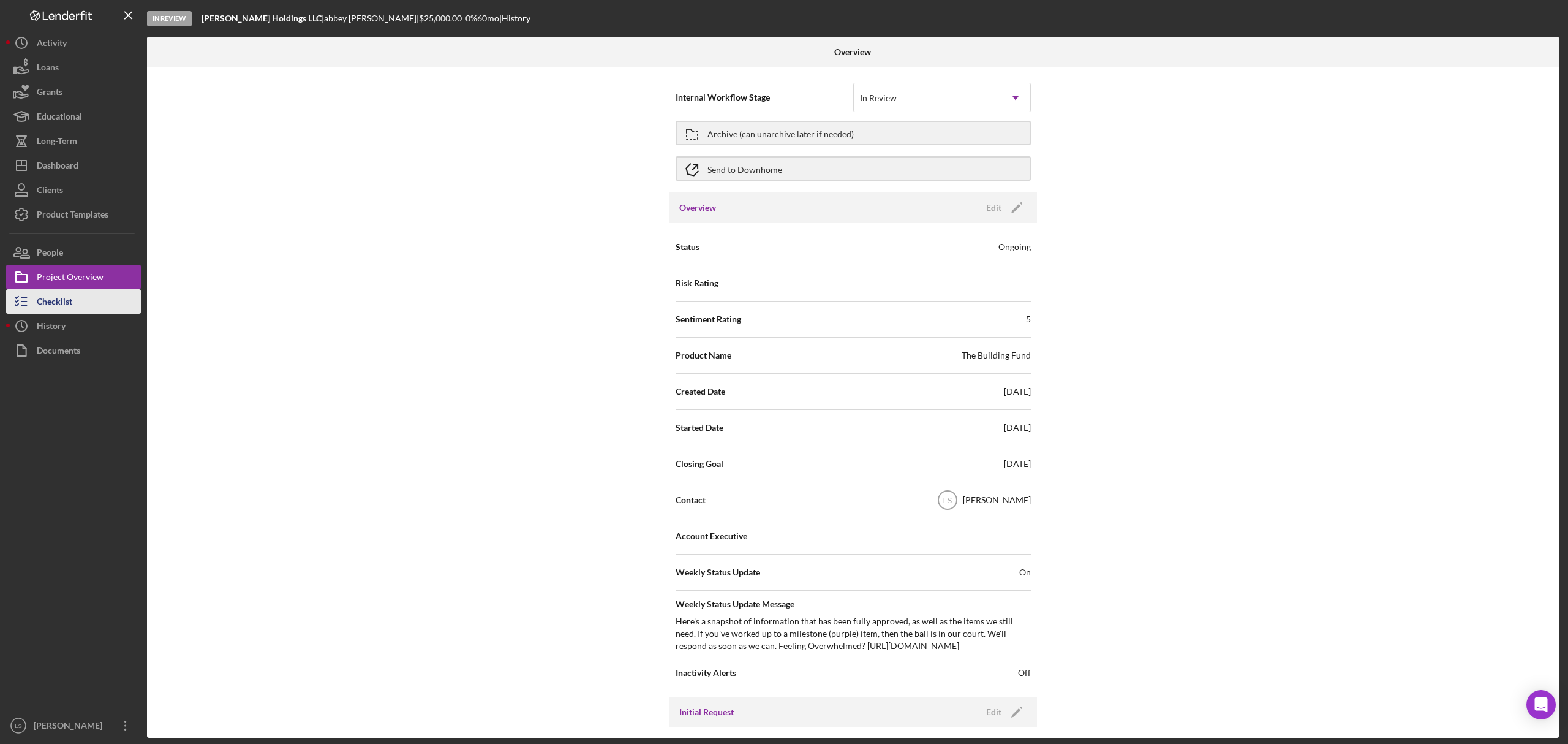
click at [62, 301] on div "Checklist" at bounding box center [54, 303] width 35 height 28
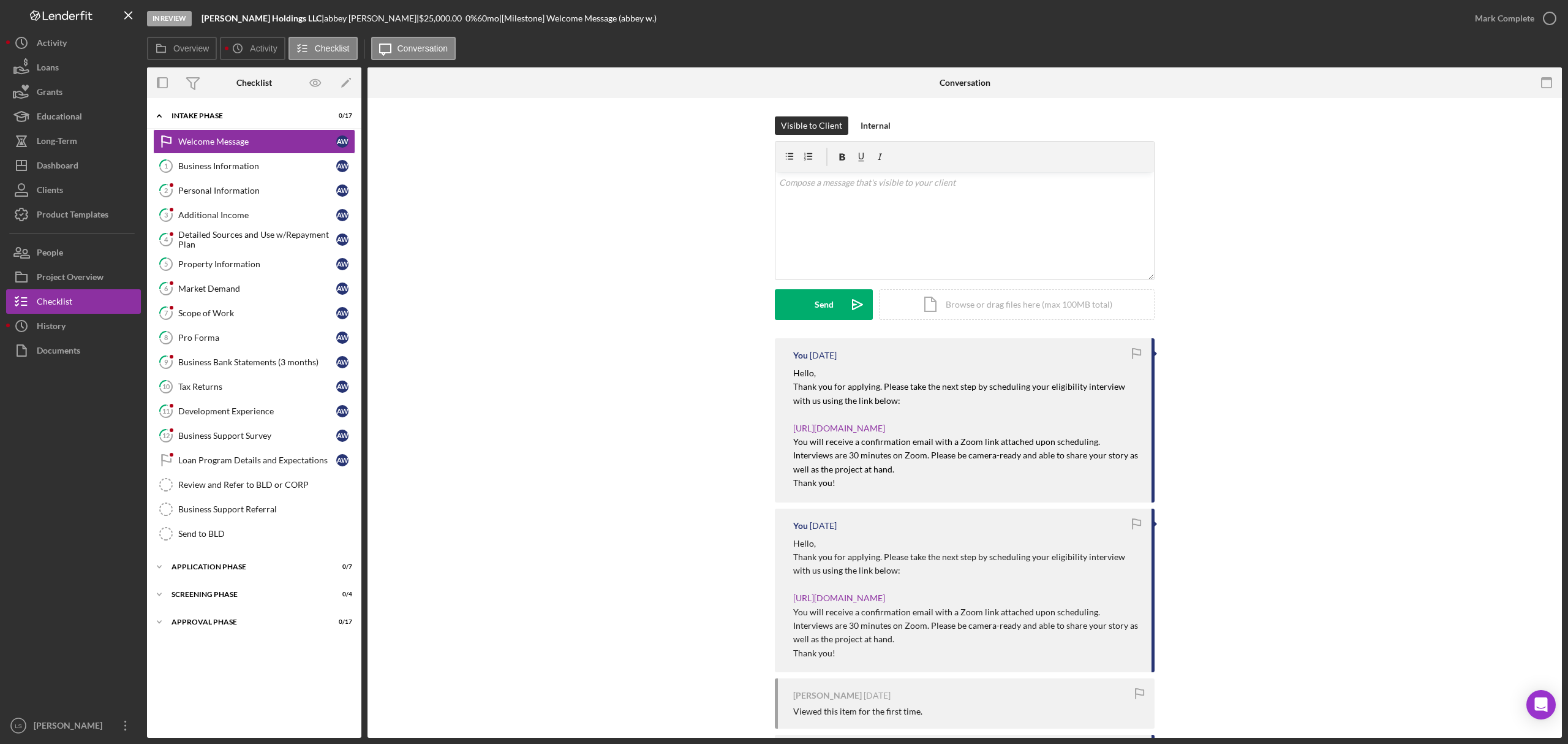
click at [278, 552] on div "Welcome Message Welcome Message a w 1 Business Information a w 2 Personal Infor…" at bounding box center [254, 340] width 214 height 423
click at [263, 571] on div "Application Phase" at bounding box center [259, 567] width 174 height 7
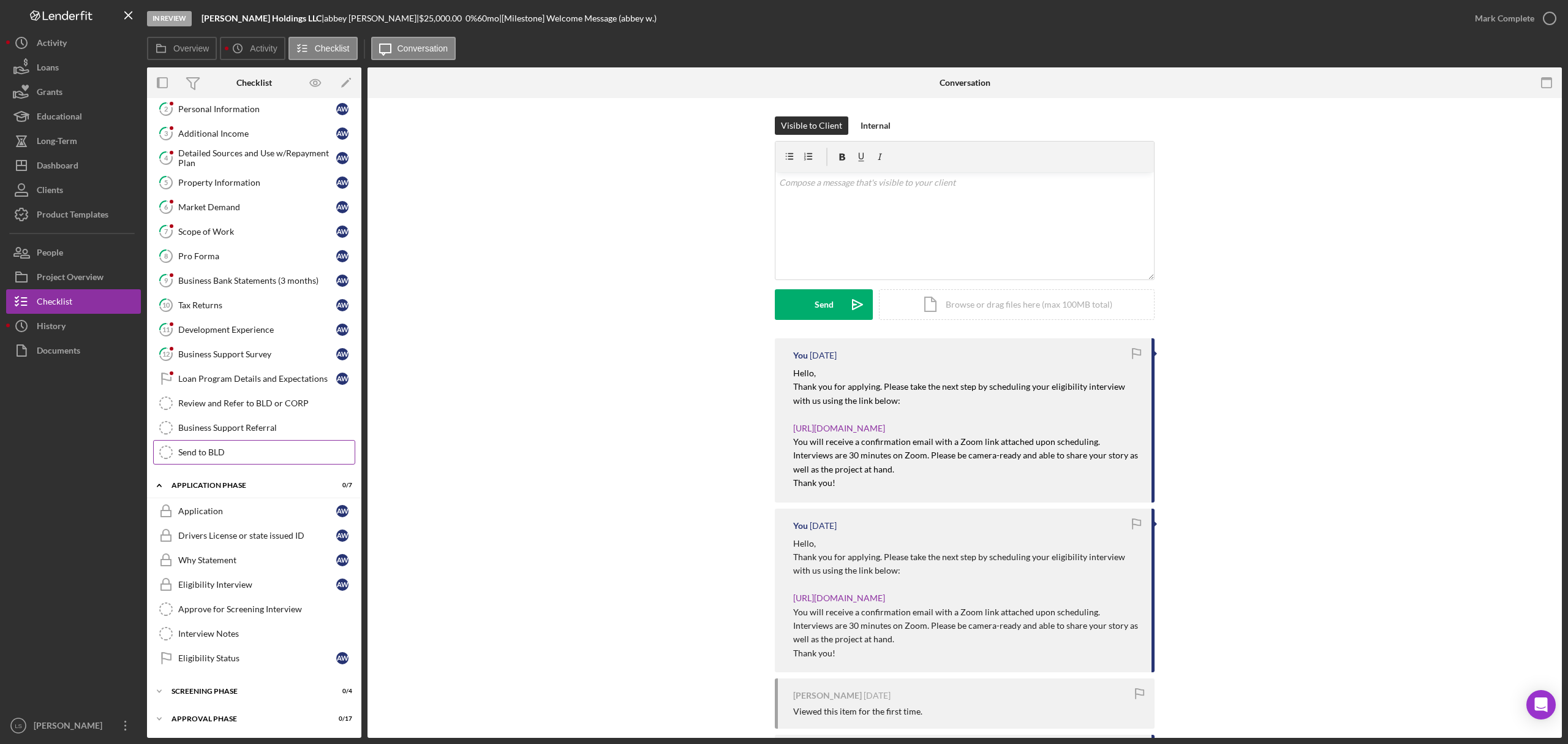
click at [230, 464] on link "Send to BLD Send to BLD" at bounding box center [254, 452] width 202 height 24
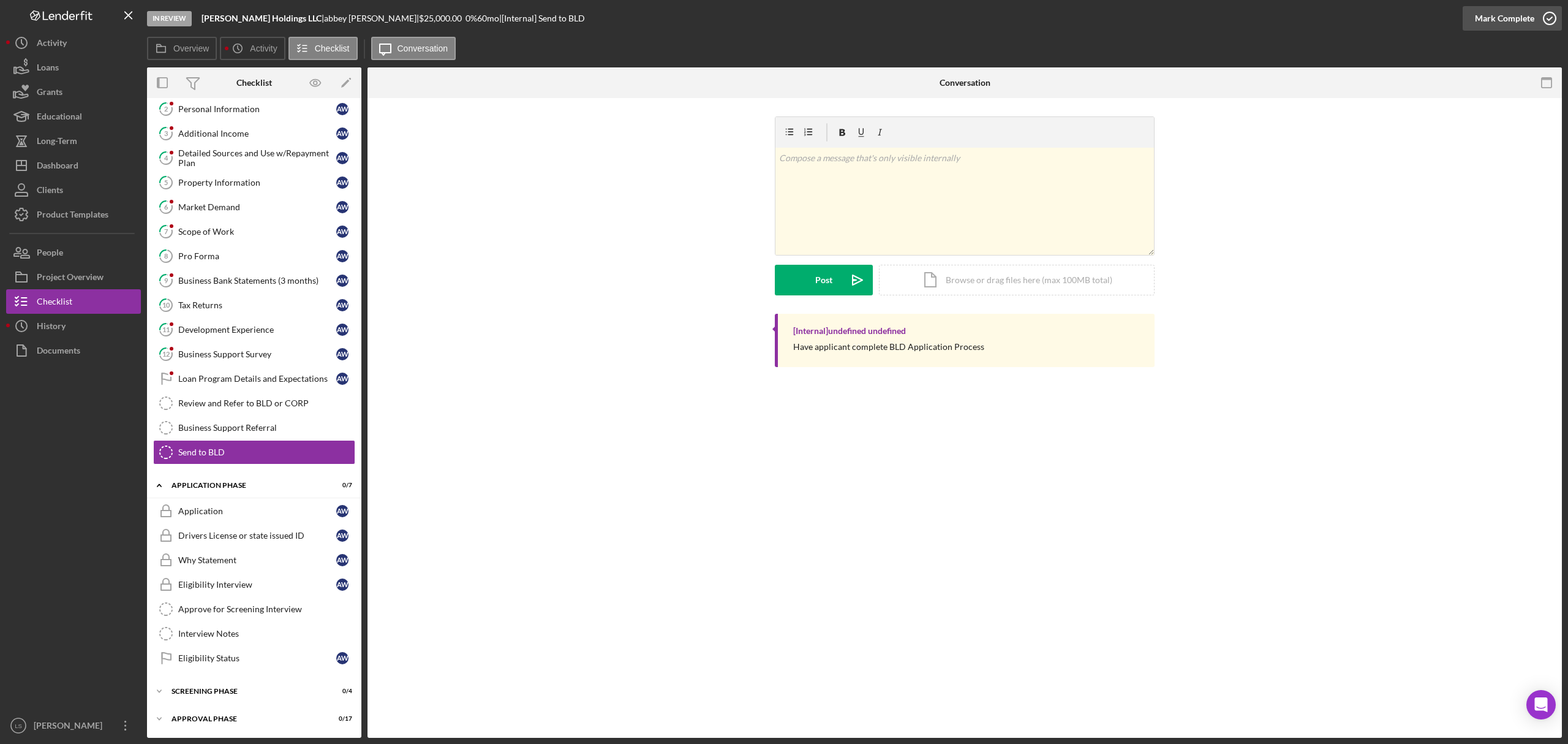
click at [1552, 18] on icon "button" at bounding box center [1550, 18] width 31 height 31
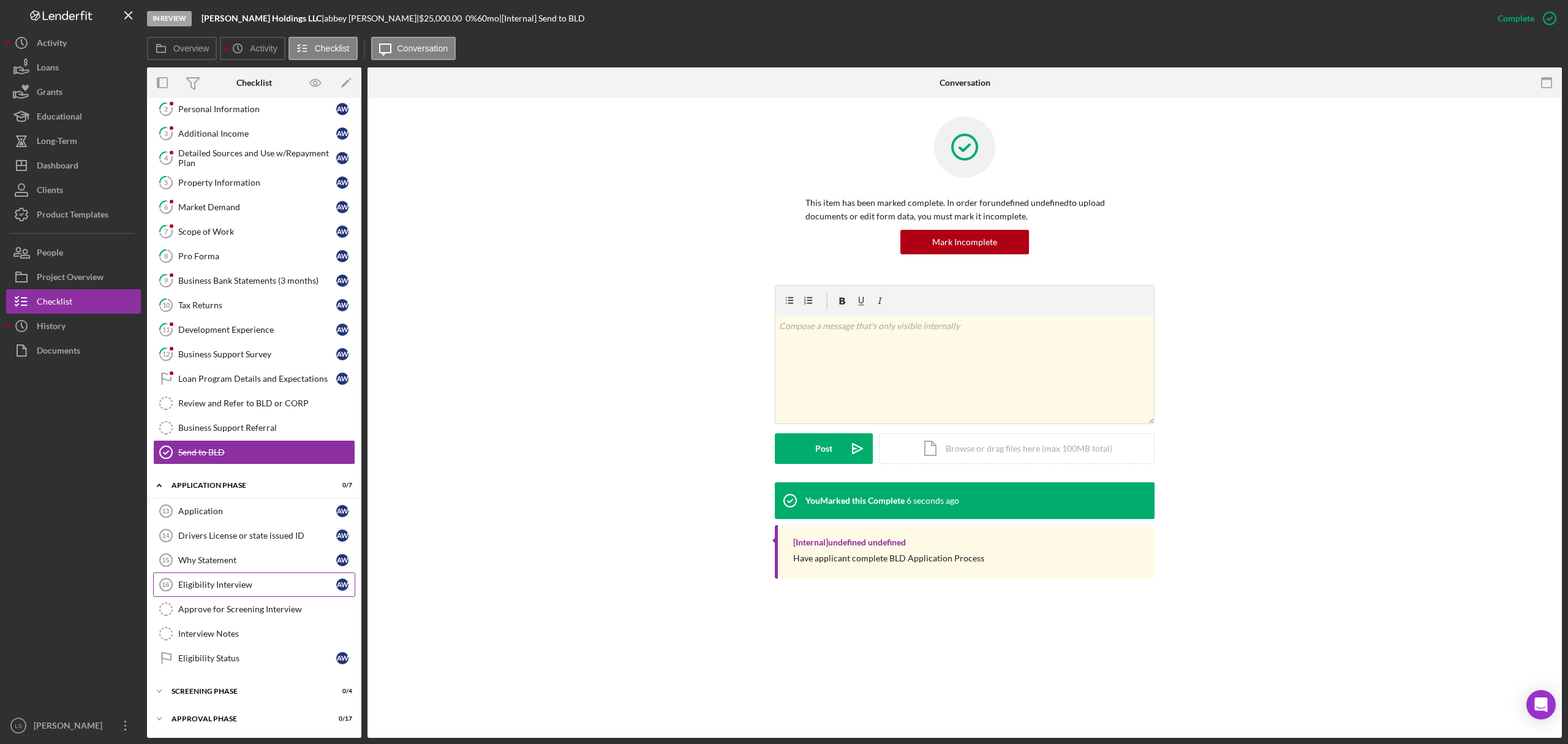
click at [202, 590] on div "Eligibility Interview" at bounding box center [257, 584] width 158 height 10
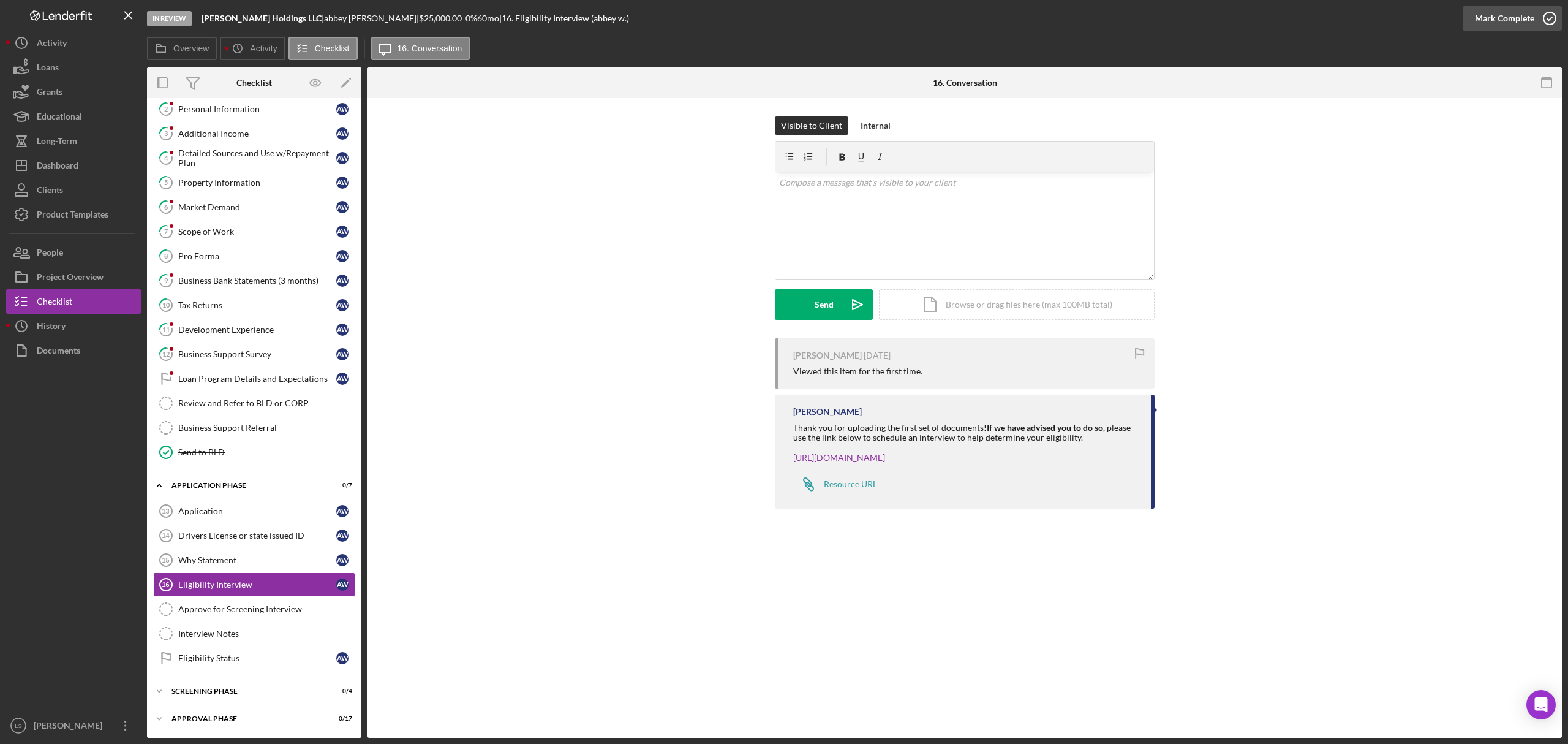
click at [1545, 18] on icon "button" at bounding box center [1550, 18] width 31 height 31
click at [255, 523] on link "Application 13 Application a w" at bounding box center [254, 511] width 202 height 24
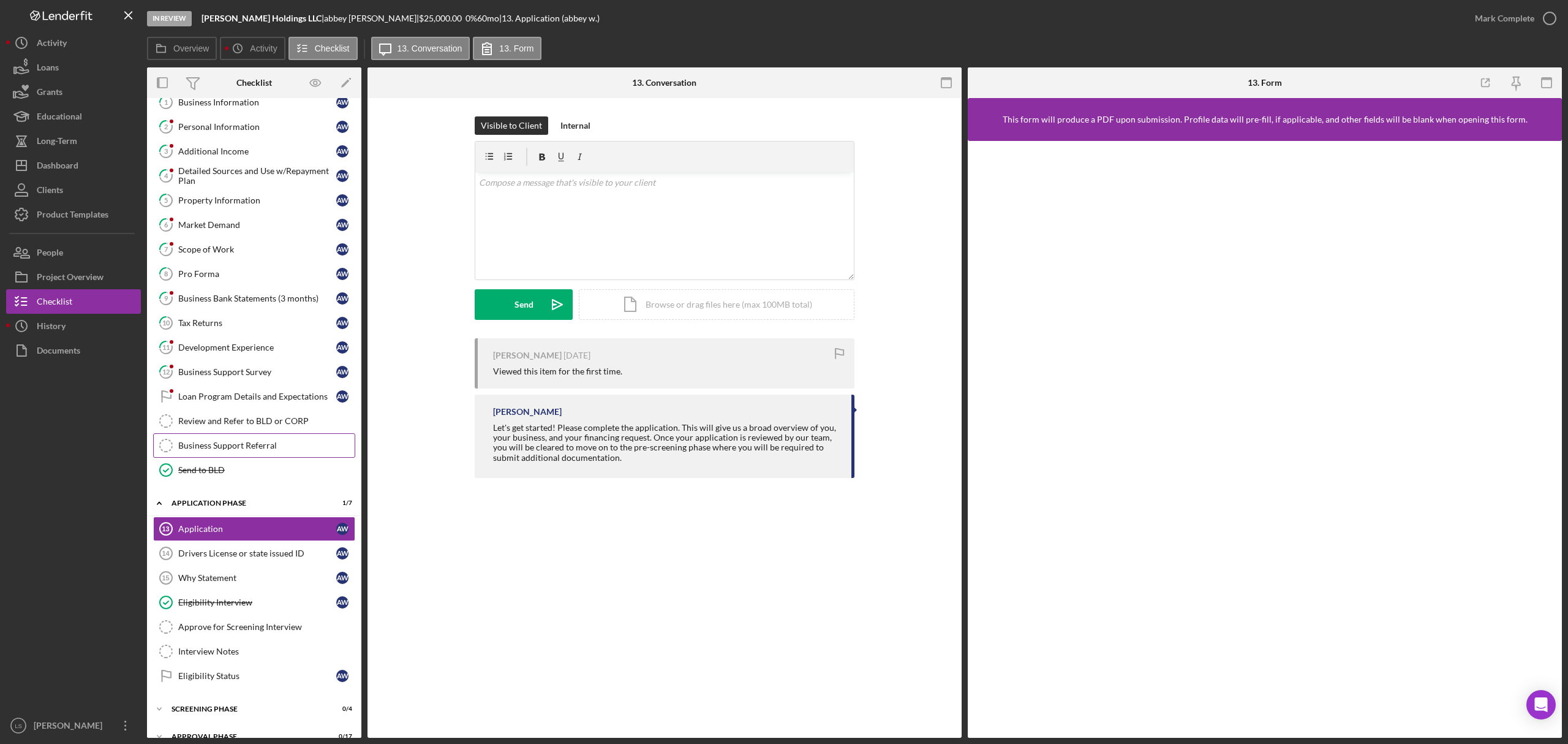
scroll to position [91, 0]
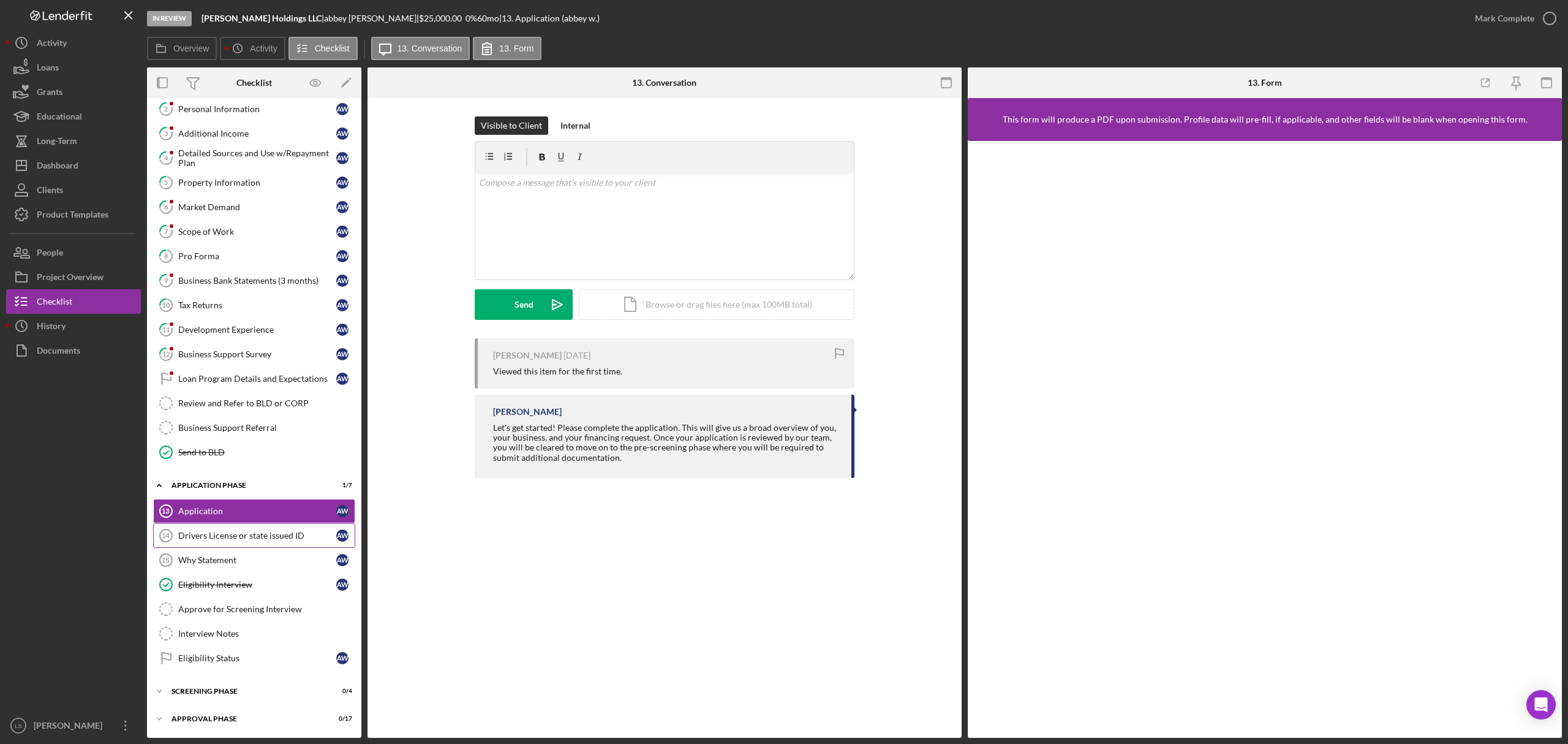
click at [238, 533] on div "Drivers License or state issued ID" at bounding box center [257, 536] width 158 height 10
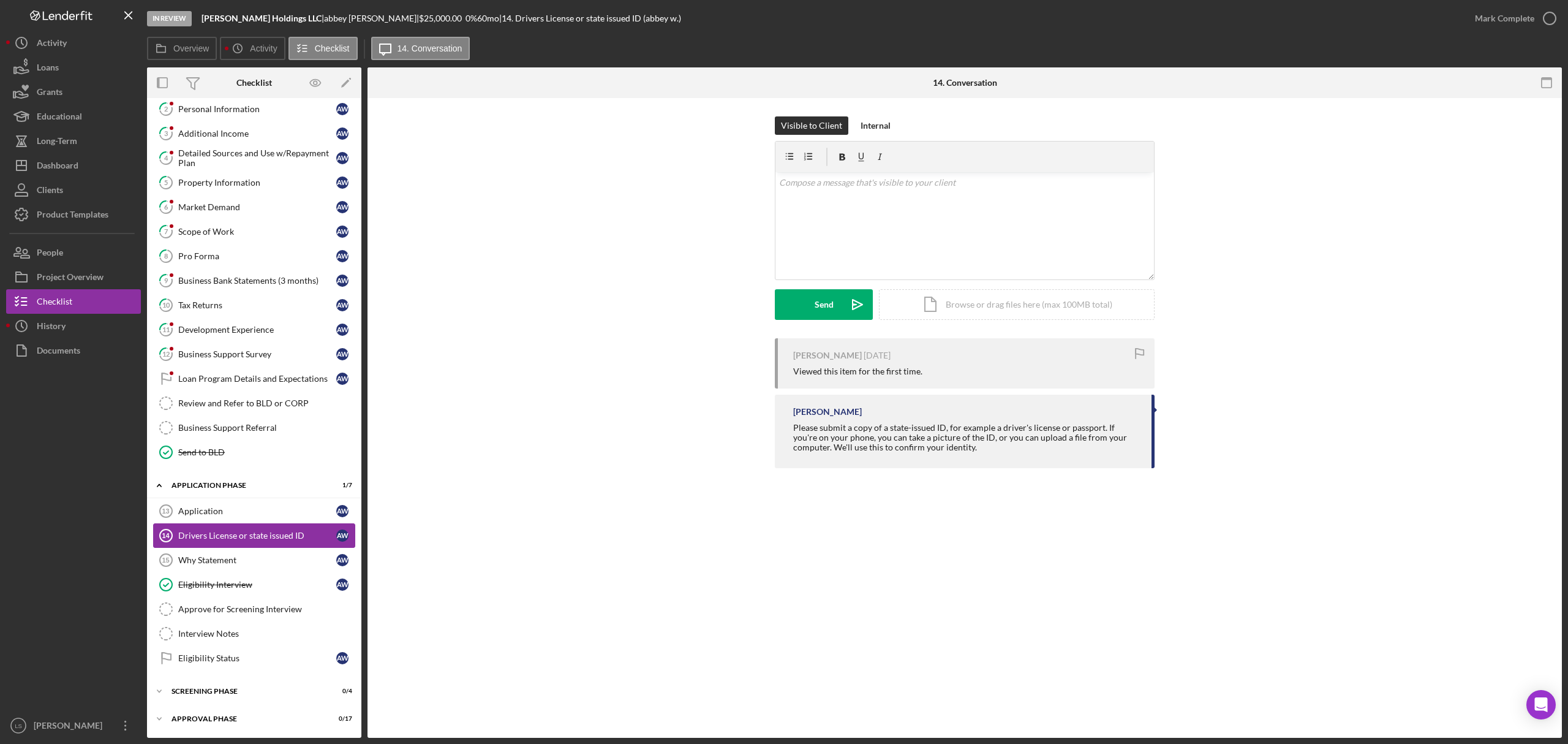
scroll to position [91, 0]
click at [229, 558] on div "Why Statement" at bounding box center [257, 560] width 158 height 10
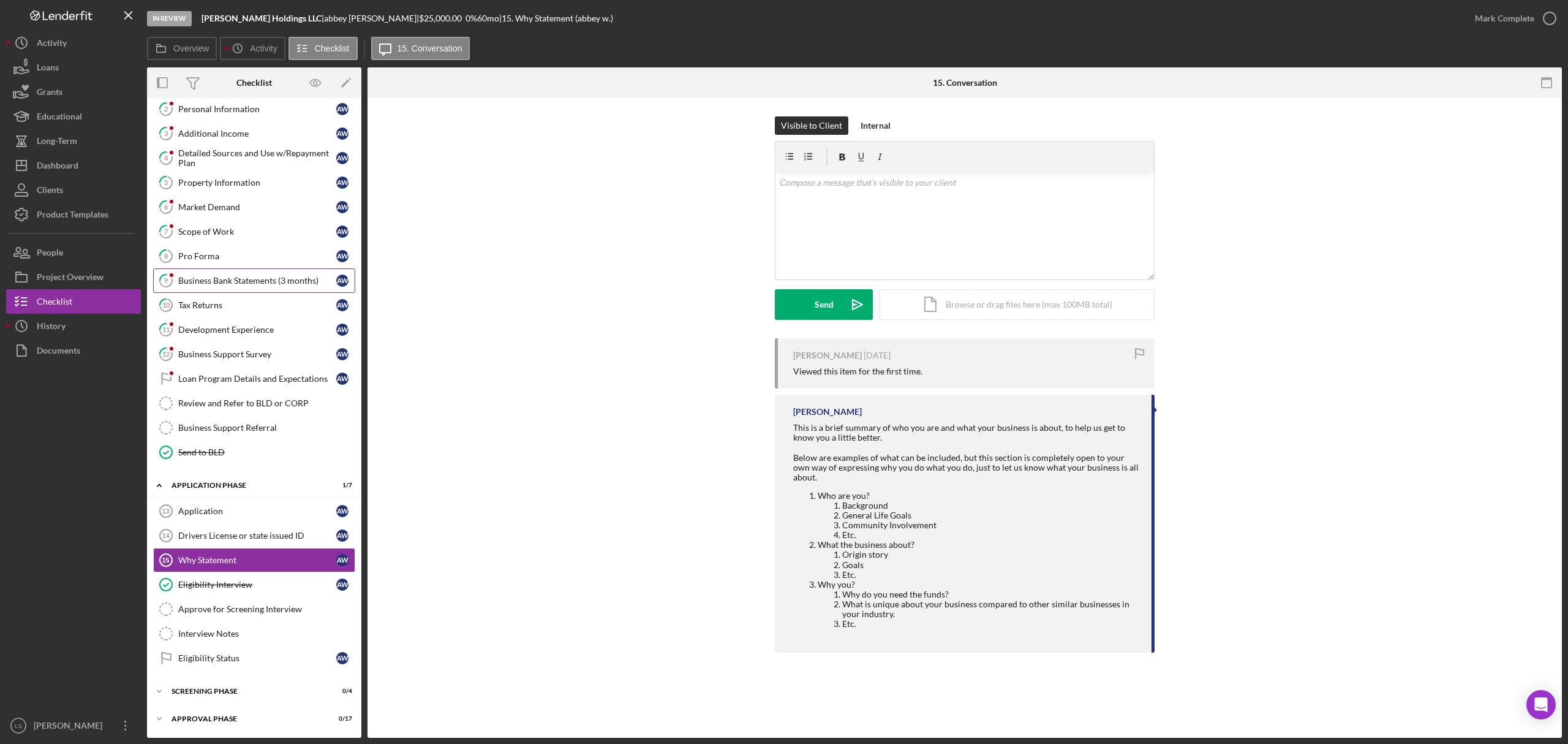
scroll to position [91, 0]
click at [59, 160] on div "Dashboard" at bounding box center [57, 167] width 41 height 28
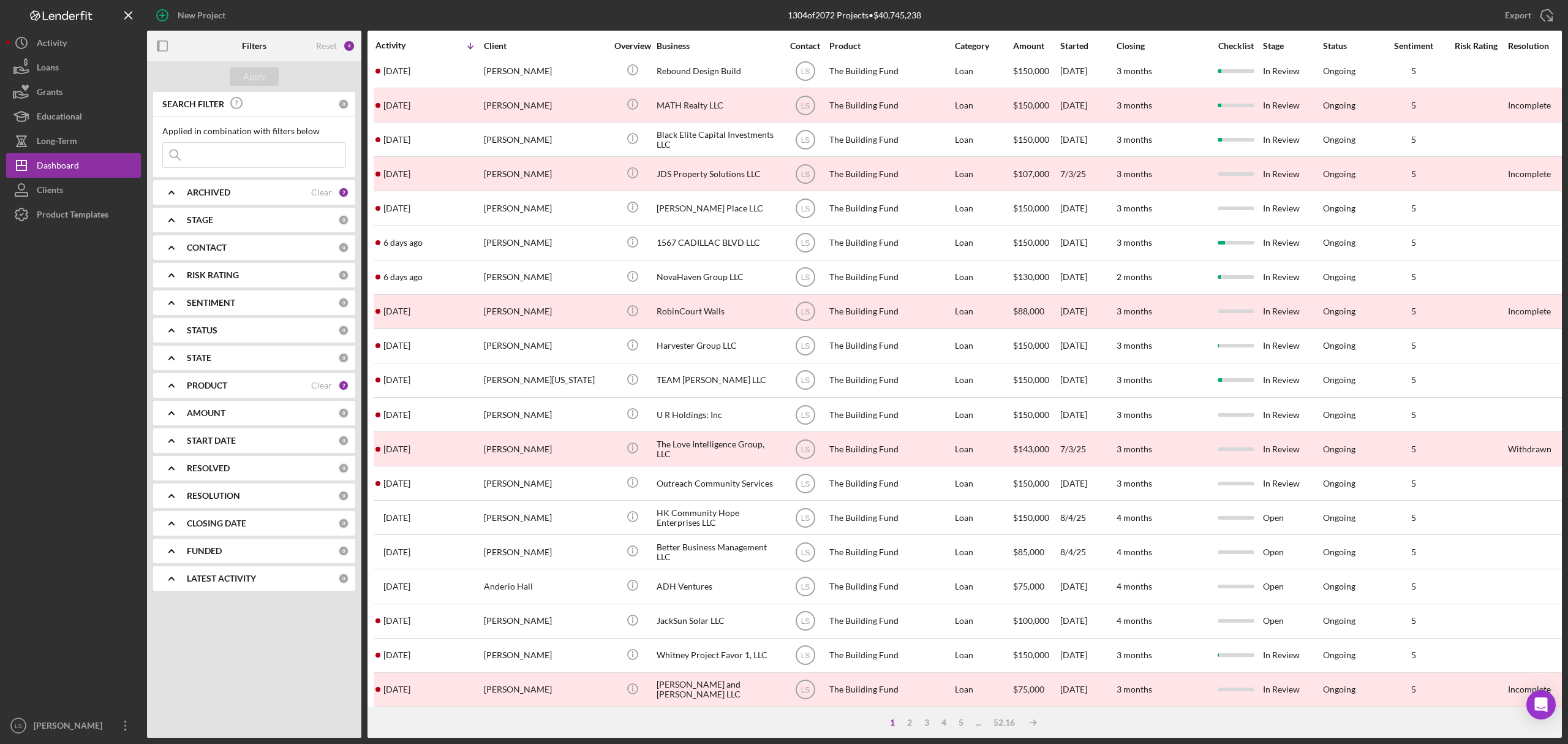
scroll to position [231, 0]
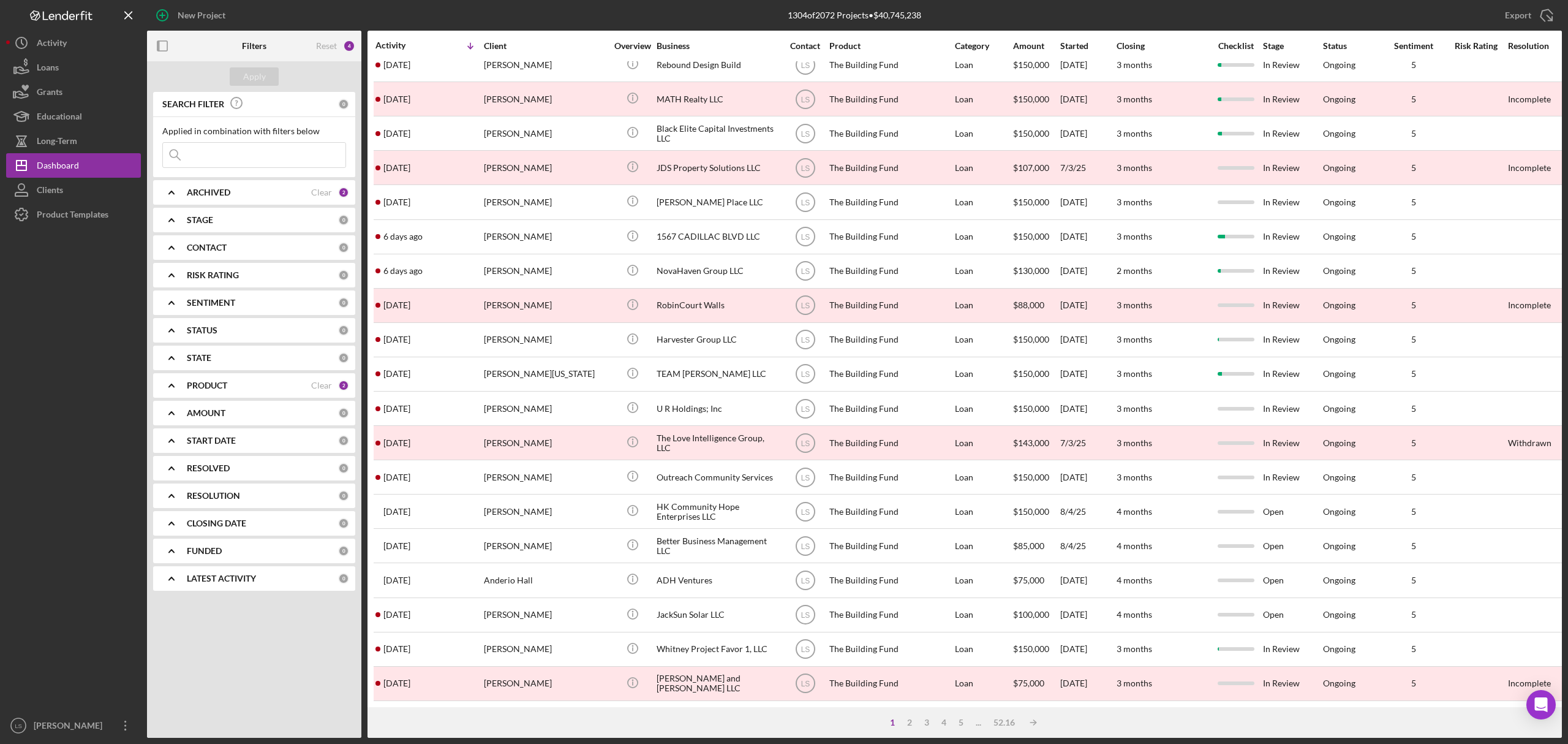
click at [238, 158] on input at bounding box center [254, 155] width 183 height 24
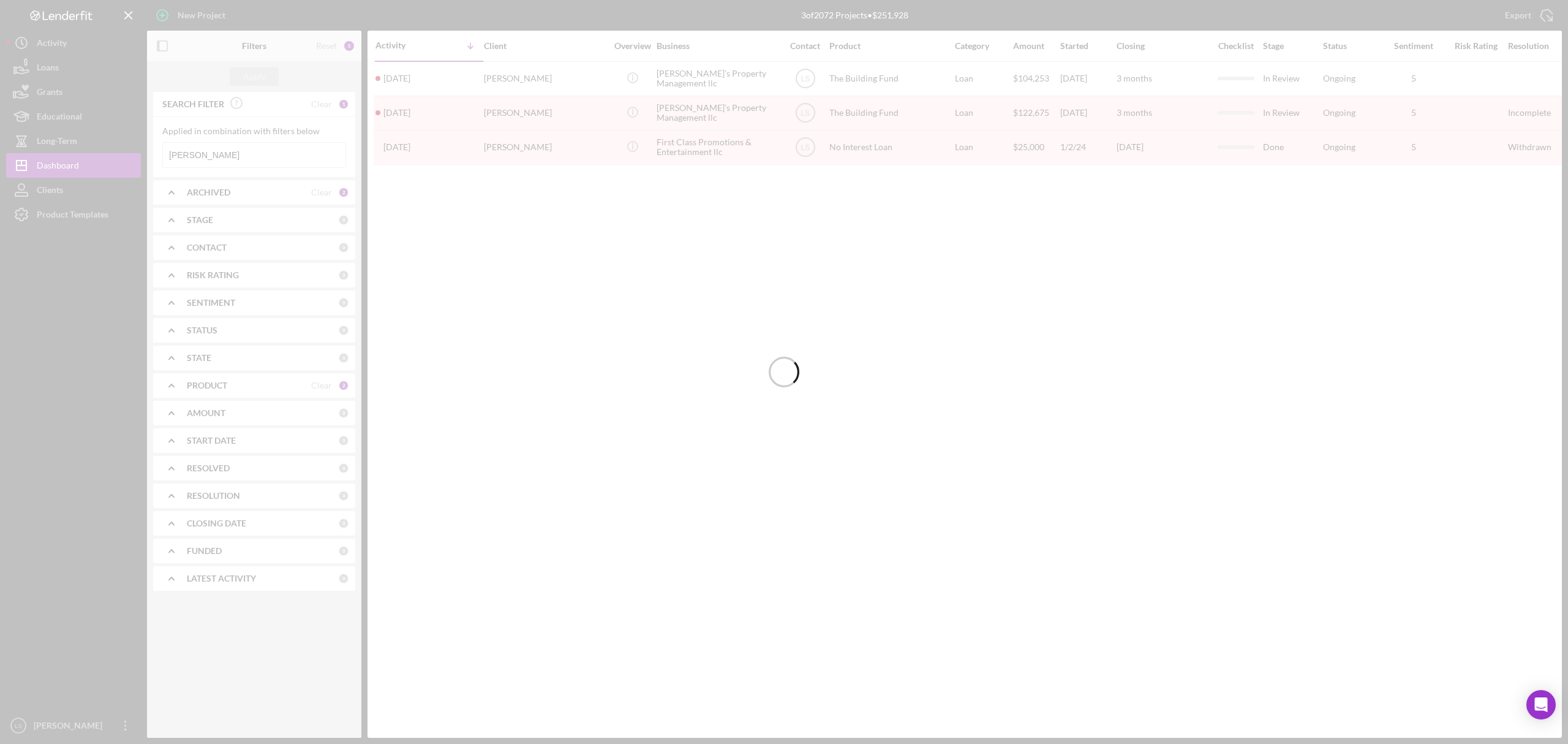
scroll to position [0, 0]
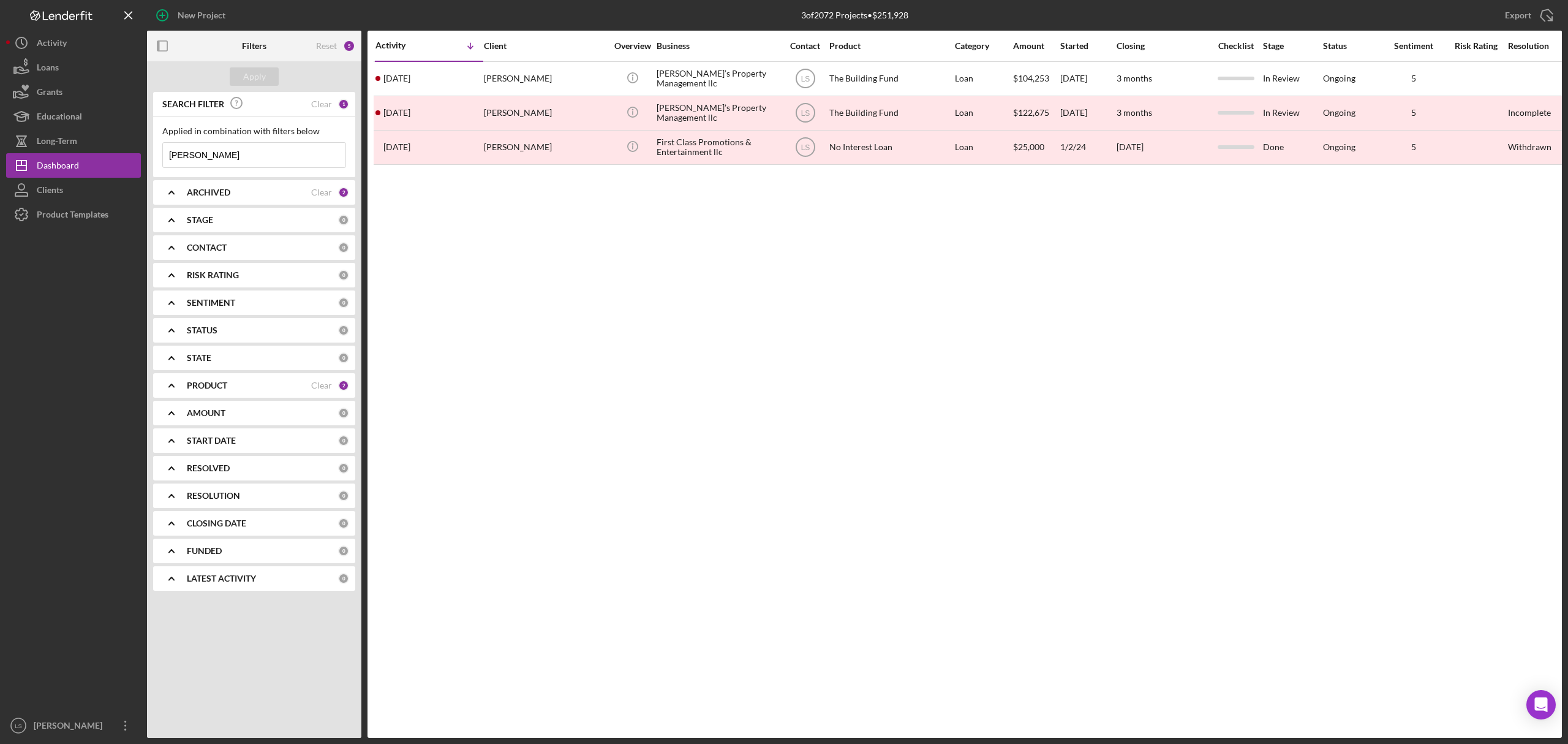
type input "lucus"
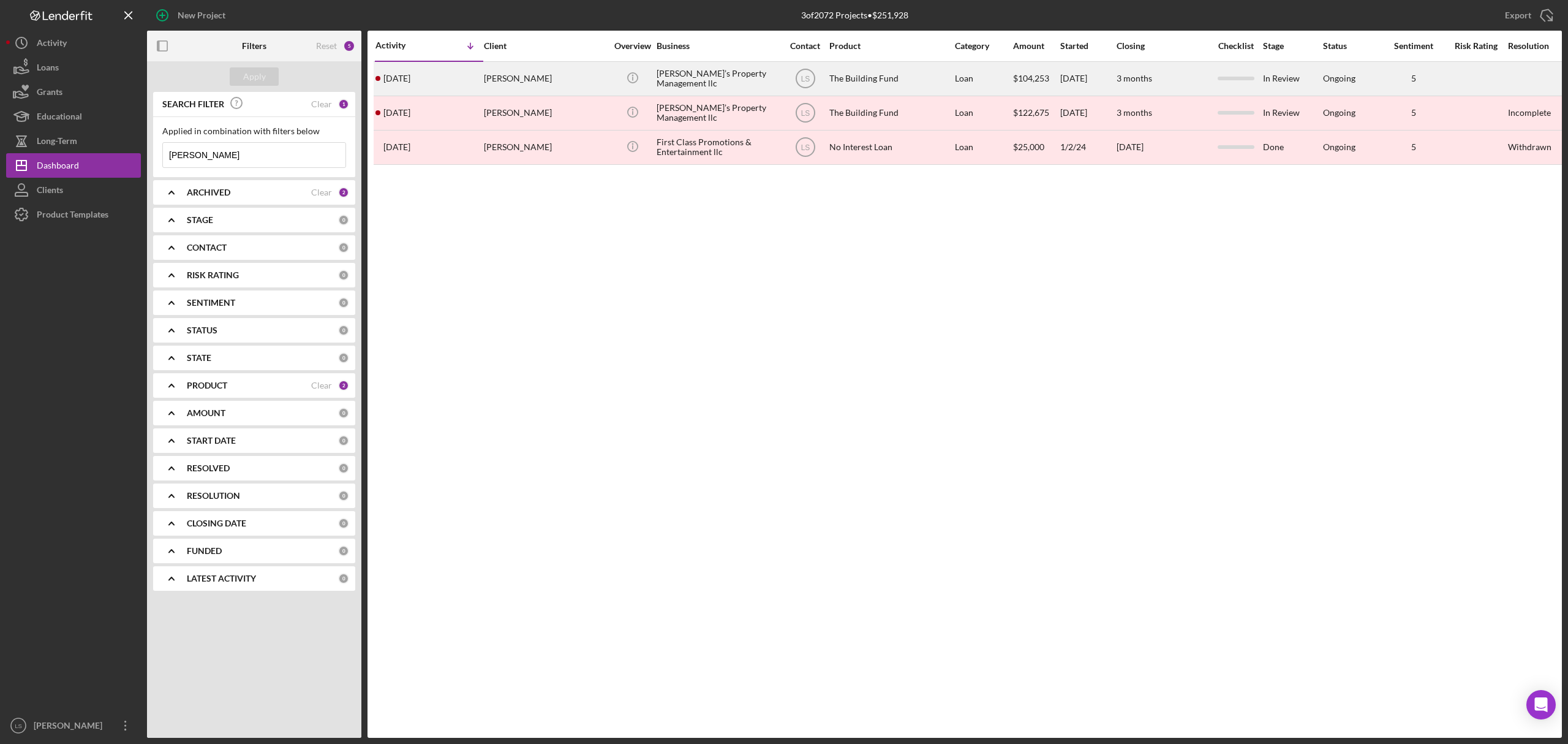
click at [744, 81] on div "Luke’s Property Management llc" at bounding box center [718, 79] width 123 height 33
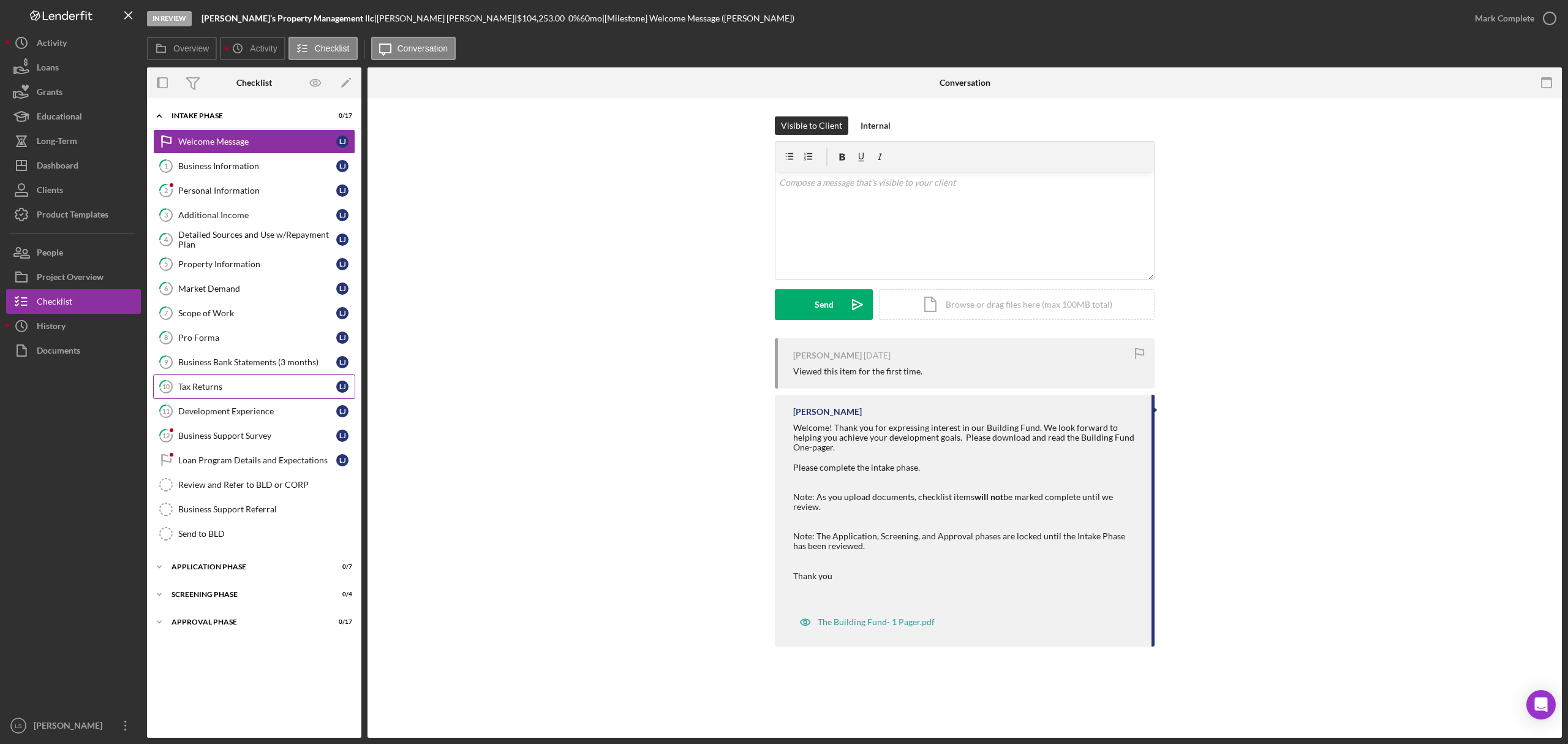
drag, startPoint x: 289, startPoint y: 377, endPoint x: 257, endPoint y: 400, distance: 39.4
click at [289, 375] on link "9 Business Bank Statements (3 months) L J" at bounding box center [254, 362] width 202 height 24
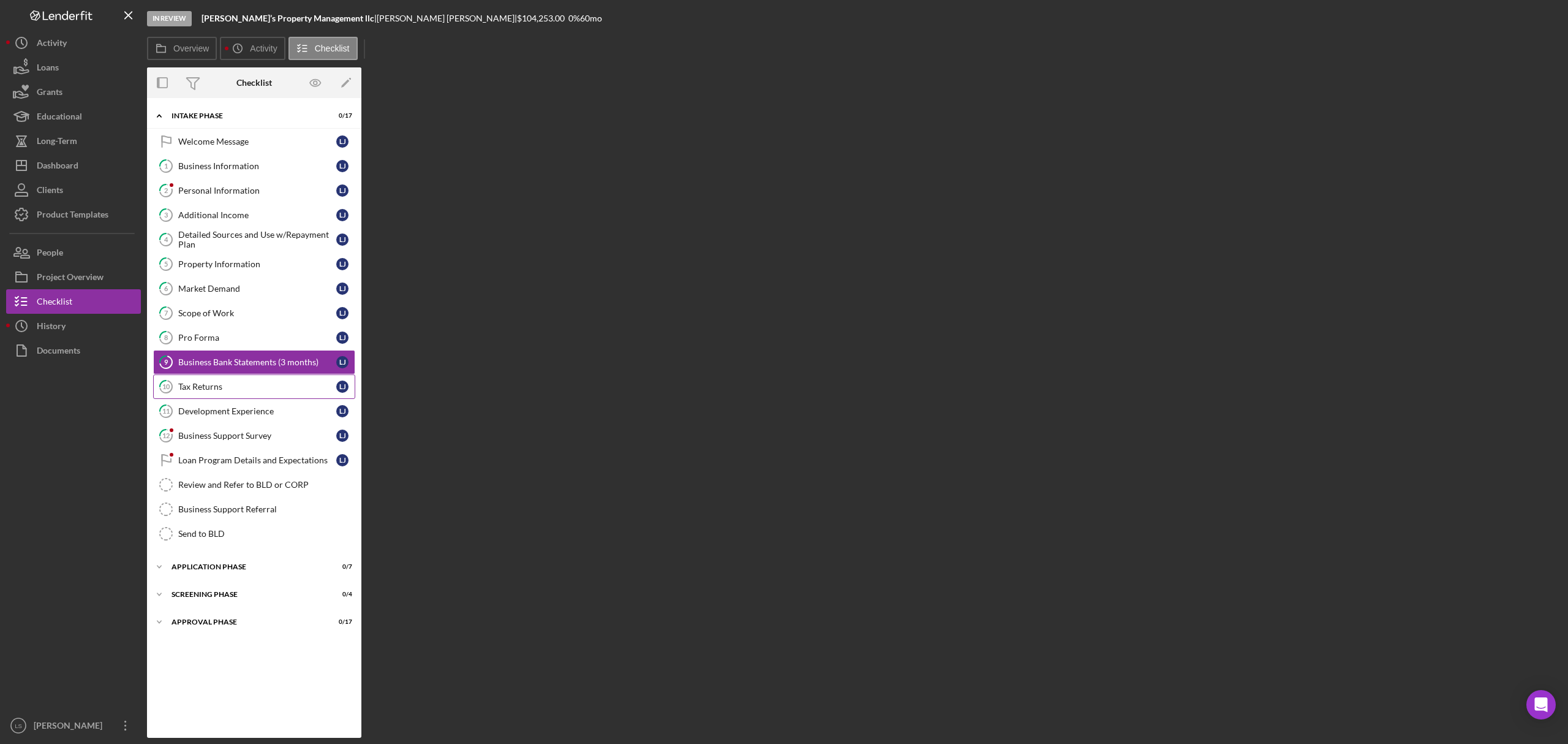
click at [257, 399] on link "10 Tax Returns L J" at bounding box center [254, 387] width 202 height 24
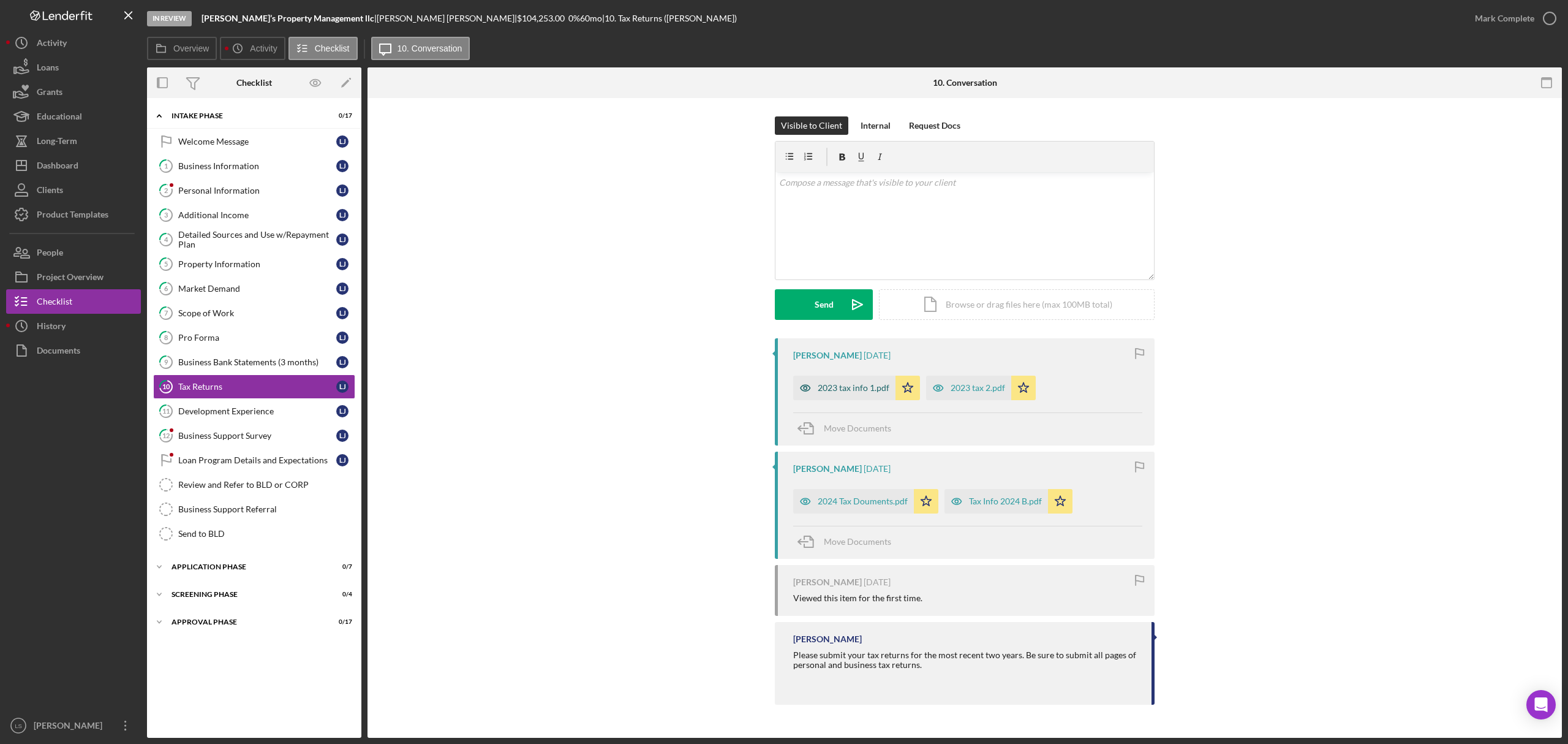
click at [860, 388] on div "2023 tax info 1.pdf" at bounding box center [854, 388] width 72 height 10
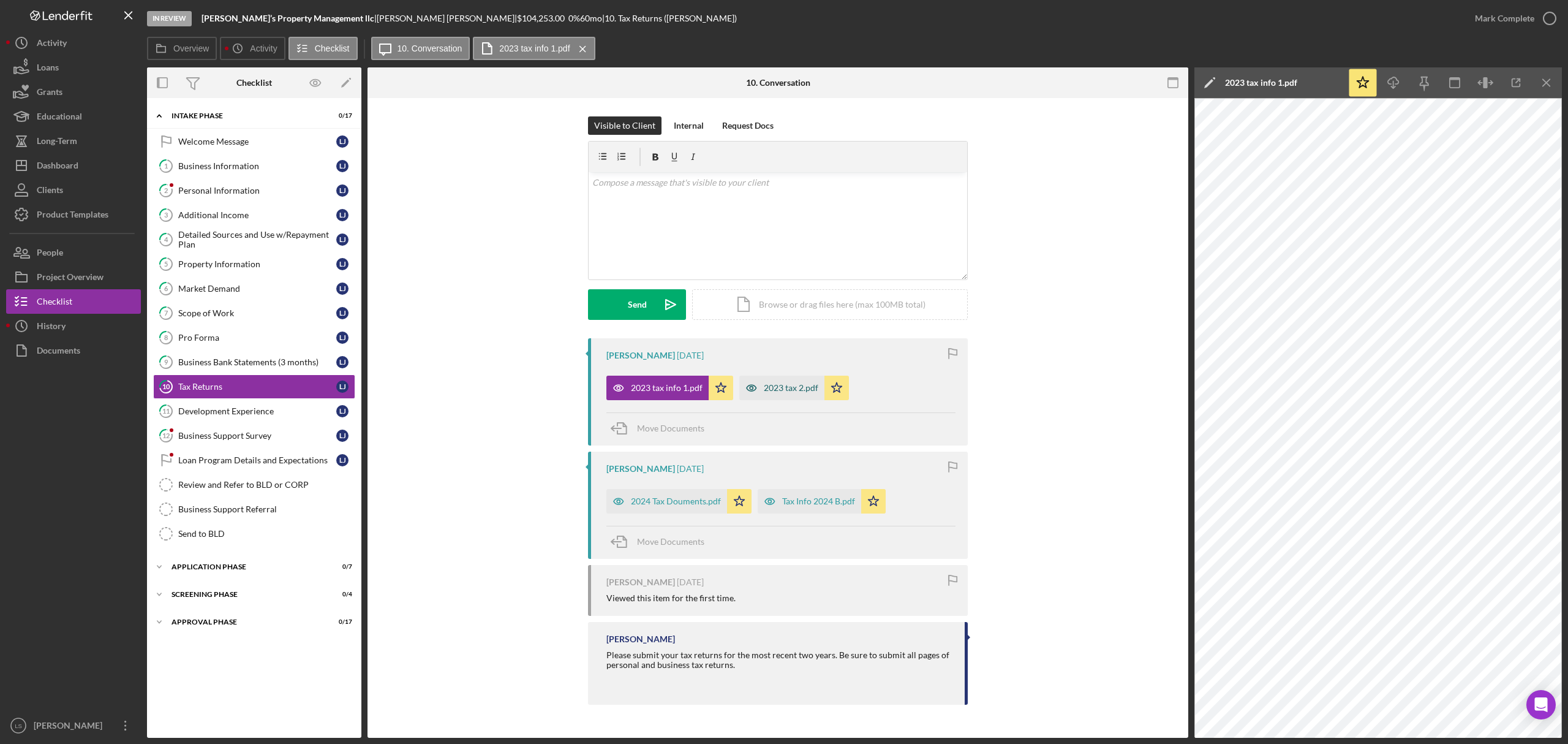
click at [786, 398] on div "2023 tax 2.pdf" at bounding box center [782, 388] width 85 height 24
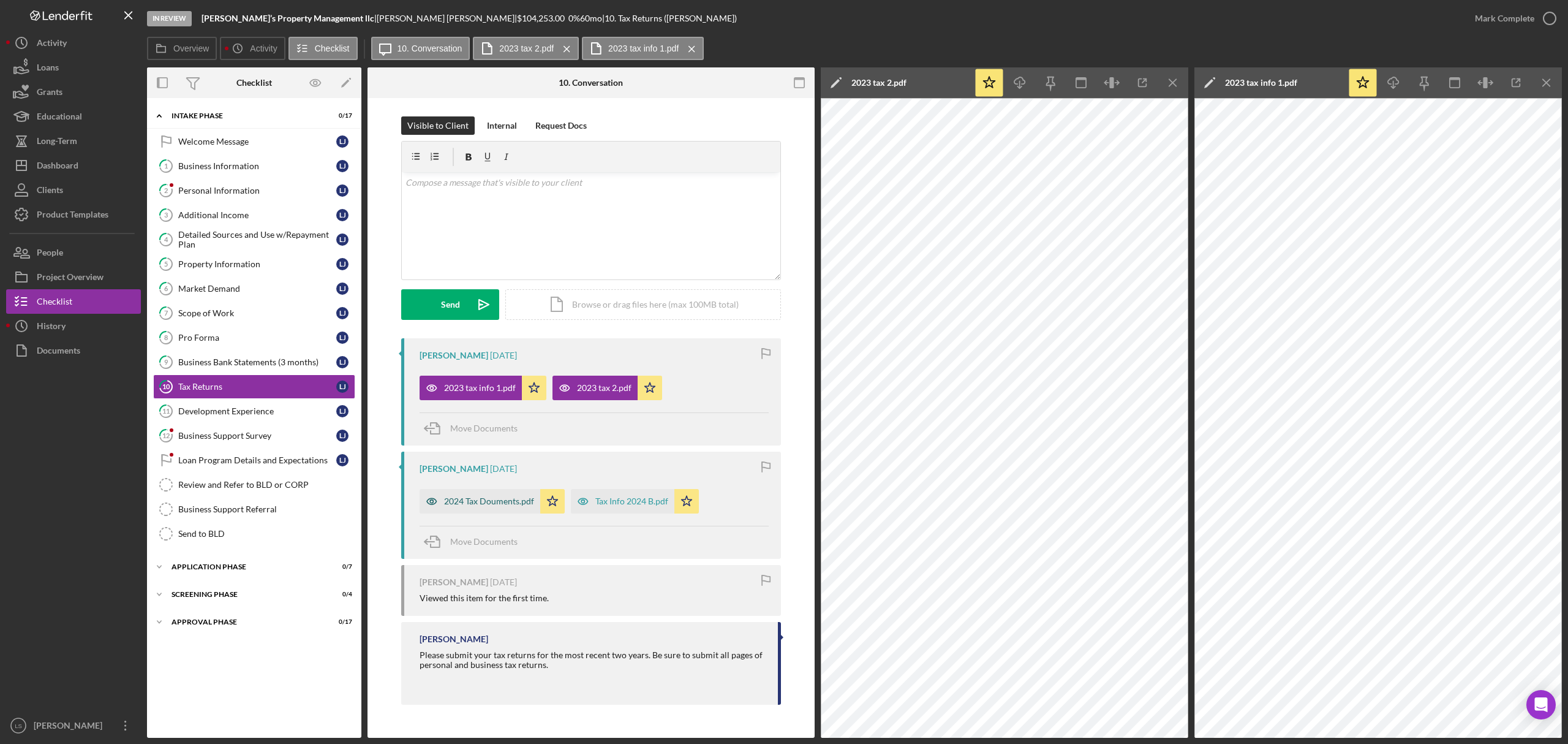
click at [501, 513] on div "2024 Tax Douments.pdf" at bounding box center [480, 501] width 121 height 24
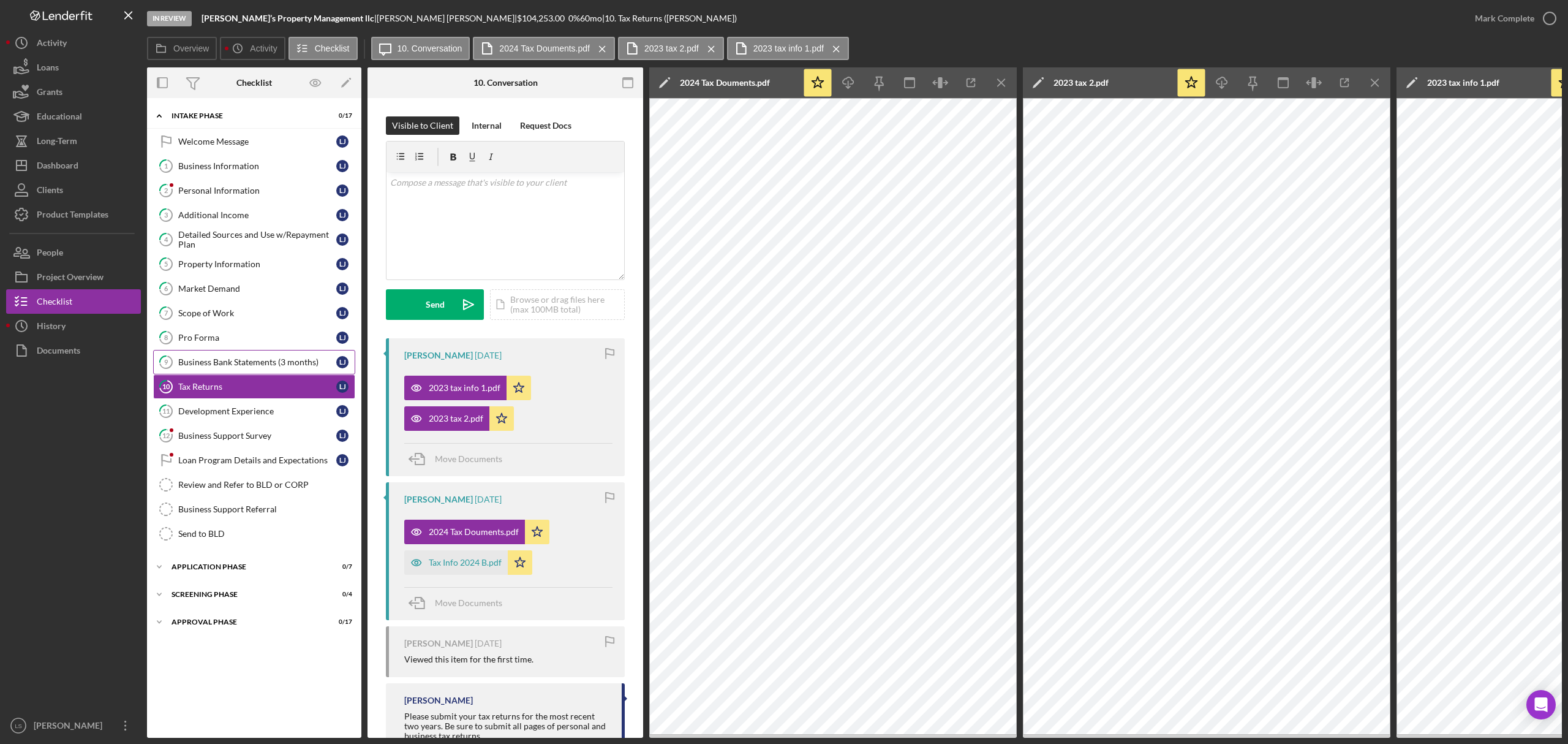
click at [263, 375] on link "9 Business Bank Statements (3 months) L J" at bounding box center [254, 362] width 202 height 24
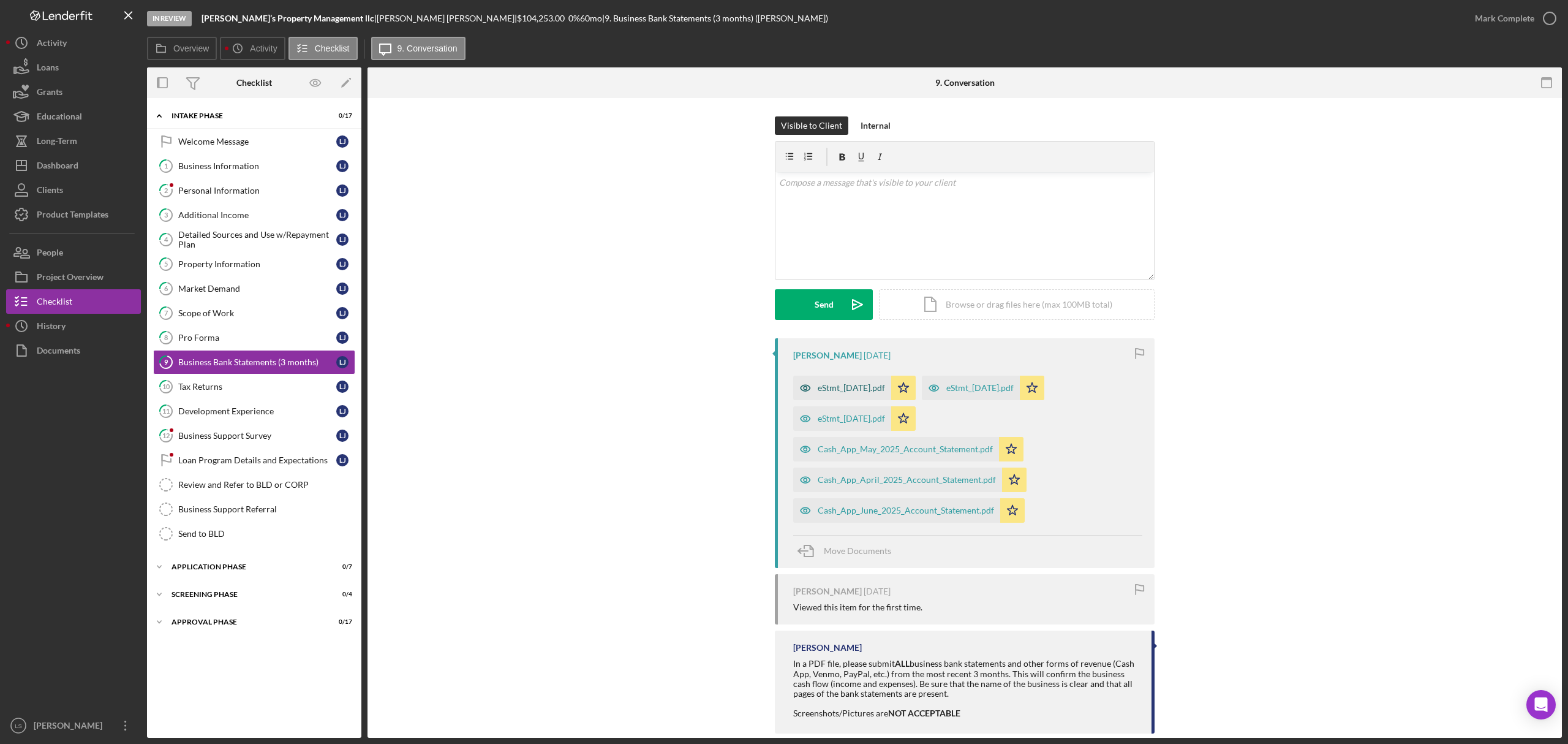
click at [848, 396] on div "eStmt_2025-06-30.pdf" at bounding box center [842, 388] width 98 height 24
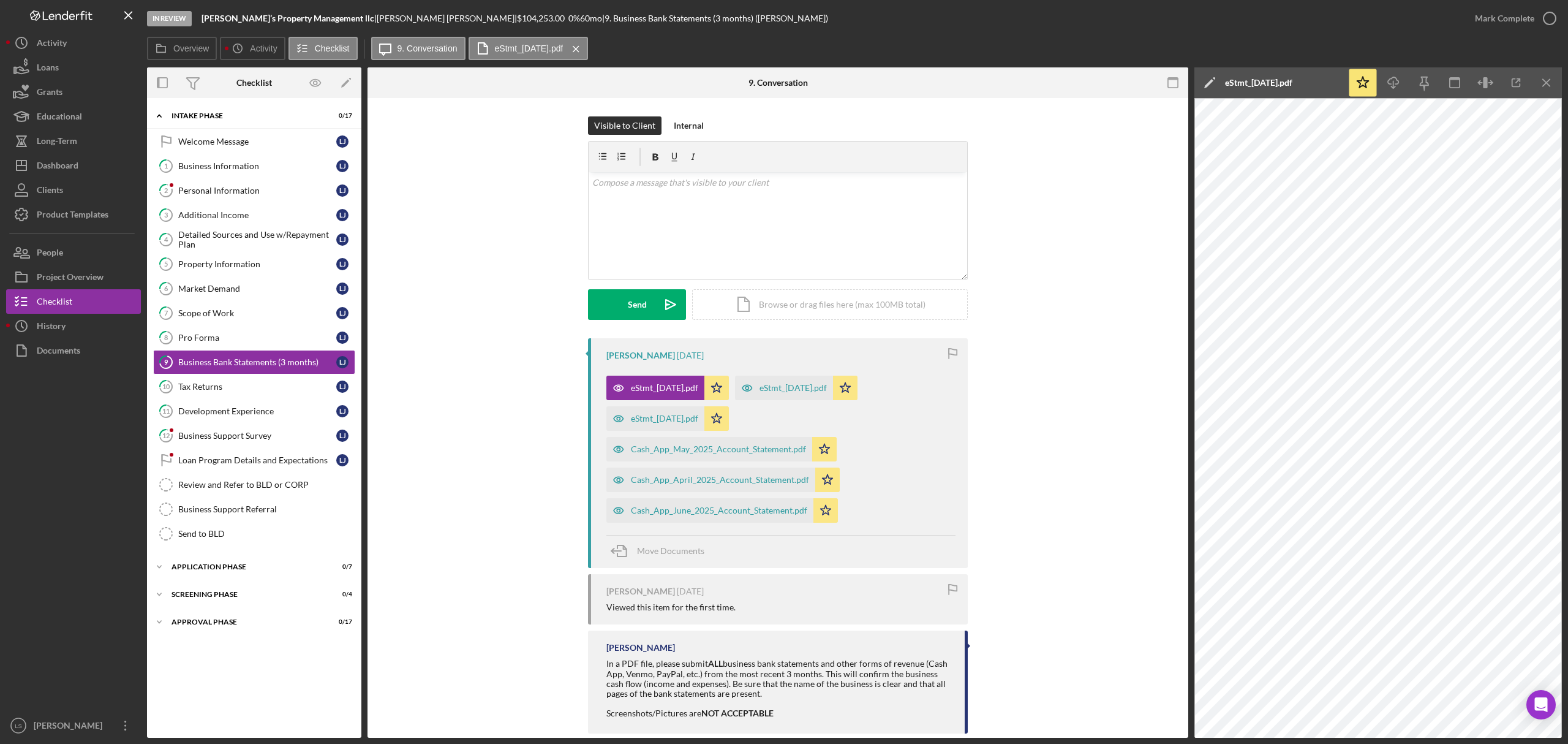
click at [800, 391] on div "eStmt_2025-05-30.pdf" at bounding box center [793, 388] width 67 height 10
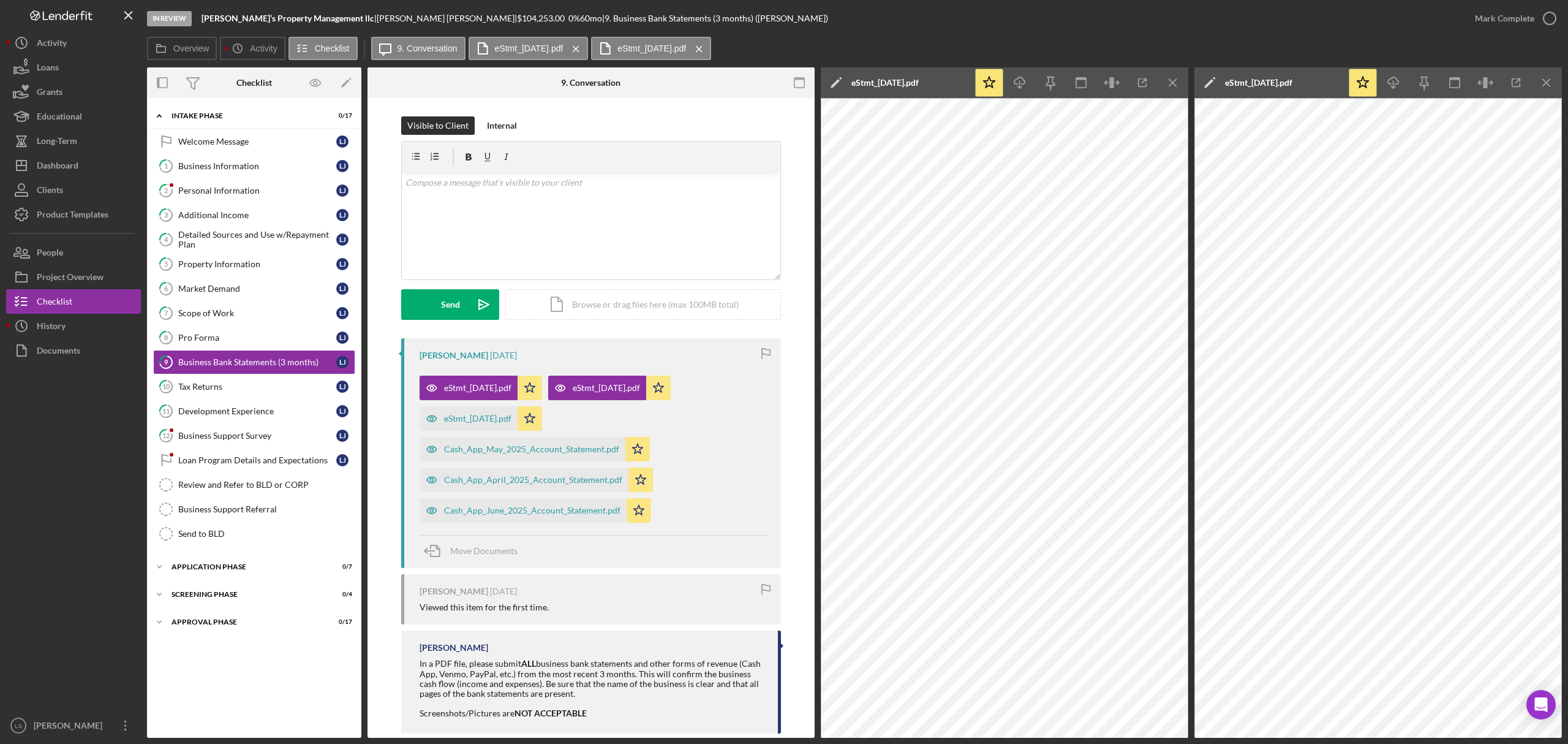
drag, startPoint x: 224, startPoint y: 542, endPoint x: 834, endPoint y: 219, distance: 690.2
click at [224, 539] on div "Send to BLD" at bounding box center [267, 534] width 176 height 10
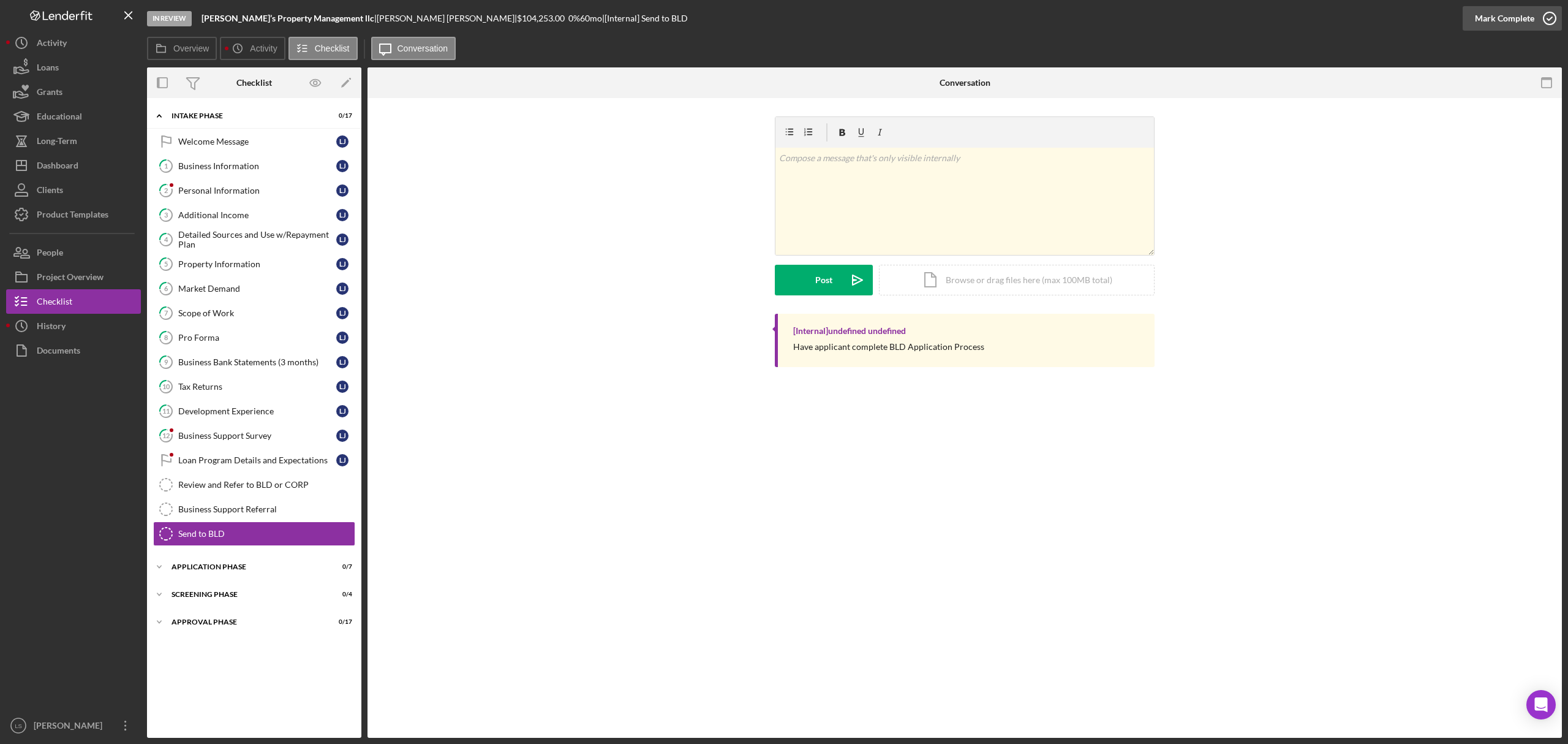
click at [1546, 15] on icon "button" at bounding box center [1550, 18] width 31 height 31
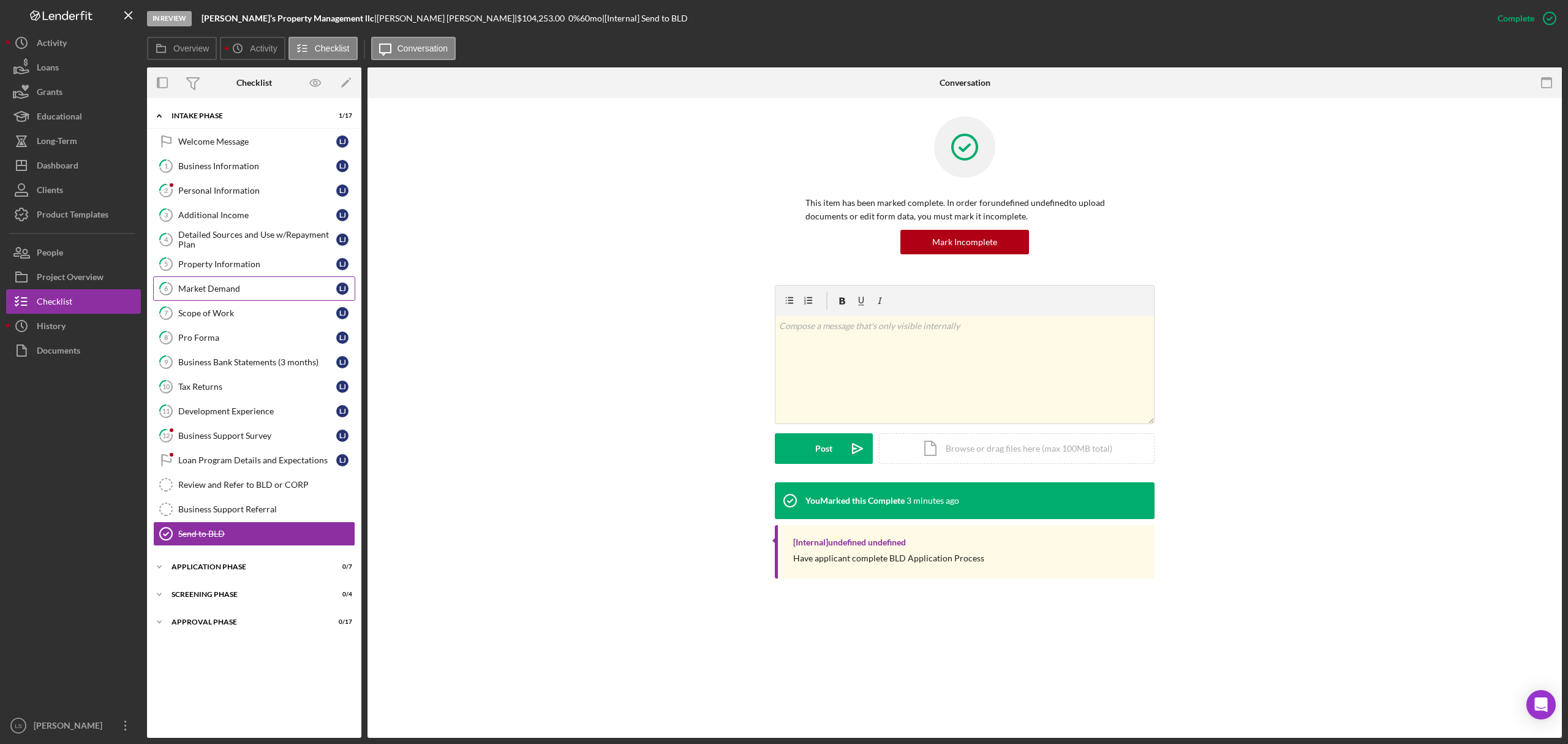
drag, startPoint x: 286, startPoint y: 261, endPoint x: 269, endPoint y: 287, distance: 31.1
click at [286, 261] on div "Property Information" at bounding box center [257, 264] width 158 height 10
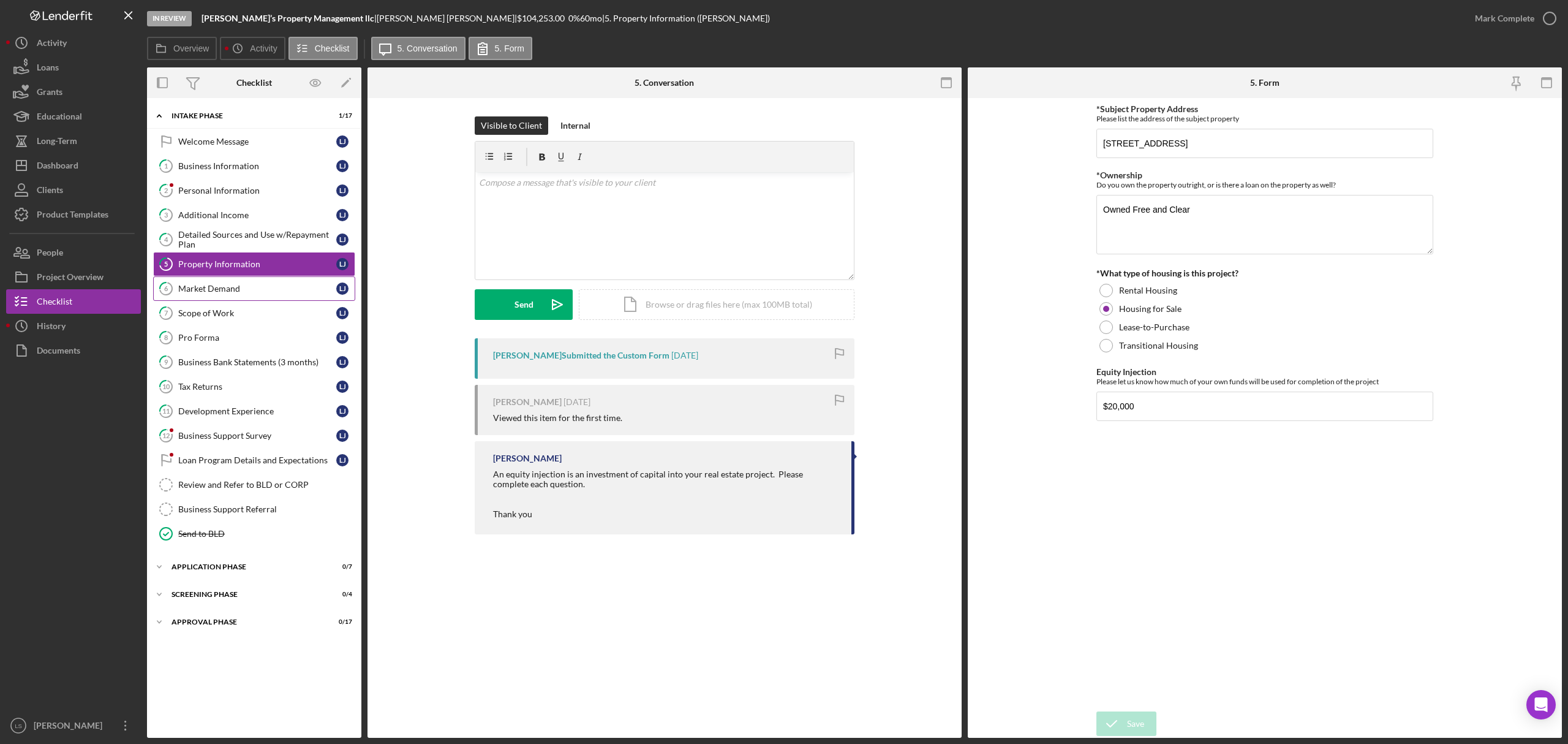
click at [269, 287] on div "Market Demand" at bounding box center [257, 289] width 158 height 10
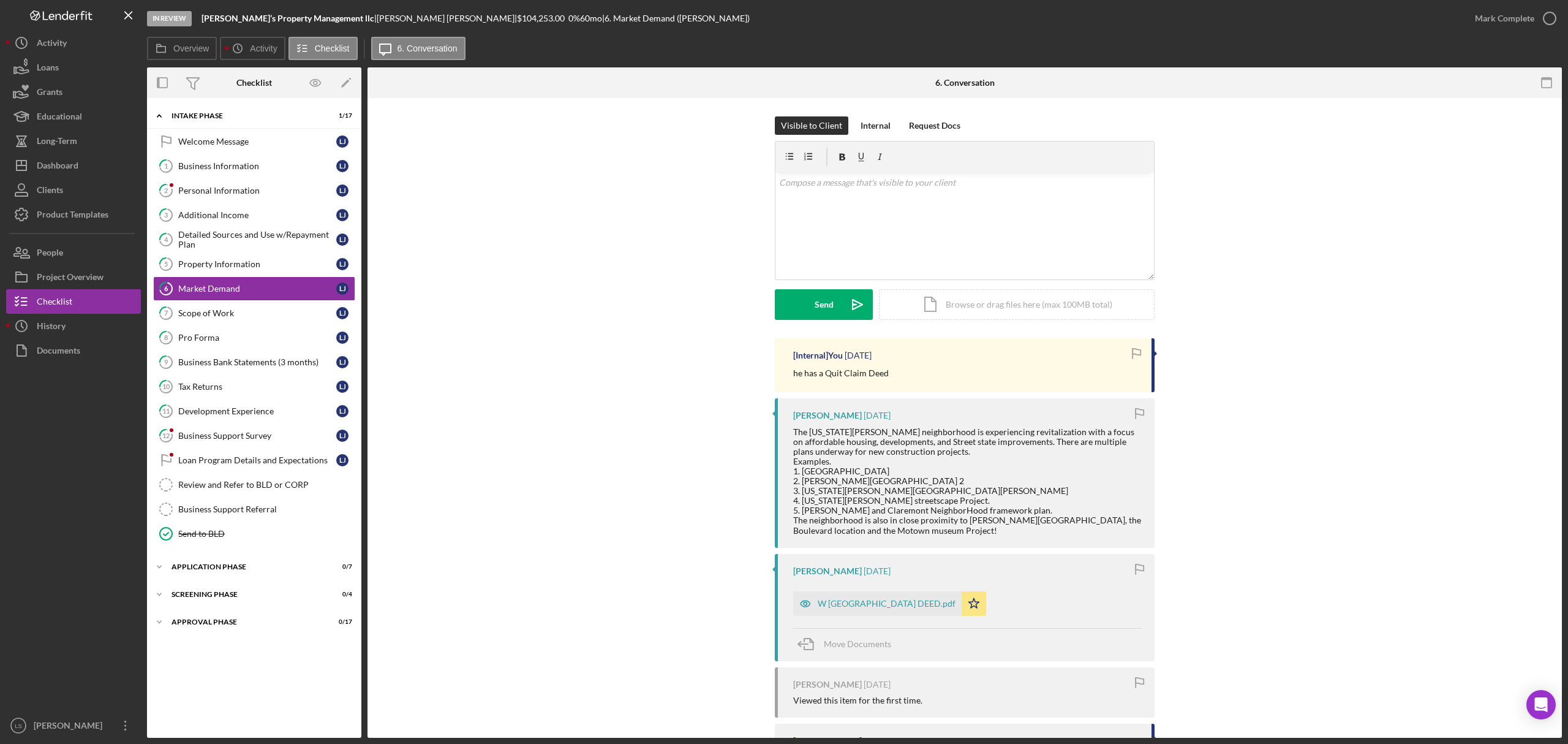
click at [858, 586] on div "W PHILADELPHIA DEED.pdf Icon/Star" at bounding box center [892, 600] width 199 height 31
click at [879, 609] on div "W PHILADELPHIA DEED.pdf" at bounding box center [886, 603] width 138 height 10
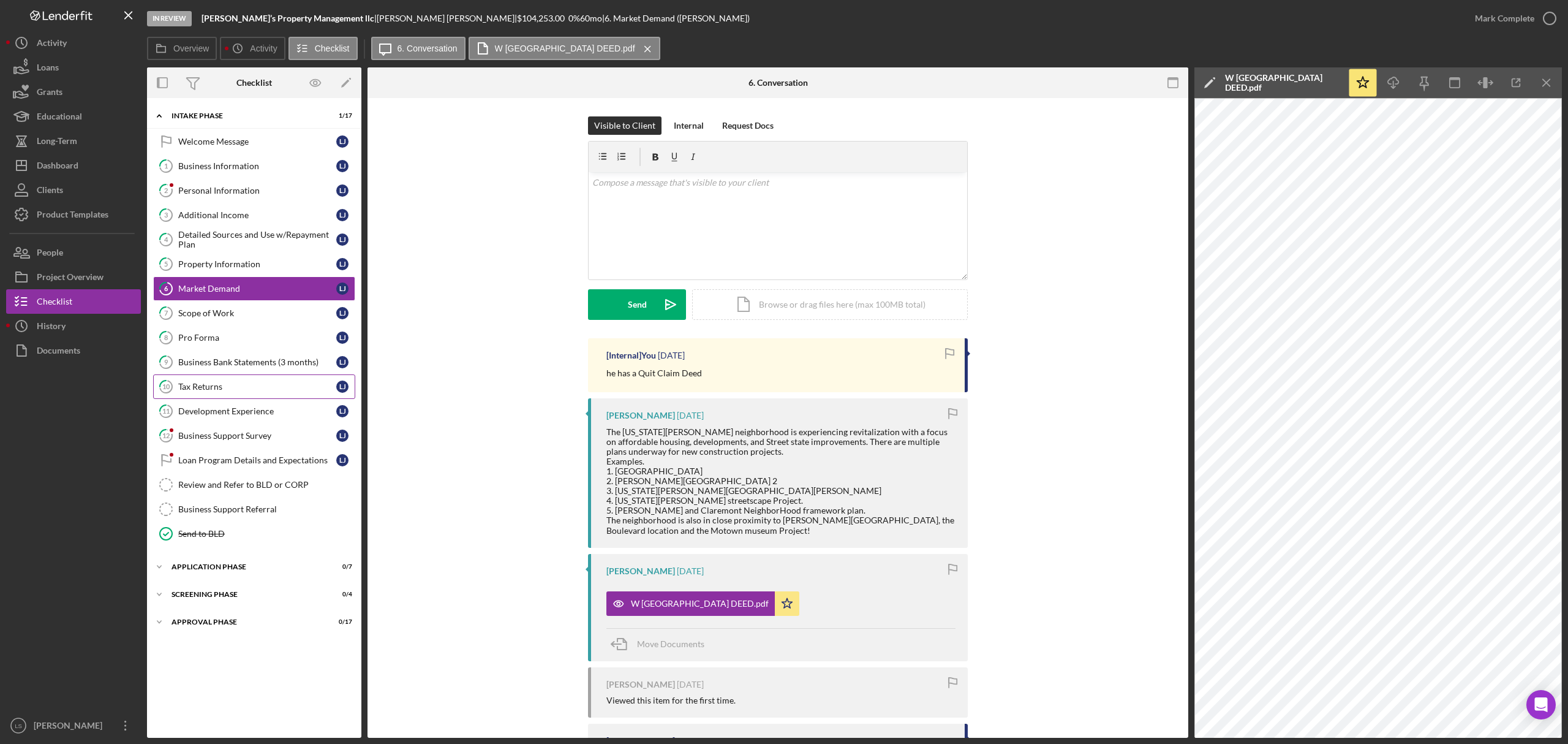
click at [246, 386] on div "Tax Returns" at bounding box center [257, 386] width 158 height 10
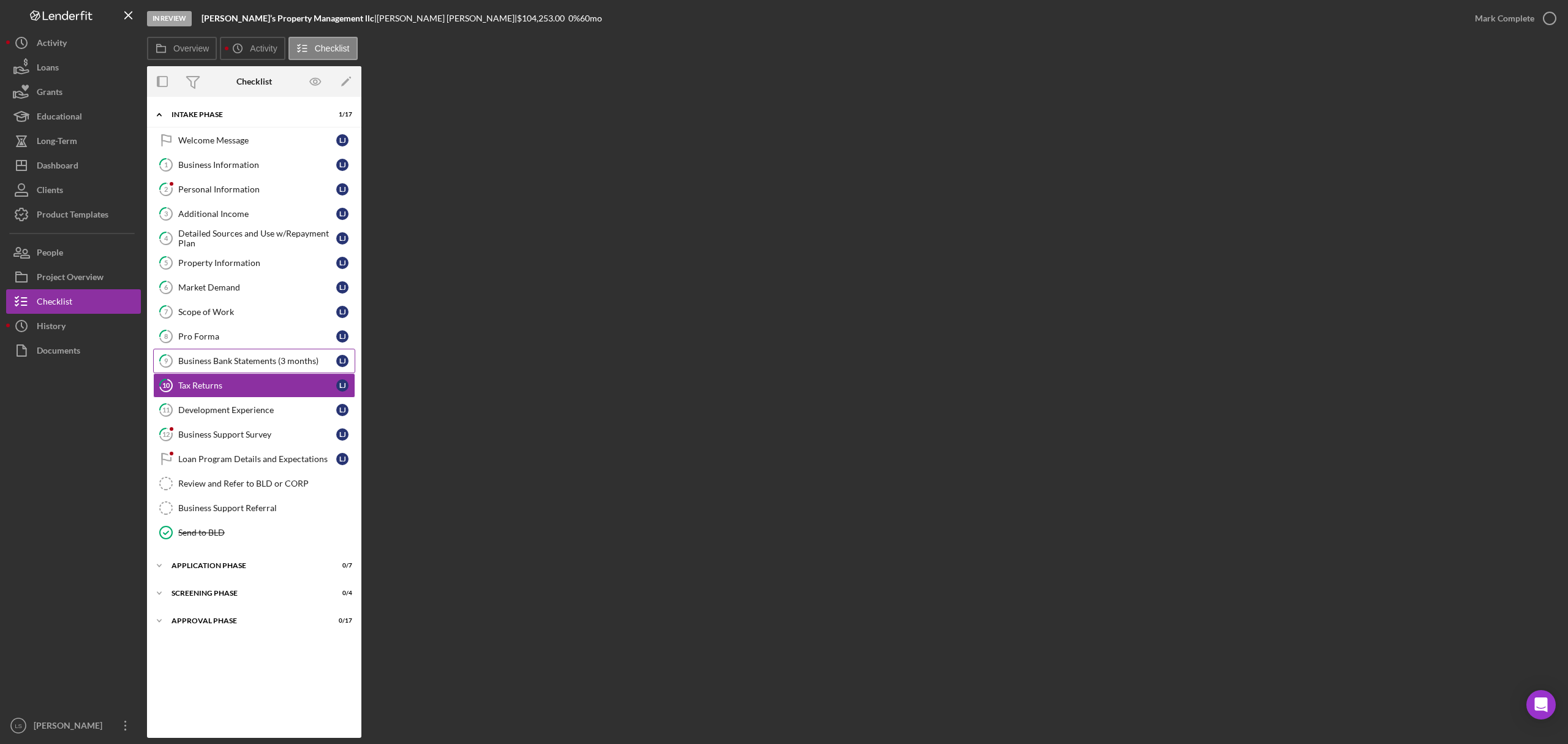
click at [256, 373] on link "9 Business Bank Statements (3 months) L J" at bounding box center [254, 361] width 202 height 24
click at [248, 390] on div "Tax Returns" at bounding box center [257, 386] width 158 height 10
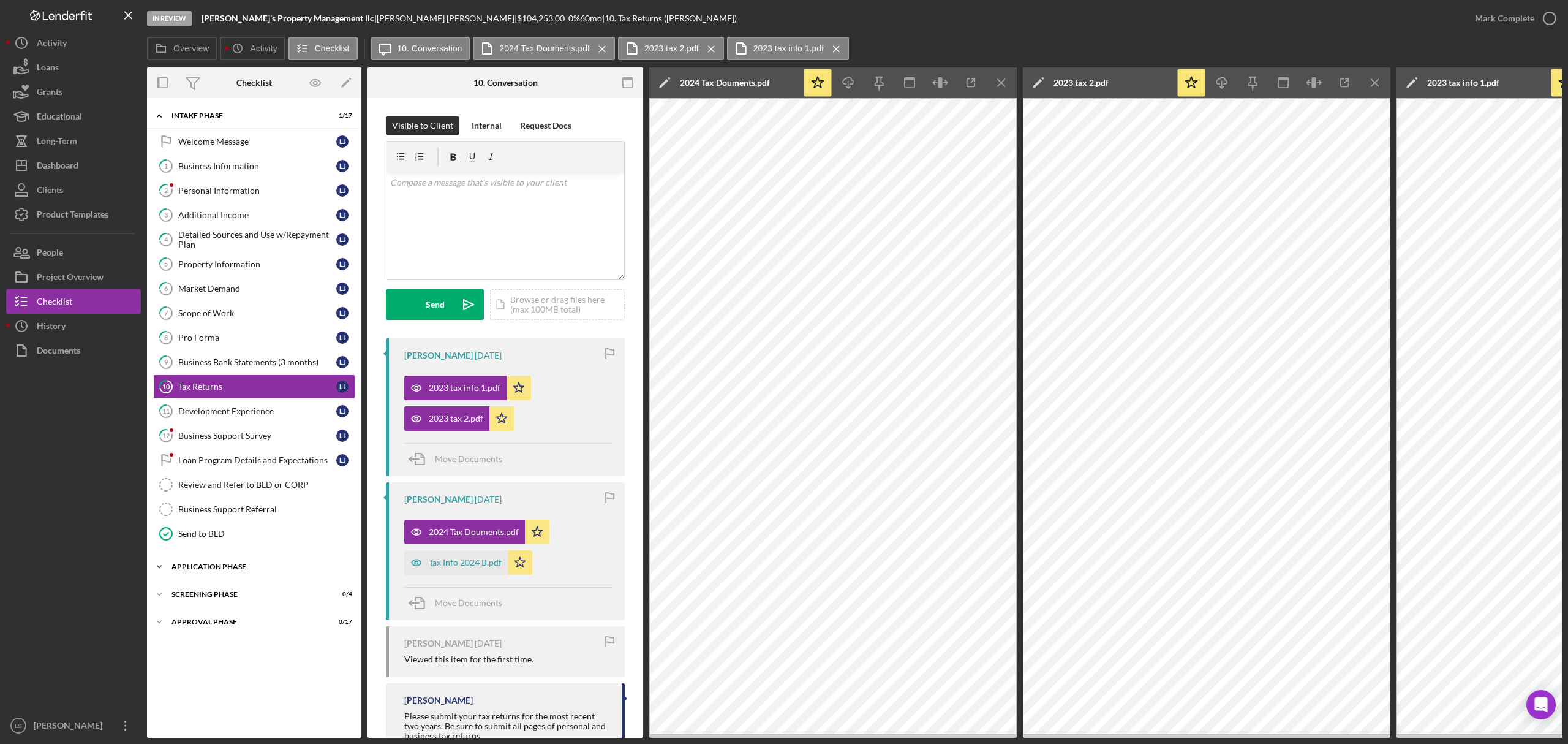
click at [267, 571] on div "Application Phase" at bounding box center [259, 567] width 174 height 7
click at [996, 84] on icon "Icon/Menu Close" at bounding box center [1001, 83] width 28 height 28
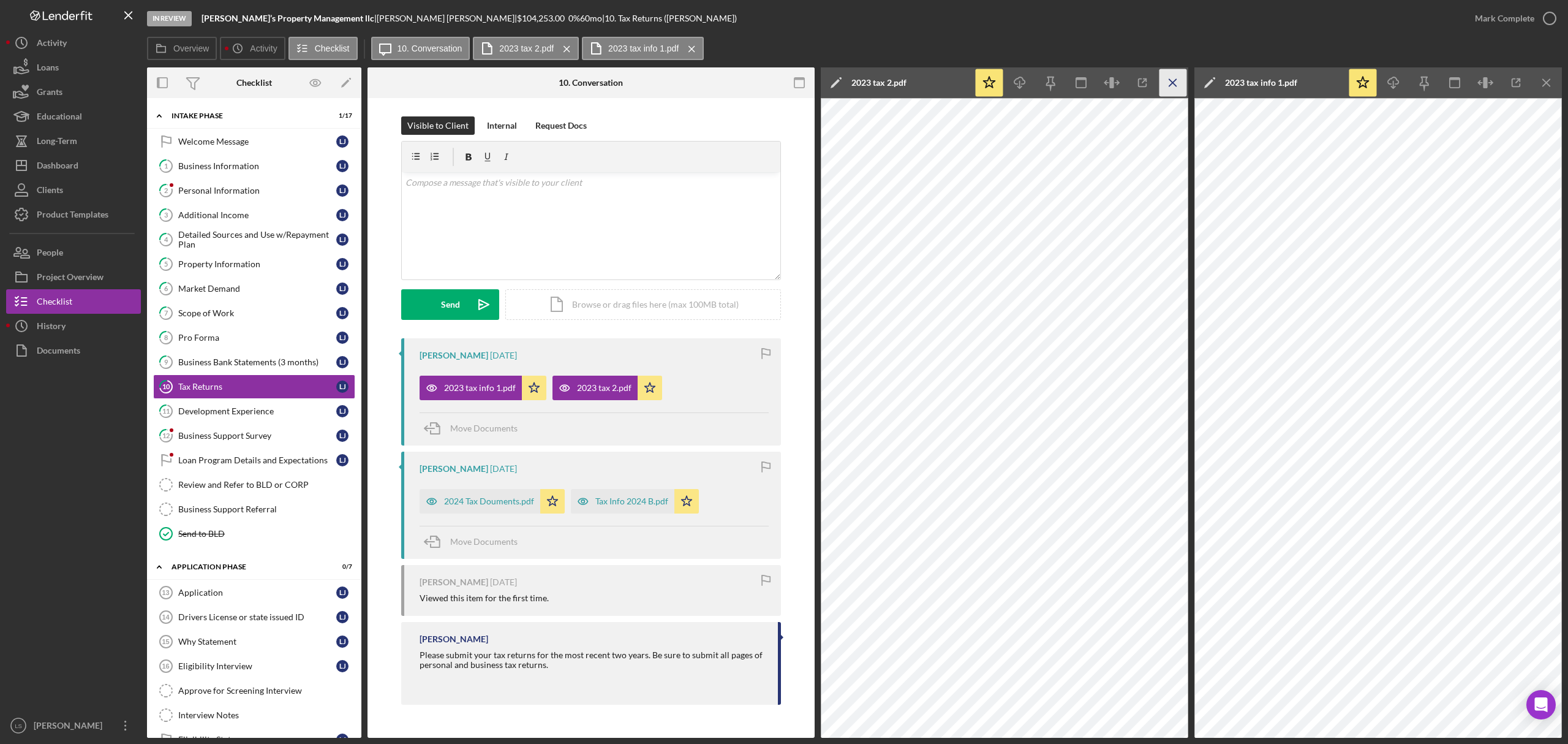
click at [1181, 86] on icon "Icon/Menu Close" at bounding box center [1173, 83] width 28 height 28
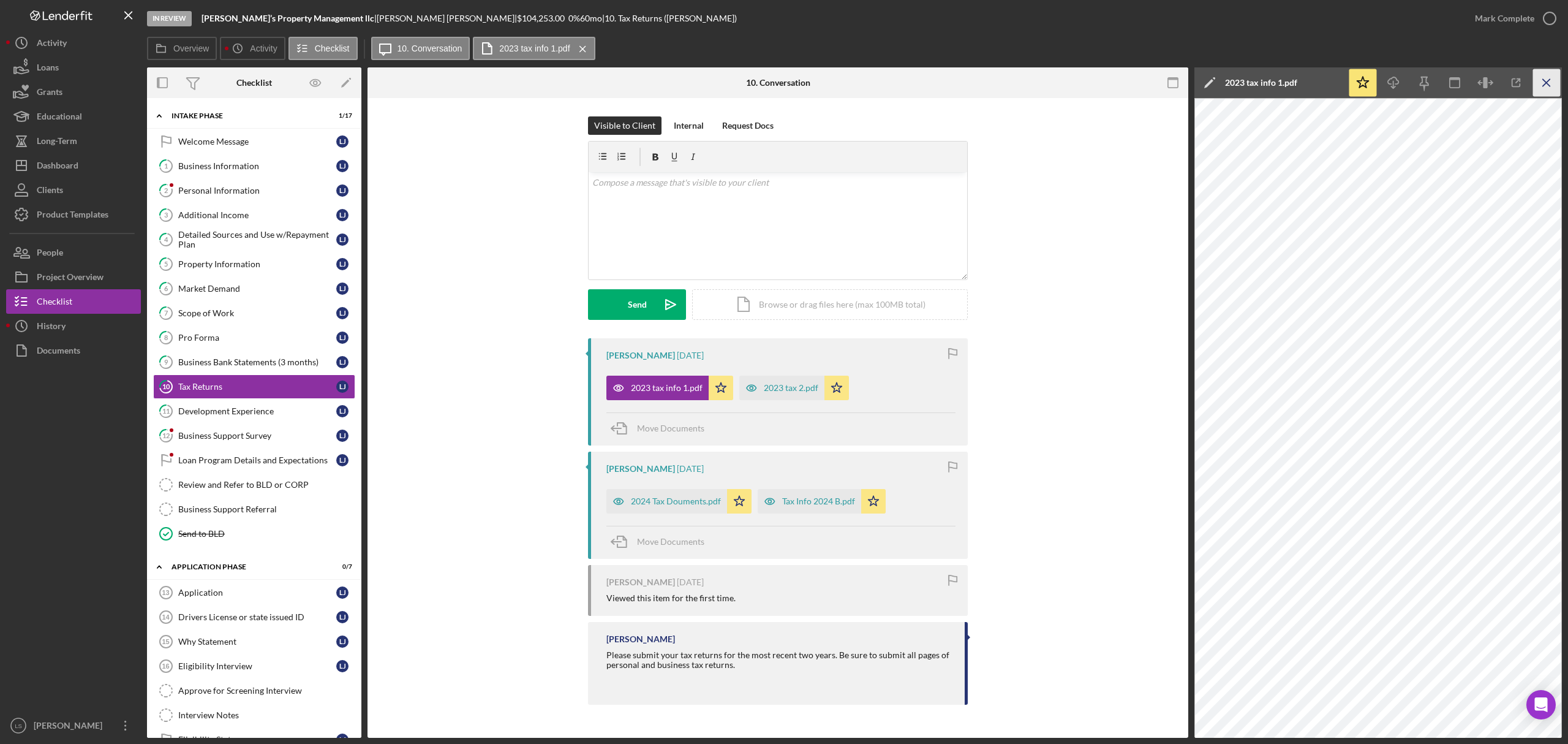
click at [1539, 79] on icon "Icon/Menu Close" at bounding box center [1547, 83] width 28 height 28
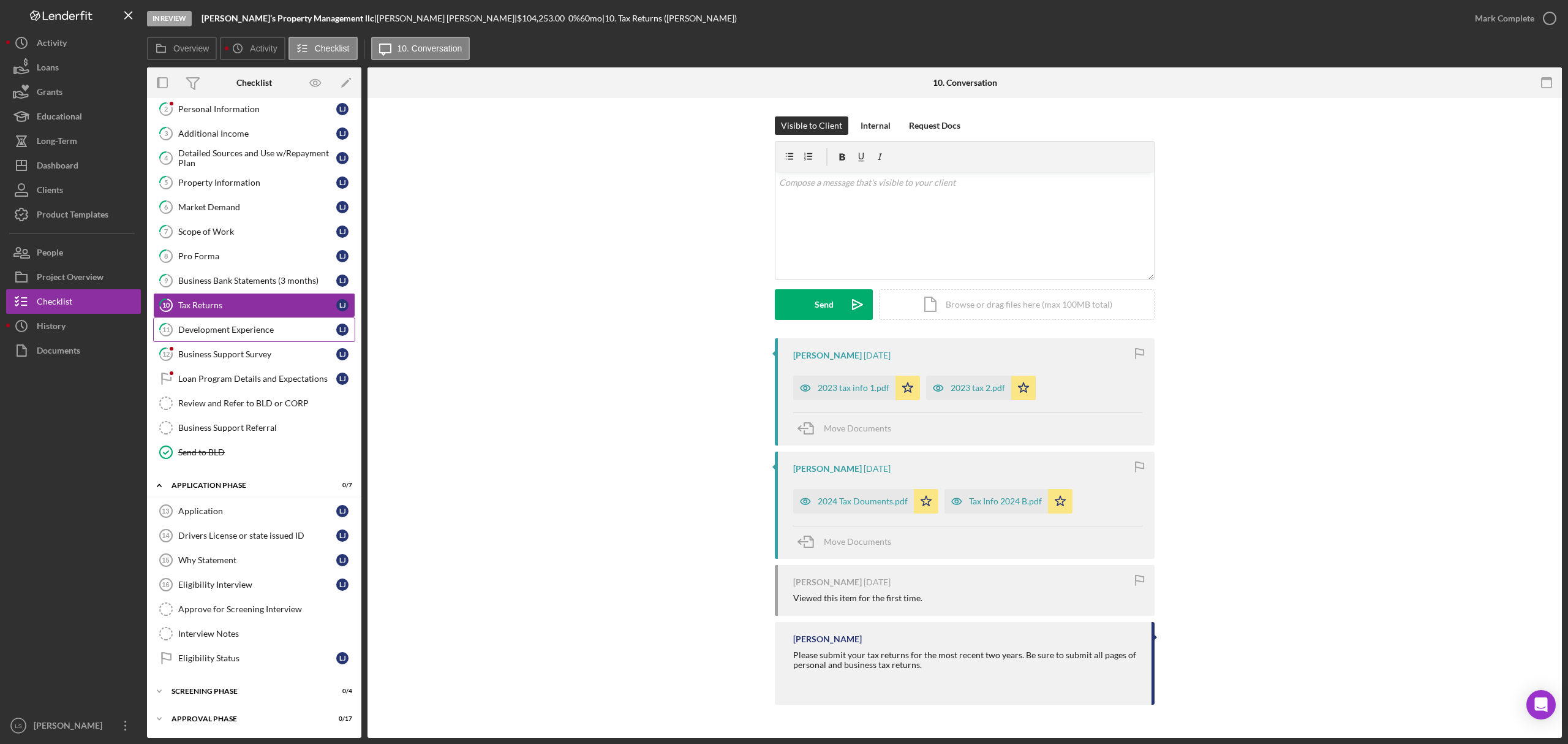
scroll to position [91, 0]
click at [243, 587] on div "Eligibility Interview" at bounding box center [257, 584] width 158 height 10
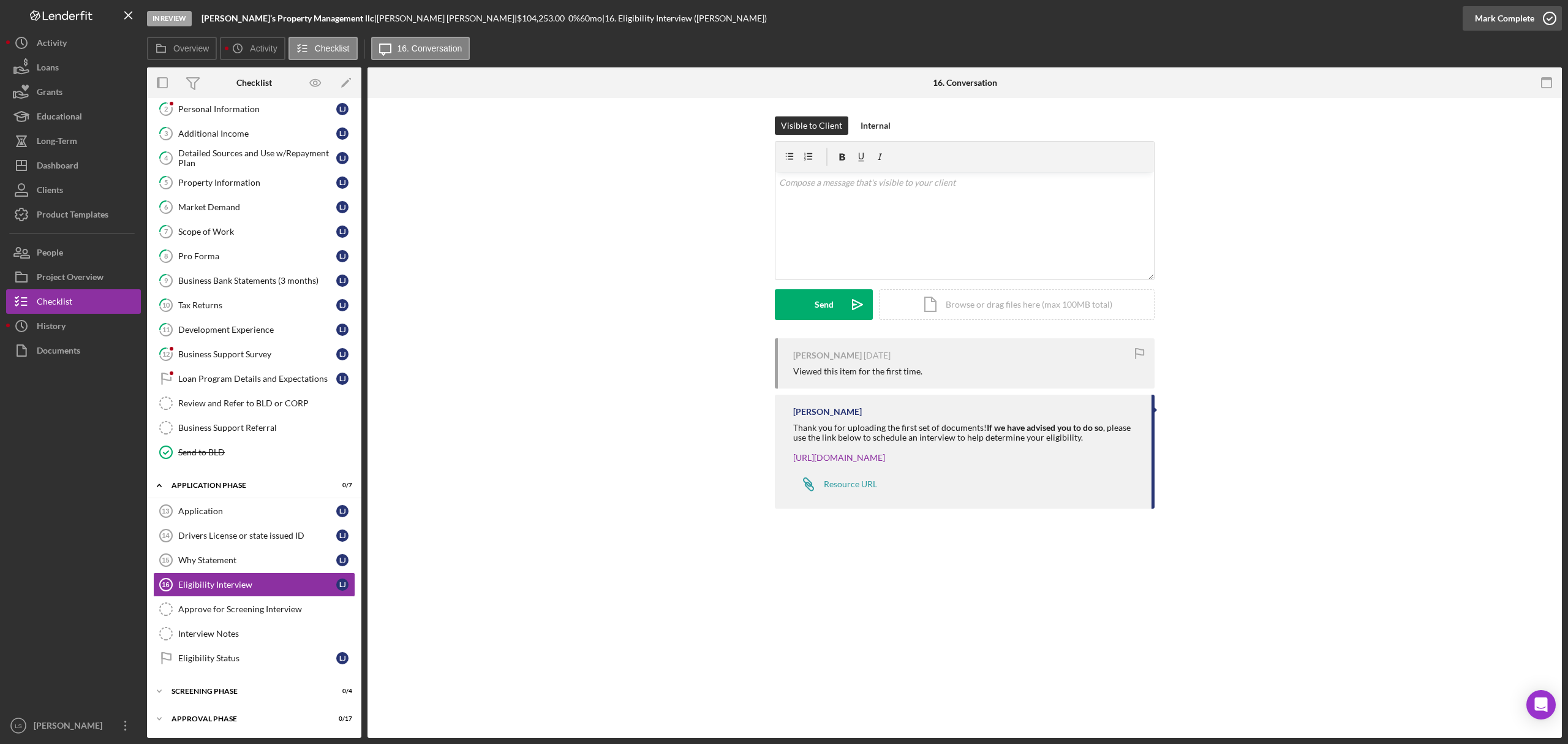
scroll to position [91, 0]
click at [1544, 25] on icon "button" at bounding box center [1550, 18] width 31 height 31
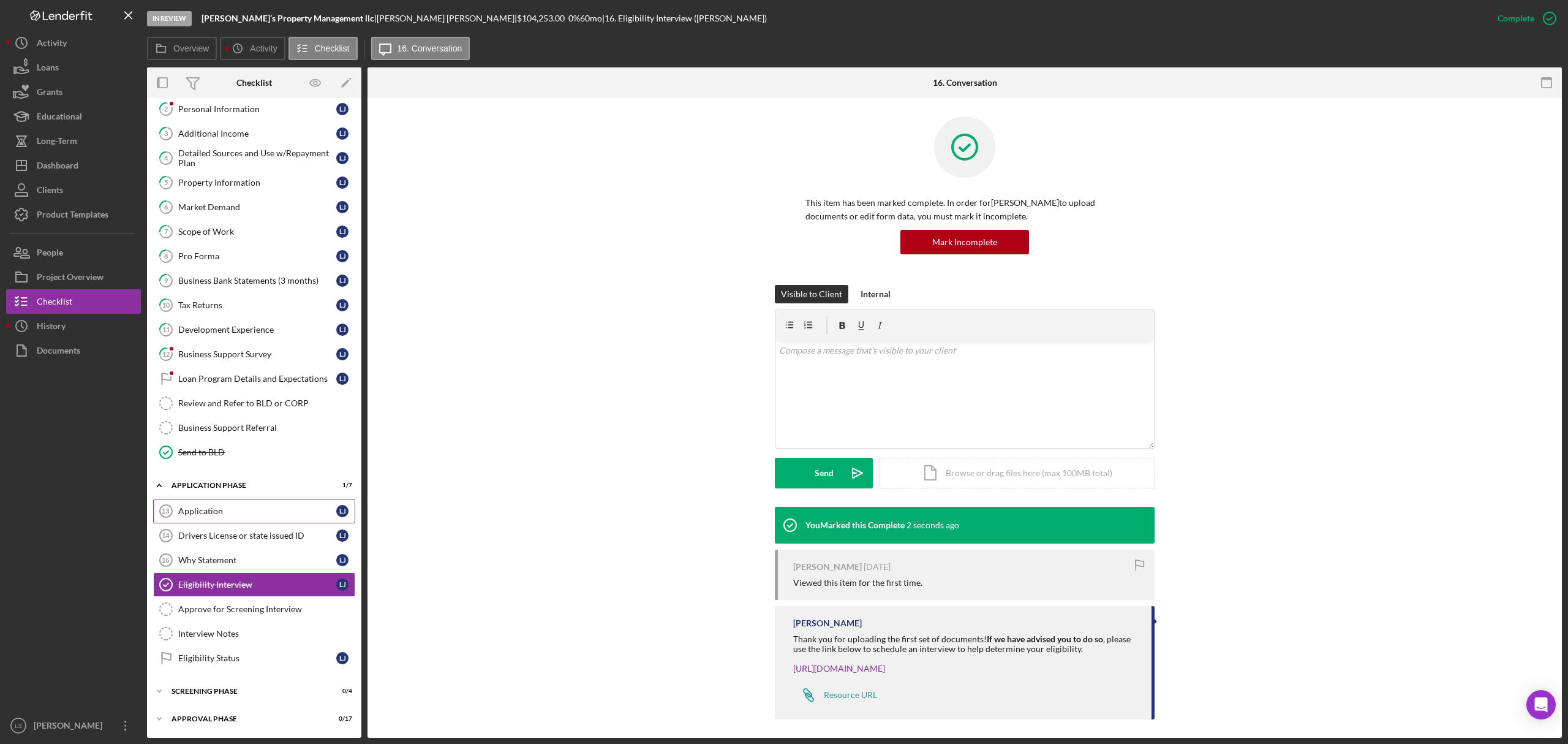
click at [216, 508] on div "Application" at bounding box center [257, 511] width 158 height 10
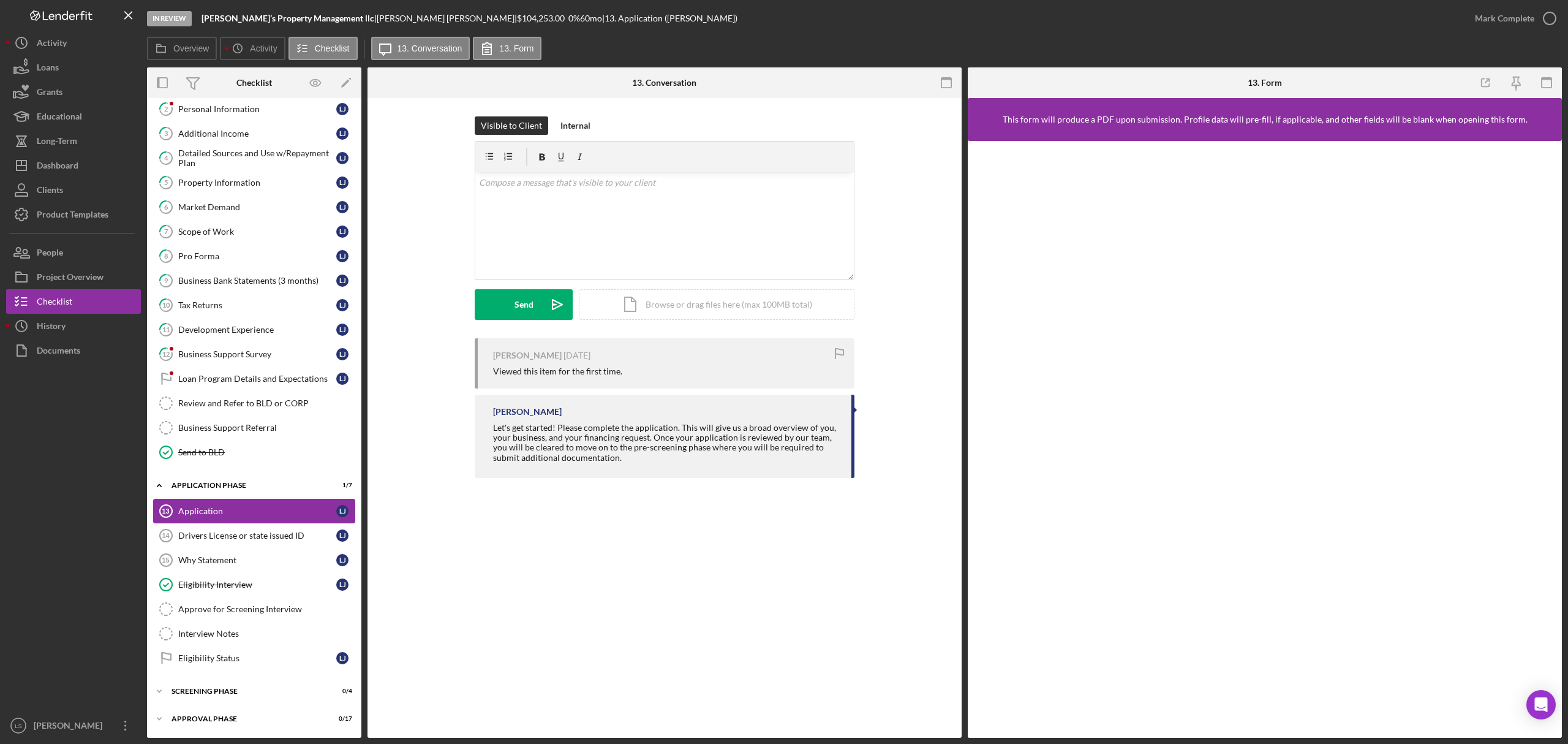
scroll to position [91, 0]
click at [71, 161] on div "Dashboard" at bounding box center [57, 167] width 41 height 28
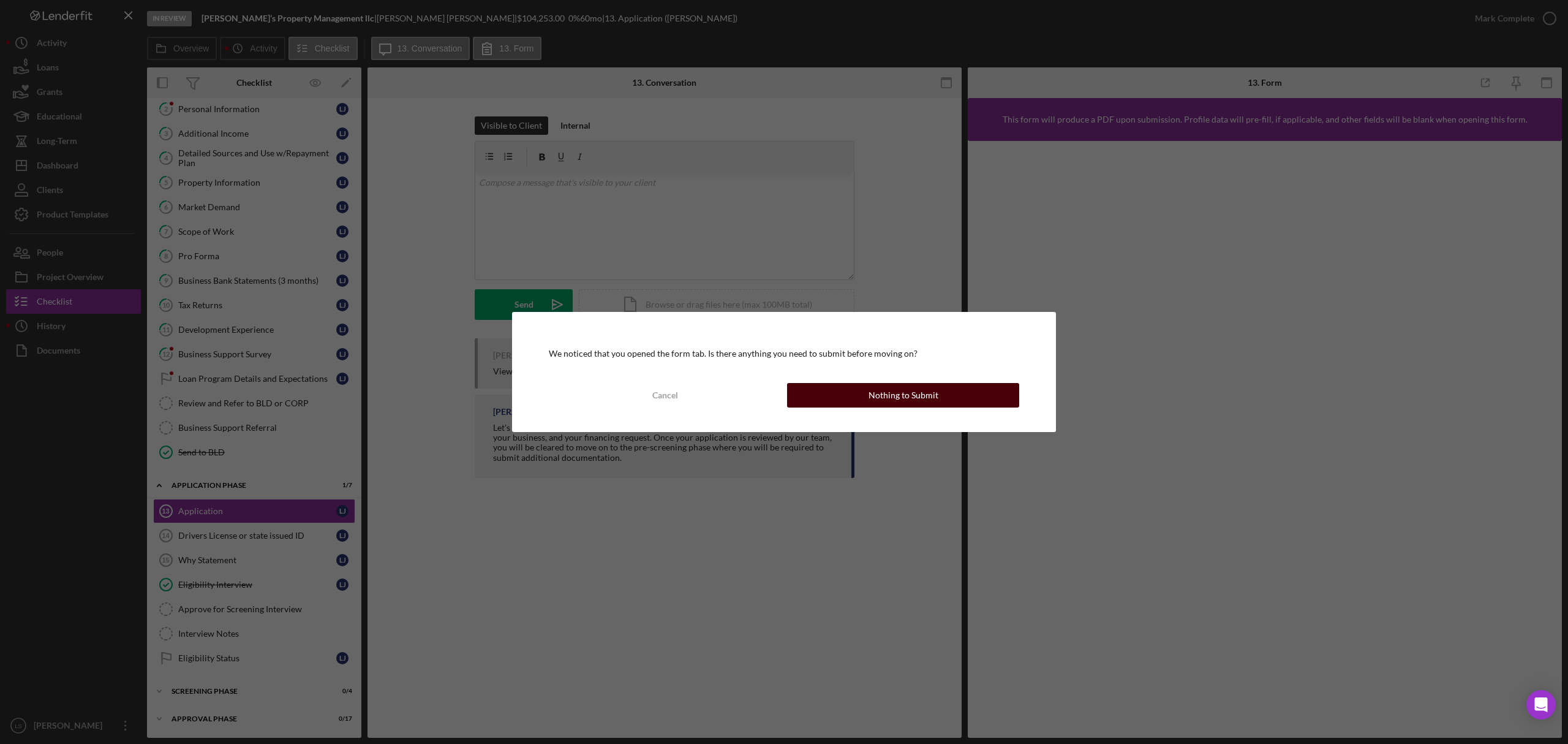
click at [920, 384] on div "Nothing to Submit" at bounding box center [903, 395] width 70 height 24
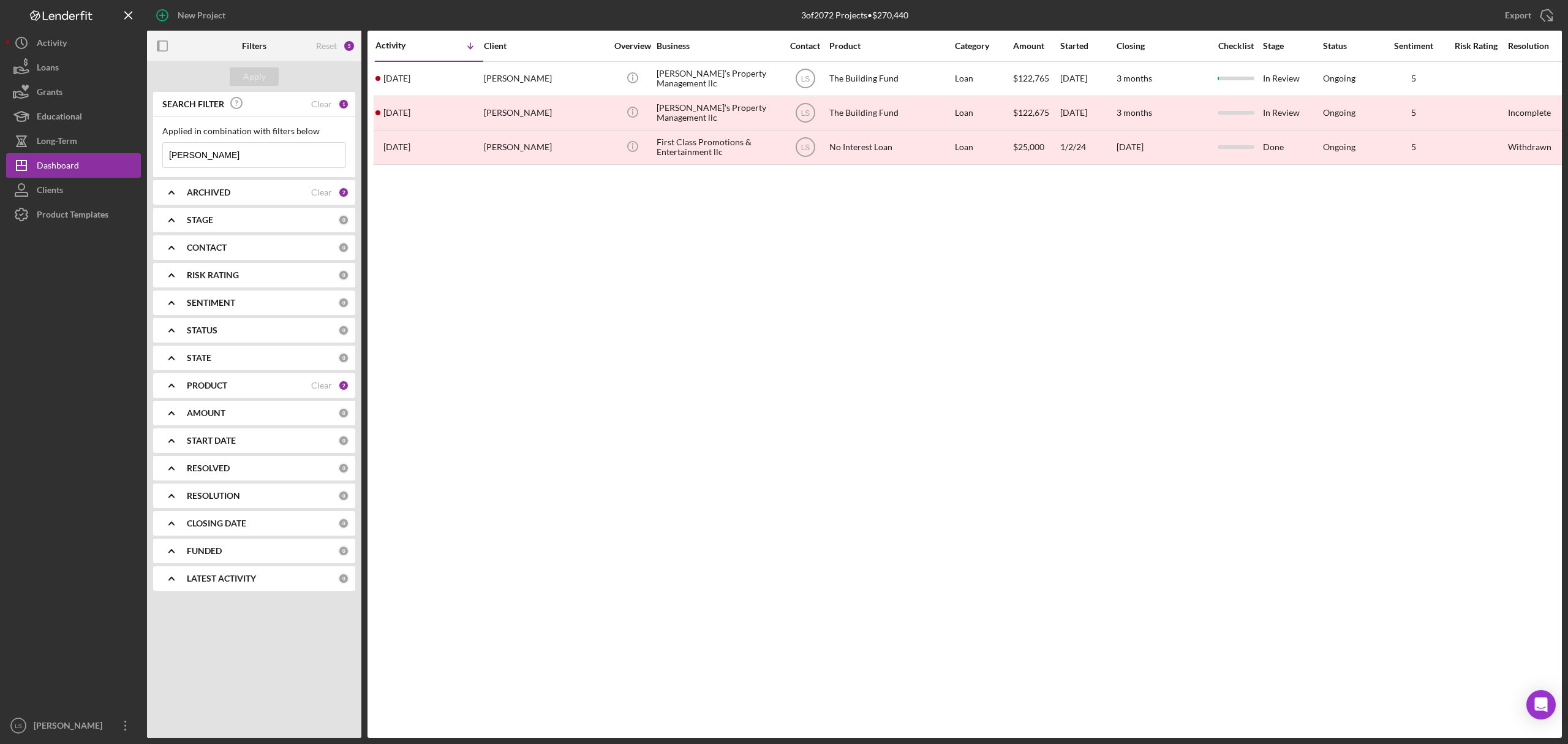
click at [309, 198] on div "ARCHIVED" at bounding box center [248, 192] width 124 height 10
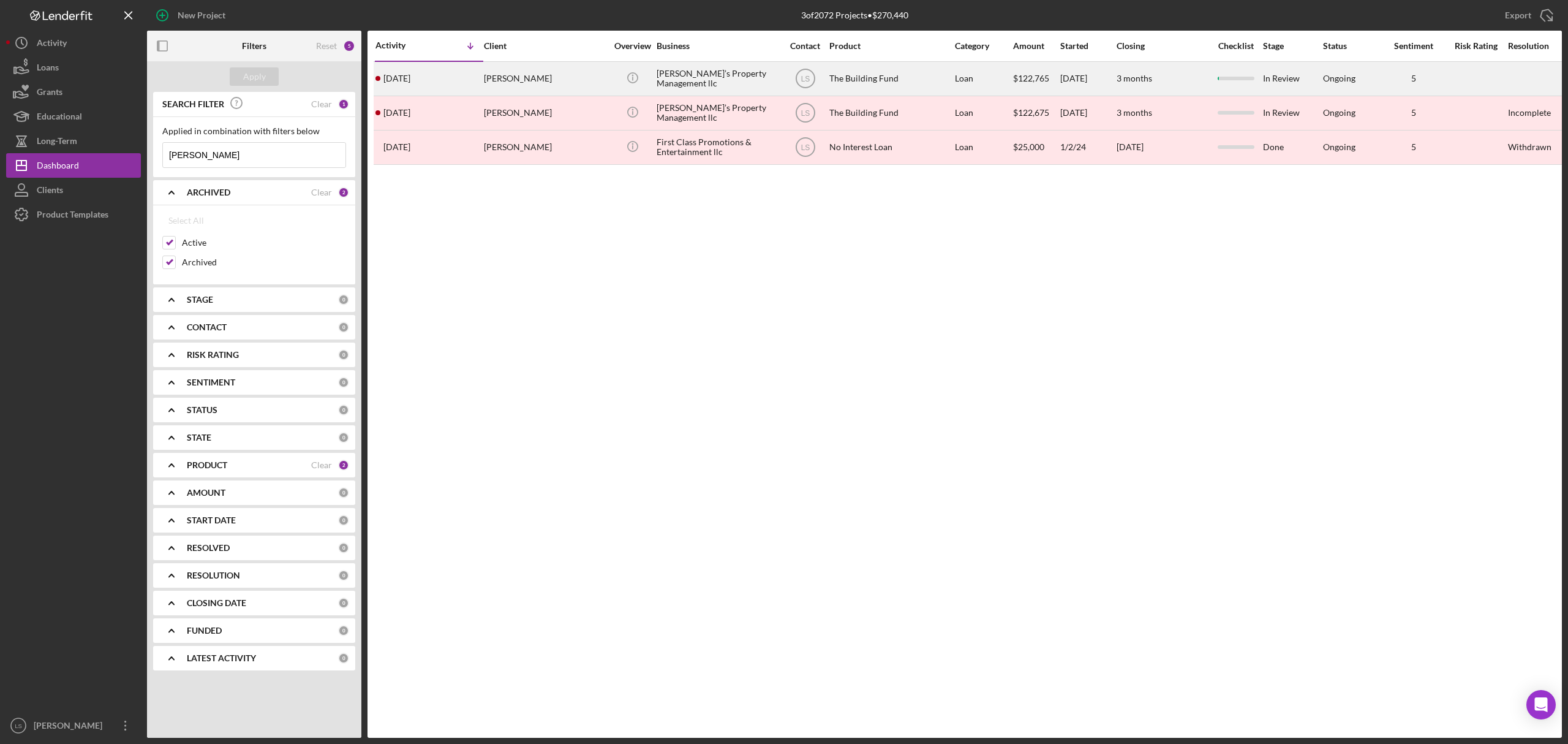
click at [520, 79] on div "Lucus Johnson" at bounding box center [545, 79] width 123 height 33
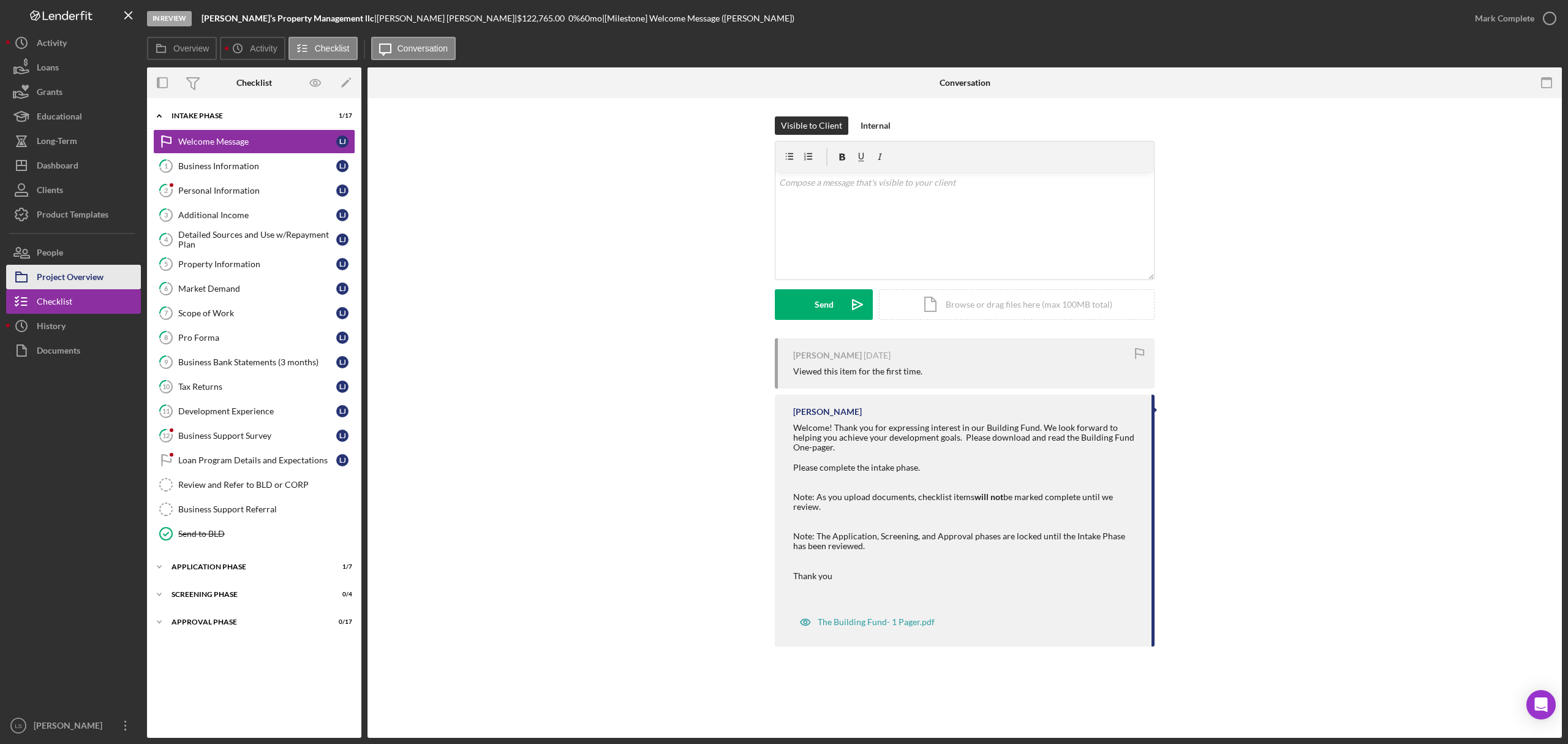
click at [62, 280] on div "Project Overview" at bounding box center [70, 278] width 66 height 28
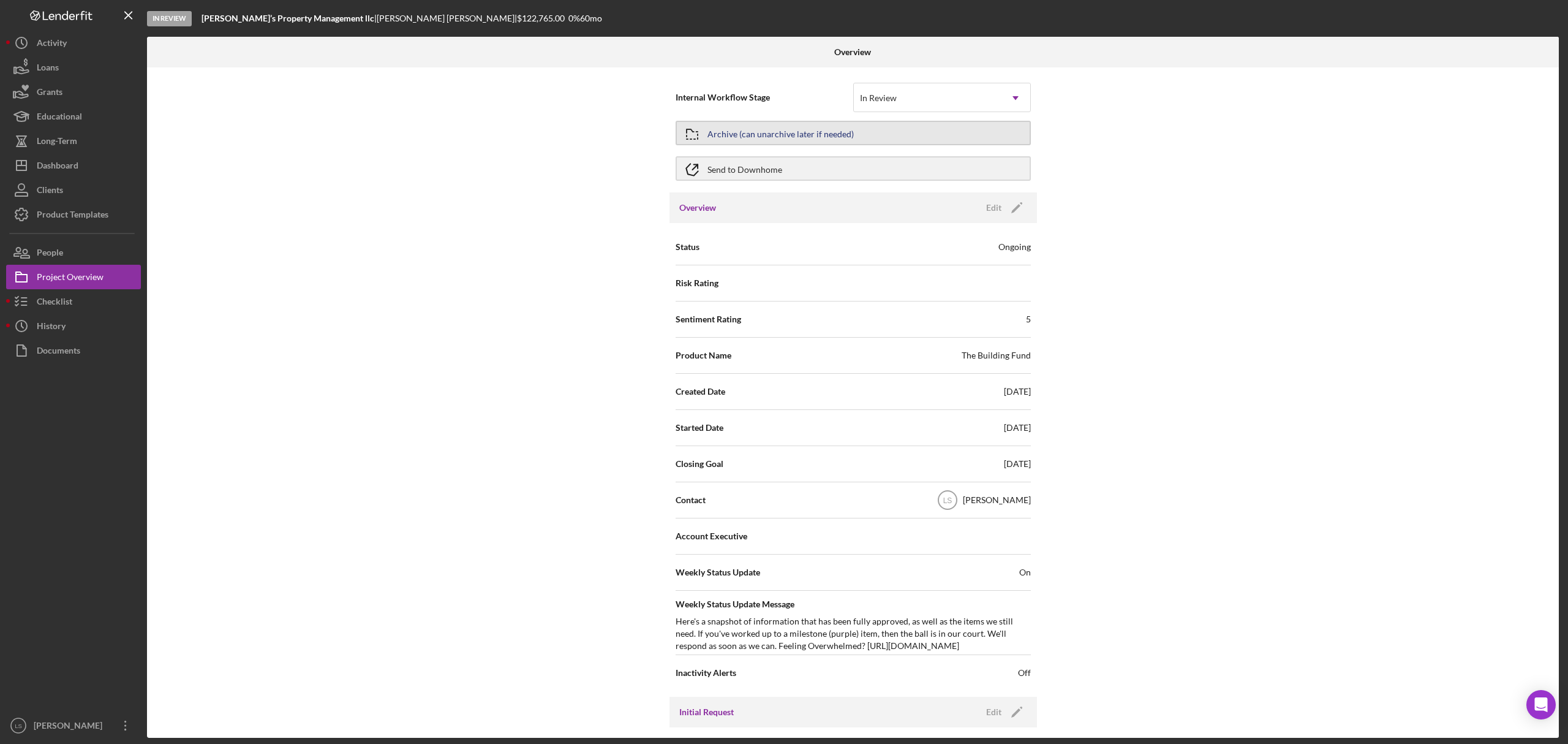
click at [988, 130] on button "Archive (can unarchive later if needed)" at bounding box center [854, 133] width 356 height 24
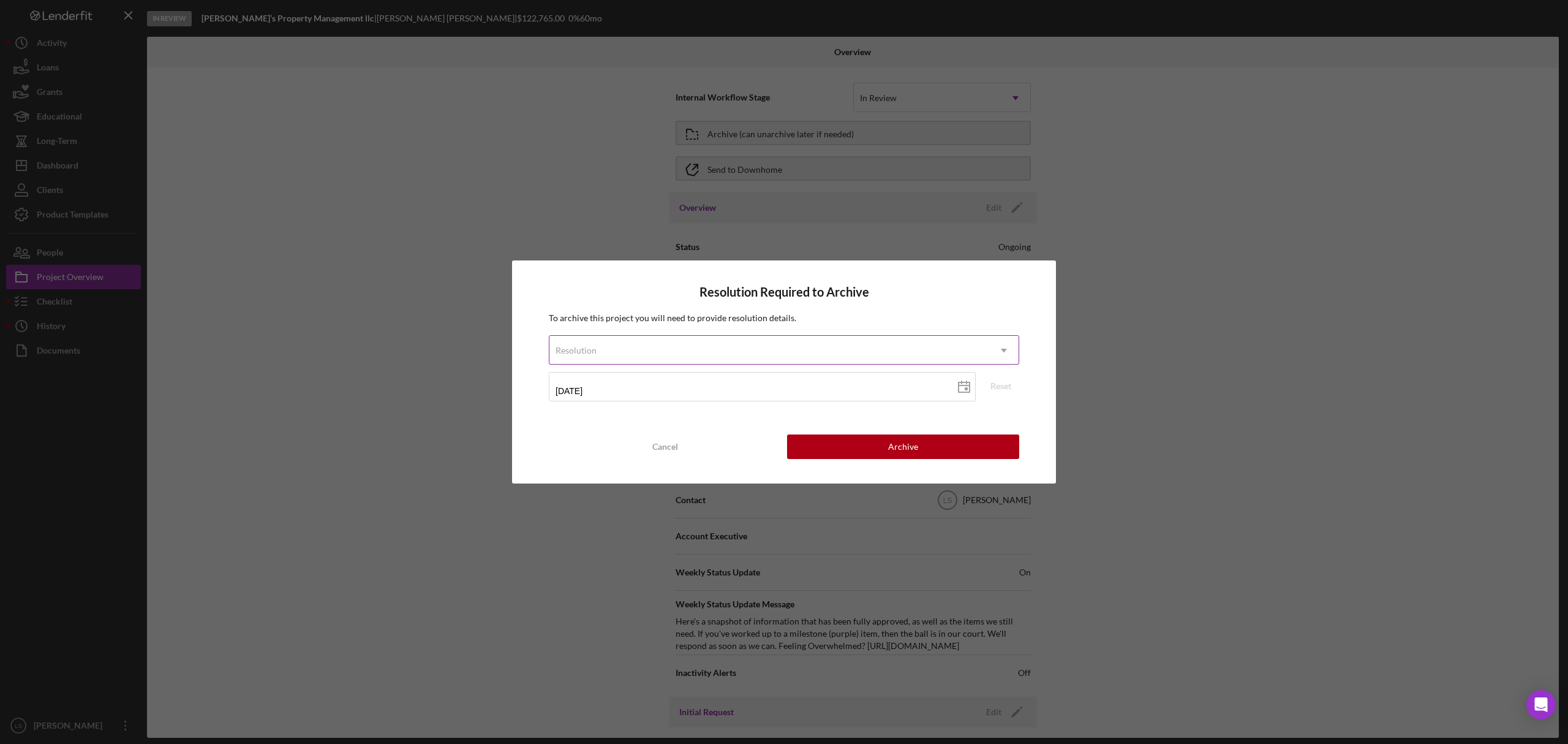
click at [1008, 354] on icon "Icon/Dropdown Arrow" at bounding box center [1003, 350] width 29 height 29
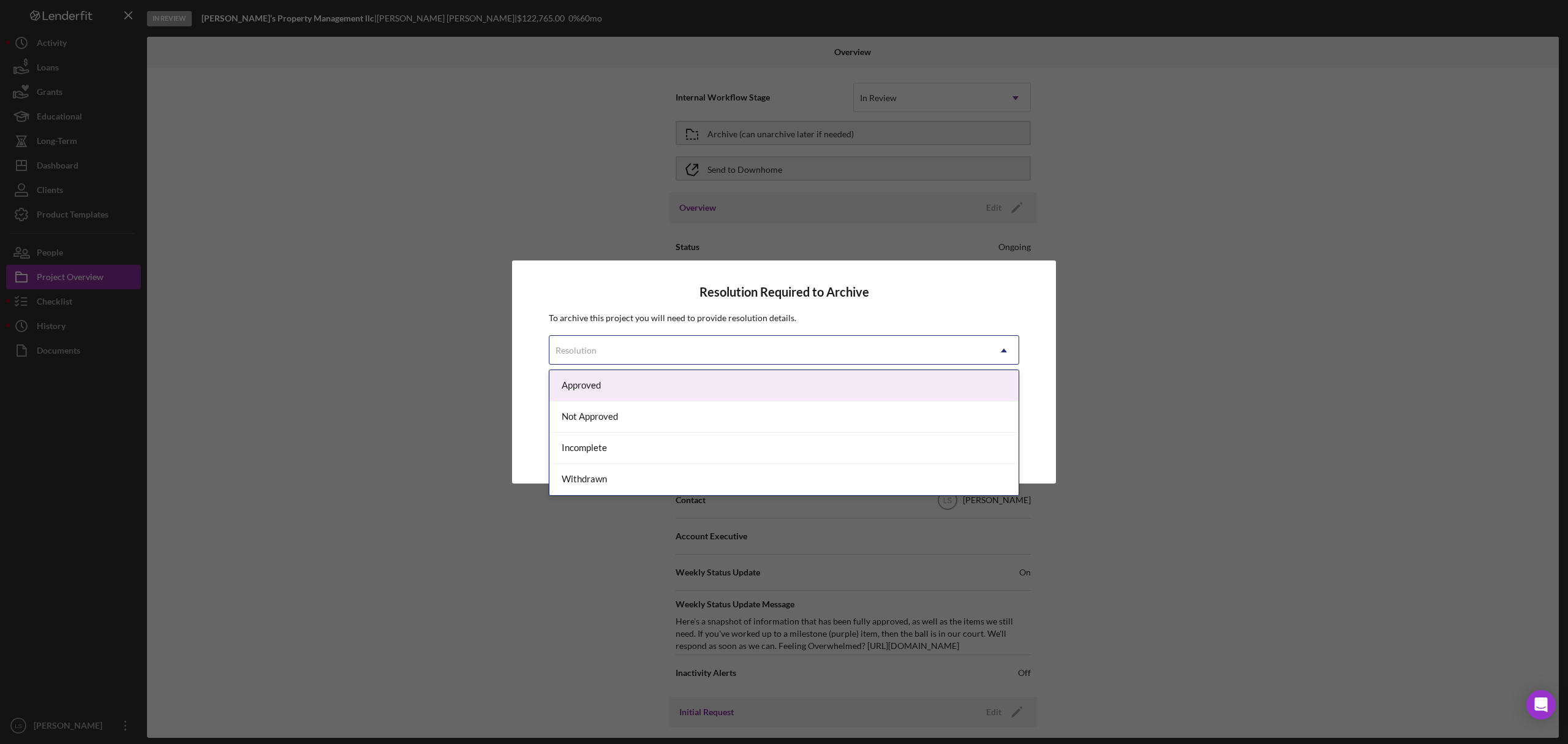
click at [1101, 244] on div "Resolution Required to Archive To archive this project you will need to provide…" at bounding box center [784, 372] width 1568 height 744
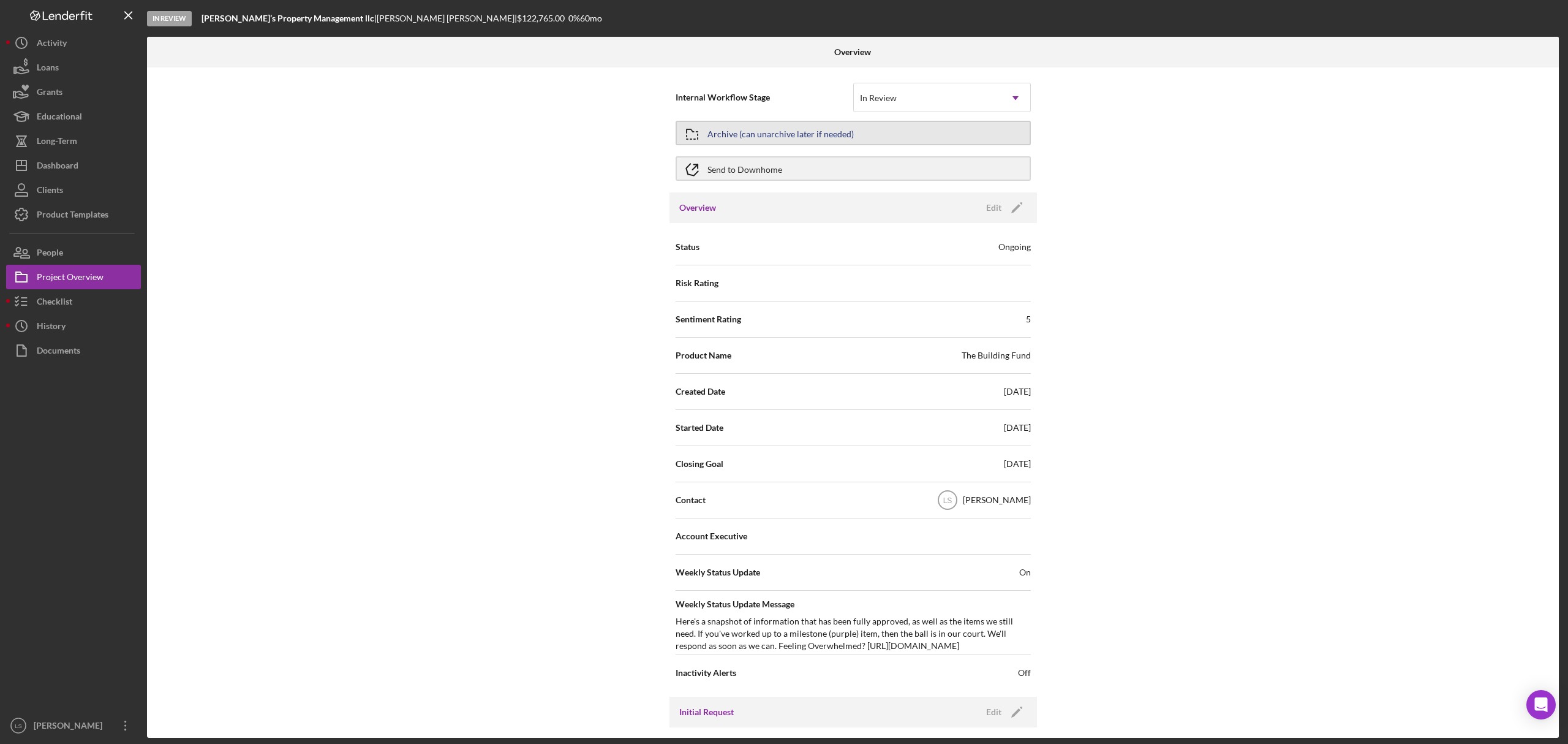
click at [858, 125] on button "Archive (can unarchive later if needed)" at bounding box center [854, 133] width 356 height 24
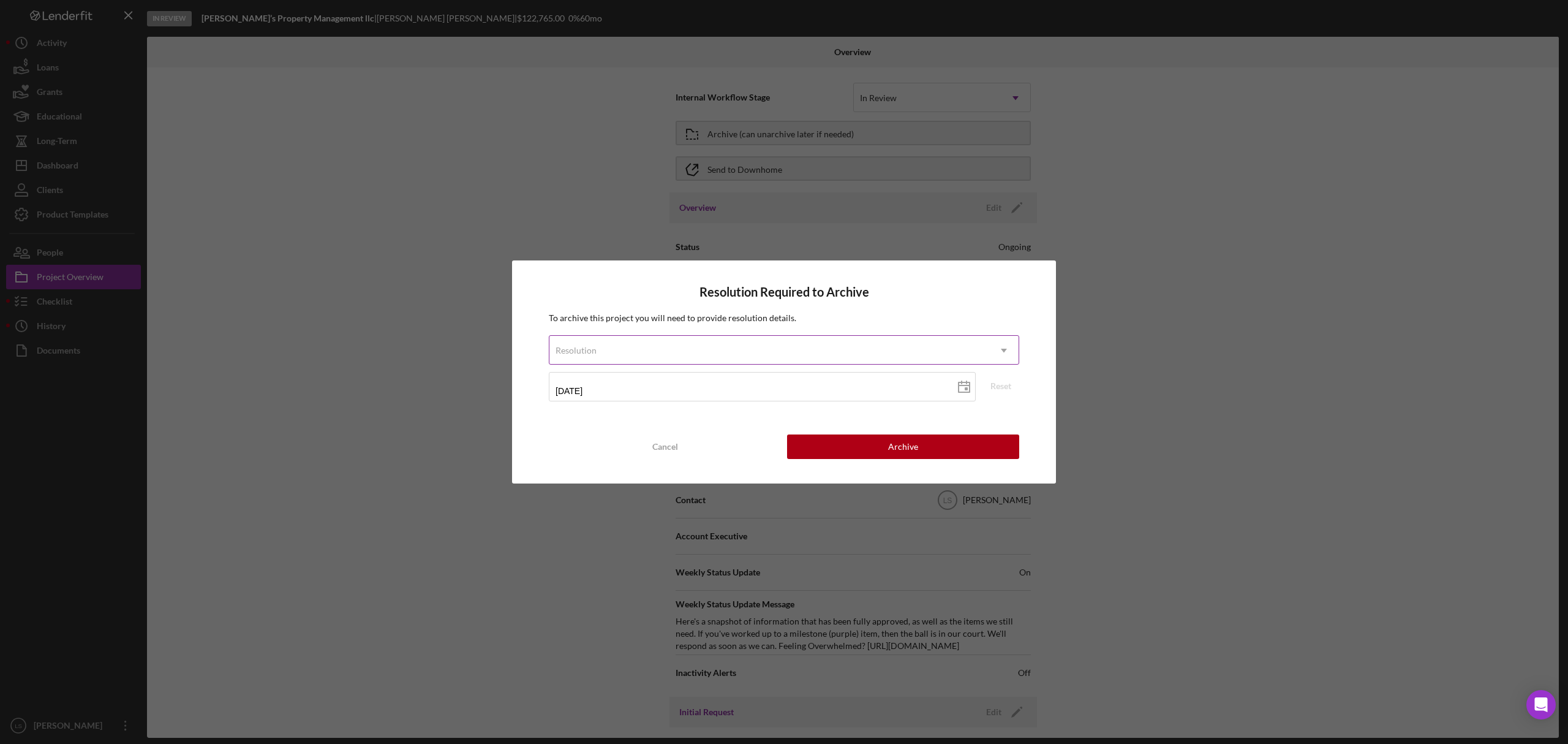
click at [899, 346] on div "Resolution" at bounding box center [769, 351] width 440 height 29
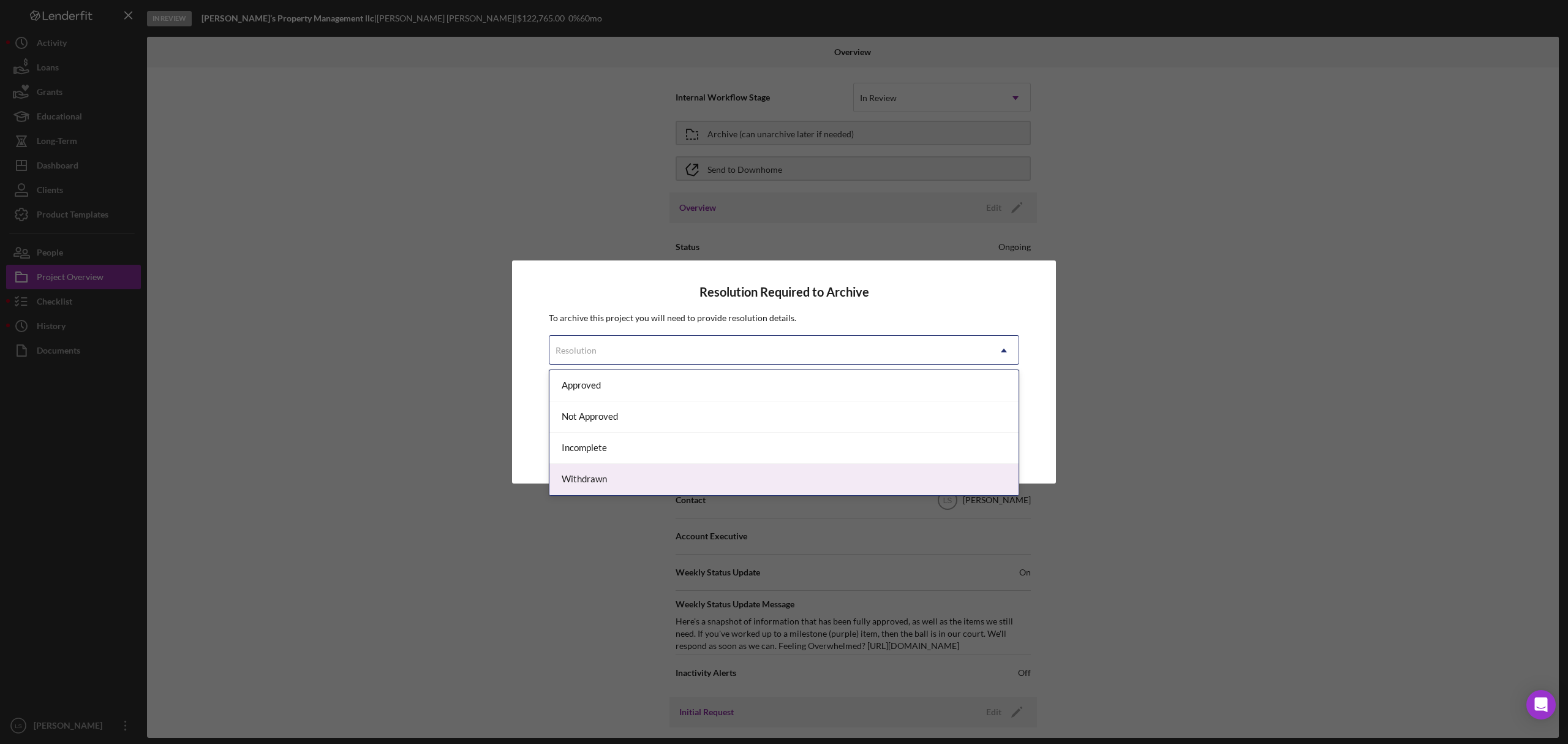
click at [791, 471] on div "Withdrawn" at bounding box center [784, 479] width 470 height 31
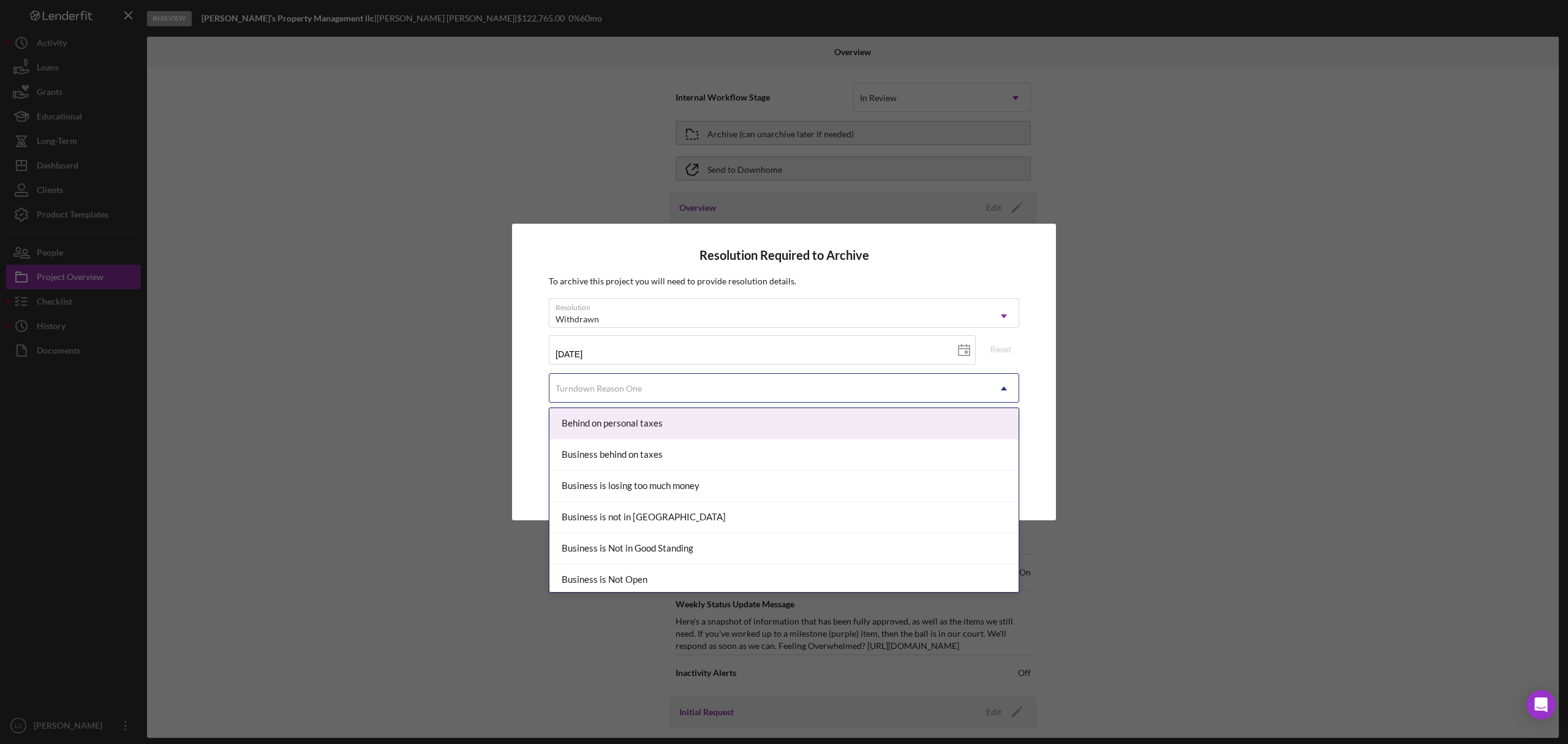
click at [975, 390] on div "Turndown Reason One" at bounding box center [769, 389] width 440 height 29
click at [370, 268] on div "Resolution Required to Archive To archive this project you will need to provide…" at bounding box center [784, 372] width 1568 height 744
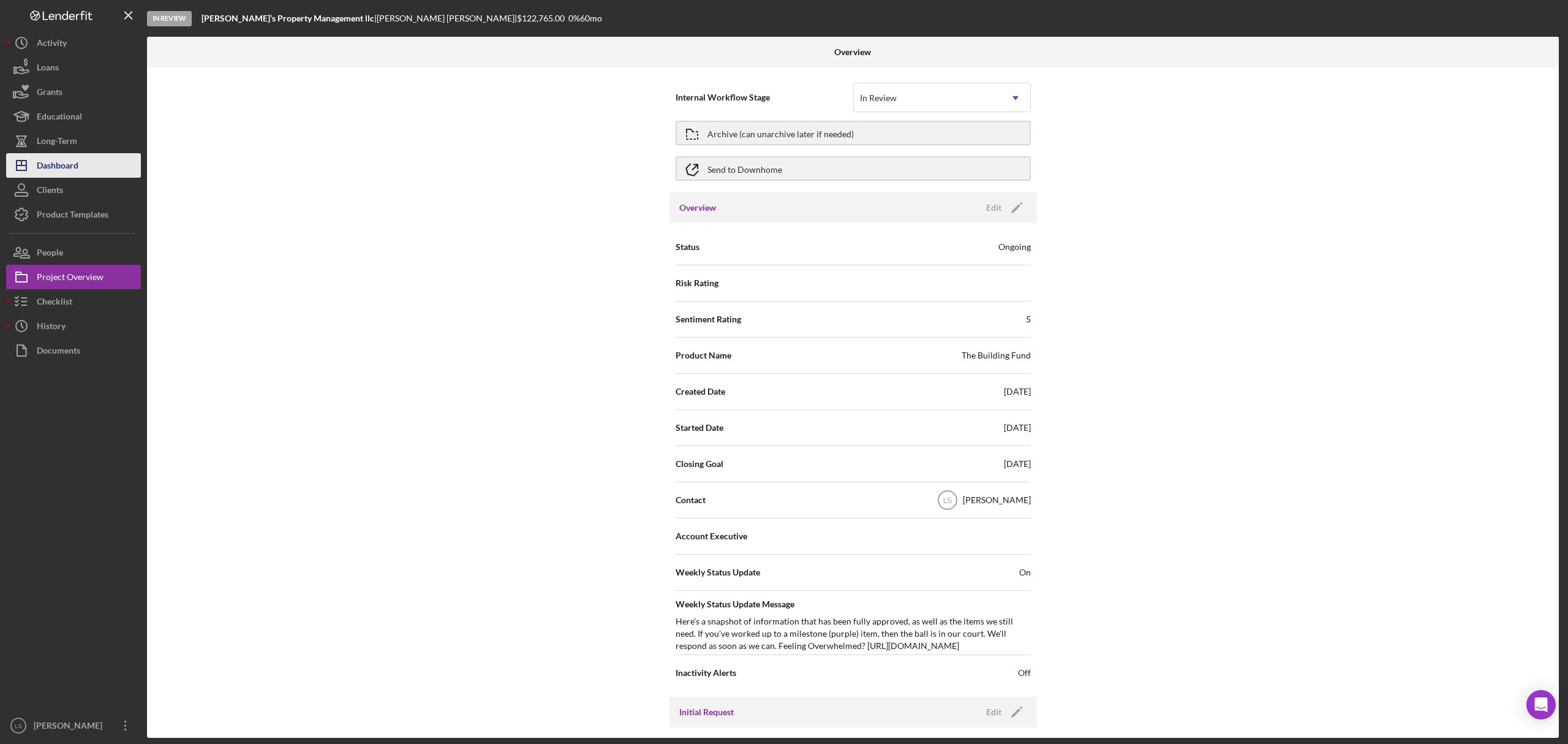
click at [79, 160] on button "Icon/Dashboard Dashboard" at bounding box center [73, 166] width 135 height 24
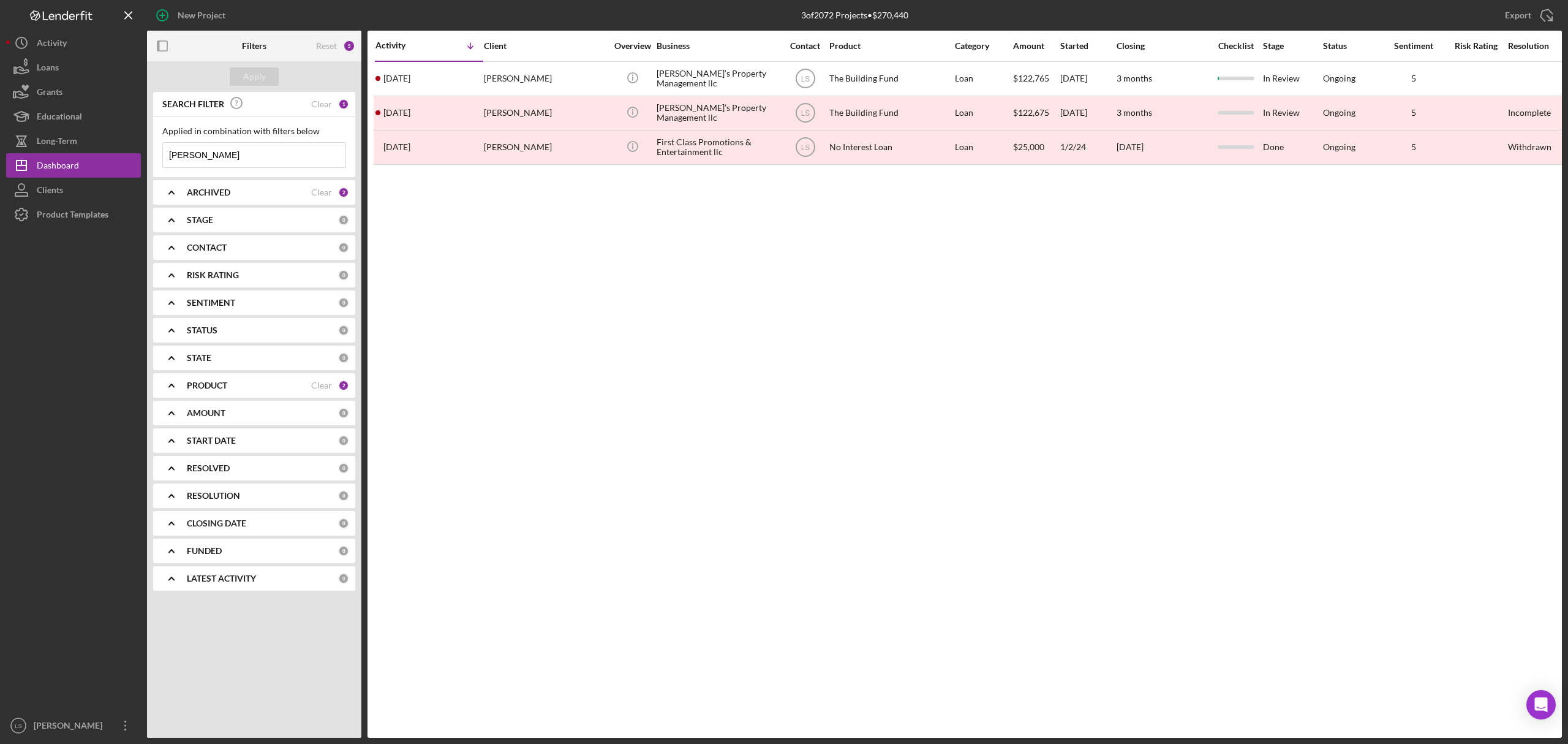
click at [263, 155] on input "lucus" at bounding box center [254, 155] width 183 height 24
type input "l"
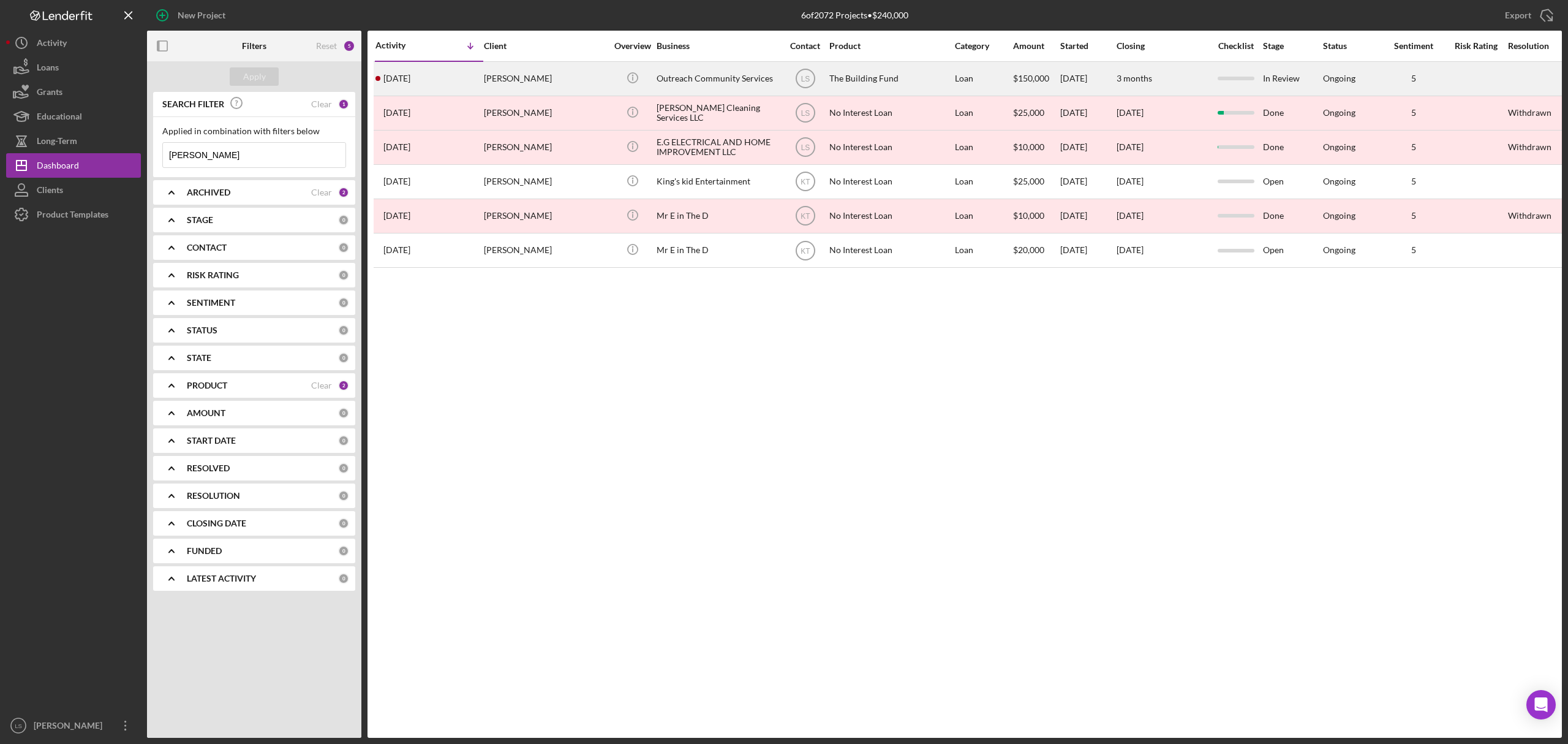
type input "emma"
click at [911, 76] on div "The Building Fund" at bounding box center [890, 79] width 123 height 33
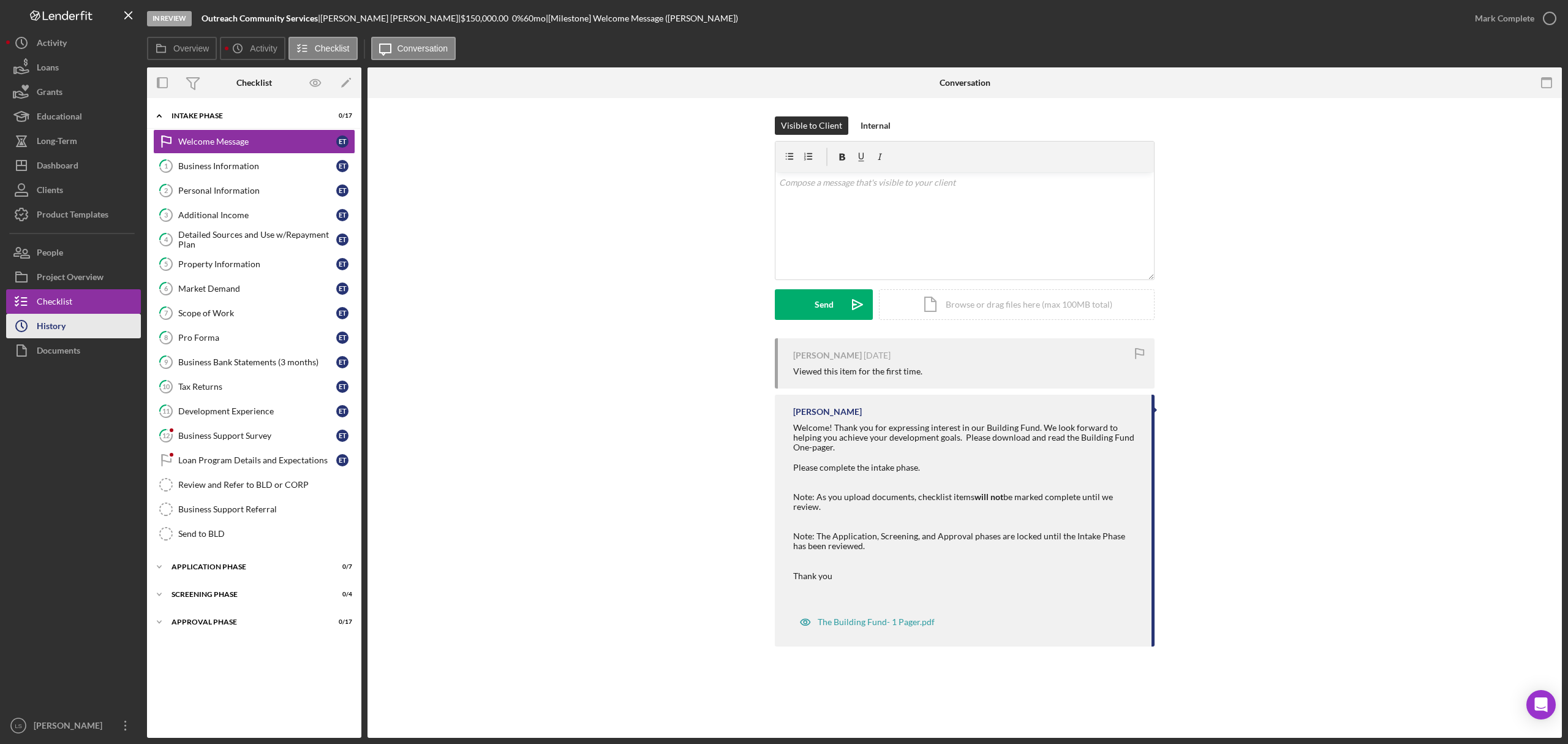
click at [45, 321] on div "History" at bounding box center [51, 327] width 28 height 28
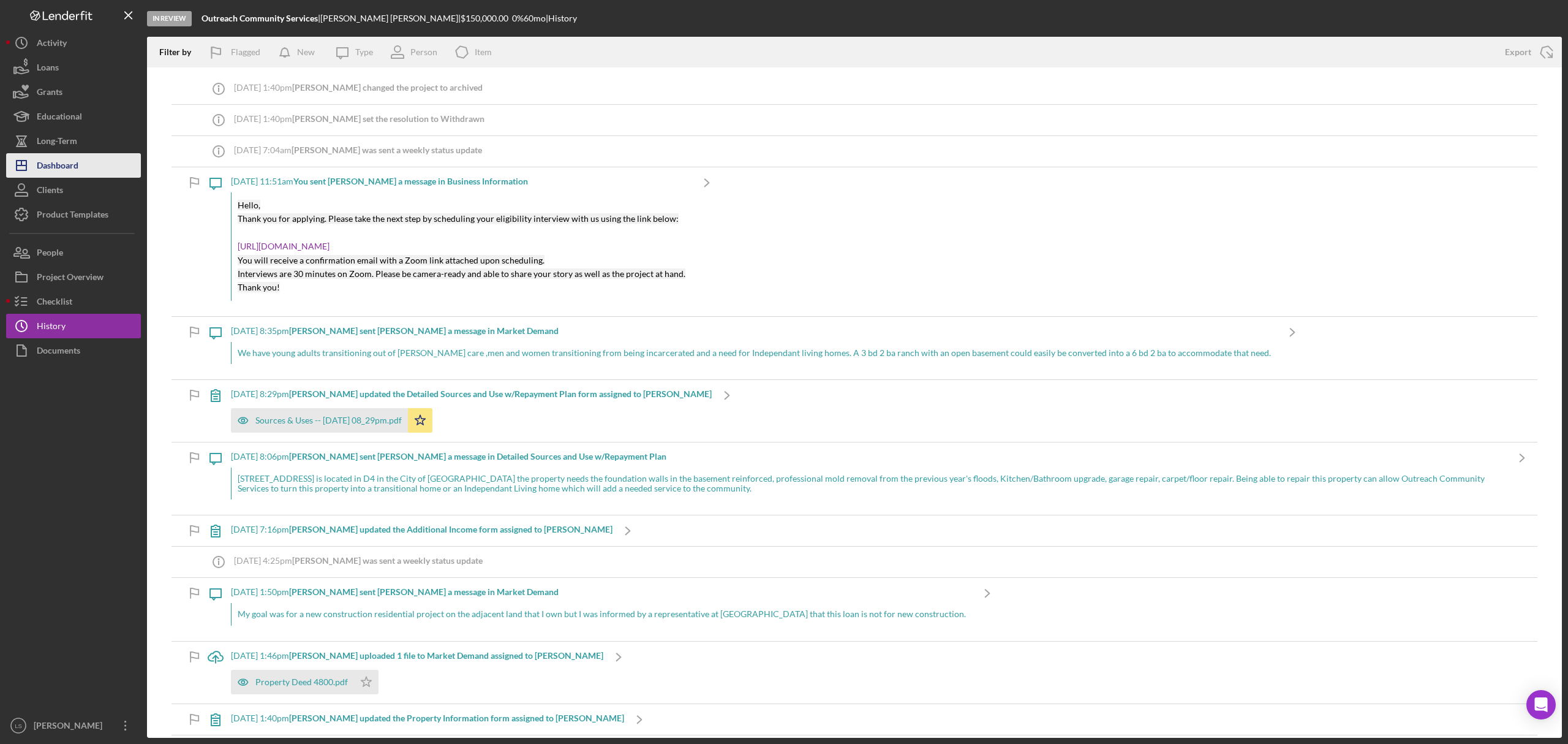
click at [101, 160] on button "Icon/Dashboard Dashboard" at bounding box center [73, 166] width 135 height 24
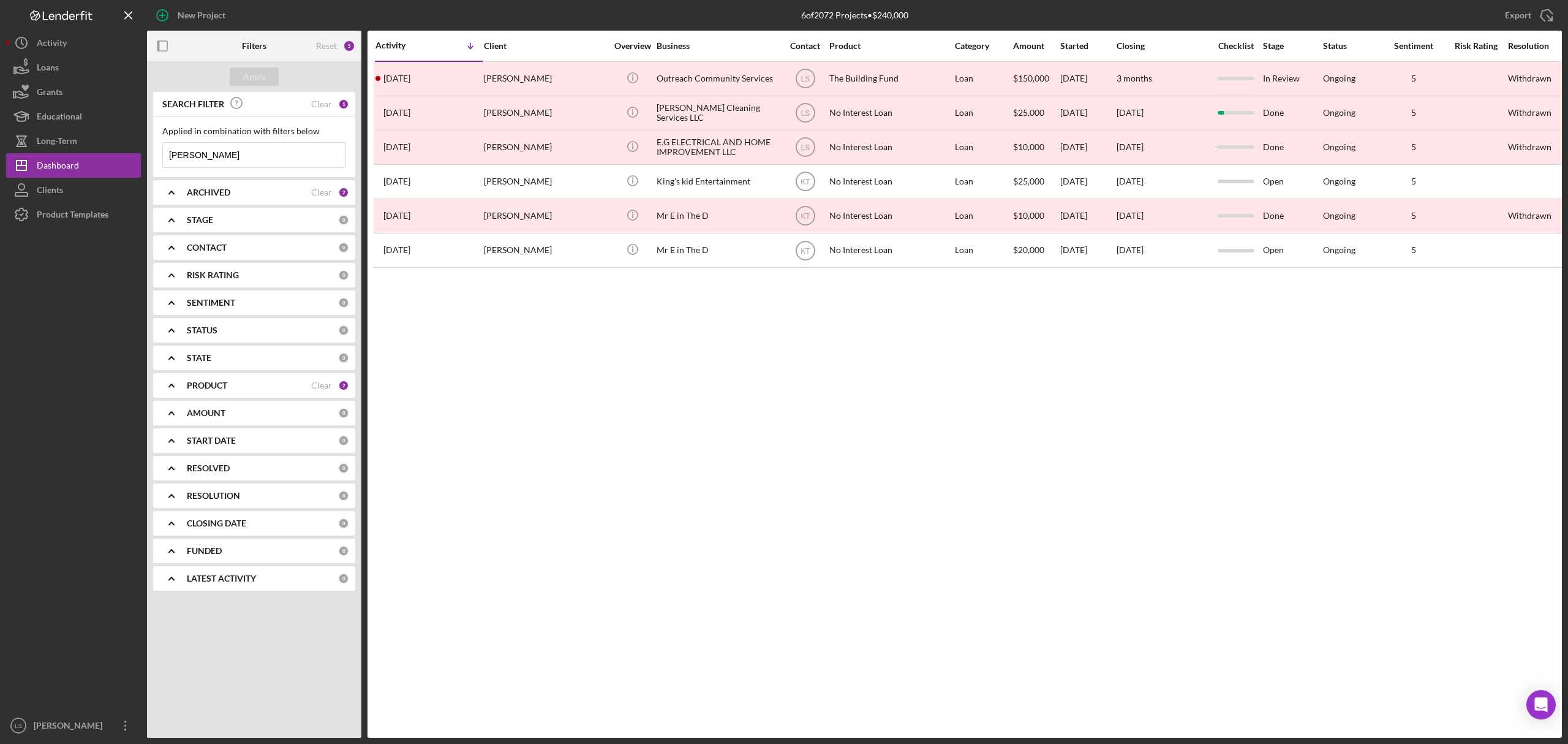
click at [205, 165] on input "emma" at bounding box center [254, 155] width 183 height 24
